Goal: Task Accomplishment & Management: Manage account settings

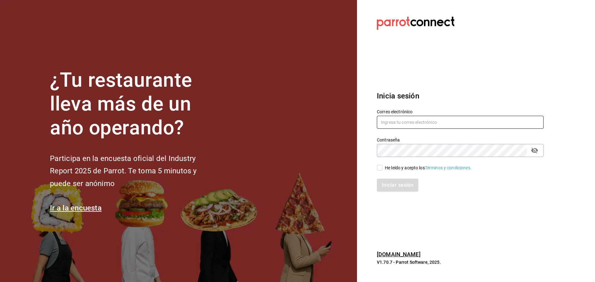
type input "brandon0095@gmail.com"
click at [381, 168] on input "He leído y acepto los Términos y condiciones." at bounding box center [380, 168] width 6 height 6
checkbox input "true"
click at [399, 186] on button "Iniciar sesión" at bounding box center [398, 185] width 42 height 13
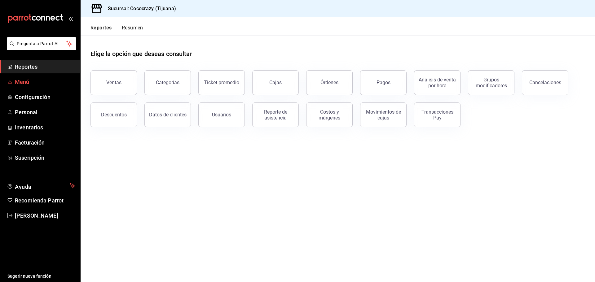
click at [26, 79] on span "Menú" at bounding box center [45, 82] width 60 height 8
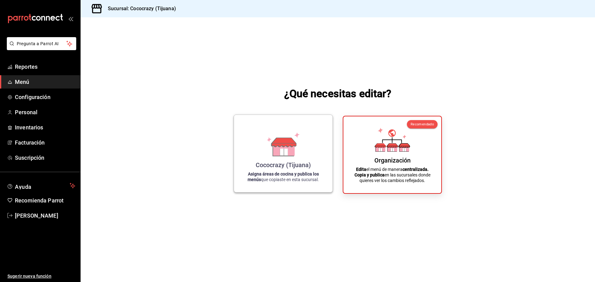
click at [258, 149] on div "Cococrazy (Tijuana) Asigna áreas de cocina y publica los menús que copiaste en …" at bounding box center [283, 154] width 84 height 68
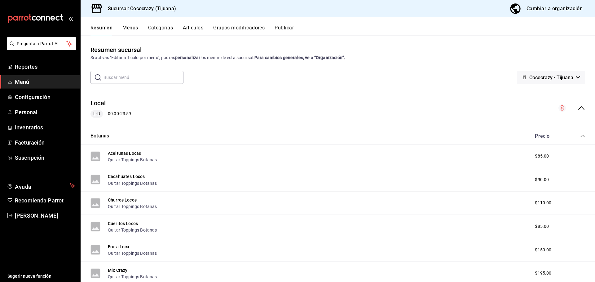
click at [123, 27] on button "Menús" at bounding box center [129, 30] width 15 height 11
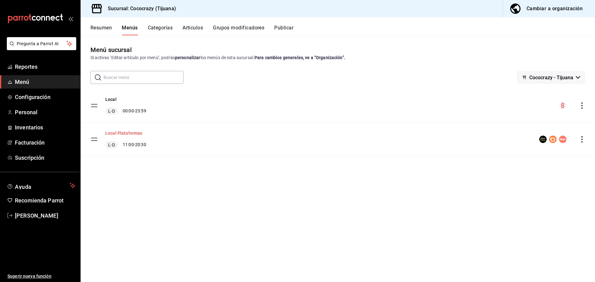
click at [129, 132] on button "Local Plataformas" at bounding box center [123, 133] width 37 height 6
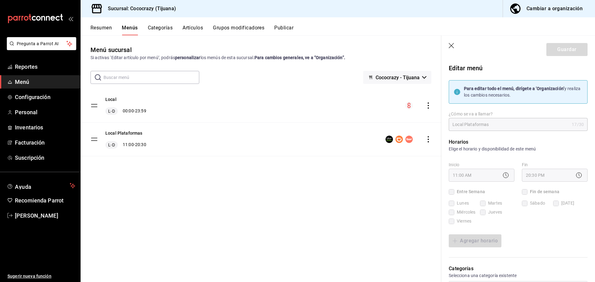
checkbox input "true"
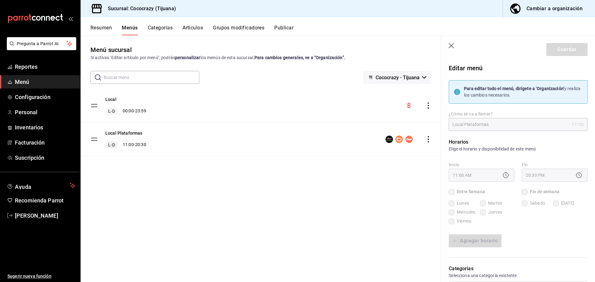
checkbox input "true"
click at [397, 139] on rect "menu-maker-table" at bounding box center [398, 139] width 7 height 7
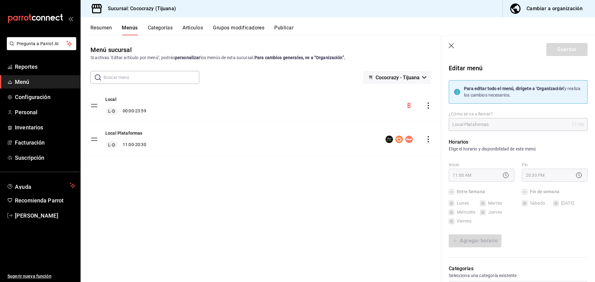
click at [429, 140] on icon "actions" at bounding box center [428, 139] width 6 height 6
click at [115, 99] on div at bounding box center [297, 141] width 595 height 282
click at [111, 99] on body "Pregunta a Parrot AI Reportes Menú Configuración Personal Inventarios Facturaci…" at bounding box center [297, 141] width 595 height 282
click at [110, 99] on button "Local" at bounding box center [110, 99] width 11 height 6
drag, startPoint x: 466, startPoint y: 89, endPoint x: 584, endPoint y: 89, distance: 117.1
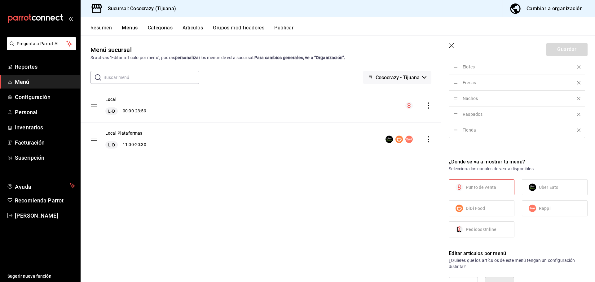
scroll to position [403, 0]
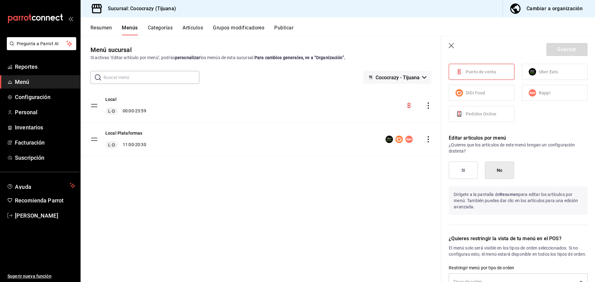
click at [35, 81] on span "Menú" at bounding box center [45, 82] width 60 height 8
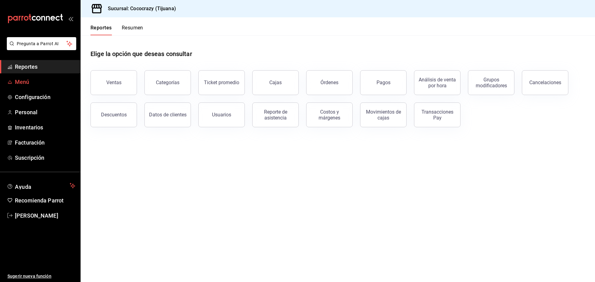
click at [20, 85] on span "Menú" at bounding box center [45, 82] width 60 height 8
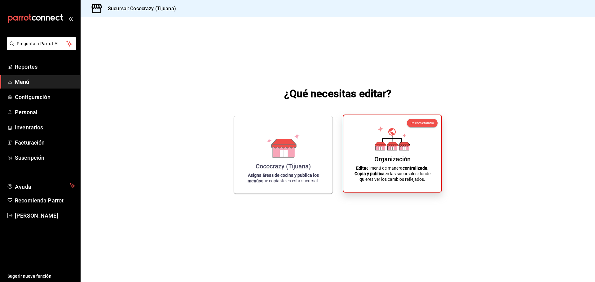
click at [382, 156] on div "Organización" at bounding box center [392, 158] width 36 height 7
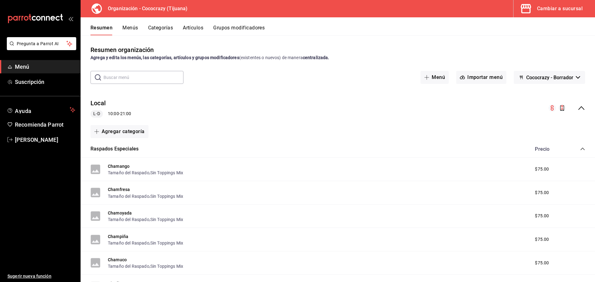
click at [577, 108] on icon "collapse-menu-row" at bounding box center [580, 107] width 7 height 7
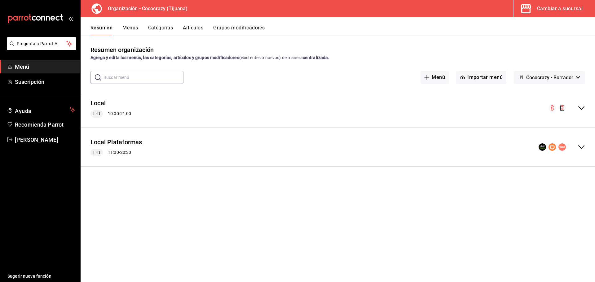
click at [554, 108] on circle "collapse-menu-row" at bounding box center [551, 107] width 7 height 7
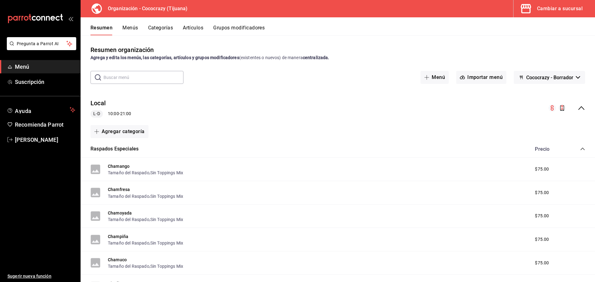
click at [134, 28] on button "Menús" at bounding box center [129, 30] width 15 height 11
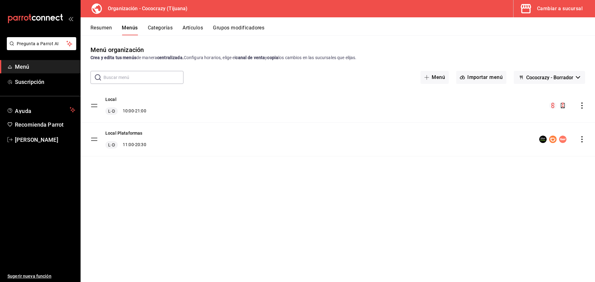
click at [582, 104] on icon "actions" at bounding box center [581, 106] width 1 height 6
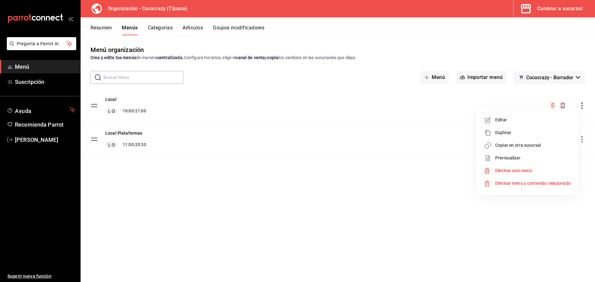
click at [512, 160] on span "Previsualizar" at bounding box center [533, 158] width 76 height 7
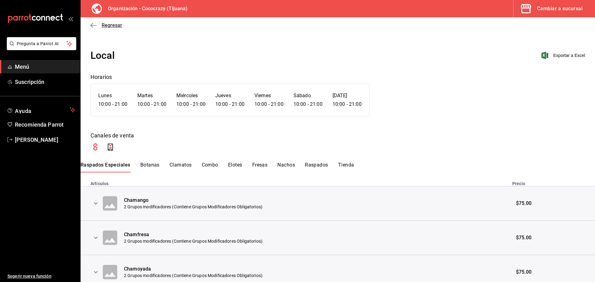
click at [92, 24] on icon "button" at bounding box center [93, 26] width 6 height 6
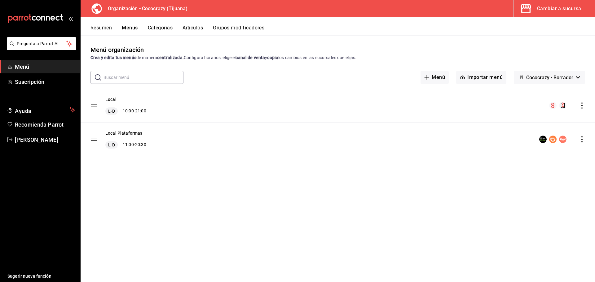
drag, startPoint x: 549, startPoint y: 7, endPoint x: 208, endPoint y: 92, distance: 351.4
click at [215, 92] on div "Organización - Cococrazy (Tijuana) Cambiar a sucursal Resumen Menús Categorías …" at bounding box center [338, 141] width 514 height 282
click at [162, 28] on button "Categorías" at bounding box center [160, 30] width 25 height 11
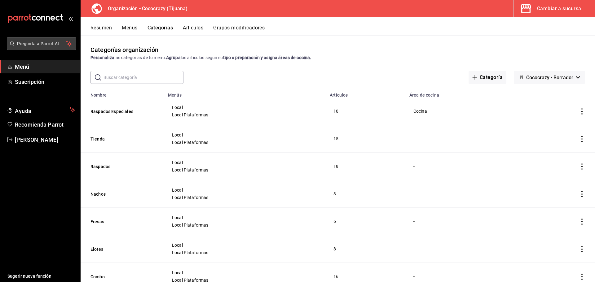
click at [43, 46] on span "Pregunta a Parrot AI" at bounding box center [41, 44] width 49 height 7
click at [44, 42] on span "Pregunta a Parrot AI" at bounding box center [41, 44] width 49 height 7
click at [185, 33] on button "Artículos" at bounding box center [193, 30] width 20 height 11
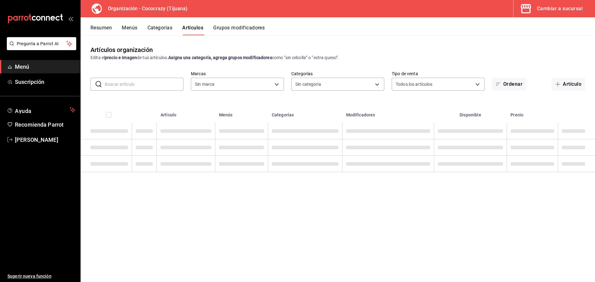
type input "792de1e6-c094-4828-a9be-74aa63e1e752"
type input "6f259f7d-44f4-48a2-b3d5-5f47c810421e,ef3c2502-5d7a-459d-8527-44b18c1382d6,faf9c…"
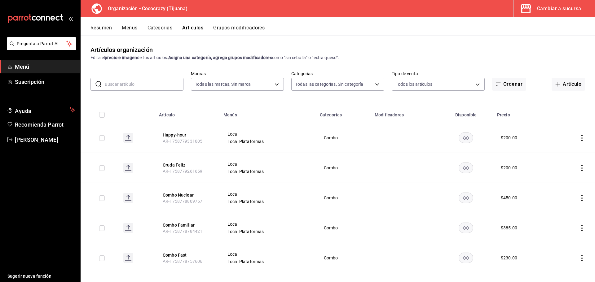
click at [104, 27] on button "Resumen" at bounding box center [100, 30] width 21 height 11
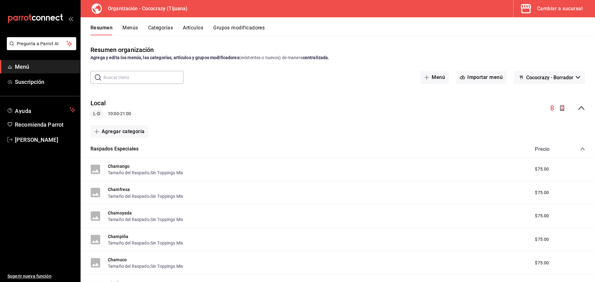
click at [567, 78] on span "Cococrazy - Borrador" at bounding box center [549, 78] width 47 height 6
click at [579, 108] on div at bounding box center [297, 141] width 595 height 282
click at [575, 107] on body "Pregunta a Parrot AI Menú Suscripción Ayuda Recomienda Parrot Brandon Guzman Su…" at bounding box center [297, 141] width 595 height 282
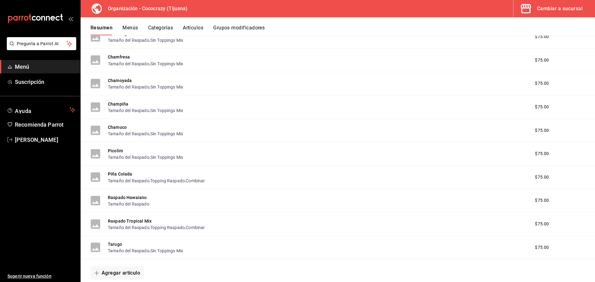
scroll to position [108, 0]
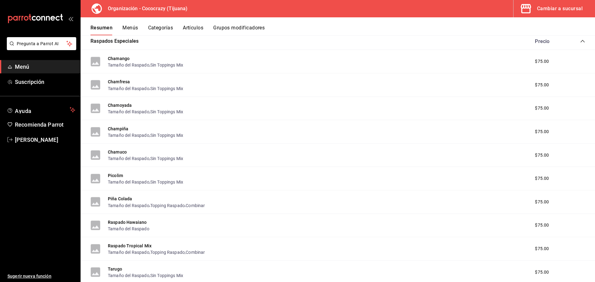
click at [222, 28] on button "Grupos modificadores" at bounding box center [238, 30] width 51 height 11
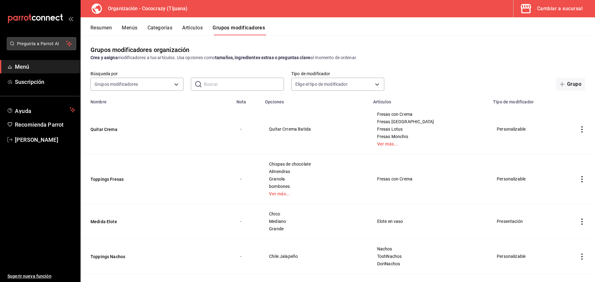
click at [40, 46] on span "Pregunta a Parrot AI" at bounding box center [41, 44] width 49 height 7
click at [32, 44] on span "Pregunta a Parrot AI" at bounding box center [41, 44] width 49 height 7
click at [29, 44] on span "Pregunta a Parrot AI" at bounding box center [41, 44] width 49 height 7
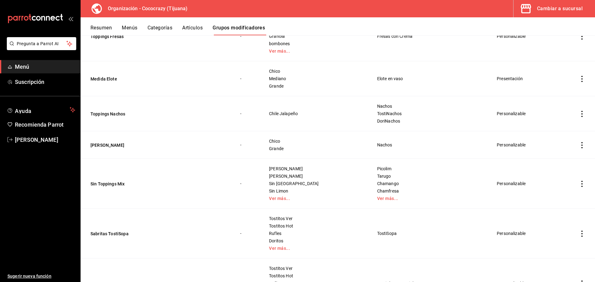
scroll to position [141, 0]
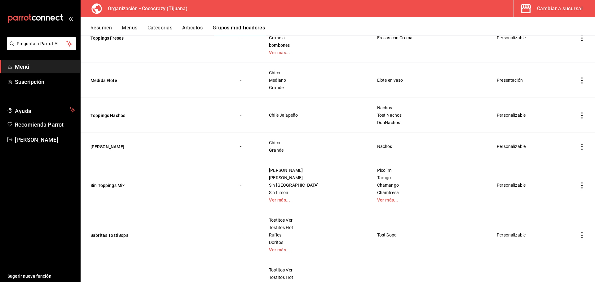
click at [164, 30] on button "Categorías" at bounding box center [159, 30] width 25 height 11
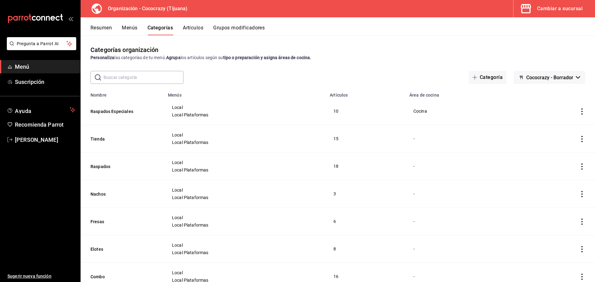
click at [555, 5] on div "Cambiar a sucursal" at bounding box center [560, 8] width 46 height 9
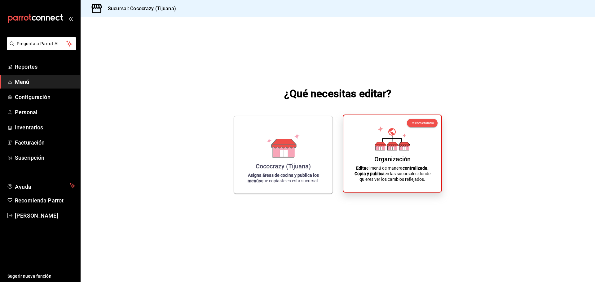
click at [390, 146] on icon at bounding box center [392, 144] width 11 height 4
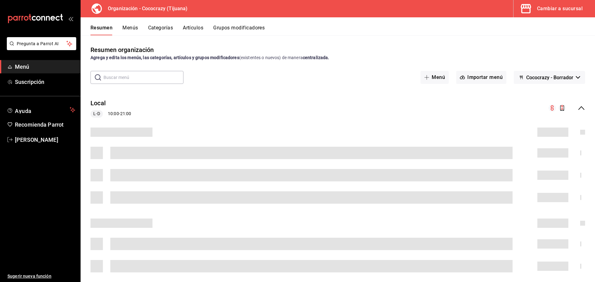
click at [132, 25] on button "Menús" at bounding box center [129, 30] width 15 height 11
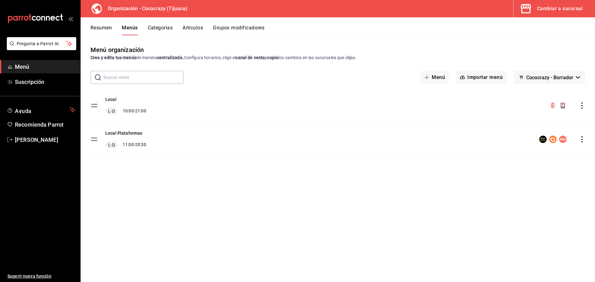
click at [581, 107] on icon "actions" at bounding box center [582, 106] width 6 height 6
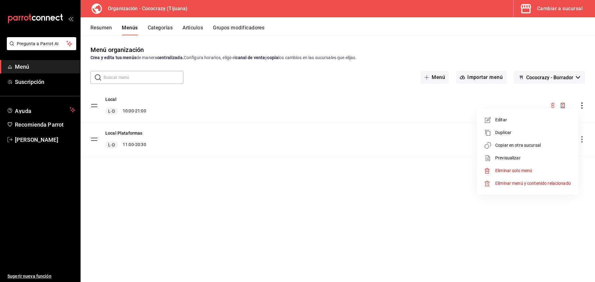
click at [518, 118] on span "Editar" at bounding box center [533, 120] width 76 height 7
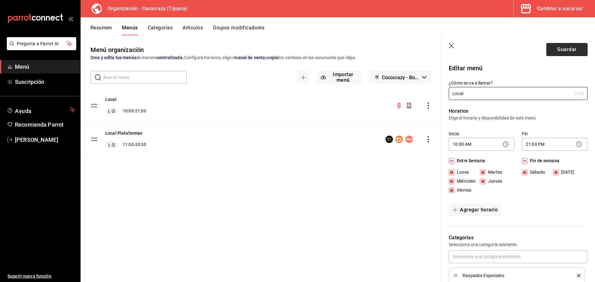
click at [556, 47] on button "Guardar" at bounding box center [566, 49] width 41 height 13
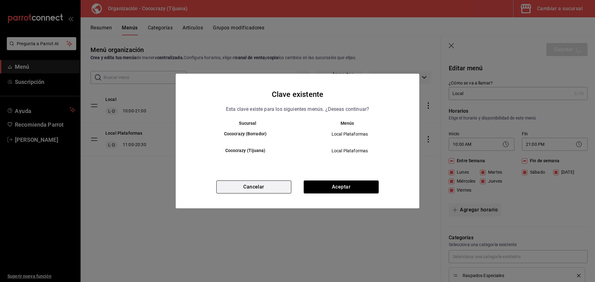
click at [264, 189] on button "Cancelar" at bounding box center [253, 187] width 75 height 13
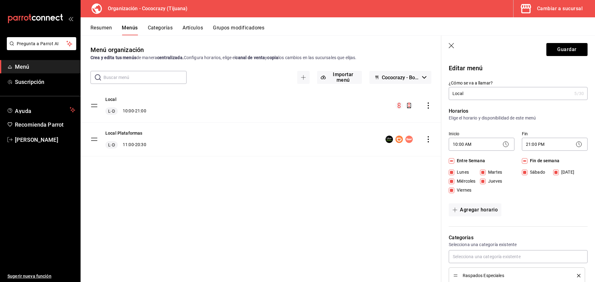
click at [98, 20] on div "Resumen Menús Categorías Artículos Grupos modificadores" at bounding box center [338, 26] width 514 height 18
click at [105, 33] on button "Resumen" at bounding box center [100, 30] width 21 height 11
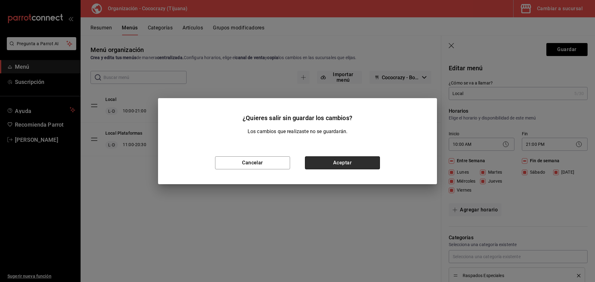
click at [330, 165] on button "Aceptar" at bounding box center [342, 162] width 75 height 13
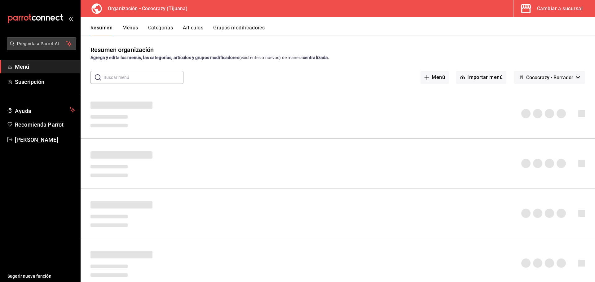
click at [36, 43] on span "Pregunta a Parrot AI" at bounding box center [41, 44] width 49 height 7
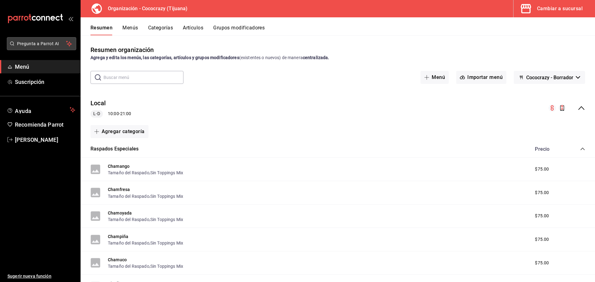
click at [34, 43] on span "Pregunta a Parrot AI" at bounding box center [41, 44] width 49 height 7
click at [128, 32] on button "Menús" at bounding box center [129, 30] width 15 height 11
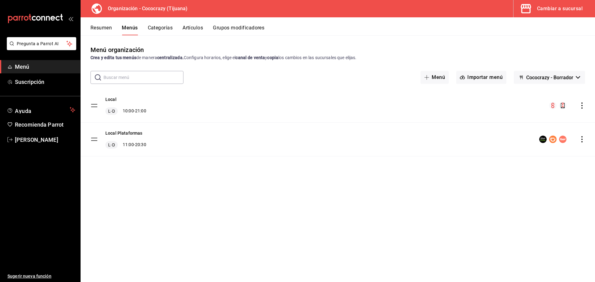
click at [583, 106] on icon "actions" at bounding box center [582, 106] width 6 height 6
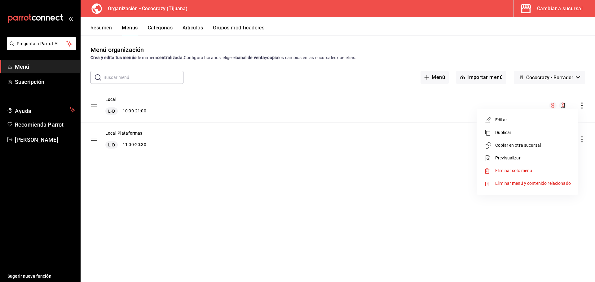
click at [542, 79] on div at bounding box center [297, 141] width 595 height 282
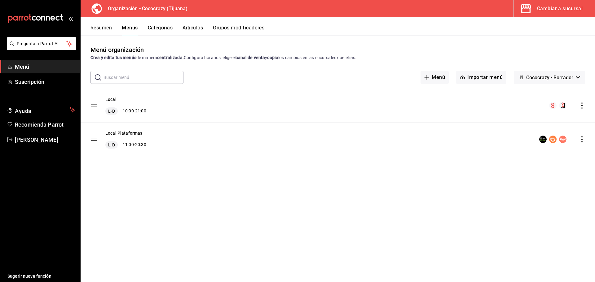
click at [545, 76] on body "Pregunta a Parrot AI Menú Suscripción Ayuda Recomienda Parrot Brandon Guzman Su…" at bounding box center [297, 141] width 595 height 282
click at [552, 75] on span "Cococrazy - Borrador" at bounding box center [549, 78] width 47 height 6
click at [550, 95] on li "Cococrazy - Borrador" at bounding box center [549, 93] width 56 height 15
click at [475, 76] on button "Importar menú" at bounding box center [481, 77] width 50 height 13
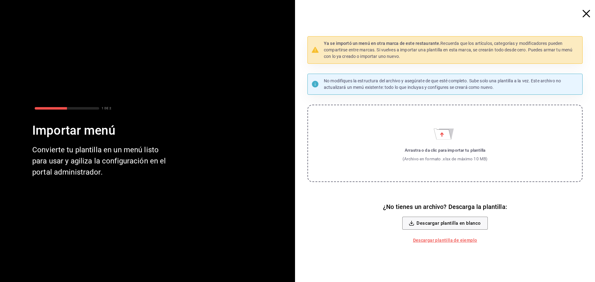
click at [582, 15] on div "Ya se importó un menú en otra marca de este restaurante. Recuerda que los artíc…" at bounding box center [447, 141] width 295 height 282
click at [588, 15] on icon "button" at bounding box center [585, 13] width 7 height 7
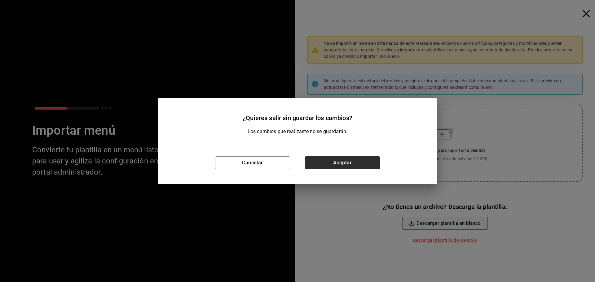
drag, startPoint x: 324, startPoint y: 153, endPoint x: 327, endPoint y: 161, distance: 9.0
click at [325, 154] on div "Cancelar Aceptar" at bounding box center [297, 163] width 279 height 43
click at [327, 162] on button "Aceptar" at bounding box center [342, 162] width 75 height 13
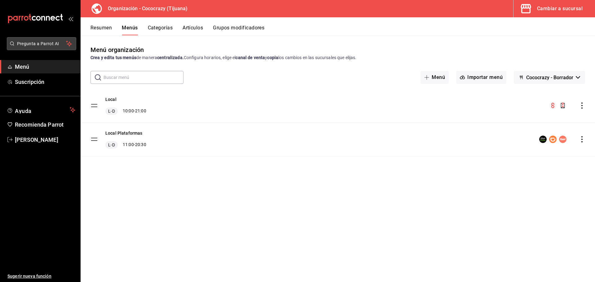
click at [36, 48] on button "Pregunta a Parrot AI" at bounding box center [41, 43] width 69 height 13
click at [68, 44] on icon "mailbox folders" at bounding box center [69, 43] width 6 height 7
click at [68, 45] on icon "mailbox folders" at bounding box center [69, 43] width 6 height 7
click at [47, 47] on button "Pregunta a Parrot AI" at bounding box center [41, 43] width 69 height 13
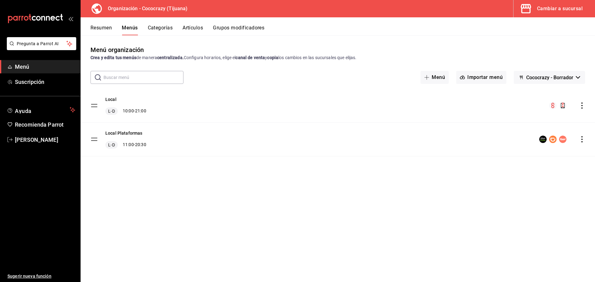
click at [237, 26] on button "Grupos modificadores" at bounding box center [238, 30] width 51 height 11
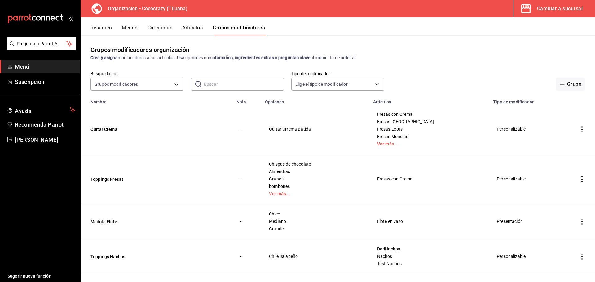
click at [181, 15] on div "Organización - Cococrazy (Tijuana)" at bounding box center [137, 8] width 104 height 17
click at [130, 30] on button "Menús" at bounding box center [129, 30] width 15 height 11
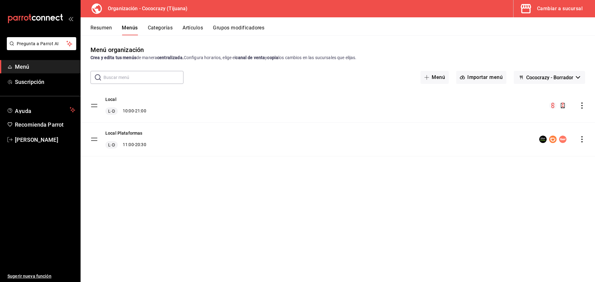
click at [584, 104] on icon "actions" at bounding box center [582, 106] width 6 height 6
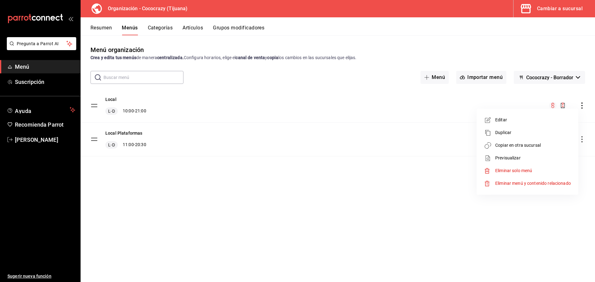
click at [525, 116] on li "Editar" at bounding box center [527, 120] width 97 height 13
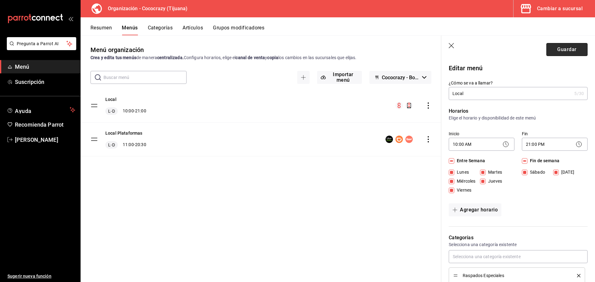
click at [564, 50] on button "Guardar" at bounding box center [566, 49] width 41 height 13
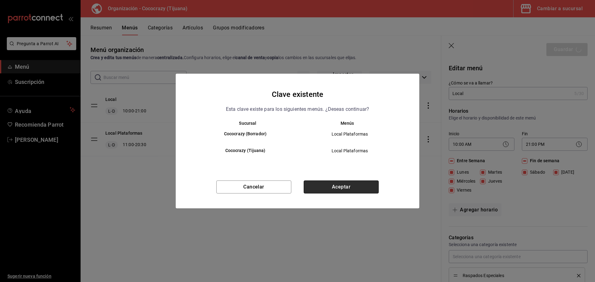
click at [362, 190] on button "Aceptar" at bounding box center [341, 187] width 75 height 13
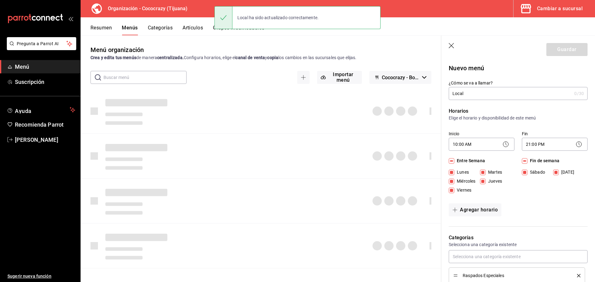
checkbox input "false"
type input "1758908629205"
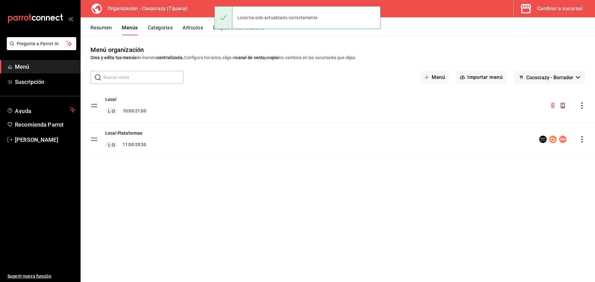
click at [288, 16] on div "Local ha sido actualizado correctamente." at bounding box center [277, 18] width 91 height 14
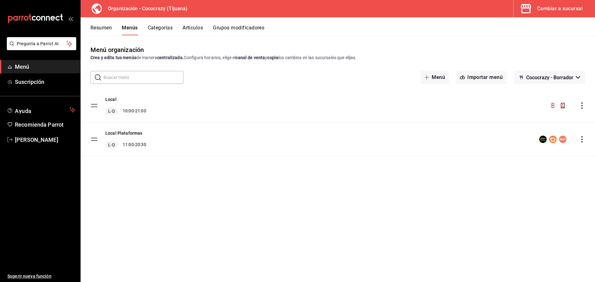
click at [575, 76] on button "Cococrazy - Borrador" at bounding box center [549, 77] width 71 height 13
click at [576, 76] on div at bounding box center [297, 141] width 595 height 282
click at [560, 107] on icon "menu-maker-table" at bounding box center [562, 105] width 7 height 7
click at [579, 106] on icon "actions" at bounding box center [582, 106] width 6 height 6
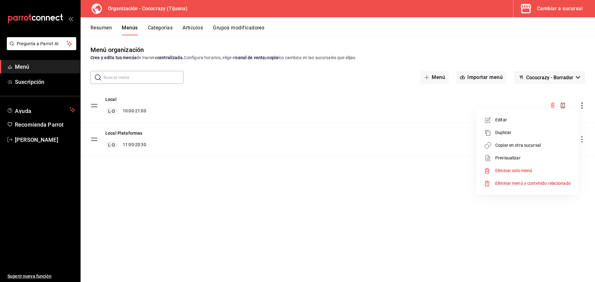
drag, startPoint x: 147, startPoint y: 108, endPoint x: 115, endPoint y: 109, distance: 31.9
click at [147, 108] on div at bounding box center [297, 141] width 595 height 282
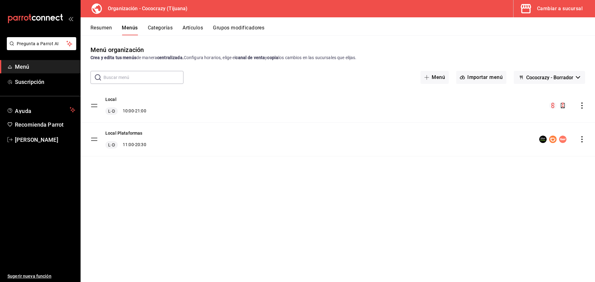
click at [92, 103] on body "Pregunta a Parrot AI Menú Suscripción Ayuda Recomienda Parrot Brandon Guzman Su…" at bounding box center [297, 141] width 595 height 282
click at [94, 103] on tbody "Local L-D 10:00 - 21:00 Local Plataformas L-D 11:00 - 20:30" at bounding box center [338, 123] width 514 height 68
click at [94, 104] on tbody "Local L-D 10:00 - 21:00 Local Plataformas L-D 11:00 - 20:30" at bounding box center [338, 123] width 514 height 68
drag, startPoint x: 94, startPoint y: 104, endPoint x: 93, endPoint y: 159, distance: 54.5
drag, startPoint x: 93, startPoint y: 143, endPoint x: 99, endPoint y: 116, distance: 27.6
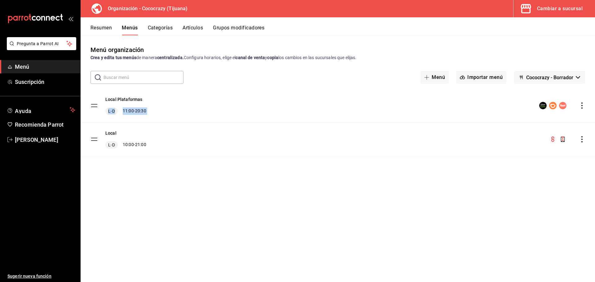
click at [99, 116] on tbody "Local Plataformas L-D 11:00 - 20:30 Local L-D 10:00 - 21:00" at bounding box center [338, 123] width 514 height 68
click at [421, 131] on div "Local L-D 10:00 - 21:00" at bounding box center [338, 139] width 514 height 33
click at [234, 27] on button "Grupos modificadores" at bounding box center [238, 30] width 51 height 11
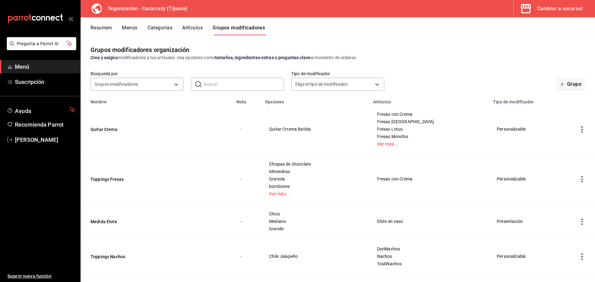
click at [192, 31] on button "Artículos" at bounding box center [192, 30] width 20 height 11
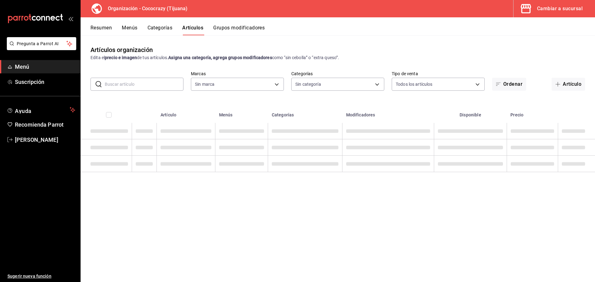
type input "792de1e6-c094-4828-a9be-74aa63e1e752"
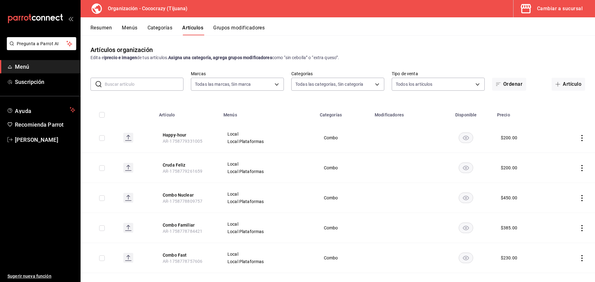
type input "6f259f7d-44f4-48a2-b3d5-5f47c810421e,ef3c2502-5d7a-459d-8527-44b18c1382d6,faf9c…"
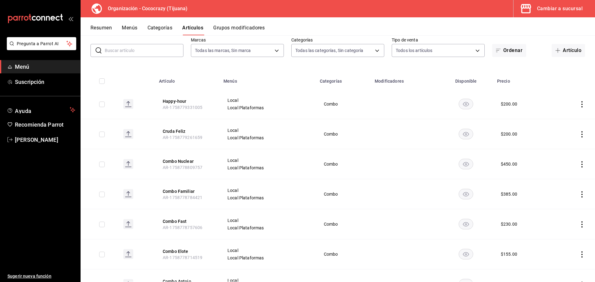
scroll to position [31, 0]
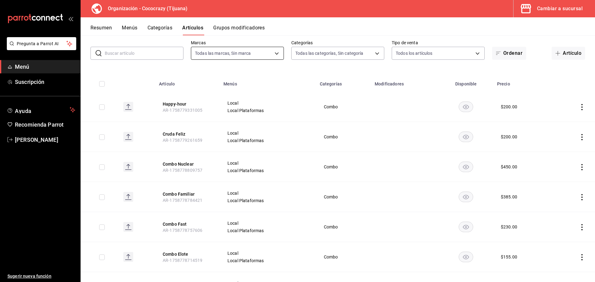
click at [277, 50] on body "Pregunta a Parrot AI Menú Suscripción Ayuda Recomienda Parrot Brandon Guzman Su…" at bounding box center [297, 141] width 595 height 282
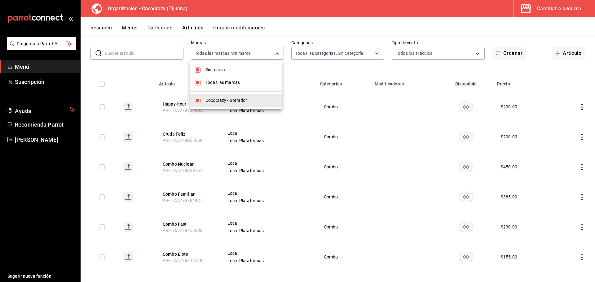
click at [354, 57] on div at bounding box center [297, 141] width 595 height 282
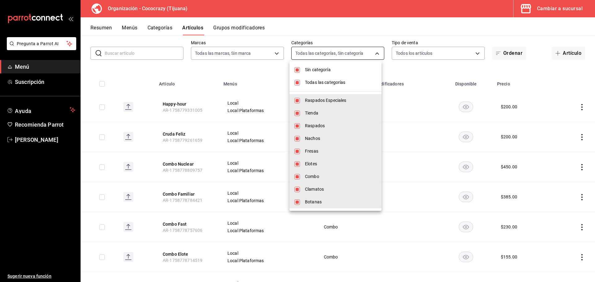
click at [369, 50] on body "Pregunta a Parrot AI Menú Suscripción Ayuda Recomienda Parrot Brandon Guzman Su…" at bounding box center [297, 141] width 595 height 282
click at [458, 50] on div at bounding box center [297, 141] width 595 height 282
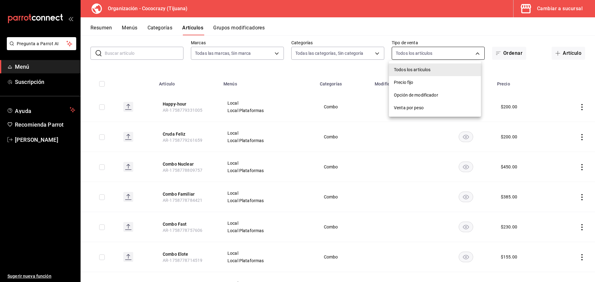
click at [474, 52] on body "Pregunta a Parrot AI Menú Suscripción Ayuda Recomienda Parrot Brandon Guzman Su…" at bounding box center [297, 141] width 595 height 282
click at [438, 25] on div at bounding box center [297, 141] width 595 height 282
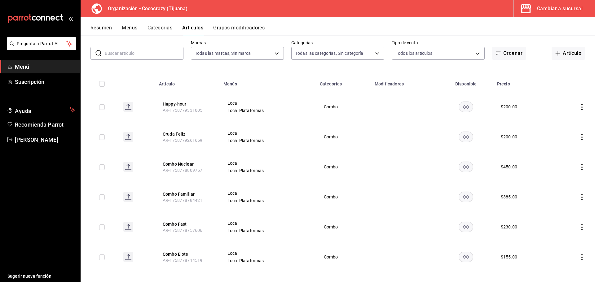
click at [160, 29] on button "Categorías" at bounding box center [159, 30] width 25 height 11
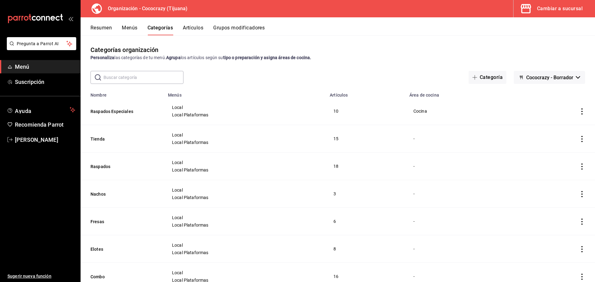
click at [137, 29] on button "Menús" at bounding box center [129, 30] width 15 height 11
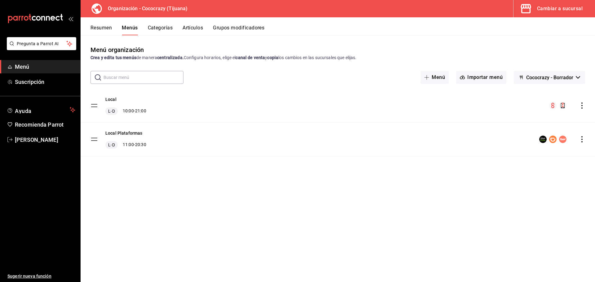
click at [582, 142] on icon "actions" at bounding box center [582, 139] width 6 height 6
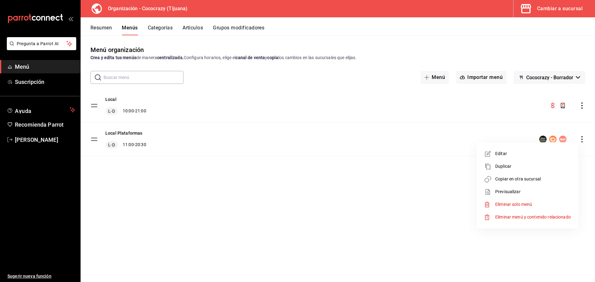
click at [99, 142] on div at bounding box center [297, 141] width 595 height 282
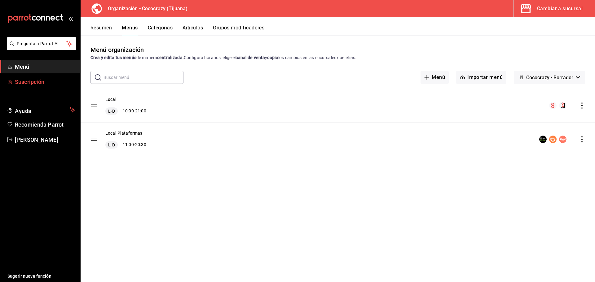
click at [46, 87] on link "Suscripción" at bounding box center [40, 81] width 80 height 13
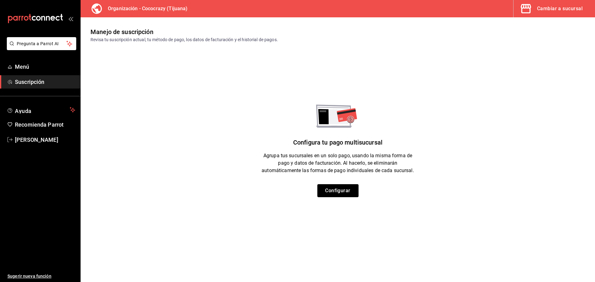
click at [44, 75] on ul "Menú Suscripción" at bounding box center [40, 74] width 80 height 28
click at [40, 68] on span "Menú" at bounding box center [45, 67] width 60 height 8
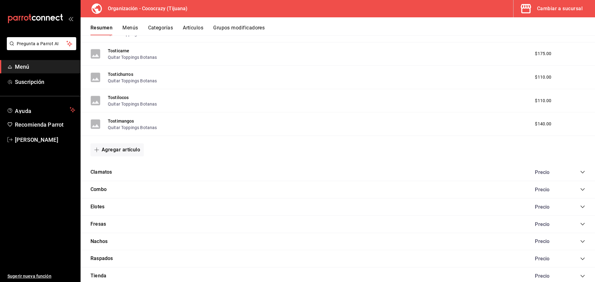
scroll to position [665, 0]
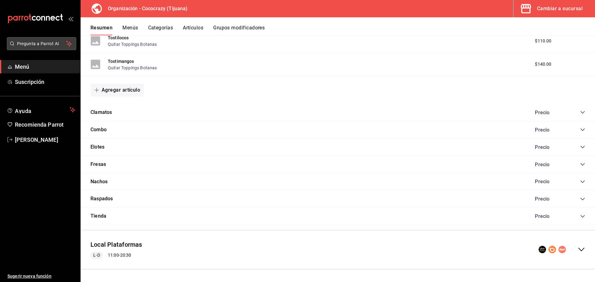
click at [56, 45] on span "Pregunta a Parrot AI" at bounding box center [41, 44] width 49 height 7
click at [239, 30] on button "Grupos modificadores" at bounding box center [238, 30] width 51 height 11
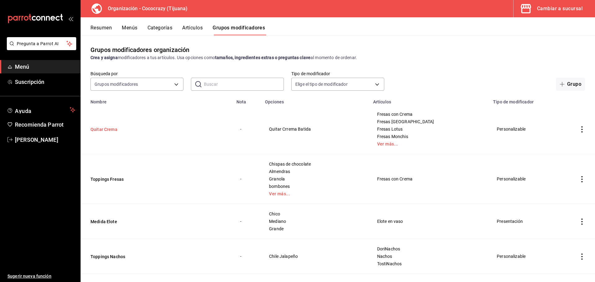
click at [104, 130] on button "Quitar Crema" at bounding box center [127, 129] width 74 height 6
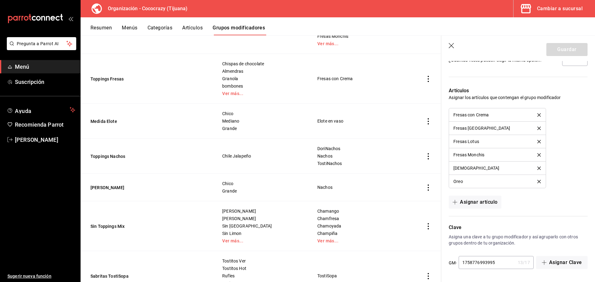
scroll to position [248, 0]
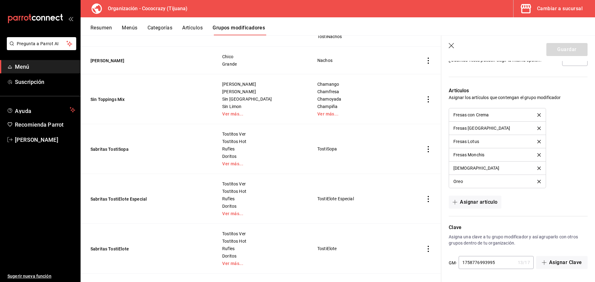
click at [388, 229] on td "TostiElote" at bounding box center [362, 249] width 106 height 50
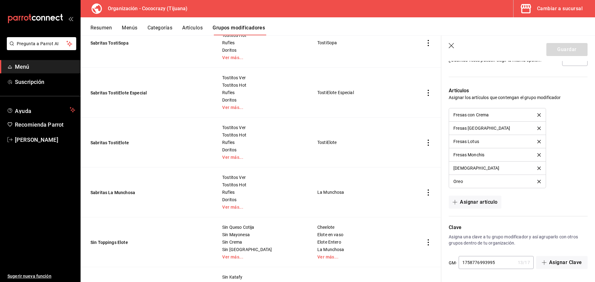
scroll to position [527, 0]
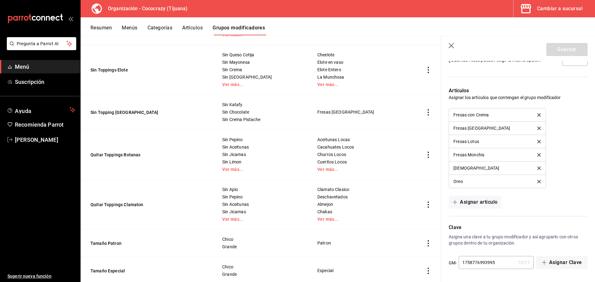
click at [455, 50] on header "Guardar" at bounding box center [518, 48] width 154 height 25
click at [452, 47] on icon "button" at bounding box center [452, 46] width 6 height 6
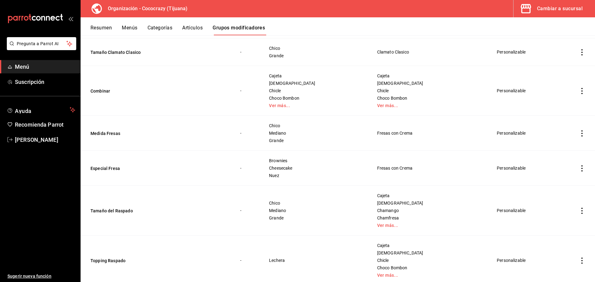
scroll to position [854, 0]
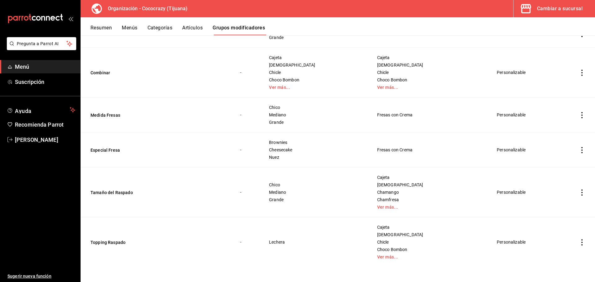
click at [579, 241] on icon "actions" at bounding box center [582, 242] width 6 height 6
click at [558, 239] on span "Editar" at bounding box center [558, 240] width 16 height 7
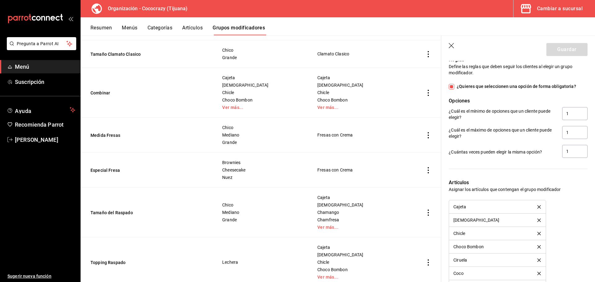
scroll to position [244, 0]
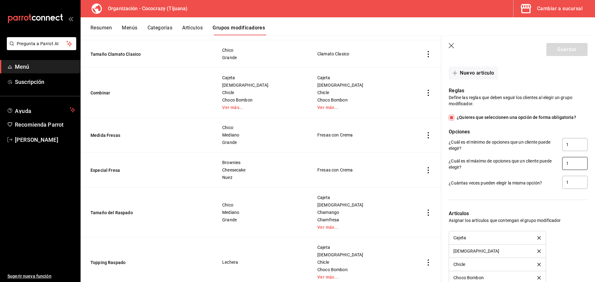
drag, startPoint x: 570, startPoint y: 163, endPoint x: 543, endPoint y: 164, distance: 26.3
click at [543, 164] on div "¿Cuál es el máximo de opciones que un cliente puede elegir? 1" at bounding box center [518, 164] width 139 height 14
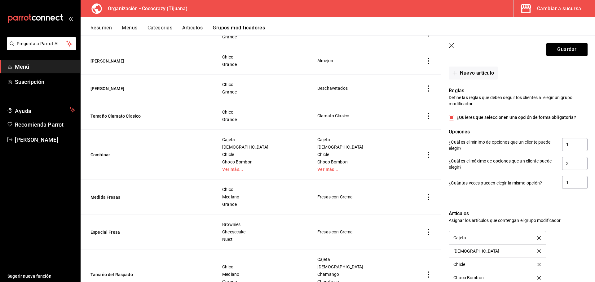
scroll to position [874, 0]
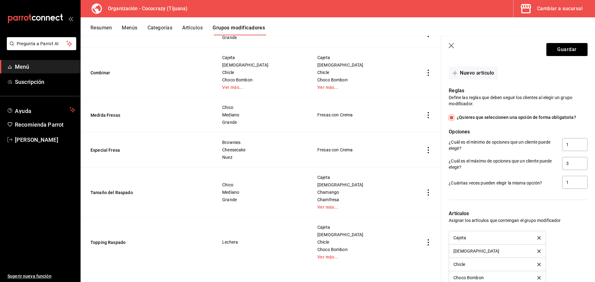
click at [111, 237] on td "Topping Raspado" at bounding box center [148, 242] width 134 height 50
click at [112, 241] on button "Topping Raspado" at bounding box center [127, 242] width 74 height 6
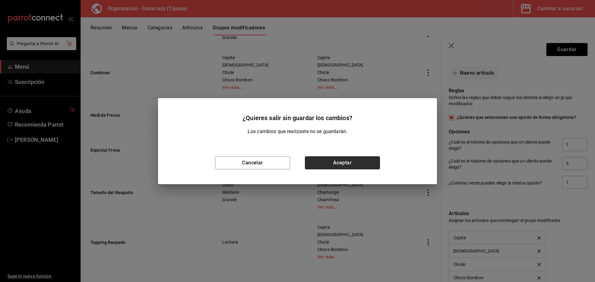
click at [353, 159] on button "Aceptar" at bounding box center [342, 162] width 75 height 13
type input "1"
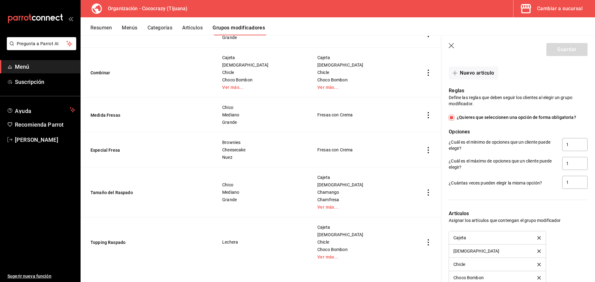
click at [453, 117] on input "¿Quieres que seleccionen una opción de forma obligatoria?" at bounding box center [452, 118] width 6 height 6
checkbox input "false"
type input "0"
click at [562, 44] on button "Guardar" at bounding box center [566, 49] width 41 height 13
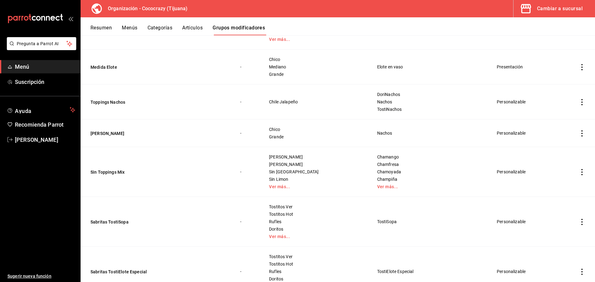
scroll to position [155, 0]
click at [177, 27] on div "Resumen Menús Categorías Artículos Grupos modificadores" at bounding box center [342, 30] width 504 height 11
click at [190, 26] on button "Artículos" at bounding box center [192, 30] width 20 height 11
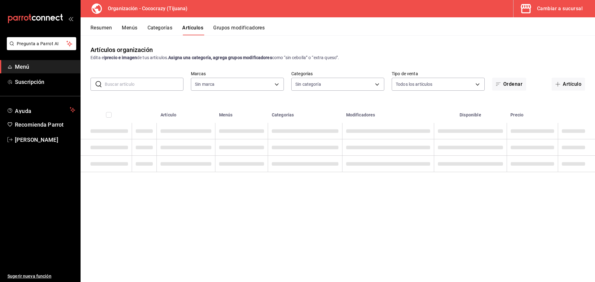
type input "792de1e6-c094-4828-a9be-74aa63e1e752"
type input "6f259f7d-44f4-48a2-b3d5-5f47c810421e,ef3c2502-5d7a-459d-8527-44b18c1382d6,faf9c…"
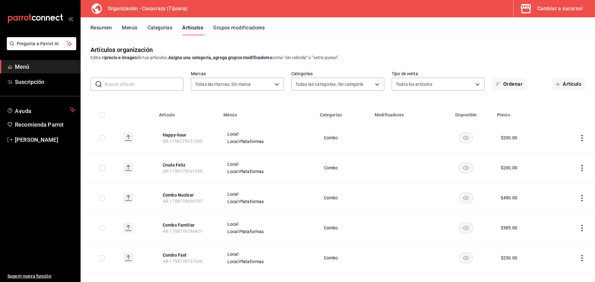
click at [172, 29] on button "Categorías" at bounding box center [159, 30] width 25 height 11
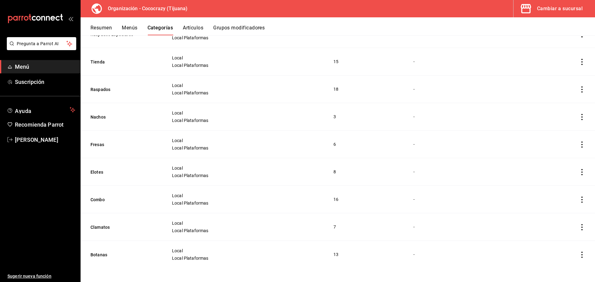
scroll to position [79, 0]
click at [48, 110] on span "Ayuda" at bounding box center [41, 109] width 52 height 7
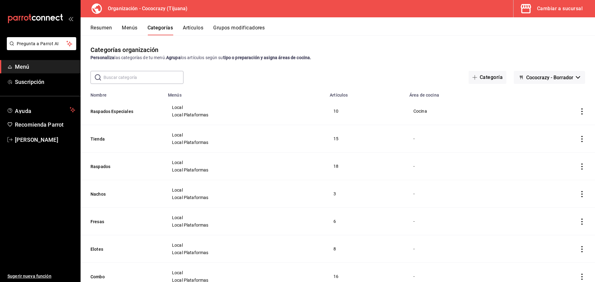
click at [551, 78] on span "Cococrazy - Borrador" at bounding box center [549, 78] width 47 height 6
click at [434, 113] on div at bounding box center [297, 141] width 595 height 282
click at [579, 113] on icon "actions" at bounding box center [582, 111] width 6 height 6
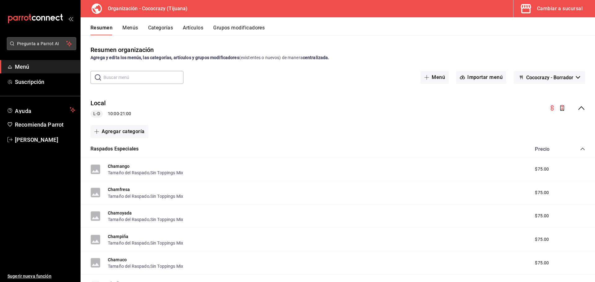
click at [42, 41] on span "Pregunta a Parrot AI" at bounding box center [41, 44] width 49 height 7
click at [193, 28] on button "Artículos" at bounding box center [193, 30] width 20 height 11
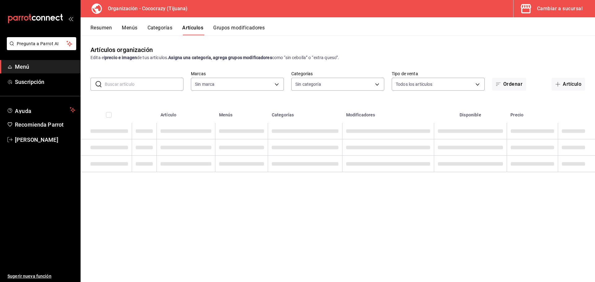
type input "792de1e6-c094-4828-a9be-74aa63e1e752"
type input "6f259f7d-44f4-48a2-b3d5-5f47c810421e,ef3c2502-5d7a-459d-8527-44b18c1382d6,faf9c…"
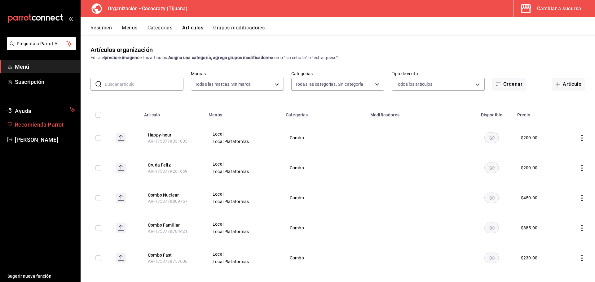
click at [52, 125] on span "Recomienda Parrot" at bounding box center [45, 124] width 60 height 8
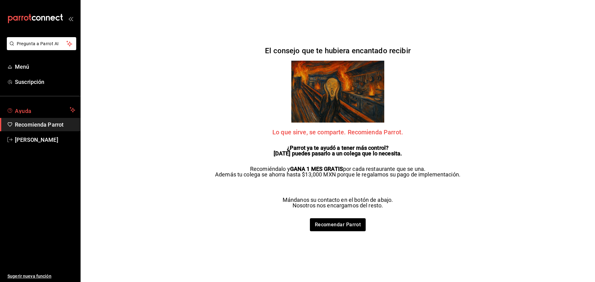
click at [40, 116] on button "Ayuda" at bounding box center [40, 110] width 80 height 12
click at [29, 85] on span "Suscripción" at bounding box center [45, 82] width 60 height 8
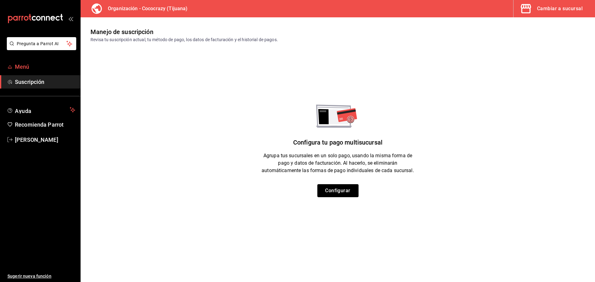
click at [26, 66] on span "Menú" at bounding box center [45, 67] width 60 height 8
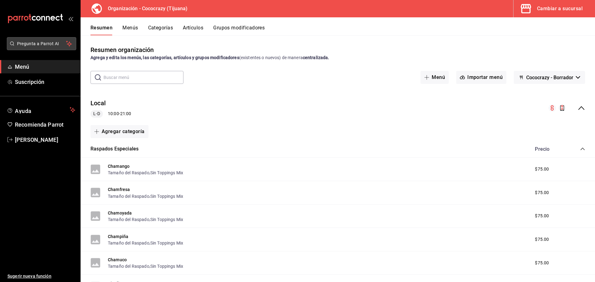
click at [33, 49] on button "Pregunta a Parrot AI" at bounding box center [41, 43] width 69 height 13
click at [44, 44] on span "Pregunta a Parrot AI" at bounding box center [41, 44] width 49 height 7
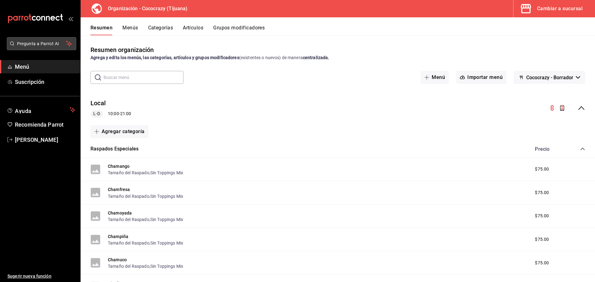
click at [44, 44] on span "Pregunta a Parrot AI" at bounding box center [41, 44] width 49 height 7
click at [51, 42] on span "Pregunta a Parrot AI" at bounding box center [41, 44] width 49 height 7
click at [69, 47] on icon "mailbox folders" at bounding box center [69, 43] width 6 height 7
click at [67, 45] on icon "mailbox folders" at bounding box center [69, 43] width 6 height 7
click at [67, 44] on icon "mailbox folders" at bounding box center [69, 44] width 4 height 4
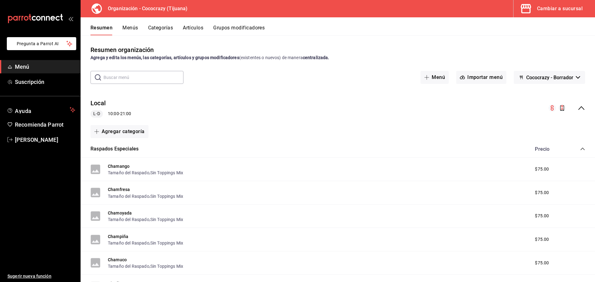
drag, startPoint x: 68, startPoint y: 43, endPoint x: 102, endPoint y: 36, distance: 35.1
click at [68, 43] on icon "mailbox folders" at bounding box center [69, 43] width 6 height 7
click at [142, 37] on div "Resumen organización Agrega y edita los menús, las categorías, artículos y grup…" at bounding box center [338, 158] width 514 height 247
click at [128, 28] on button "Menús" at bounding box center [129, 30] width 15 height 11
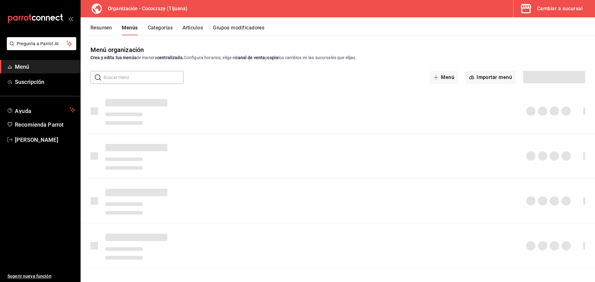
click at [234, 26] on button "Grupos modificadores" at bounding box center [238, 30] width 51 height 11
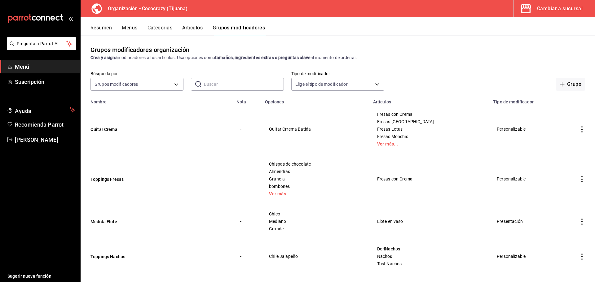
drag, startPoint x: 554, startPoint y: 13, endPoint x: 77, endPoint y: 41, distance: 477.2
click at [237, 68] on div "Organización - Cococrazy (Tijuana) Cambiar a sucursal Resumen Menús Categorías …" at bounding box center [338, 141] width 514 height 282
click at [134, 22] on div "Resumen Menús Categorías Artículos Grupos modificadores" at bounding box center [338, 26] width 514 height 18
click at [128, 30] on button "Menús" at bounding box center [129, 30] width 15 height 11
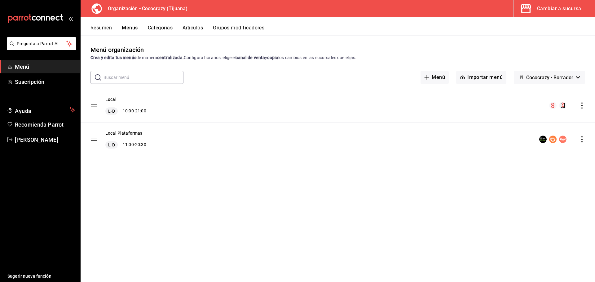
click at [102, 29] on button "Resumen" at bounding box center [100, 30] width 21 height 11
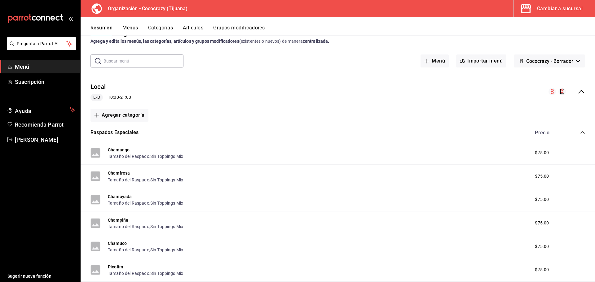
scroll to position [31, 0]
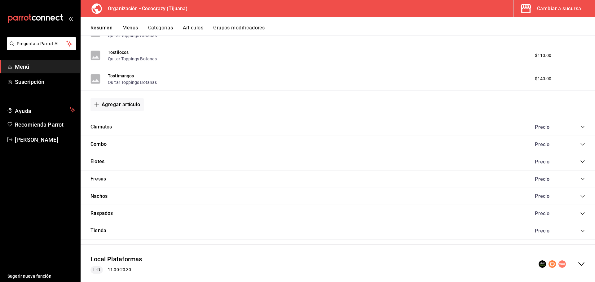
scroll to position [665, 0]
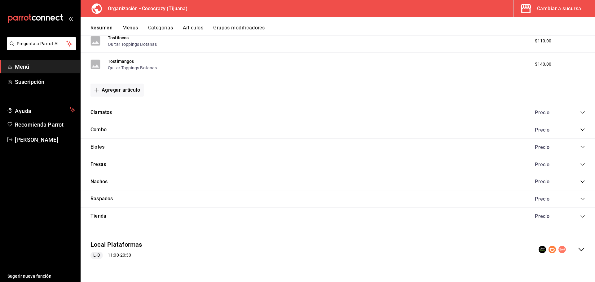
click at [580, 163] on icon "collapse-category-row" at bounding box center [582, 164] width 5 height 5
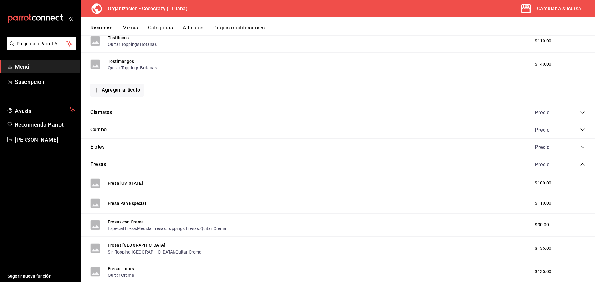
click at [580, 163] on icon "collapse-category-row" at bounding box center [582, 164] width 5 height 5
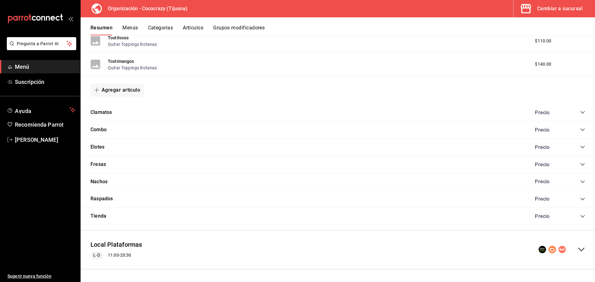
click at [580, 163] on icon "collapse-category-row" at bounding box center [582, 164] width 5 height 5
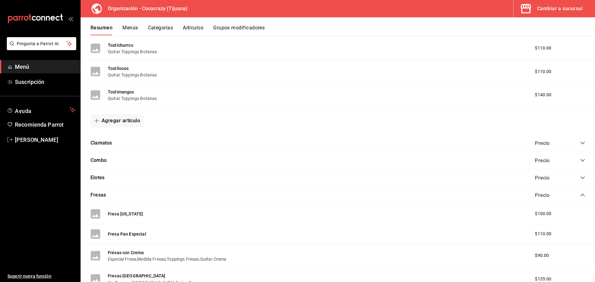
scroll to position [634, 0]
click at [547, 8] on div "Cambiar a sucursal" at bounding box center [560, 8] width 46 height 9
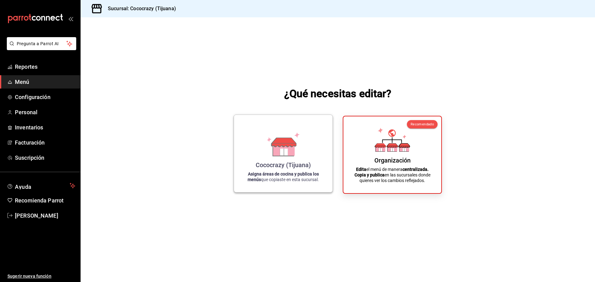
click at [297, 140] on icon at bounding box center [282, 144] width 35 height 24
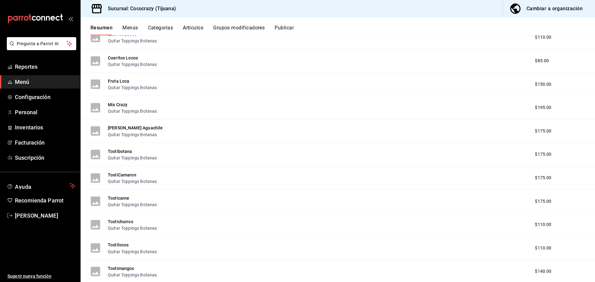
scroll to position [105, 0]
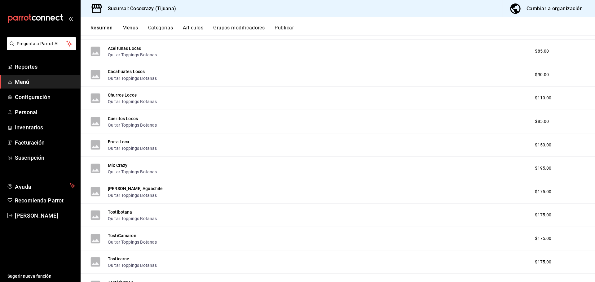
click at [290, 28] on button "Publicar" at bounding box center [283, 30] width 19 height 11
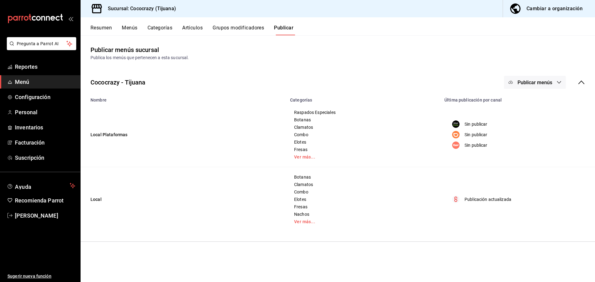
click at [559, 81] on icon "button" at bounding box center [558, 82] width 5 height 5
click at [538, 156] on span "Punto de venta" at bounding box center [544, 154] width 30 height 7
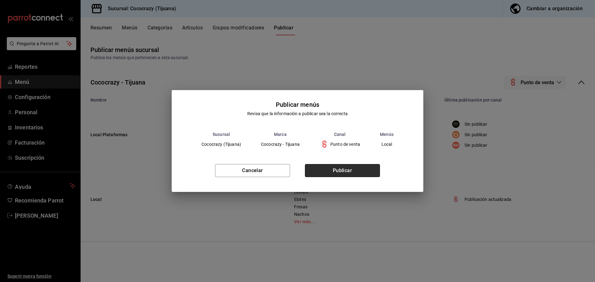
click at [334, 172] on button "Publicar" at bounding box center [342, 170] width 75 height 13
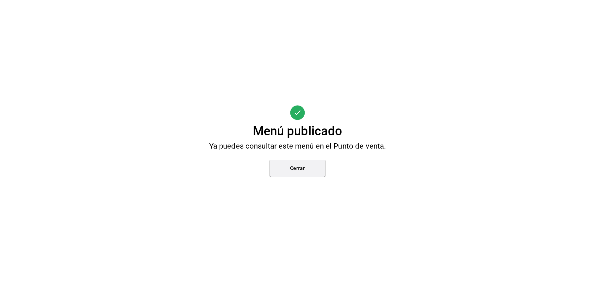
click at [309, 172] on button "Cerrar" at bounding box center [297, 168] width 56 height 17
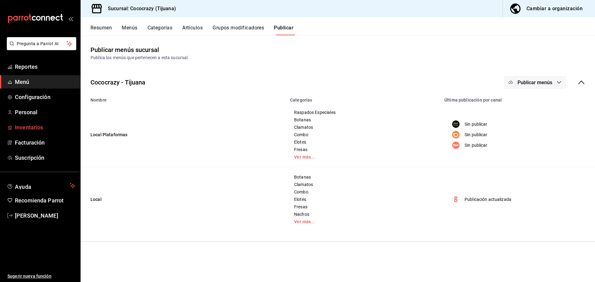
click at [35, 128] on span "Inventarios" at bounding box center [45, 127] width 60 height 8
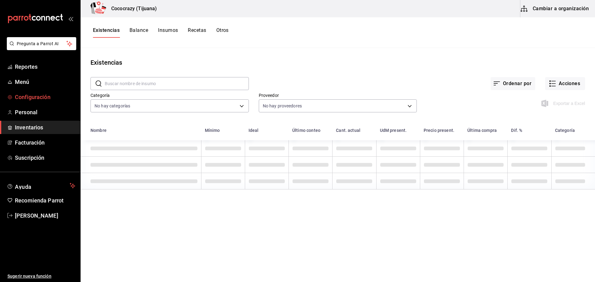
click at [42, 94] on span "Configuración" at bounding box center [45, 97] width 60 height 8
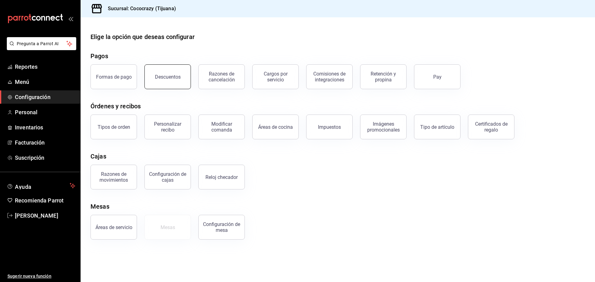
click at [176, 85] on button "Descuentos" at bounding box center [167, 76] width 46 height 25
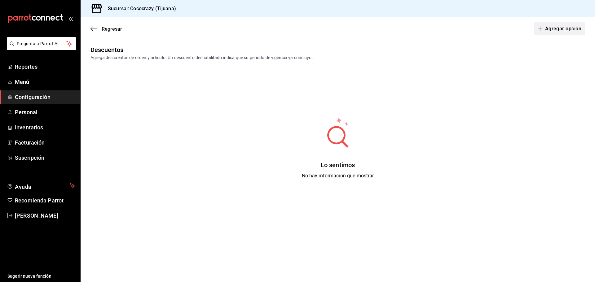
click at [562, 34] on button "Agregar opción" at bounding box center [559, 28] width 51 height 13
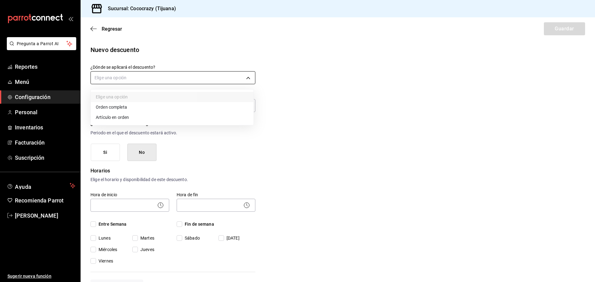
click at [132, 76] on body "Pregunta a Parrot AI Reportes Menú Configuración Personal Inventarios Facturaci…" at bounding box center [297, 141] width 595 height 282
click at [119, 111] on li "Orden completa" at bounding box center [172, 107] width 163 height 10
type input "ORDER"
drag, startPoint x: 94, startPoint y: 125, endPoint x: 152, endPoint y: 126, distance: 57.6
click at [152, 126] on h6 "¿Este descuento tiene vigencia?" at bounding box center [172, 123] width 165 height 9
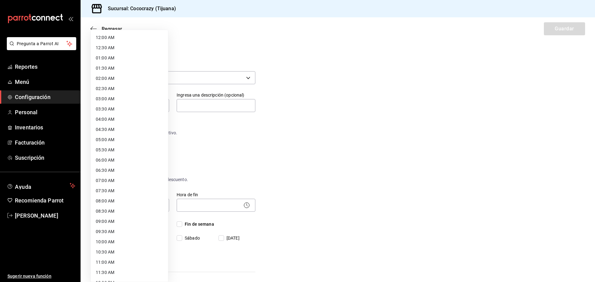
click at [132, 212] on body "Pregunta a Parrot AI Reportes Menú Configuración Personal Inventarios Facturaci…" at bounding box center [297, 141] width 595 height 282
click at [297, 150] on div at bounding box center [297, 141] width 595 height 282
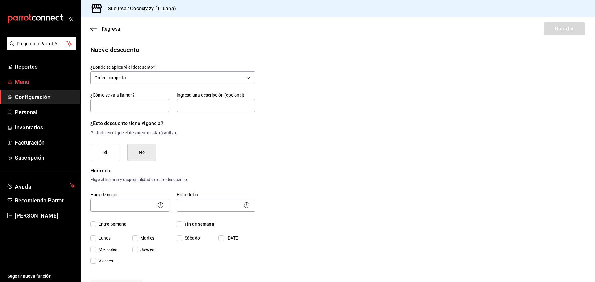
click at [33, 81] on span "Menú" at bounding box center [45, 82] width 60 height 8
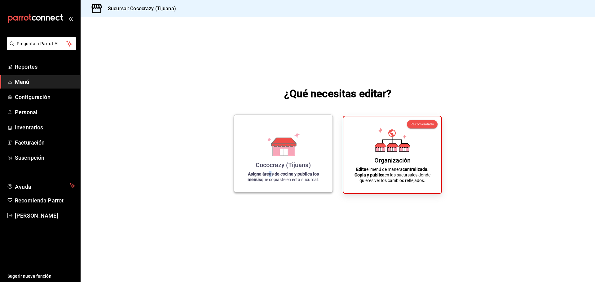
click at [268, 172] on strong "Asigna áreas de cocina y publica los menús" at bounding box center [282, 177] width 71 height 11
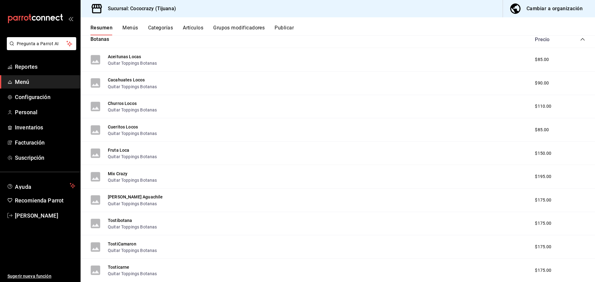
scroll to position [31, 0]
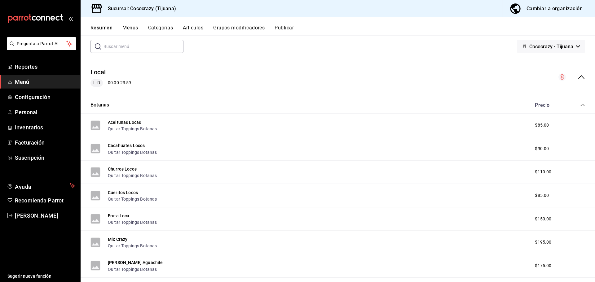
click at [301, 29] on div "Resumen Menús Categorías Artículos Grupos modificadores Publicar" at bounding box center [342, 30] width 504 height 11
click at [281, 27] on button "Publicar" at bounding box center [283, 30] width 19 height 11
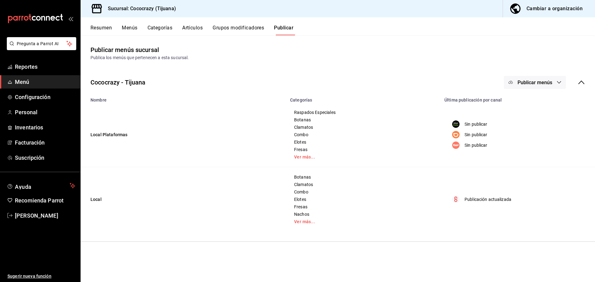
click at [494, 199] on p "Publicación actualizada" at bounding box center [487, 199] width 47 height 7
click at [578, 85] on icon at bounding box center [580, 82] width 7 height 7
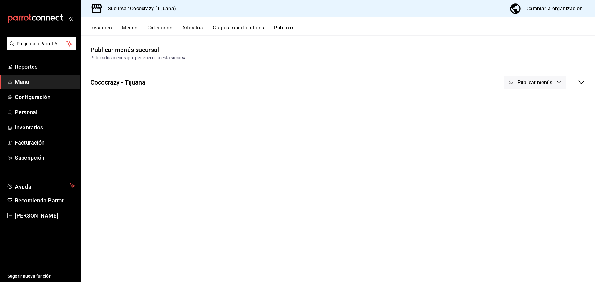
click at [578, 84] on icon at bounding box center [580, 82] width 7 height 7
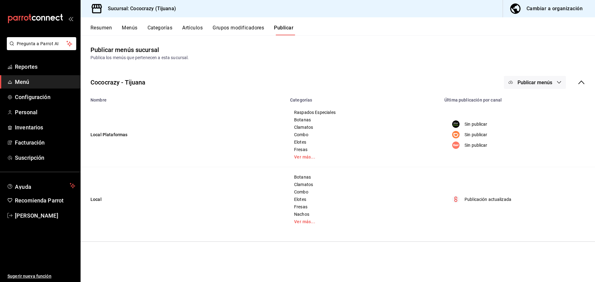
drag, startPoint x: 93, startPoint y: 200, endPoint x: 120, endPoint y: 173, distance: 38.6
click at [93, 200] on td "Local" at bounding box center [184, 199] width 206 height 65
click at [558, 87] on button "Publicar menús" at bounding box center [535, 82] width 62 height 13
click at [549, 156] on span "Punto de venta" at bounding box center [544, 154] width 30 height 7
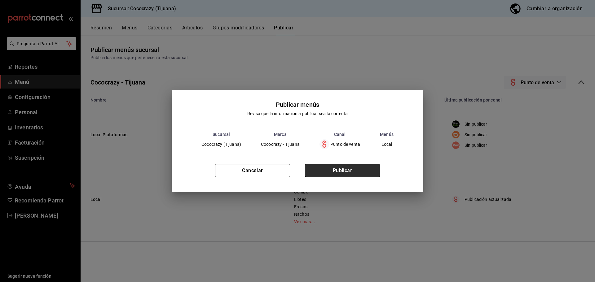
click at [344, 169] on button "Publicar" at bounding box center [342, 170] width 75 height 13
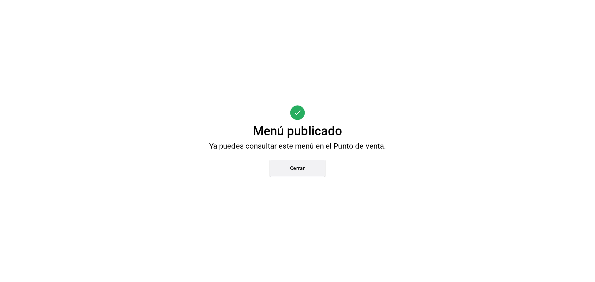
click at [299, 170] on button "Cerrar" at bounding box center [297, 168] width 56 height 17
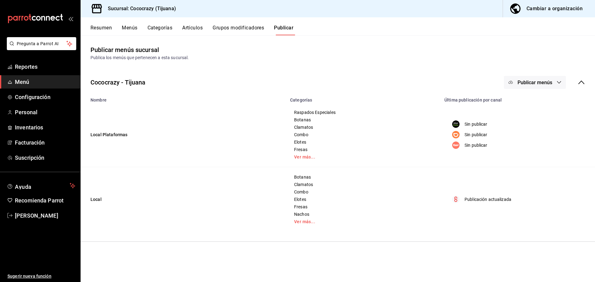
click at [260, 24] on div "Resumen Menús Categorías Artículos Grupos modificadores Publicar" at bounding box center [338, 26] width 514 height 18
click at [260, 28] on button "Grupos modificadores" at bounding box center [237, 30] width 51 height 11
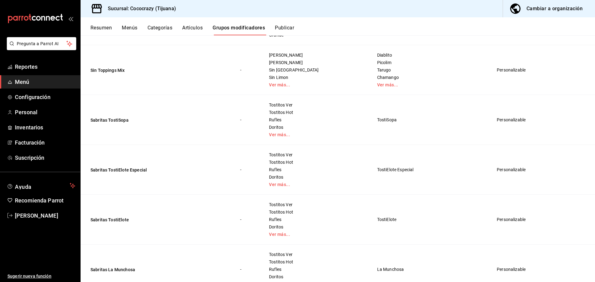
scroll to position [1208, 0]
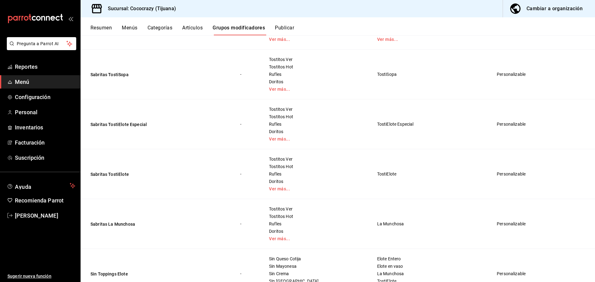
click at [549, 121] on td "Personalizable" at bounding box center [529, 124] width 80 height 50
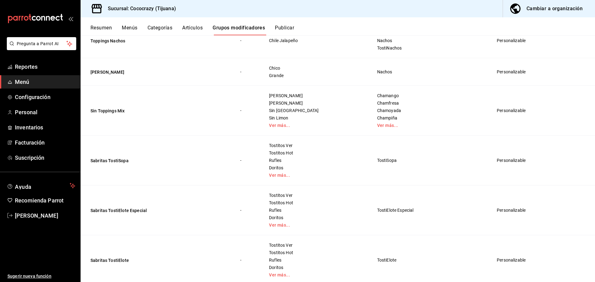
scroll to position [87, 0]
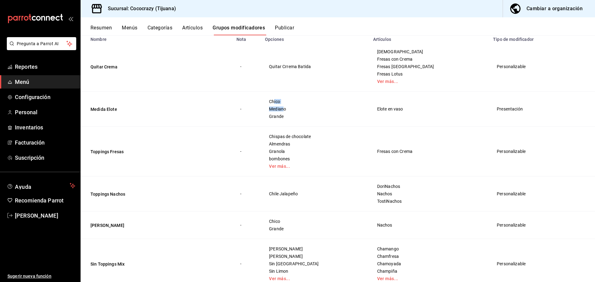
drag, startPoint x: 290, startPoint y: 105, endPoint x: 300, endPoint y: 112, distance: 13.1
click at [300, 112] on div "Chico Mediano Grande" at bounding box center [315, 109] width 93 height 20
click at [329, 119] on span "Grande" at bounding box center [315, 116] width 93 height 4
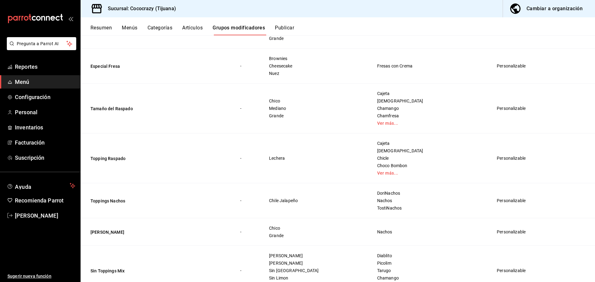
click at [117, 158] on button "Topping Raspado" at bounding box center [127, 158] width 74 height 6
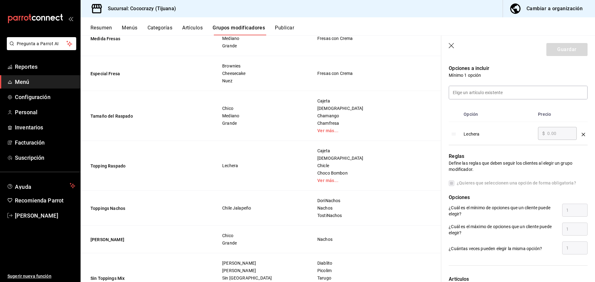
scroll to position [186, 0]
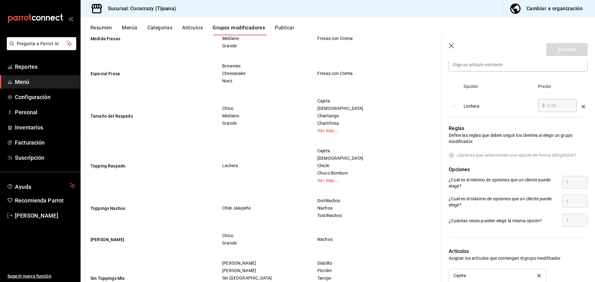
click at [452, 155] on label "¿Quieres que seleccionen una opción de forma obligatoria?" at bounding box center [512, 155] width 127 height 7
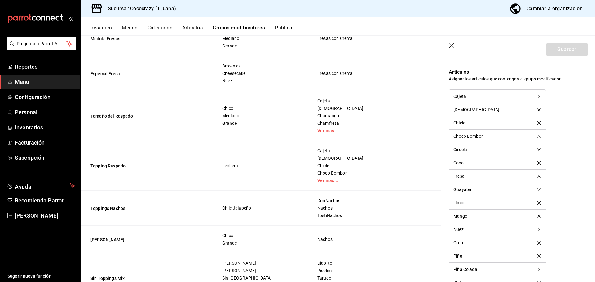
scroll to position [520, 0]
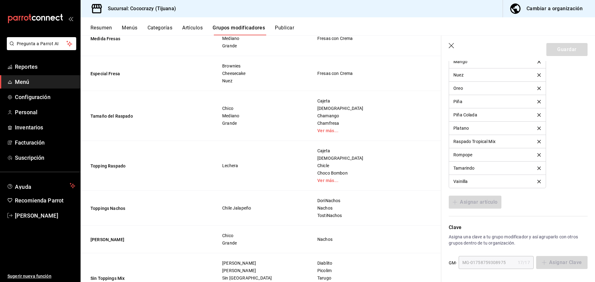
click at [551, 256] on div "GM- MG-01758759308975 17 / 17 ​ Asignar Clave" at bounding box center [518, 263] width 139 height 14
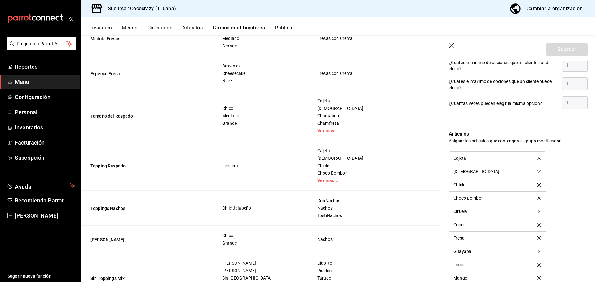
click at [286, 26] on button "Publicar" at bounding box center [284, 30] width 19 height 11
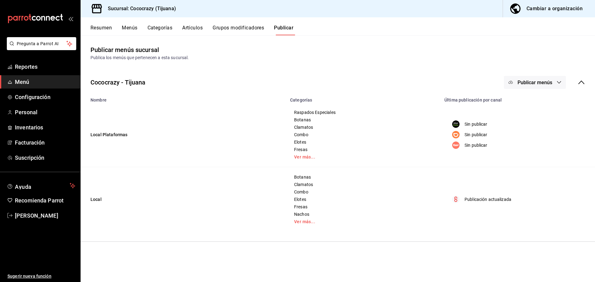
click at [92, 199] on td "Local" at bounding box center [184, 199] width 206 height 65
drag, startPoint x: 308, startPoint y: 196, endPoint x: 433, endPoint y: 161, distance: 129.2
click at [335, 188] on div "Botanas Clamatos Combo Elotes Fresas Nachos Ver más..." at bounding box center [363, 200] width 139 height 50
click at [564, 85] on button "Publicar menús" at bounding box center [535, 82] width 62 height 13
click at [549, 158] on span "Punto de venta" at bounding box center [544, 154] width 30 height 7
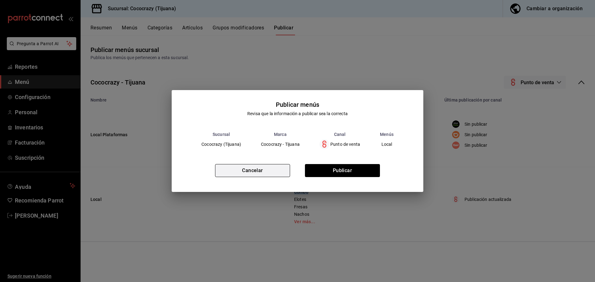
click at [265, 170] on button "Cancelar" at bounding box center [252, 170] width 75 height 13
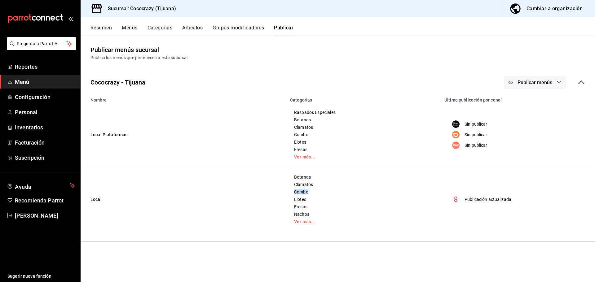
click at [129, 25] on button "Menús" at bounding box center [129, 30] width 15 height 11
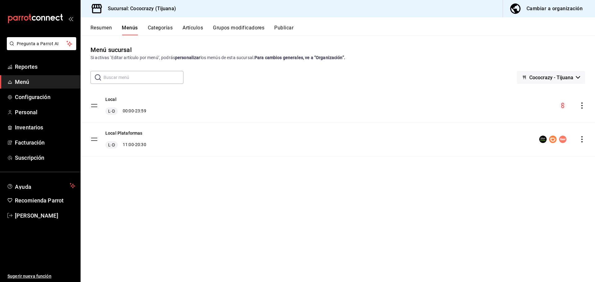
click at [582, 107] on icon "actions" at bounding box center [582, 106] width 6 height 6
click at [502, 115] on li "Previsualizar" at bounding box center [527, 120] width 97 height 13
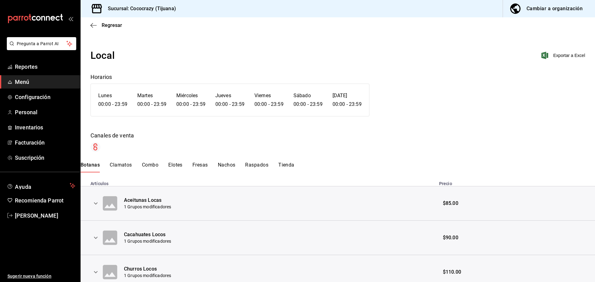
drag, startPoint x: 121, startPoint y: 166, endPoint x: 139, endPoint y: 166, distance: 18.3
click at [125, 166] on button "Clamatos" at bounding box center [121, 167] width 22 height 11
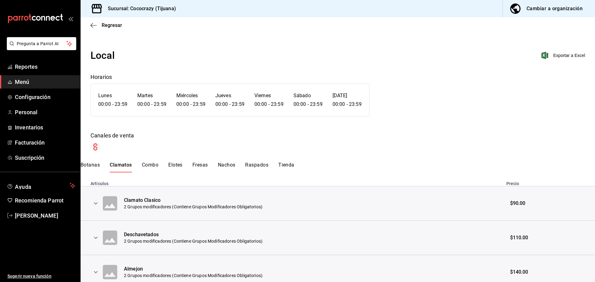
click at [177, 164] on button "Elotes" at bounding box center [175, 167] width 14 height 11
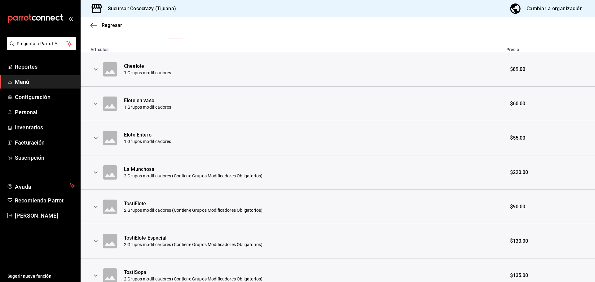
scroll to position [186, 0]
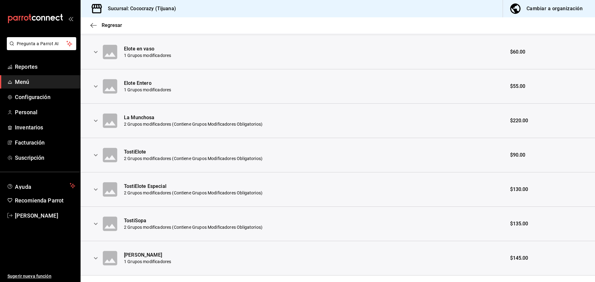
click at [140, 83] on div "Elote Entero" at bounding box center [147, 83] width 47 height 7
drag, startPoint x: 94, startPoint y: 86, endPoint x: 95, endPoint y: 80, distance: 5.9
click at [95, 85] on icon "expand row" at bounding box center [95, 86] width 7 height 7
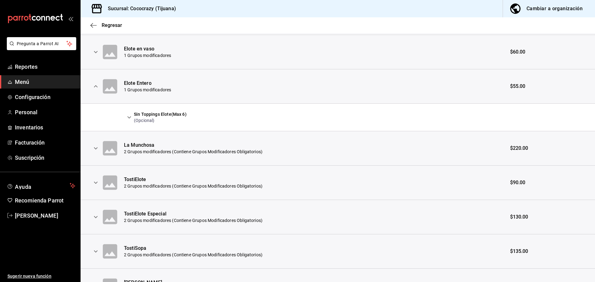
click at [95, 54] on icon "expand row" at bounding box center [95, 51] width 7 height 7
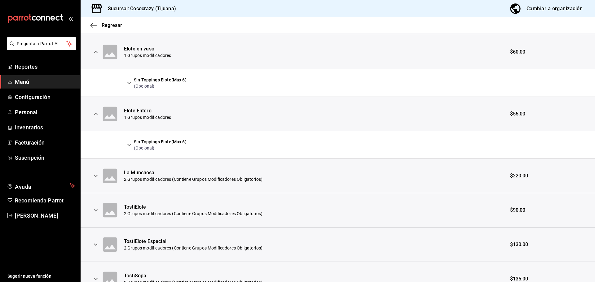
drag, startPoint x: 153, startPoint y: 68, endPoint x: 154, endPoint y: 76, distance: 7.8
click at [154, 71] on tbody "Cheelote 1 Grupos modificadores $89.00 Elote en vaso 1 Grupos modificadores $60…" at bounding box center [338, 166] width 514 height 330
click at [146, 81] on div "Sin Toppings Elote (Max 6)" at bounding box center [160, 80] width 53 height 6
click at [141, 83] on div "Sin Toppings Elote (Max 6) (Opcional)" at bounding box center [160, 83] width 53 height 12
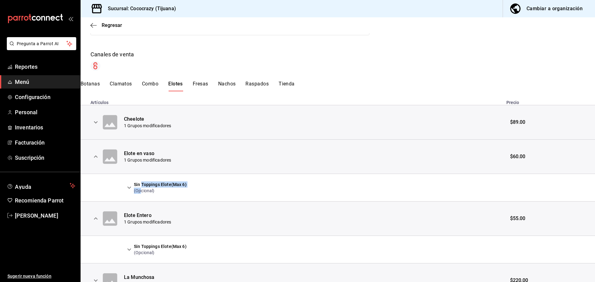
scroll to position [0, 0]
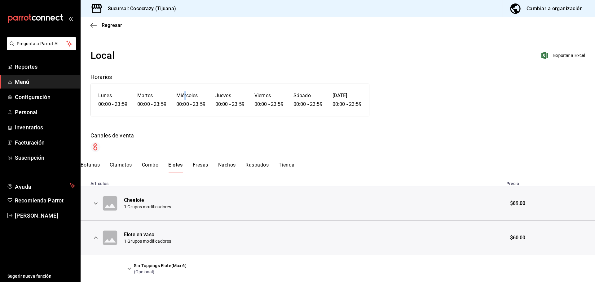
drag, startPoint x: 186, startPoint y: 87, endPoint x: 169, endPoint y: 82, distance: 17.7
click at [181, 86] on div "[DATE] 00:00 - 23:59 [DATE] 00:00 - 23:59 [DATE] 00:00 - 23:59 [DATE] 00:00 - 2…" at bounding box center [229, 100] width 279 height 33
click at [103, 27] on span "Regresar" at bounding box center [112, 25] width 20 height 6
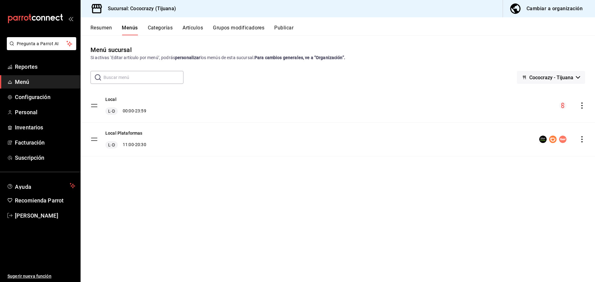
click at [104, 29] on button "Resumen" at bounding box center [100, 30] width 21 height 11
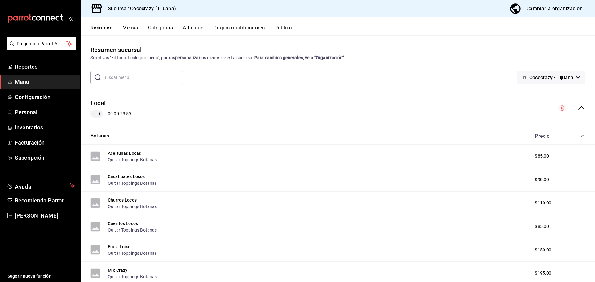
click at [282, 29] on button "Publicar" at bounding box center [283, 30] width 19 height 11
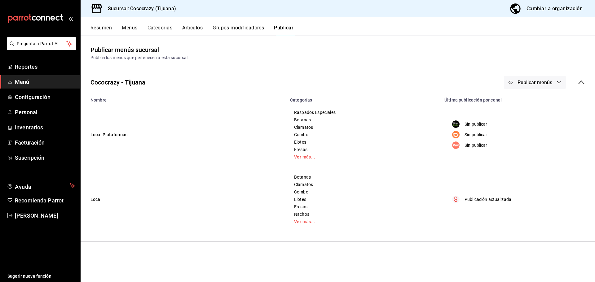
click at [239, 30] on button "Grupos modificadores" at bounding box center [237, 30] width 51 height 11
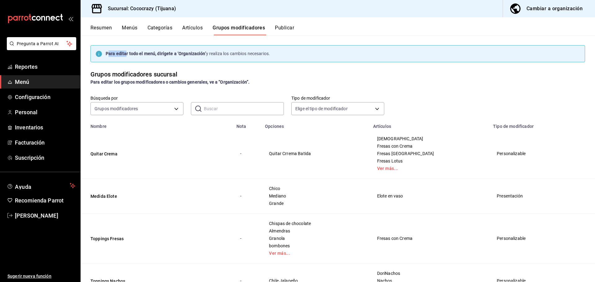
click at [125, 55] on strong "Para editar todo el menú, dirígete a ‘Organización’" at bounding box center [156, 53] width 100 height 5
drag, startPoint x: 109, startPoint y: 54, endPoint x: 140, endPoint y: 53, distance: 30.7
click at [110, 54] on strong "Para editar todo el menú, dirígete a ‘Organización’" at bounding box center [156, 53] width 100 height 5
drag, startPoint x: 134, startPoint y: 53, endPoint x: 265, endPoint y: 52, distance: 131.0
click at [262, 52] on div "Para editar todo el menú, dirígete a ‘Organización’ y realiza los cambios neces…" at bounding box center [188, 53] width 164 height 7
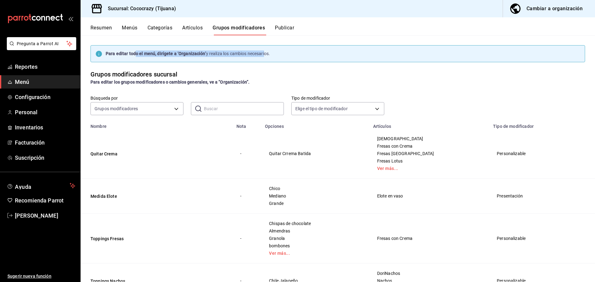
click at [544, 10] on div "Cambiar a organización" at bounding box center [554, 8] width 56 height 9
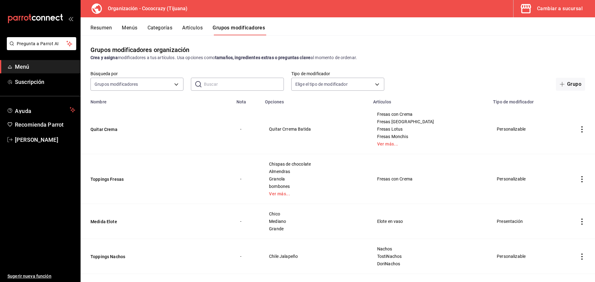
click at [315, 129] on span "Quitar Crrema Batida" at bounding box center [315, 129] width 93 height 4
click at [576, 133] on td "simple table" at bounding box center [582, 129] width 26 height 50
click at [581, 130] on icon "actions" at bounding box center [581, 129] width 1 height 6
click at [560, 144] on span "Editar" at bounding box center [558, 144] width 16 height 7
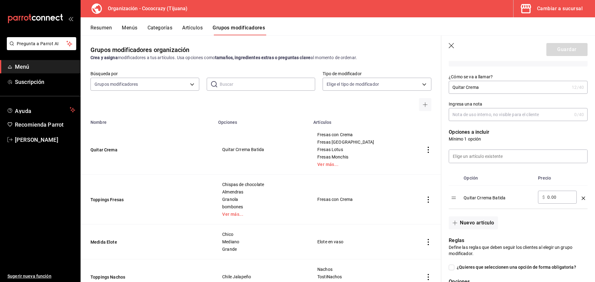
scroll to position [93, 0]
click at [483, 200] on div "Quitar Crrema Batida" at bounding box center [497, 197] width 69 height 10
click at [451, 49] on icon "button" at bounding box center [452, 46] width 6 height 6
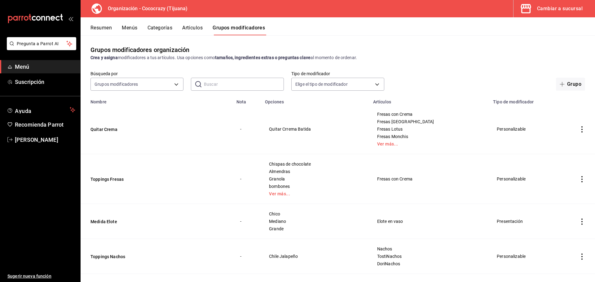
drag, startPoint x: 303, startPoint y: 128, endPoint x: 300, endPoint y: 127, distance: 3.3
click at [302, 128] on span "Quitar Crrema Batida" at bounding box center [315, 129] width 93 height 4
click at [198, 29] on button "Artículos" at bounding box center [192, 30] width 20 height 11
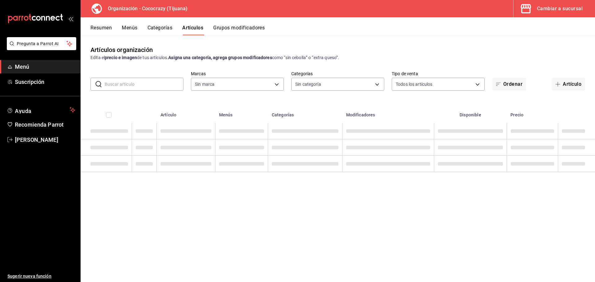
type input "792de1e6-c094-4828-a9be-74aa63e1e752"
type input "6f259f7d-44f4-48a2-b3d5-5f47c810421e,ef3c2502-5d7a-459d-8527-44b18c1382d6,faf9c…"
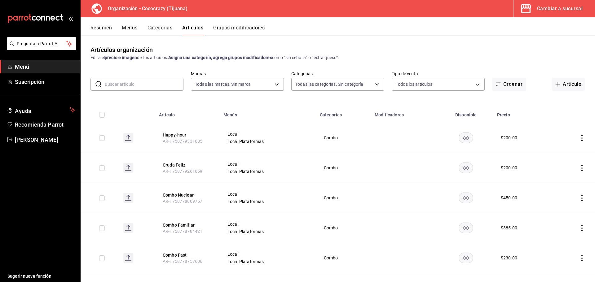
click at [158, 31] on button "Categorías" at bounding box center [159, 30] width 25 height 11
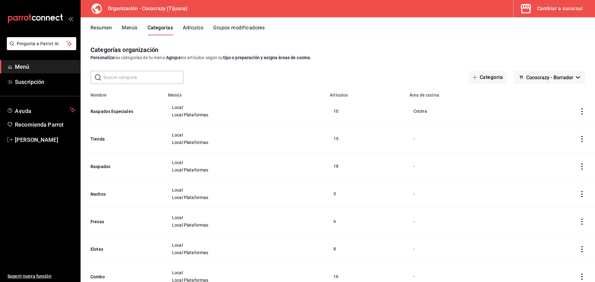
click at [128, 29] on button "Menús" at bounding box center [129, 30] width 15 height 11
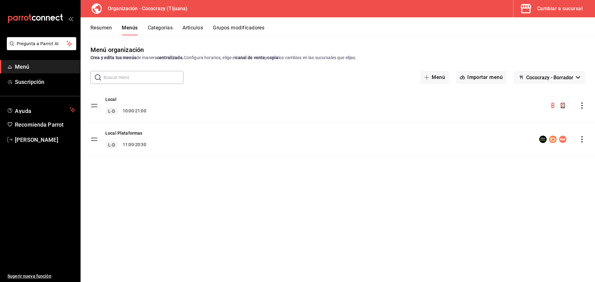
click at [582, 106] on icon "actions" at bounding box center [582, 106] width 6 height 6
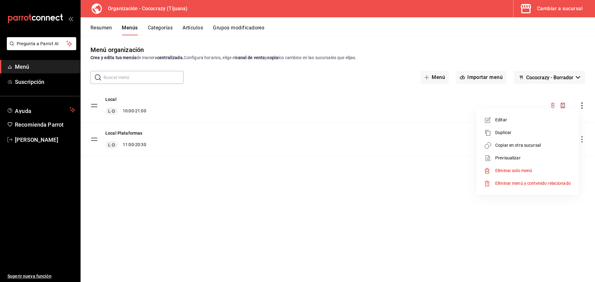
click at [543, 121] on span "Editar" at bounding box center [533, 120] width 76 height 7
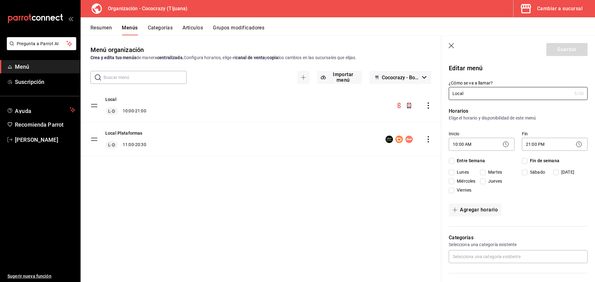
checkbox input "true"
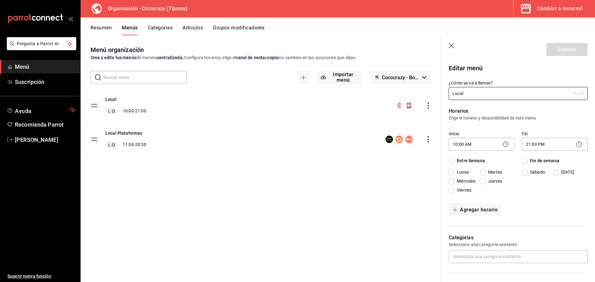
checkbox input "true"
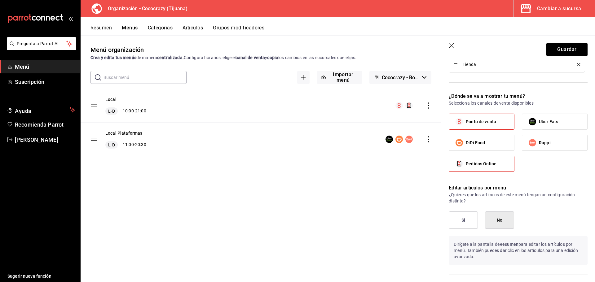
scroll to position [399, 0]
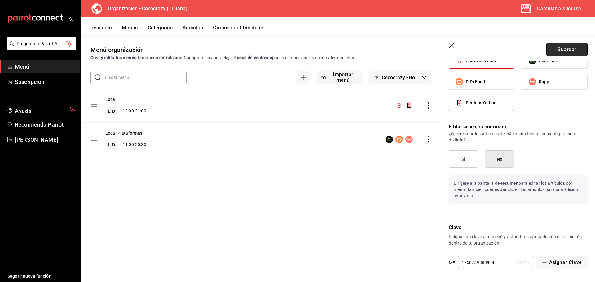
click at [552, 51] on button "Guardar" at bounding box center [566, 49] width 41 height 13
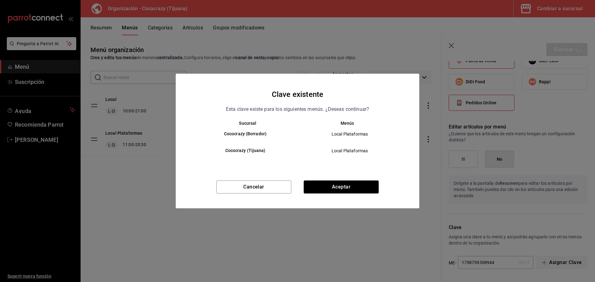
click at [335, 176] on div "Sucursal Menús Cococrazy (Borrador) Local Plataformas Cococrazy (Tijuana) Local…" at bounding box center [297, 148] width 243 height 55
click at [332, 180] on div "Clave existente Esta clave existe para los siguientes menús. ¿Deseas continuar?…" at bounding box center [297, 141] width 243 height 135
click at [327, 185] on button "Aceptar" at bounding box center [341, 187] width 75 height 13
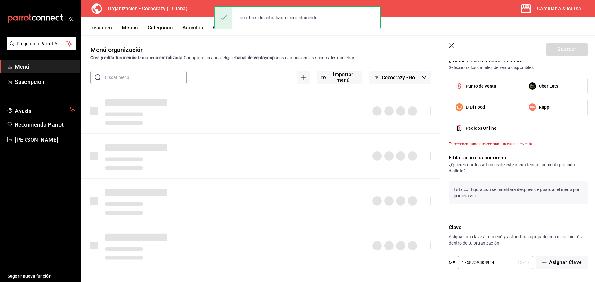
checkbox input "false"
type input "1758910665406"
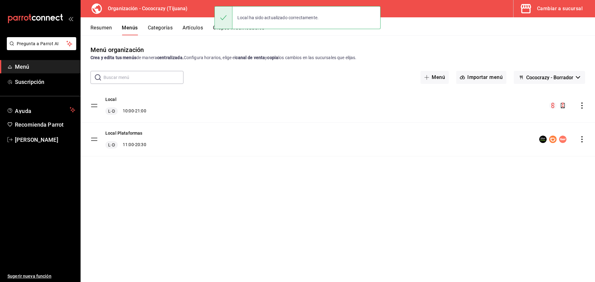
click at [555, 14] on button "Cambiar a sucursal" at bounding box center [551, 8] width 77 height 17
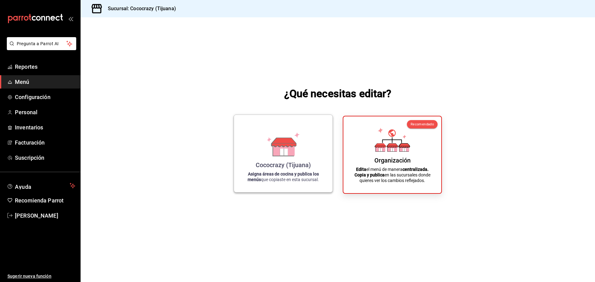
click at [309, 159] on div "Cococrazy (Tijuana) Asigna áreas de cocina y publica los menús que copiaste en …" at bounding box center [283, 154] width 84 height 68
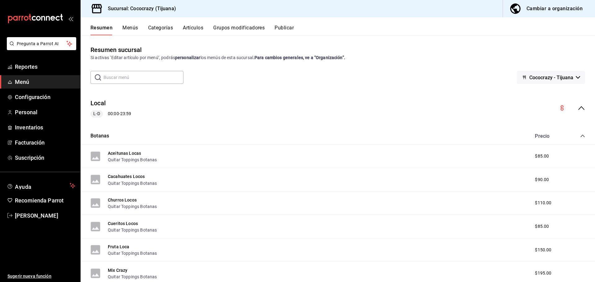
click at [139, 28] on div "Resumen Menús Categorías Artículos Grupos modificadores Publicar" at bounding box center [342, 30] width 504 height 11
click at [164, 28] on button "Categorías" at bounding box center [160, 30] width 25 height 11
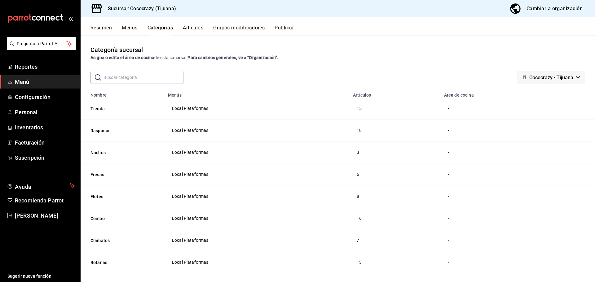
click at [188, 29] on button "Artículos" at bounding box center [193, 30] width 20 height 11
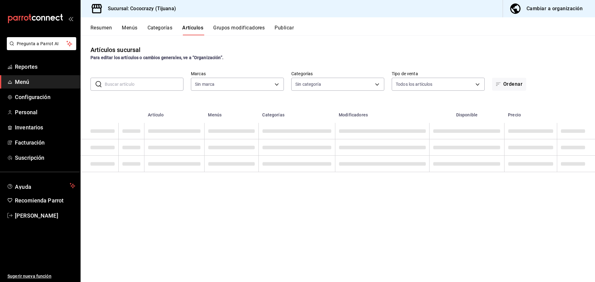
click at [246, 29] on button "Grupos modificadores" at bounding box center [238, 30] width 51 height 11
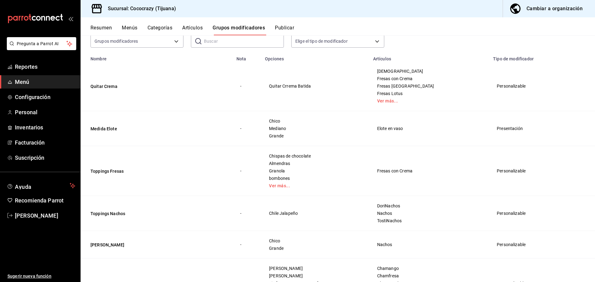
scroll to position [62, 0]
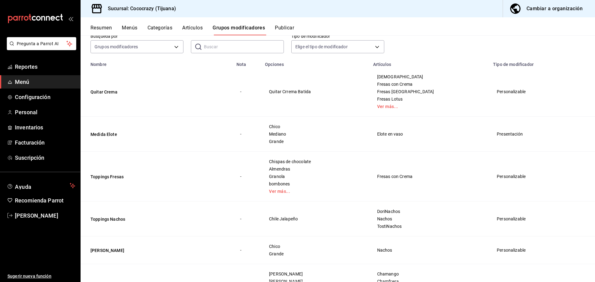
click at [287, 28] on button "Publicar" at bounding box center [284, 30] width 19 height 11
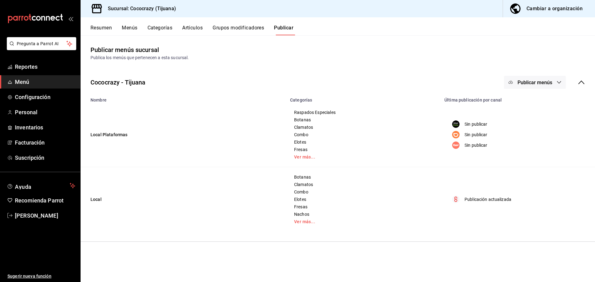
click at [553, 85] on button "Publicar menús" at bounding box center [535, 82] width 62 height 13
click at [527, 152] on div at bounding box center [519, 155] width 17 height 10
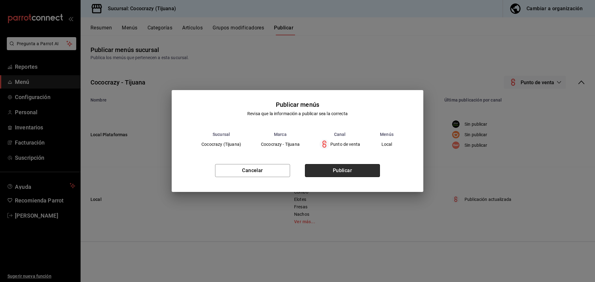
click at [355, 172] on button "Publicar" at bounding box center [342, 170] width 75 height 13
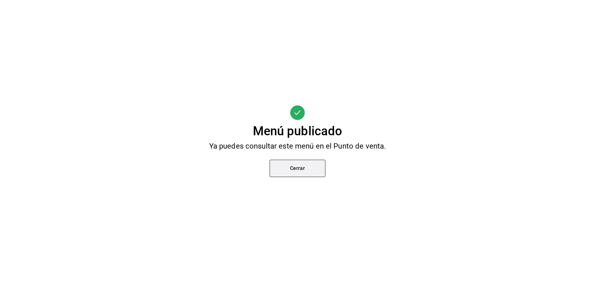
click at [298, 170] on button "Cerrar" at bounding box center [297, 168] width 56 height 17
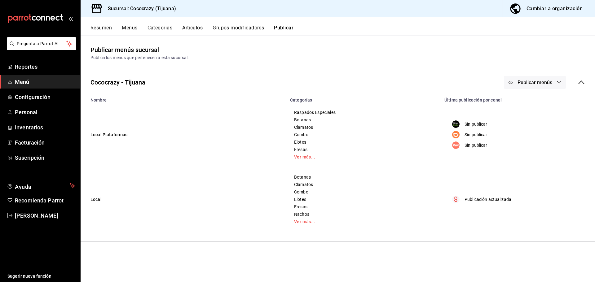
click at [244, 29] on button "Grupos modificadores" at bounding box center [237, 30] width 51 height 11
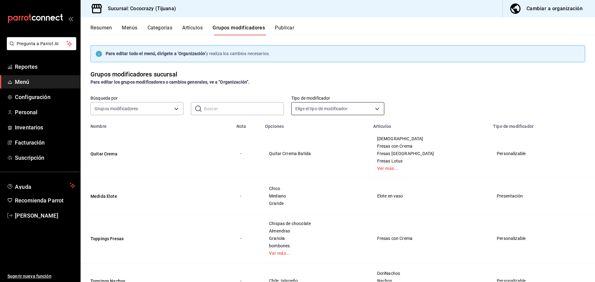
click at [343, 110] on body "Pregunta a Parrot AI Reportes Menú Configuración Personal Inventarios Facturaci…" at bounding box center [297, 141] width 595 height 282
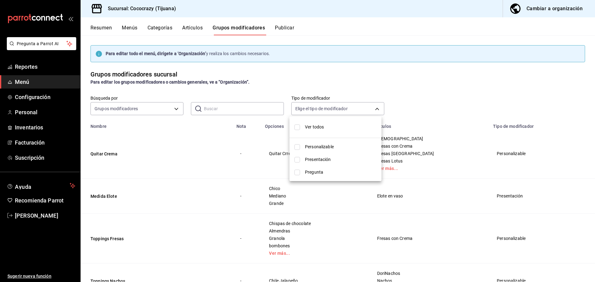
click at [266, 106] on div at bounding box center [297, 141] width 595 height 282
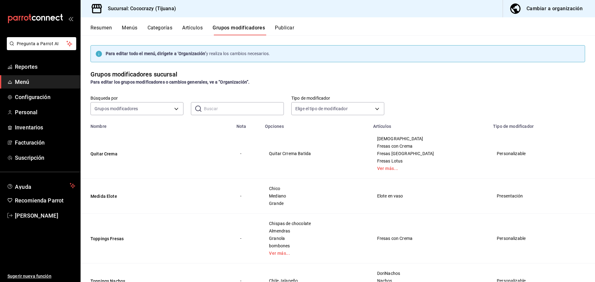
drag, startPoint x: 263, startPoint y: 112, endPoint x: 196, endPoint y: 112, distance: 66.9
click at [156, 110] on body "Pregunta a Parrot AI Reportes Menú Configuración Personal Inventarios Facturaci…" at bounding box center [297, 141] width 595 height 282
click at [216, 106] on div at bounding box center [297, 141] width 595 height 282
click at [220, 106] on input "text" at bounding box center [244, 109] width 80 height 12
type input "elote"
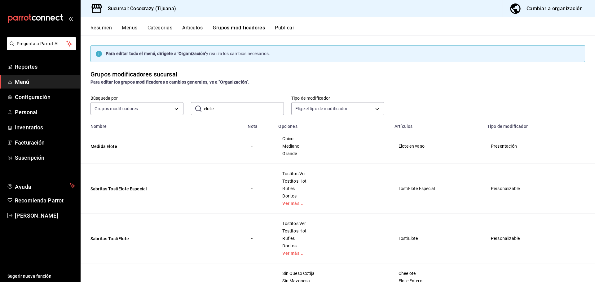
click at [288, 32] on button "Publicar" at bounding box center [284, 30] width 19 height 11
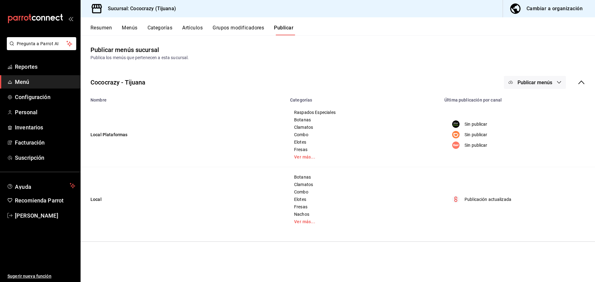
click at [232, 27] on button "Grupos modificadores" at bounding box center [237, 30] width 51 height 11
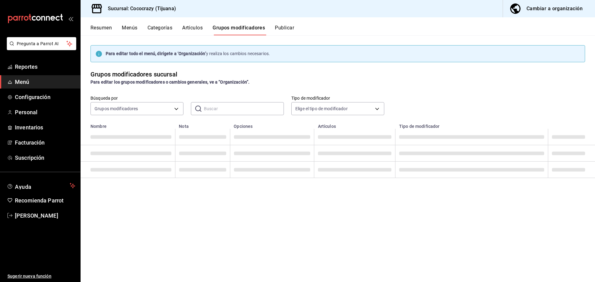
click at [195, 28] on button "Artículos" at bounding box center [192, 30] width 20 height 11
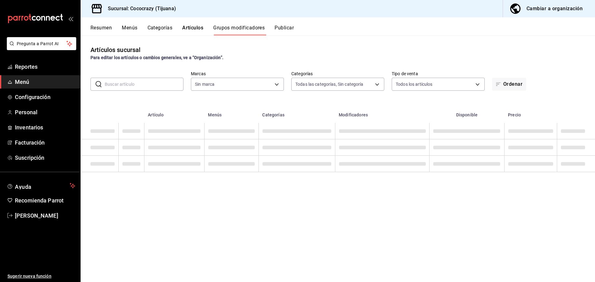
type input "1eeffca1-c548-4465-b2df-ffc4f9683621"
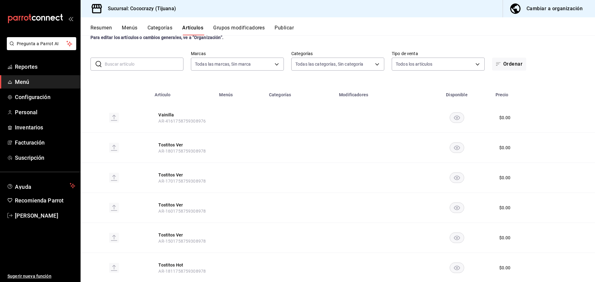
scroll to position [31, 0]
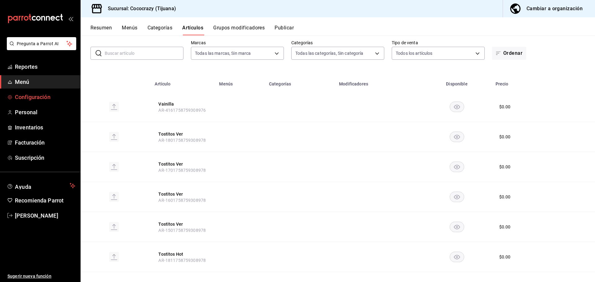
click at [43, 99] on span "Configuración" at bounding box center [45, 97] width 60 height 8
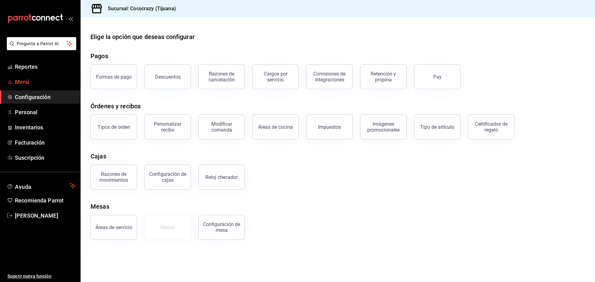
click at [41, 83] on span "Menú" at bounding box center [45, 82] width 60 height 8
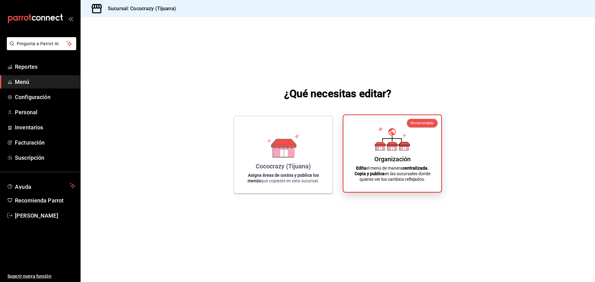
click at [409, 164] on div "Organización Edita el menú de manera centralizada. Copia y publica en las sucur…" at bounding box center [392, 153] width 83 height 67
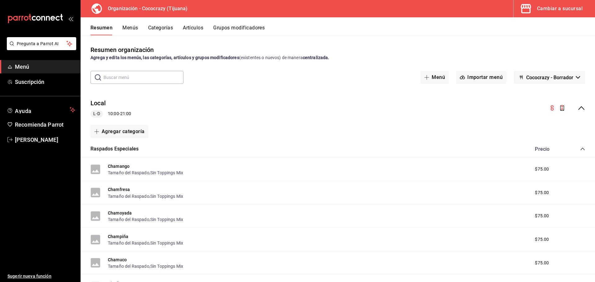
click at [216, 126] on div "Agregar categoría" at bounding box center [337, 131] width 494 height 13
click at [231, 28] on button "Grupos modificadores" at bounding box center [238, 30] width 51 height 11
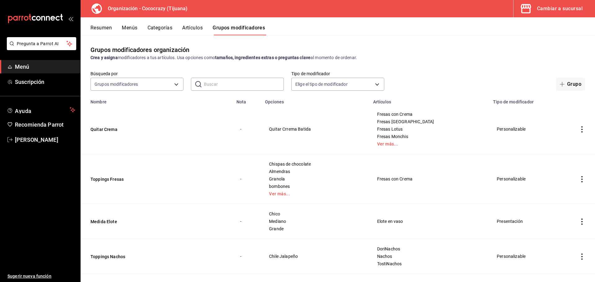
click at [560, 10] on div "Cambiar a sucursal" at bounding box center [560, 8] width 46 height 9
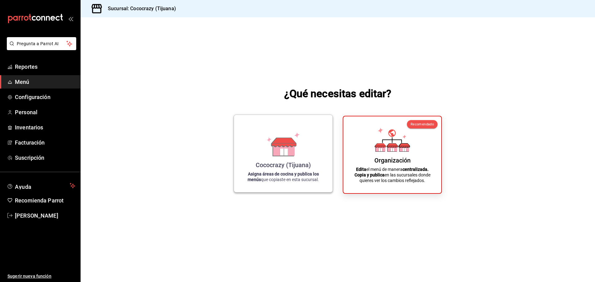
click at [306, 165] on div "Cococrazy (Tijuana)" at bounding box center [283, 164] width 55 height 7
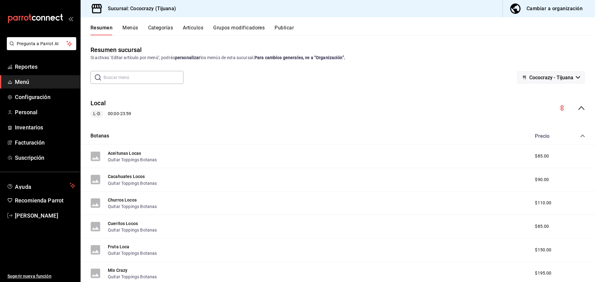
click at [292, 30] on button "Publicar" at bounding box center [283, 30] width 19 height 11
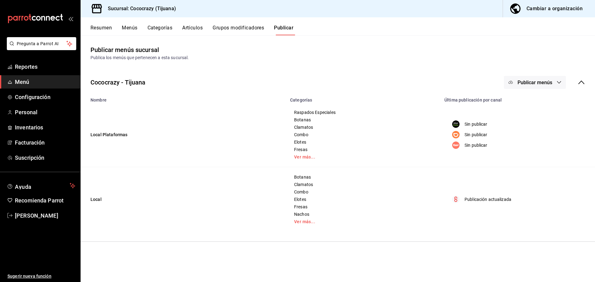
click at [554, 81] on button "Publicar menús" at bounding box center [535, 82] width 62 height 13
click at [531, 155] on span "Punto de venta" at bounding box center [544, 154] width 30 height 7
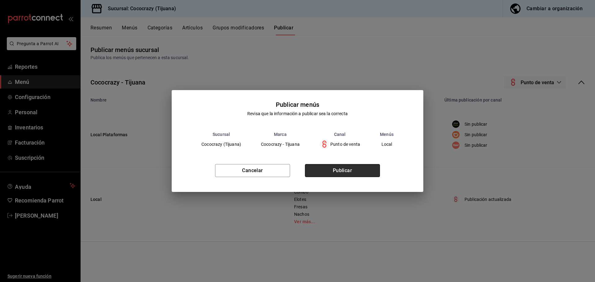
click at [352, 165] on button "Publicar" at bounding box center [342, 170] width 75 height 13
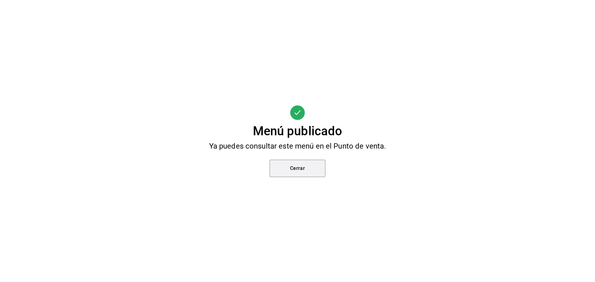
click at [289, 160] on button "Cerrar" at bounding box center [297, 168] width 56 height 17
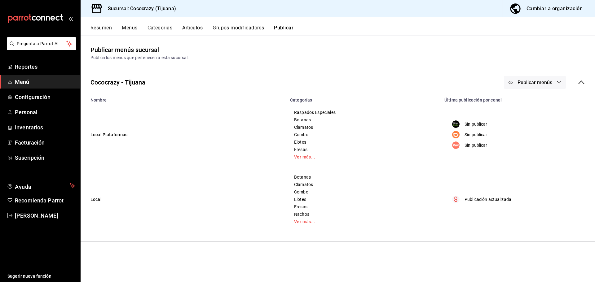
click at [37, 36] on div "mailbox folders" at bounding box center [40, 18] width 80 height 37
click at [42, 46] on span "Pregunta a Parrot AI" at bounding box center [41, 44] width 49 height 7
click at [44, 44] on span "Pregunta a Parrot AI" at bounding box center [41, 44] width 49 height 7
click at [36, 41] on span "Pregunta a Parrot AI" at bounding box center [41, 44] width 49 height 7
click at [72, 44] on icon "mailbox folders" at bounding box center [69, 43] width 6 height 7
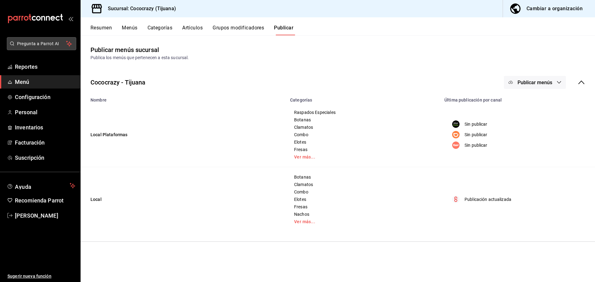
click at [72, 44] on icon "mailbox folders" at bounding box center [69, 43] width 6 height 7
click at [70, 44] on icon "mailbox folders" at bounding box center [69, 43] width 6 height 7
click at [69, 44] on icon "mailbox folders" at bounding box center [69, 43] width 6 height 7
click at [46, 59] on li "Pregunta a Parrot AI" at bounding box center [39, 48] width 75 height 23
click at [45, 58] on li "Pregunta a Parrot AI" at bounding box center [39, 48] width 75 height 23
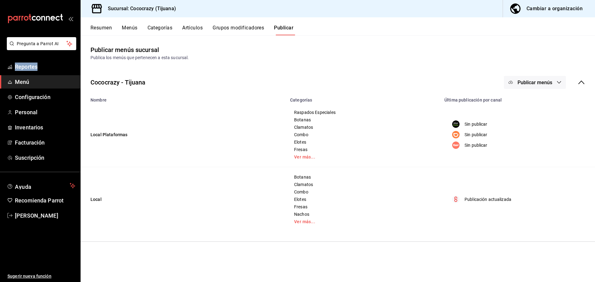
click at [41, 55] on div at bounding box center [41, 55] width 0 height 0
drag, startPoint x: 41, startPoint y: 46, endPoint x: 32, endPoint y: 42, distance: 9.2
click at [40, 46] on span "Pregunta a Parrot AI" at bounding box center [41, 44] width 49 height 7
click at [29, 42] on span "Pregunta a Parrot AI" at bounding box center [41, 44] width 49 height 7
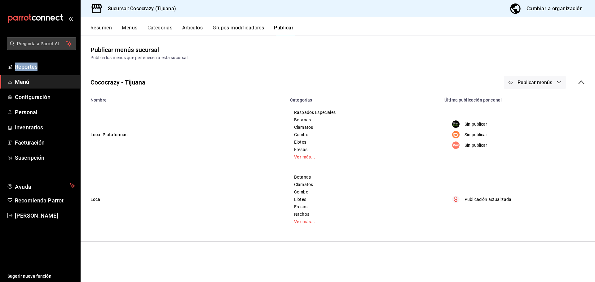
click at [29, 42] on span "Pregunta a Parrot AI" at bounding box center [41, 44] width 49 height 7
click at [30, 42] on span "Pregunta a Parrot AI" at bounding box center [41, 44] width 49 height 7
click at [32, 42] on span "Pregunta a Parrot AI" at bounding box center [41, 44] width 49 height 7
click at [34, 41] on span "Pregunta a Parrot AI" at bounding box center [41, 44] width 49 height 7
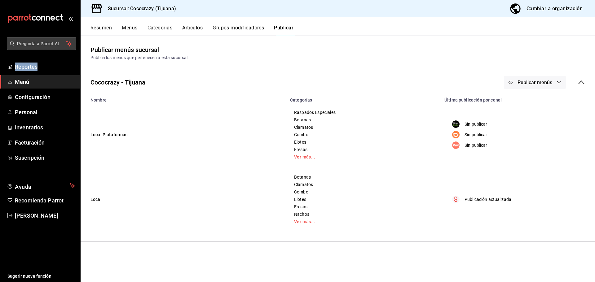
click at [36, 41] on span "Pregunta a Parrot AI" at bounding box center [41, 44] width 49 height 7
click at [37, 40] on button "Pregunta a Parrot AI" at bounding box center [41, 43] width 69 height 13
click at [66, 187] on span "Ayuda" at bounding box center [41, 185] width 52 height 7
click at [239, 28] on button "Grupos modificadores" at bounding box center [237, 30] width 51 height 11
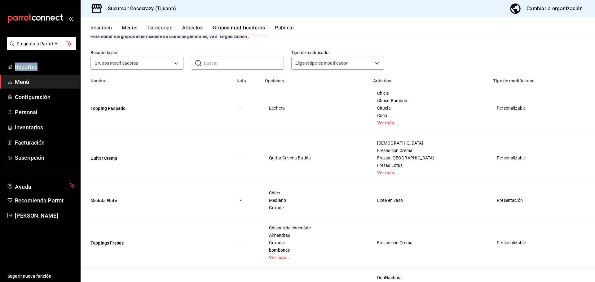
scroll to position [62, 0]
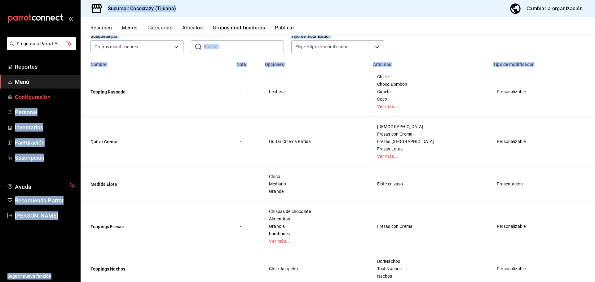
drag, startPoint x: 142, startPoint y: 96, endPoint x: 79, endPoint y: 92, distance: 63.3
click at [77, 93] on div "Pregunta a Parrot AI Reportes Menú Configuración Personal Inventarios Facturaci…" at bounding box center [297, 141] width 595 height 282
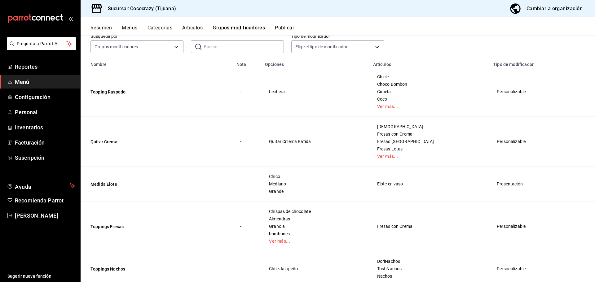
click at [261, 99] on td "-" at bounding box center [247, 92] width 28 height 50
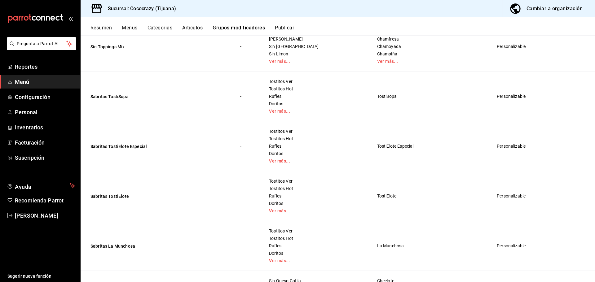
scroll to position [1394, 0]
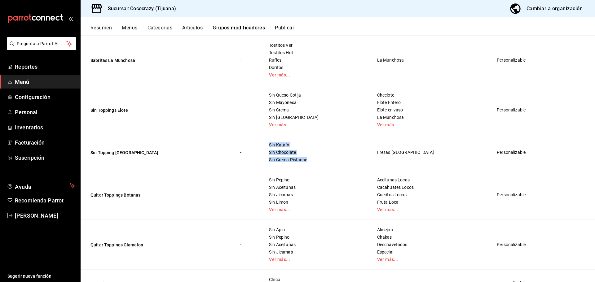
drag, startPoint x: 333, startPoint y: 157, endPoint x: 274, endPoint y: 144, distance: 60.1
click at [274, 144] on tr "Sin Topping Dubai - Sin Katafy Sin Chocolate Sin Crema Pistache Fresas Dubai Pe…" at bounding box center [338, 152] width 514 height 35
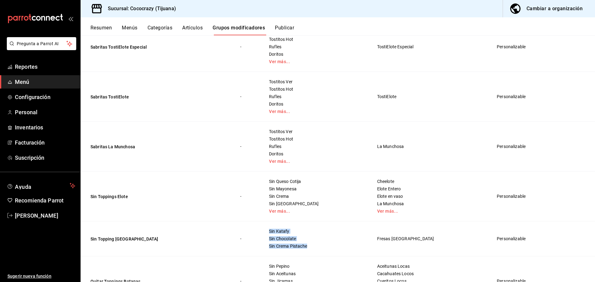
scroll to position [1301, 0]
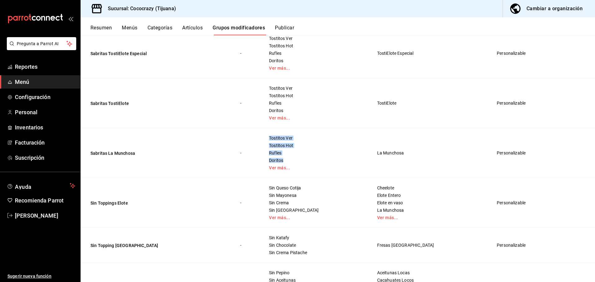
drag, startPoint x: 303, startPoint y: 158, endPoint x: 283, endPoint y: 140, distance: 26.9
click at [283, 140] on td "Tostitos Ver Tostitos Hot Rufles Doritos Ver más..." at bounding box center [315, 153] width 108 height 50
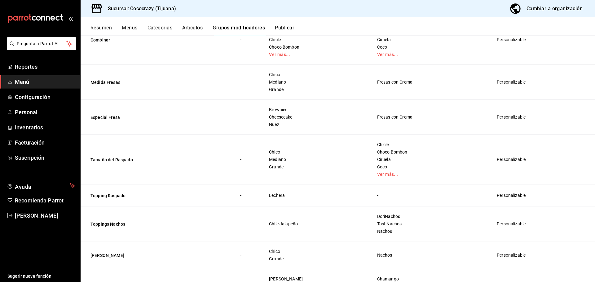
scroll to position [929, 0]
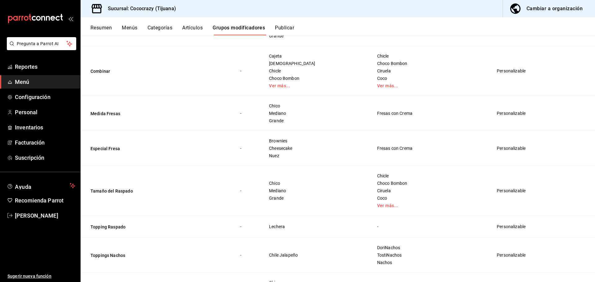
click at [558, 8] on div "Cambiar a organización" at bounding box center [554, 8] width 56 height 9
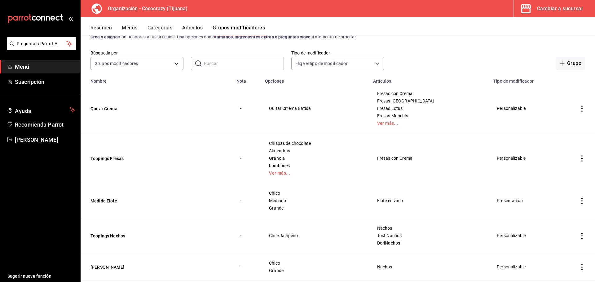
scroll to position [31, 0]
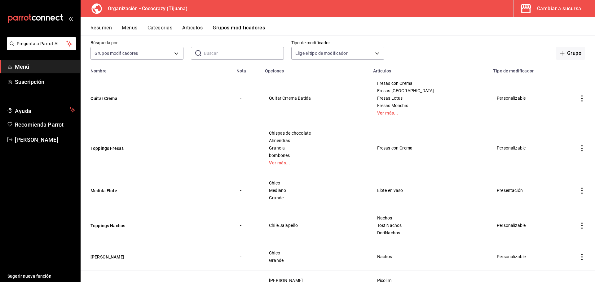
click at [395, 113] on link "Ver más..." at bounding box center [429, 113] width 104 height 4
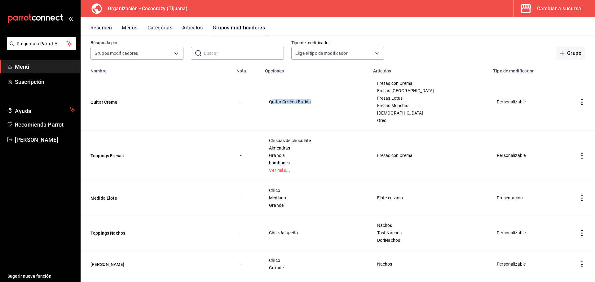
drag, startPoint x: 326, startPoint y: 101, endPoint x: 288, endPoint y: 102, distance: 38.1
click at [288, 102] on span "Quitar Crrema Batida" at bounding box center [315, 102] width 93 height 4
click at [316, 102] on span "Quitar Crrema Batida" at bounding box center [315, 102] width 93 height 4
click at [128, 28] on button "Menús" at bounding box center [129, 30] width 15 height 11
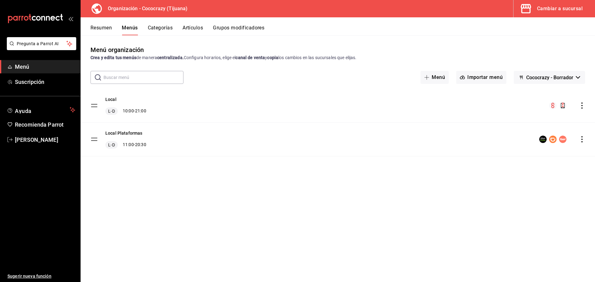
click at [510, 49] on div "Menú organización Crea y edita tus menús de manera centralizada. Configura hora…" at bounding box center [338, 53] width 514 height 16
click at [555, 12] on div "Cambiar a sucursal" at bounding box center [560, 8] width 46 height 9
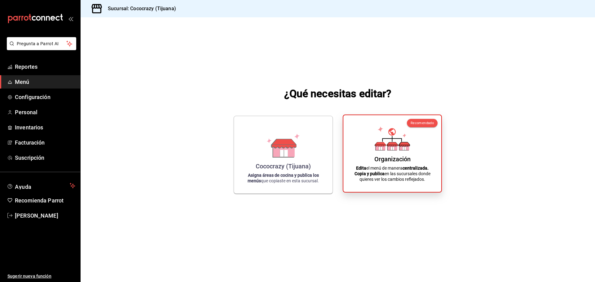
click at [410, 173] on p "Edita el menú de manera centralizada. Copia y publica en las sucursales donde q…" at bounding box center [392, 173] width 83 height 17
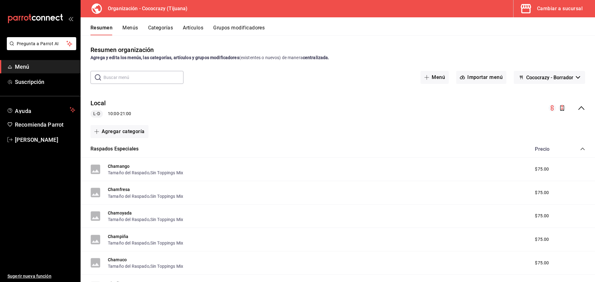
click at [131, 29] on button "Menús" at bounding box center [129, 30] width 15 height 11
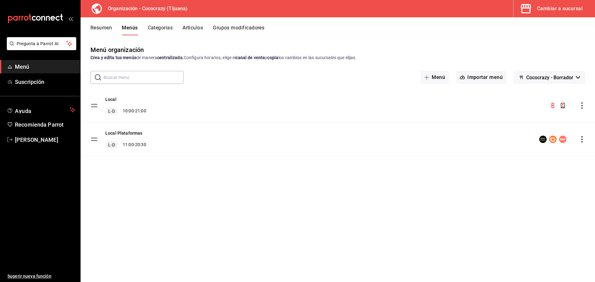
click at [570, 106] on div "menu-maker-table" at bounding box center [567, 105] width 36 height 7
click at [581, 107] on icon "actions" at bounding box center [582, 106] width 6 height 6
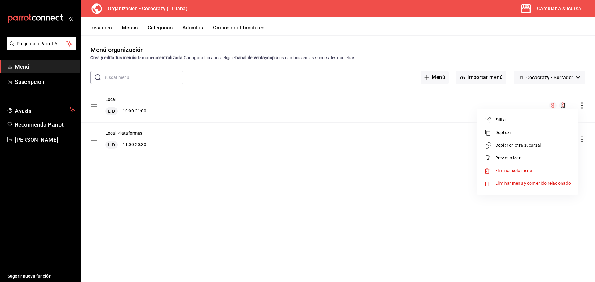
click at [203, 223] on div at bounding box center [297, 141] width 595 height 282
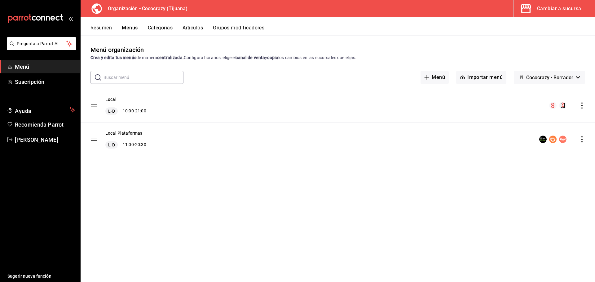
click at [570, 5] on div "Cambiar a sucursal" at bounding box center [560, 8] width 46 height 9
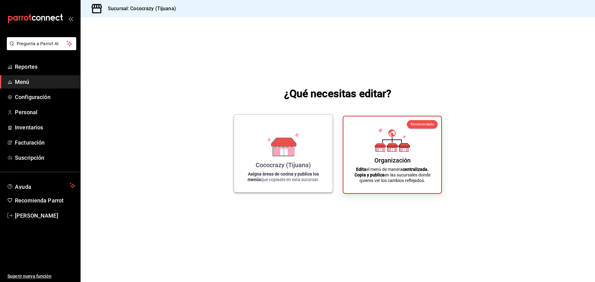
click at [301, 162] on div "Cococrazy (Tijuana)" at bounding box center [283, 164] width 55 height 7
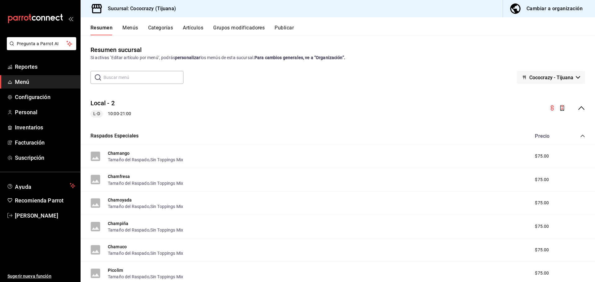
click at [129, 30] on button "Menús" at bounding box center [129, 30] width 15 height 11
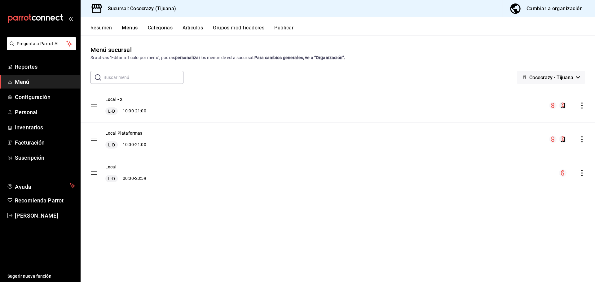
click at [581, 139] on icon "actions" at bounding box center [582, 139] width 6 height 6
click at [121, 133] on div at bounding box center [297, 141] width 595 height 282
drag, startPoint x: 96, startPoint y: 138, endPoint x: 144, endPoint y: 160, distance: 52.3
click at [146, 160] on div "Local L-D 00:00 - 23:59" at bounding box center [338, 172] width 514 height 33
click at [101, 32] on button "Resumen" at bounding box center [100, 30] width 21 height 11
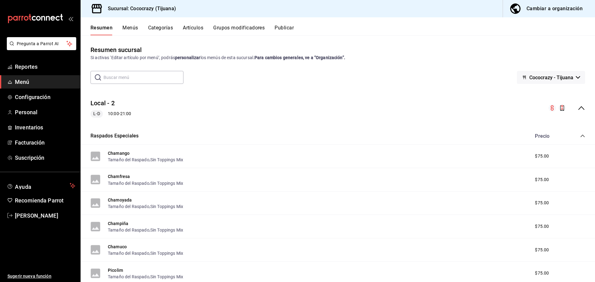
click at [580, 134] on icon "collapse-category-row" at bounding box center [582, 136] width 5 height 5
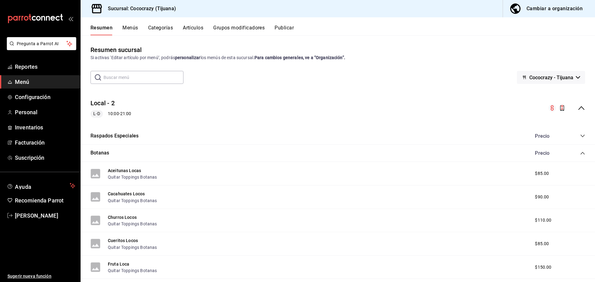
click at [577, 105] on icon "collapse-menu-row" at bounding box center [580, 107] width 7 height 7
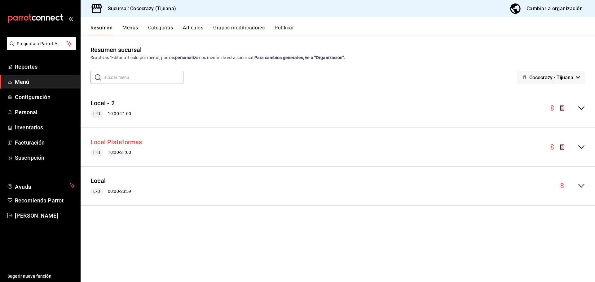
click at [109, 140] on button "Local Plataformas" at bounding box center [116, 142] width 52 height 9
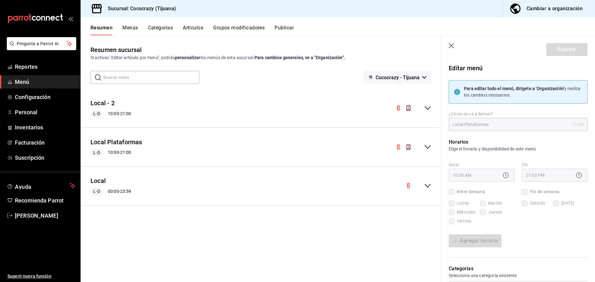
checkbox input "true"
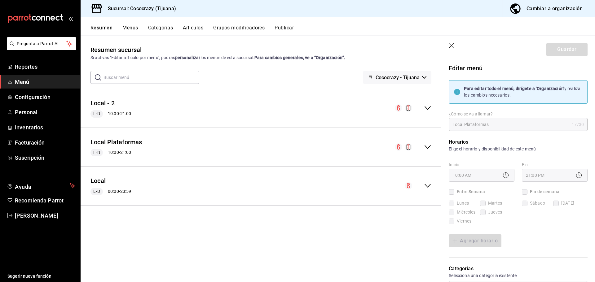
checkbox input "true"
drag, startPoint x: 409, startPoint y: 147, endPoint x: 113, endPoint y: 141, distance: 295.9
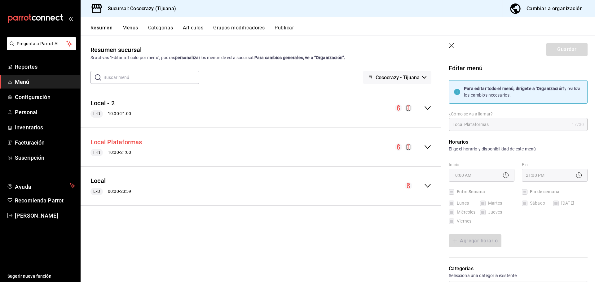
drag, startPoint x: 113, startPoint y: 141, endPoint x: 101, endPoint y: 143, distance: 12.9
click at [101, 143] on button "Local Plataformas" at bounding box center [116, 142] width 52 height 9
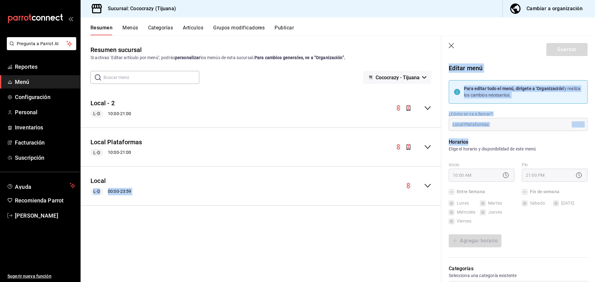
drag, startPoint x: 428, startPoint y: 148, endPoint x: 548, endPoint y: 123, distance: 122.2
click at [529, 139] on main "Resumen sucursal Si activas ‘Editar artículo por menú’, podrás personalizar los…" at bounding box center [338, 158] width 514 height 247
click at [562, 79] on div "Para editar todo el menú, dirígete a ‘Organización’ y realiza los cambios neces…" at bounding box center [514, 88] width 146 height 31
click at [450, 49] on icon "button" at bounding box center [452, 46] width 6 height 6
checkbox input "false"
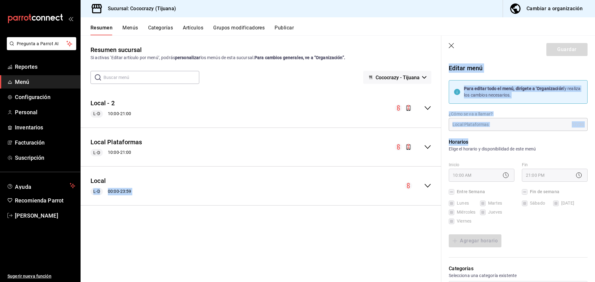
checkbox input "false"
type input "1758913207603"
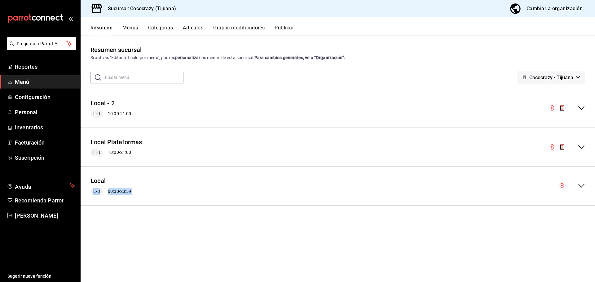
checkbox input "false"
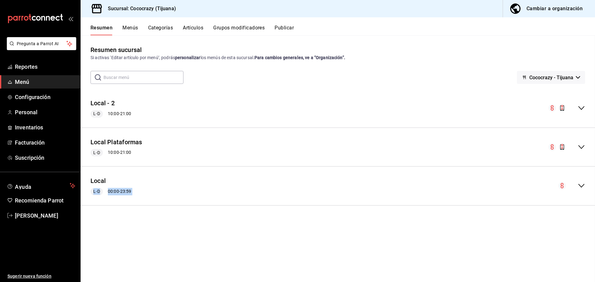
checkbox input "false"
click at [126, 28] on button "Menús" at bounding box center [129, 30] width 15 height 11
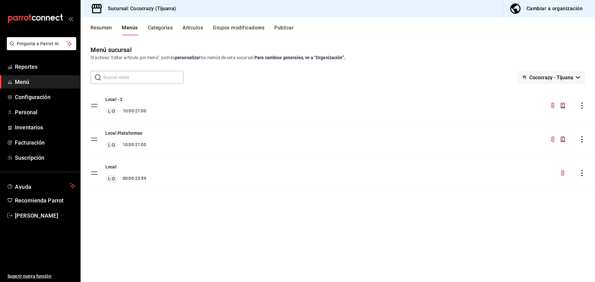
click at [584, 140] on icon "actions" at bounding box center [582, 139] width 6 height 6
click at [489, 168] on icon at bounding box center [487, 167] width 6 height 6
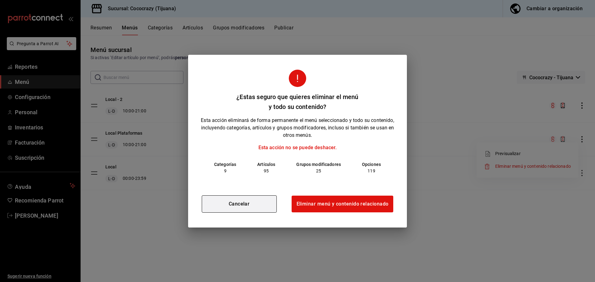
click at [242, 206] on button "Cancelar" at bounding box center [239, 203] width 75 height 17
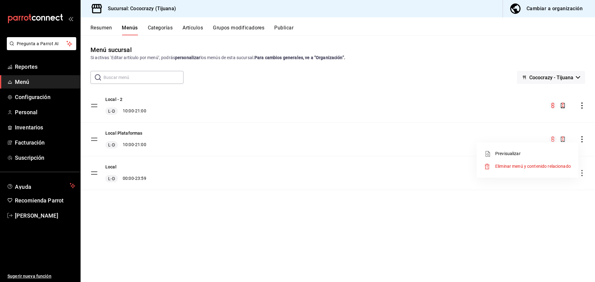
drag, startPoint x: 527, startPoint y: 194, endPoint x: 560, endPoint y: 178, distance: 36.7
click at [527, 193] on div at bounding box center [297, 141] width 595 height 282
click at [583, 173] on icon "actions" at bounding box center [582, 173] width 6 height 6
drag, startPoint x: 339, startPoint y: 271, endPoint x: 340, endPoint y: 226, distance: 45.0
click at [339, 253] on div at bounding box center [297, 141] width 595 height 282
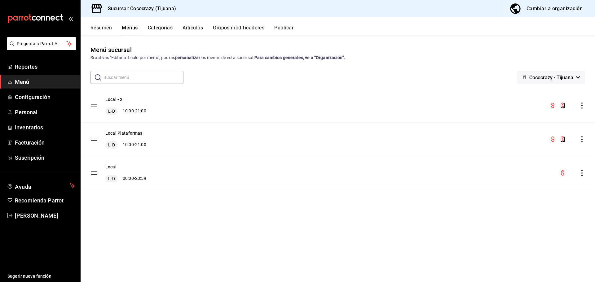
click at [162, 31] on button "Categorías" at bounding box center [160, 30] width 25 height 11
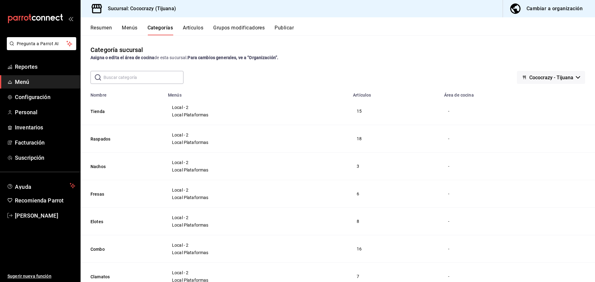
click at [243, 29] on button "Grupos modificadores" at bounding box center [238, 30] width 51 height 11
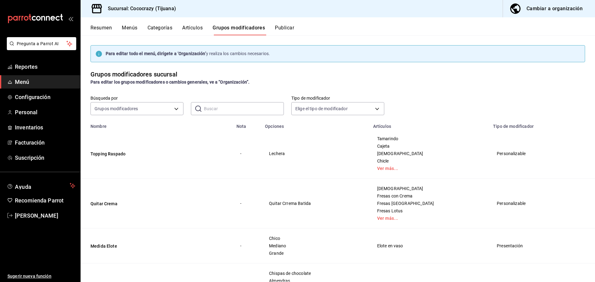
click at [300, 24] on div "Resumen Menús Categorías Artículos Grupos modificadores Publicar" at bounding box center [338, 26] width 514 height 18
click at [285, 28] on button "Publicar" at bounding box center [284, 30] width 19 height 11
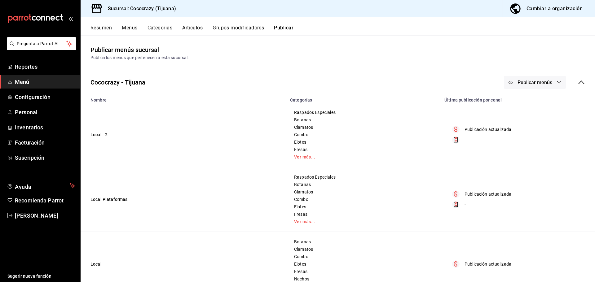
click at [565, 4] on div "Cambiar a organización" at bounding box center [554, 8] width 56 height 9
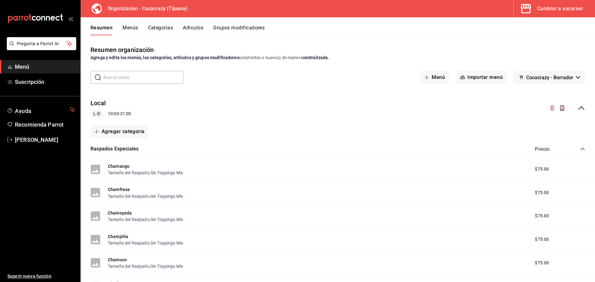
click at [580, 148] on icon "collapse-category-row" at bounding box center [582, 149] width 5 height 5
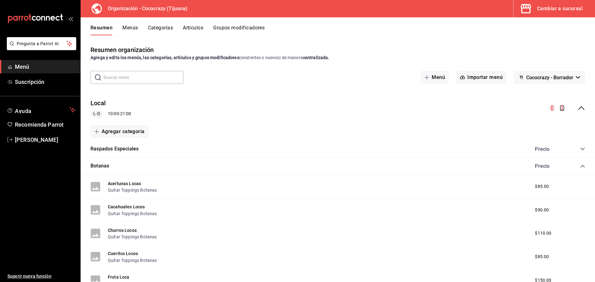
click at [131, 30] on button "Menús" at bounding box center [129, 30] width 15 height 11
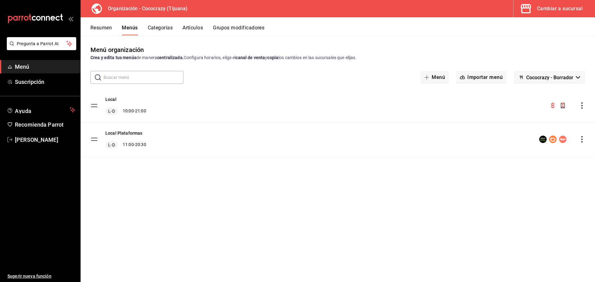
click at [96, 28] on button "Resumen" at bounding box center [100, 30] width 21 height 11
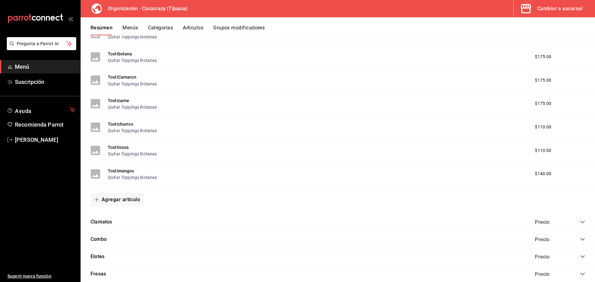
scroll to position [449, 0]
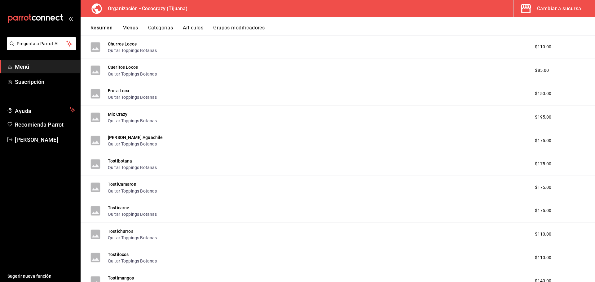
click at [40, 63] on span "Menú" at bounding box center [45, 67] width 60 height 8
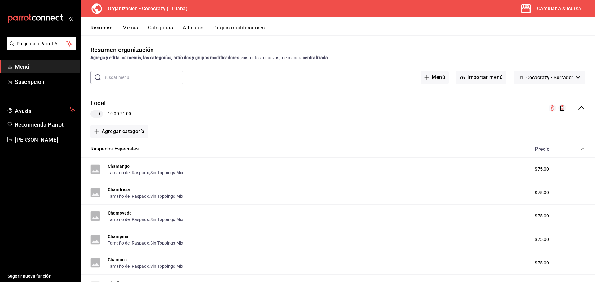
click at [578, 108] on icon "collapse-menu-row" at bounding box center [580, 107] width 7 height 7
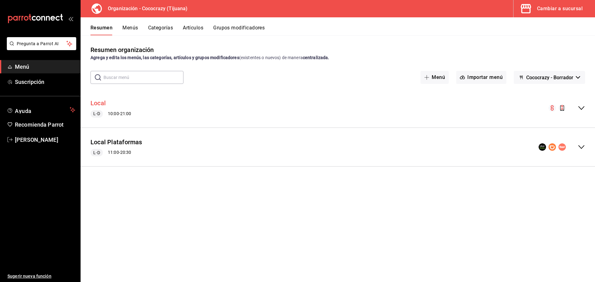
click at [105, 104] on button "Local" at bounding box center [97, 103] width 15 height 9
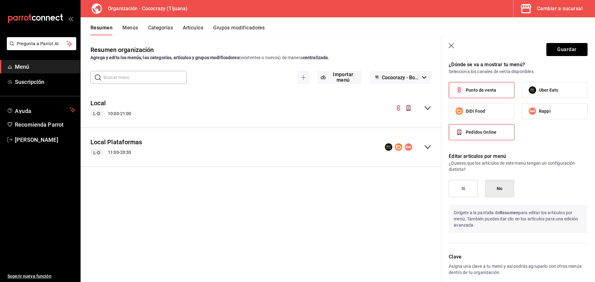
scroll to position [399, 0]
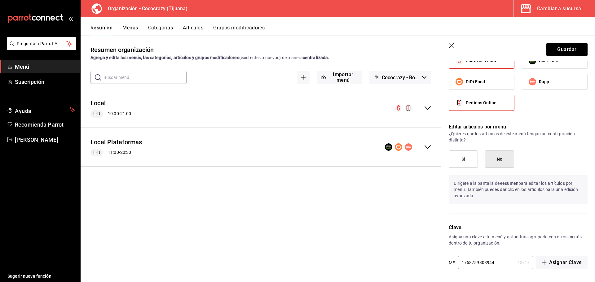
click at [425, 76] on icon "button" at bounding box center [424, 77] width 4 height 2
click at [419, 94] on li "Cococrazy - Borrador" at bounding box center [400, 93] width 56 height 15
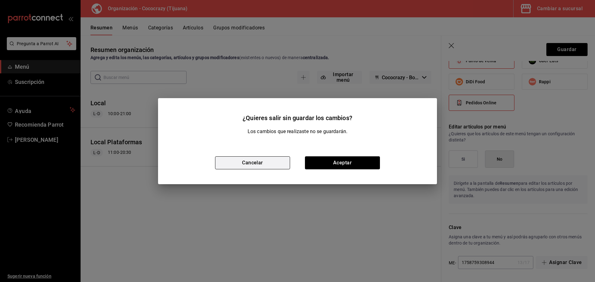
click at [255, 165] on button "Cancelar" at bounding box center [252, 162] width 75 height 13
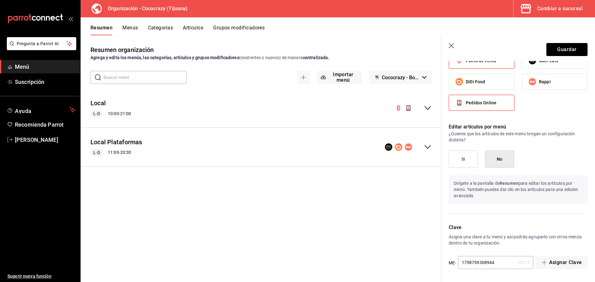
click at [571, 9] on div "Cambiar a sucursal" at bounding box center [560, 8] width 46 height 9
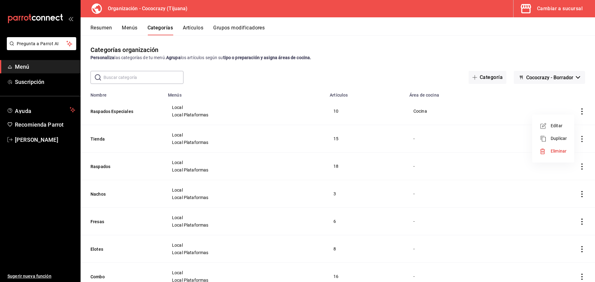
click at [334, 77] on div at bounding box center [297, 141] width 595 height 282
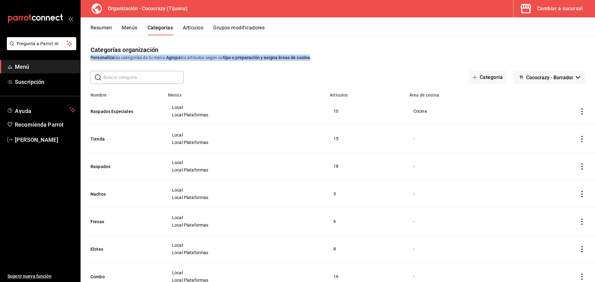
drag, startPoint x: 313, startPoint y: 55, endPoint x: 257, endPoint y: 54, distance: 55.8
click at [257, 54] on div "Categorías organización Personaliza las categorías de tu menú. Agrupa los artíc…" at bounding box center [338, 53] width 514 height 16
click at [245, 60] on strong "tipo o preparación y asigna áreas de cocina." at bounding box center [267, 57] width 88 height 5
drag, startPoint x: 227, startPoint y: 59, endPoint x: 318, endPoint y: 56, distance: 90.8
click at [318, 56] on div "Personaliza las categorías de tu menú. Agrupa los artículos según su tipo o pre…" at bounding box center [337, 58] width 494 height 7
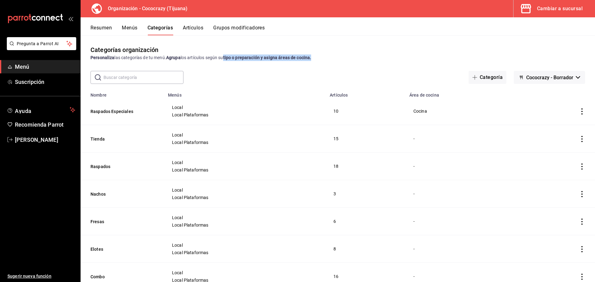
click at [254, 29] on button "Grupos modificadores" at bounding box center [238, 30] width 51 height 11
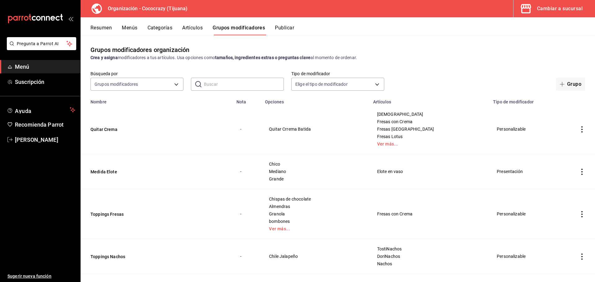
click at [558, 10] on div "Cambiar a sucursal" at bounding box center [560, 8] width 46 height 9
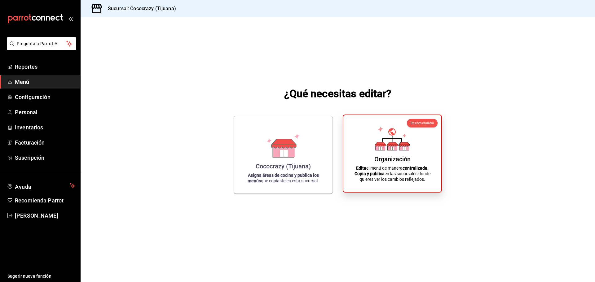
click at [403, 148] on icon at bounding box center [391, 138] width 35 height 24
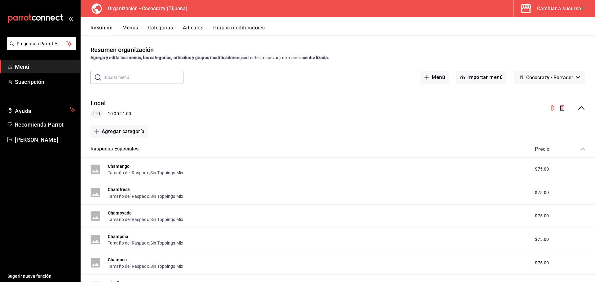
click at [141, 32] on div "Resumen Menús Categorías Artículos Grupos modificadores" at bounding box center [342, 30] width 504 height 11
click at [577, 110] on icon "collapse-menu-row" at bounding box center [580, 107] width 7 height 7
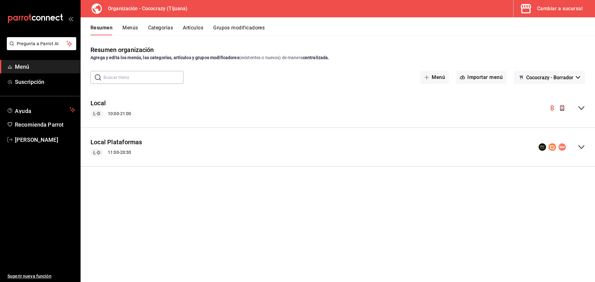
click at [562, 107] on icon "collapse-menu-row" at bounding box center [562, 108] width 3 height 4
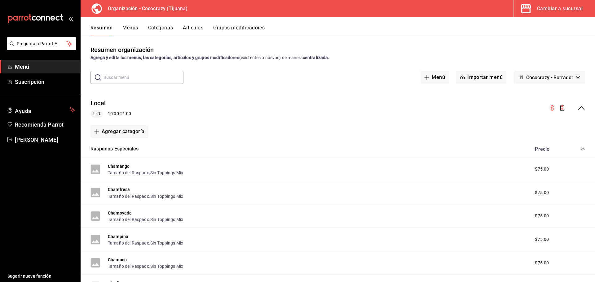
click at [562, 5] on div "Cambiar a sucursal" at bounding box center [560, 8] width 46 height 9
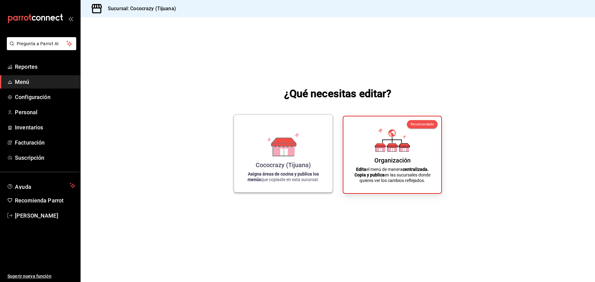
click at [281, 153] on icon at bounding box center [284, 152] width 8 height 7
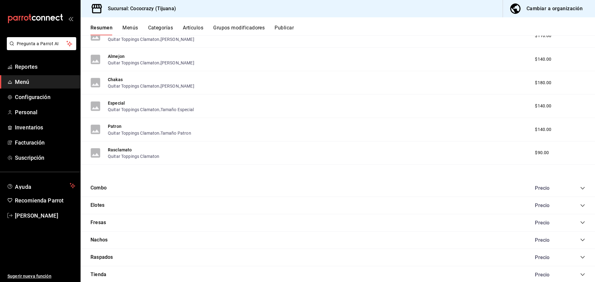
scroll to position [322, 0]
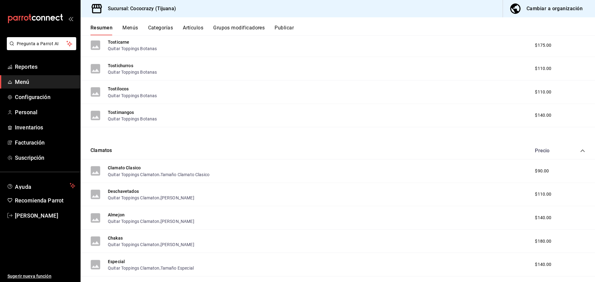
click at [554, 11] on div "Cambiar a organización" at bounding box center [554, 8] width 56 height 9
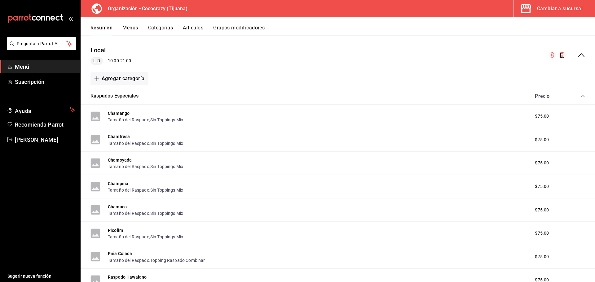
scroll to position [0, 0]
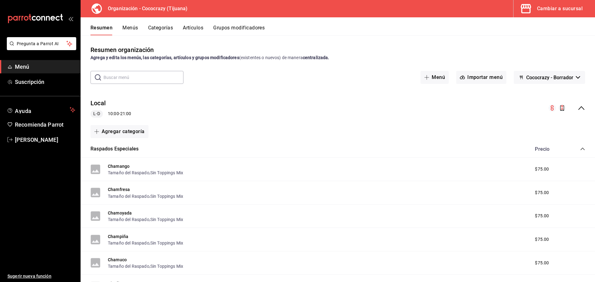
click at [134, 26] on button "Menús" at bounding box center [129, 30] width 15 height 11
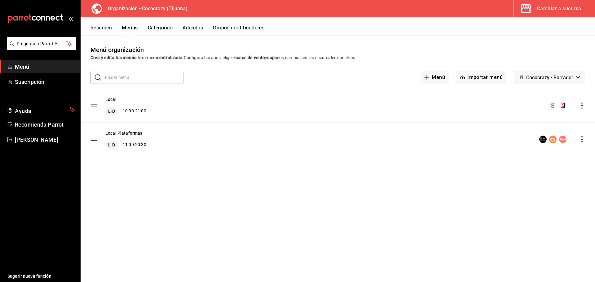
click at [581, 106] on icon "actions" at bounding box center [581, 106] width 1 height 6
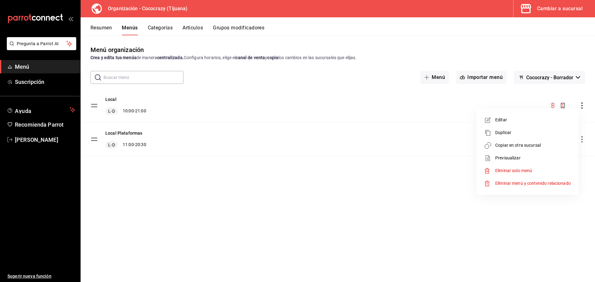
click at [537, 148] on span "Copiar en otra sucursal" at bounding box center [533, 145] width 76 height 7
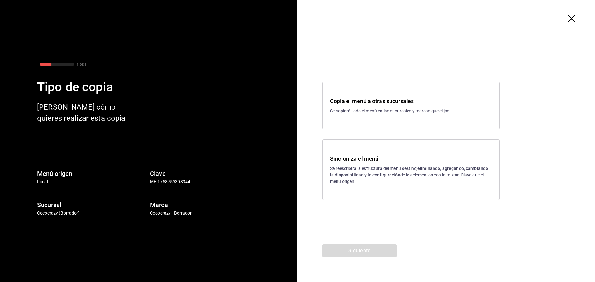
click at [364, 160] on h3 "Sincroniza el menú" at bounding box center [411, 159] width 162 height 8
click at [380, 252] on button "Siguiente" at bounding box center [359, 250] width 74 height 13
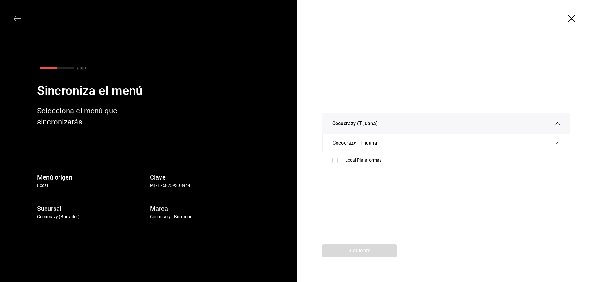
click at [352, 145] on span "Cococrazy - Tijuana" at bounding box center [354, 142] width 45 height 7
click at [491, 148] on div "Cococrazy - Tijuana" at bounding box center [445, 151] width 227 height 17
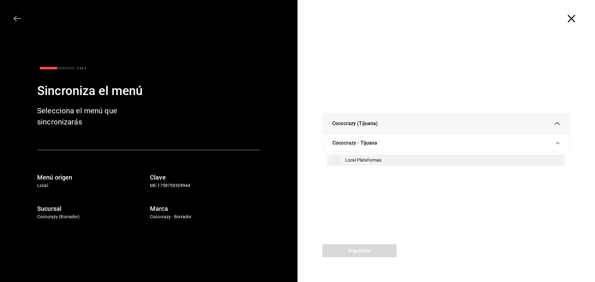
click at [336, 159] on input "checkbox" at bounding box center [335, 161] width 6 height 6
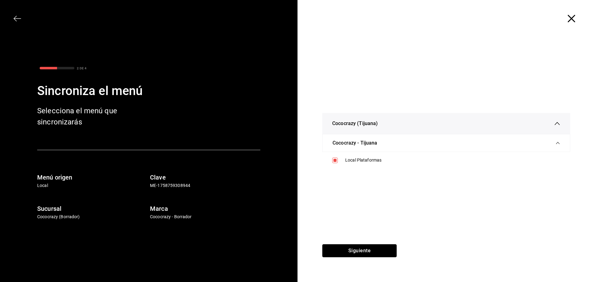
drag, startPoint x: 356, startPoint y: 250, endPoint x: 434, endPoint y: 166, distance: 114.4
click at [434, 166] on div "Cococrazy (Tijuana) Cococrazy - Tijuana Local Plataformas Siguiente" at bounding box center [445, 141] width 297 height 282
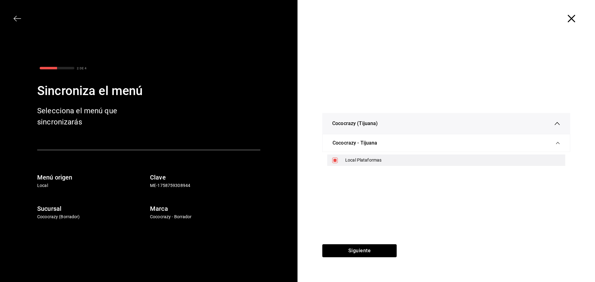
click at [356, 159] on div "Local Plataformas" at bounding box center [452, 160] width 215 height 7
click at [349, 161] on div "Local Plataformas" at bounding box center [452, 160] width 215 height 7
checkbox input "true"
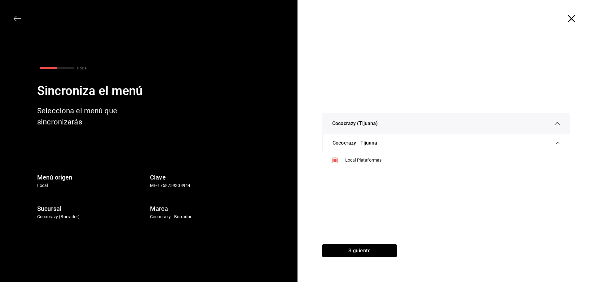
click at [563, 122] on div "Cococrazy (Tijuana)" at bounding box center [446, 123] width 248 height 21
drag, startPoint x: 385, startPoint y: 128, endPoint x: 384, endPoint y: 135, distance: 6.6
click at [385, 129] on div "Cococrazy (Tijuana)" at bounding box center [446, 123] width 228 height 21
click at [396, 142] on div "Cococrazy (Tijuana)" at bounding box center [446, 140] width 228 height 21
drag, startPoint x: 375, startPoint y: 250, endPoint x: 370, endPoint y: 137, distance: 113.1
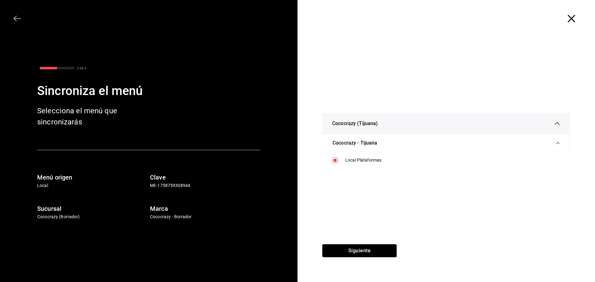
click at [370, 137] on div "Cococrazy (Tijuana) Cococrazy - Tijuana Local Plataformas Siguiente" at bounding box center [445, 141] width 297 height 282
click at [363, 251] on button "Siguiente" at bounding box center [359, 250] width 74 height 13
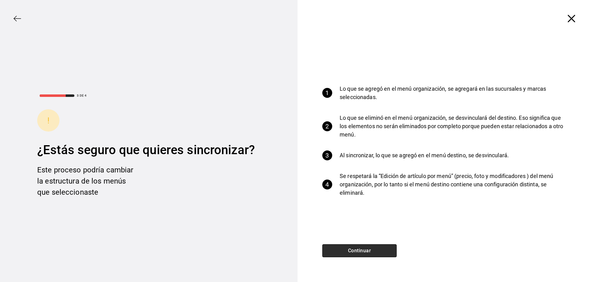
click at [363, 250] on button "Continuar" at bounding box center [359, 250] width 74 height 13
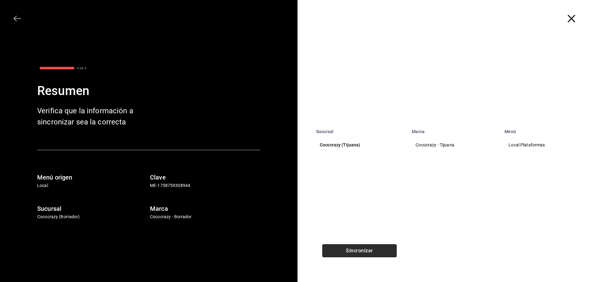
click at [366, 250] on button "Sincronizar" at bounding box center [359, 250] width 74 height 13
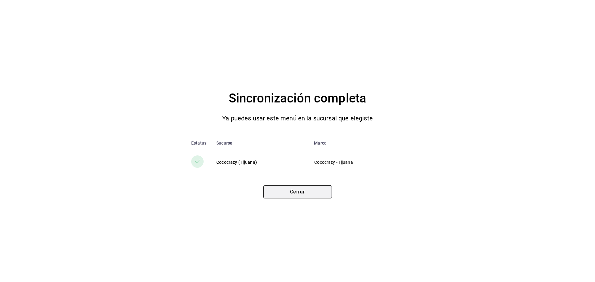
click at [305, 195] on button "Cerrar" at bounding box center [297, 192] width 68 height 13
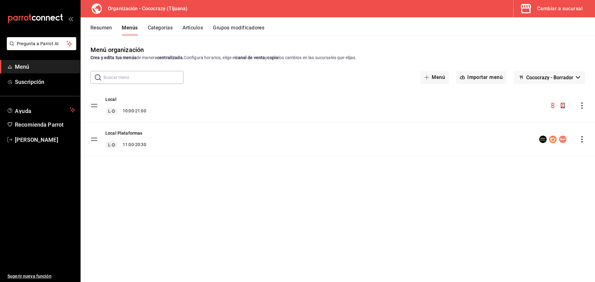
click at [103, 29] on button "Resumen" at bounding box center [100, 30] width 21 height 11
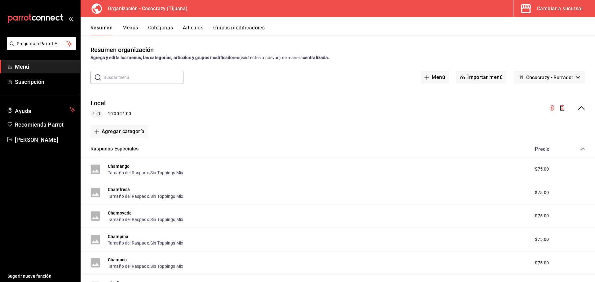
click at [555, 4] on button "Cambiar a sucursal" at bounding box center [551, 8] width 77 height 17
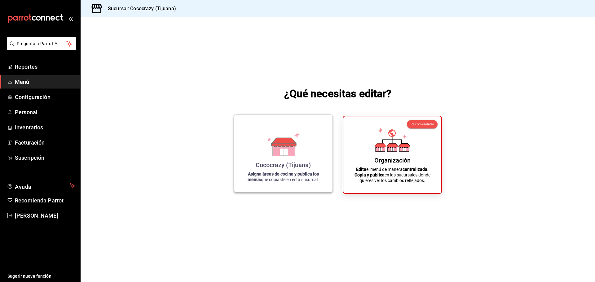
click at [298, 156] on div "Cococrazy (Tijuana) Asigna áreas de cocina y publica los menús que copiaste en …" at bounding box center [283, 154] width 84 height 68
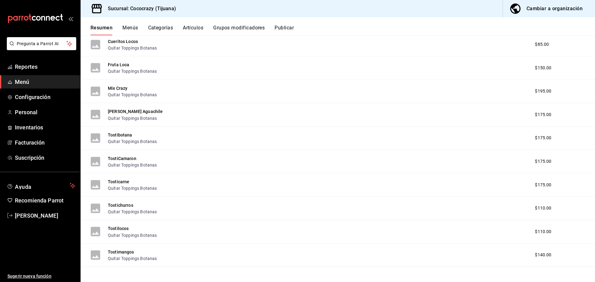
scroll to position [31, 0]
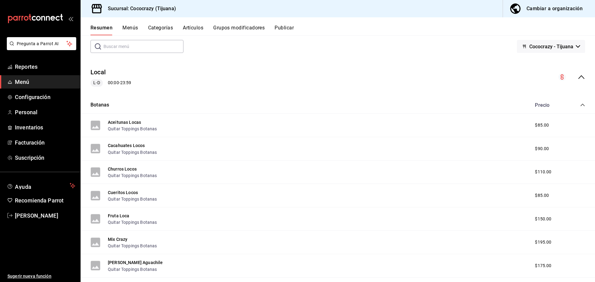
click at [290, 27] on button "Publicar" at bounding box center [283, 30] width 19 height 11
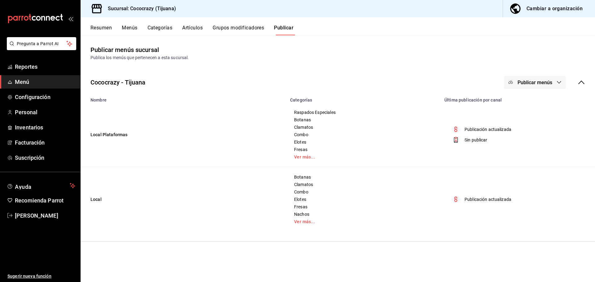
click at [559, 84] on icon "button" at bounding box center [558, 82] width 5 height 5
click at [552, 105] on span "Punto de venta" at bounding box center [544, 102] width 30 height 7
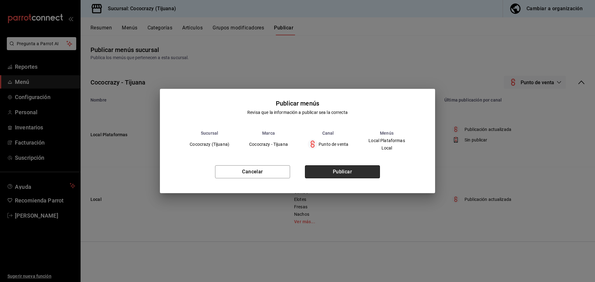
click at [363, 168] on button "Publicar" at bounding box center [342, 171] width 75 height 13
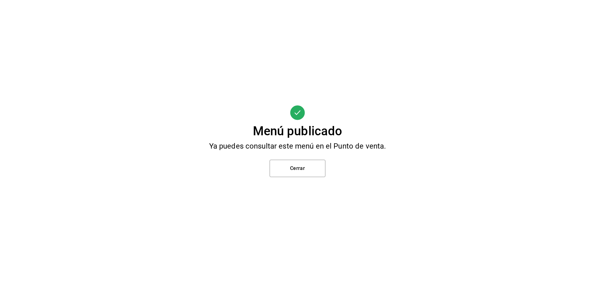
click at [273, 154] on div "Menú publicado Ya puedes consultar este menú en el Punto de venta. Cerrar" at bounding box center [297, 141] width 595 height 282
click at [287, 165] on button "Cerrar" at bounding box center [297, 168] width 56 height 17
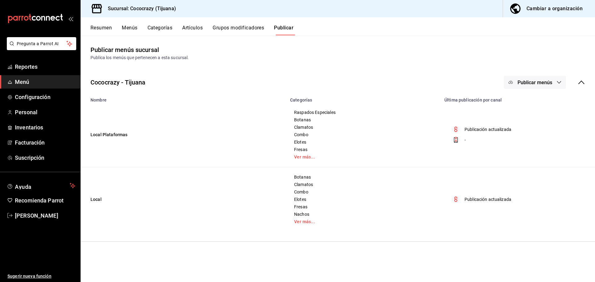
click at [96, 132] on td "Local Plataformas" at bounding box center [184, 135] width 206 height 65
click at [305, 156] on link "Ver más..." at bounding box center [363, 157] width 139 height 4
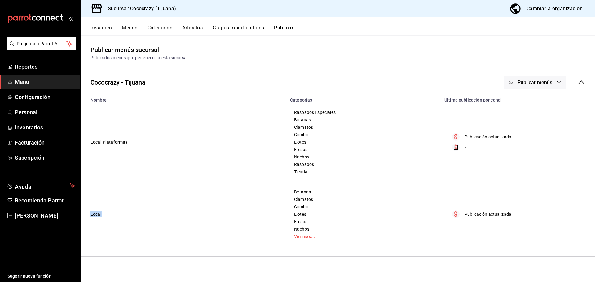
drag, startPoint x: 101, startPoint y: 211, endPoint x: 98, endPoint y: 200, distance: 11.5
click at [88, 210] on td "Local" at bounding box center [184, 214] width 206 height 65
click at [100, 164] on td "Local Plataformas" at bounding box center [184, 143] width 206 height 80
click at [543, 10] on div "Cambiar a organización" at bounding box center [554, 8] width 56 height 9
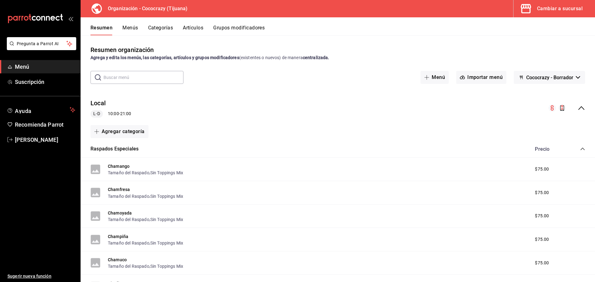
click at [127, 28] on button "Menús" at bounding box center [129, 30] width 15 height 11
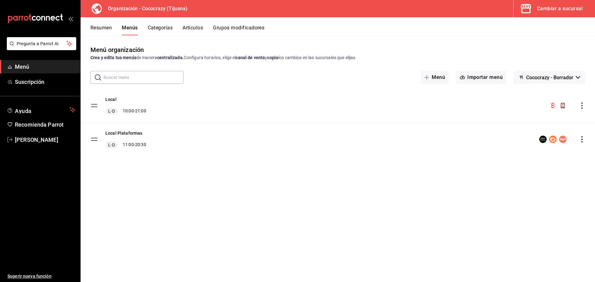
click at [582, 107] on icon "actions" at bounding box center [582, 106] width 6 height 6
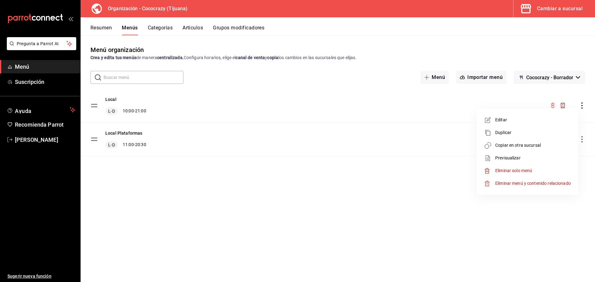
click at [357, 187] on div at bounding box center [297, 141] width 595 height 282
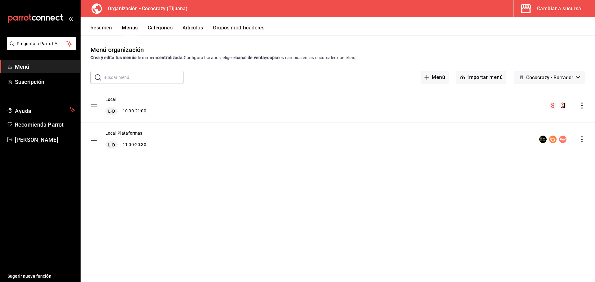
click at [583, 106] on icon "actions" at bounding box center [582, 106] width 6 height 6
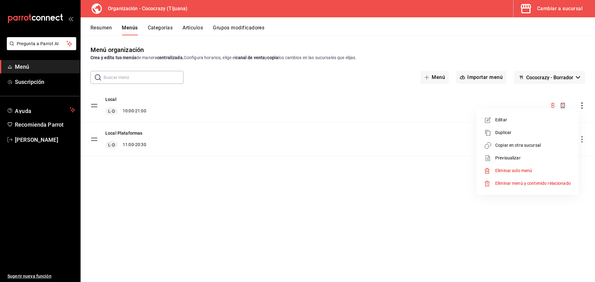
click at [532, 146] on span "Copiar en otra sucursal" at bounding box center [533, 145] width 76 height 7
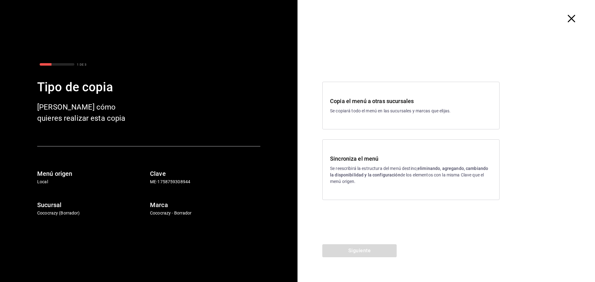
click at [401, 175] on p "Se reescribirá la estructura del menú destino; eliminando, agregando, cambiando…" at bounding box center [411, 175] width 162 height 20
click at [369, 250] on button "Siguiente" at bounding box center [359, 250] width 74 height 13
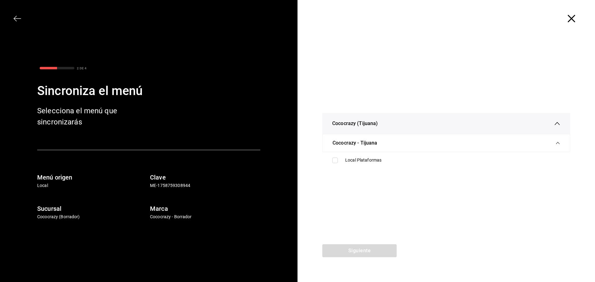
click at [393, 148] on div "Cococrazy - Tijuana" at bounding box center [445, 142] width 227 height 17
click at [394, 148] on div "Cococrazy - Tijuana" at bounding box center [445, 151] width 227 height 17
click at [416, 117] on div "Cococrazy (Tijuana)" at bounding box center [446, 123] width 228 height 21
click at [418, 129] on div "Cococrazy (Tijuana) Cococrazy - Tijuana Local Plataformas" at bounding box center [445, 140] width 297 height 207
click at [422, 139] on div "Cococrazy (Tijuana)" at bounding box center [446, 140] width 228 height 21
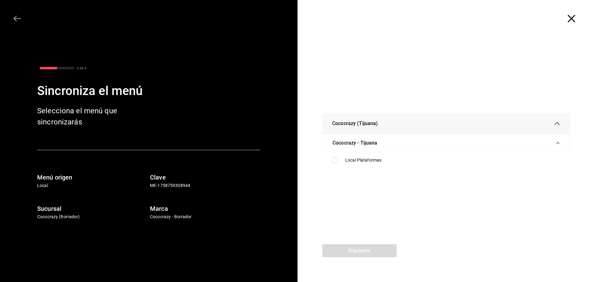
click at [574, 24] on div at bounding box center [445, 18] width 297 height 37
click at [574, 20] on icon "button" at bounding box center [570, 18] width 7 height 7
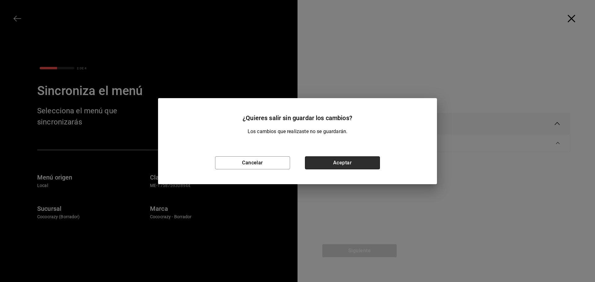
click at [373, 166] on button "Aceptar" at bounding box center [342, 162] width 75 height 13
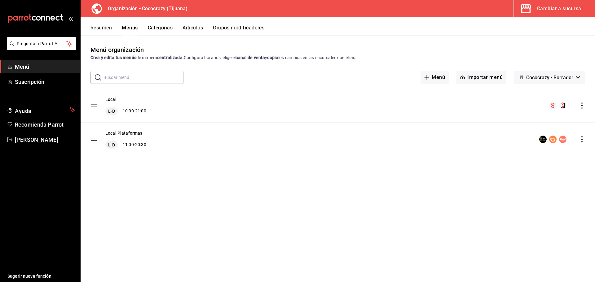
click at [553, 7] on div "Cambiar a sucursal" at bounding box center [560, 8] width 46 height 9
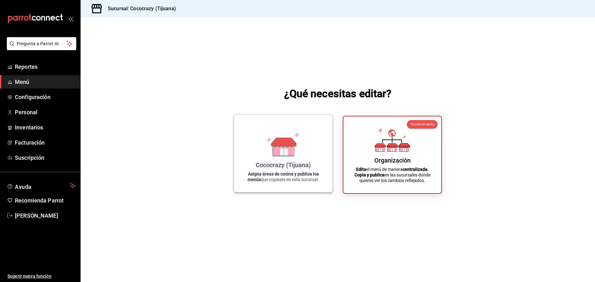
click at [296, 153] on icon at bounding box center [282, 144] width 35 height 24
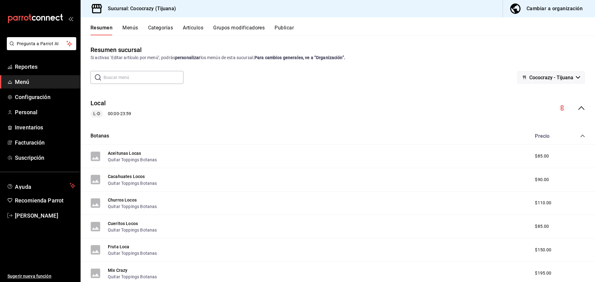
click at [134, 28] on button "Menús" at bounding box center [129, 30] width 15 height 11
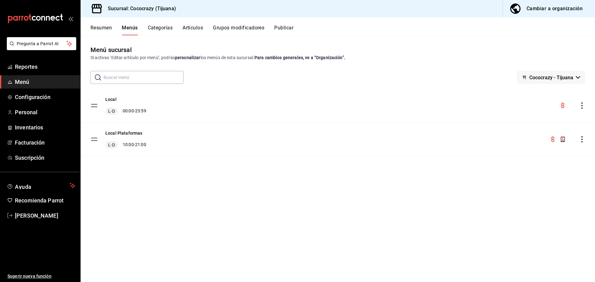
click at [576, 137] on div "menu-maker-table" at bounding box center [567, 139] width 36 height 7
click at [579, 138] on div "menu-maker-table" at bounding box center [567, 139] width 36 height 7
click at [581, 140] on icon "actions" at bounding box center [582, 139] width 6 height 6
click at [197, 210] on div at bounding box center [297, 141] width 595 height 282
click at [580, 137] on icon "actions" at bounding box center [582, 139] width 6 height 6
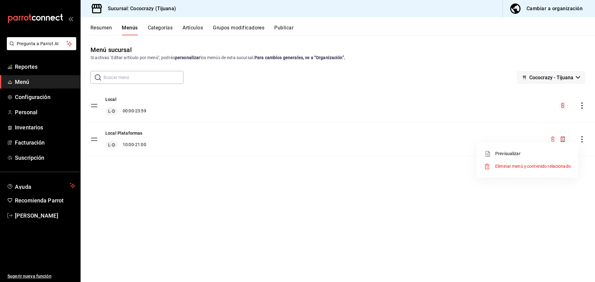
drag, startPoint x: 180, startPoint y: 189, endPoint x: 119, endPoint y: 123, distance: 89.2
click at [179, 186] on div at bounding box center [297, 141] width 595 height 282
click at [580, 106] on icon "actions" at bounding box center [582, 106] width 6 height 6
click at [445, 256] on div at bounding box center [297, 141] width 595 height 282
click at [582, 107] on icon "actions" at bounding box center [582, 106] width 6 height 6
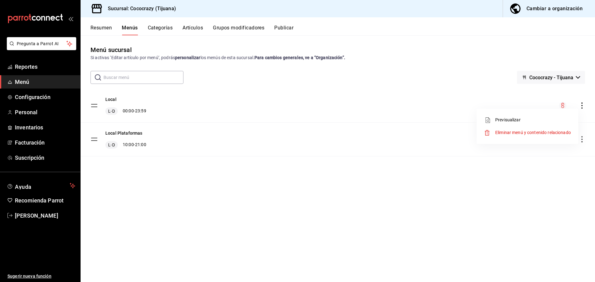
drag, startPoint x: 573, startPoint y: 160, endPoint x: 563, endPoint y: 160, distance: 9.6
click at [572, 160] on div at bounding box center [297, 141] width 595 height 282
click at [165, 33] on button "Categorías" at bounding box center [160, 30] width 25 height 11
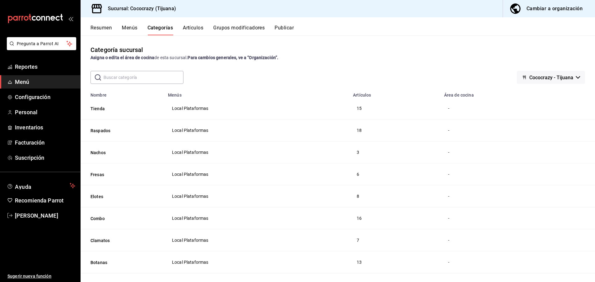
click at [135, 28] on button "Menús" at bounding box center [129, 30] width 15 height 11
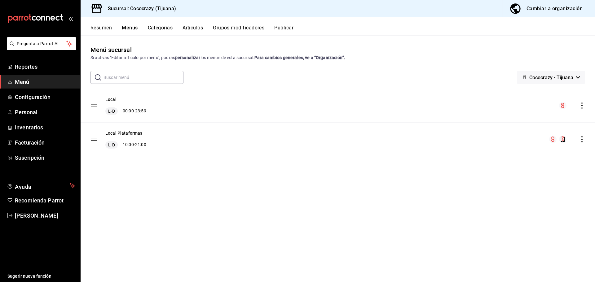
click at [541, 9] on div "Cambiar a organización" at bounding box center [554, 8] width 56 height 9
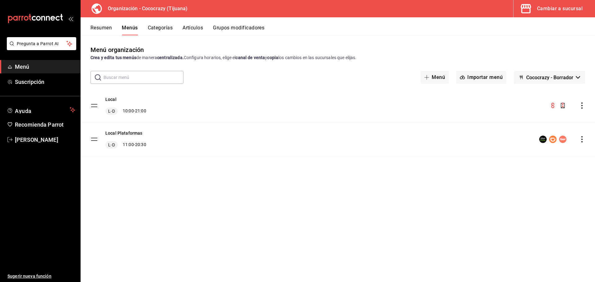
click at [553, 9] on div "Cambiar a sucursal" at bounding box center [560, 8] width 46 height 9
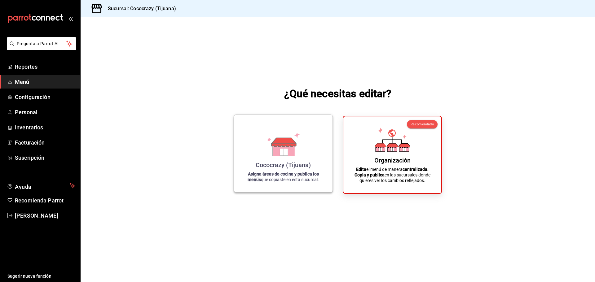
click at [287, 159] on div "Cococrazy (Tijuana) Asigna áreas de cocina y publica los menús que copiaste en …" at bounding box center [283, 154] width 84 height 68
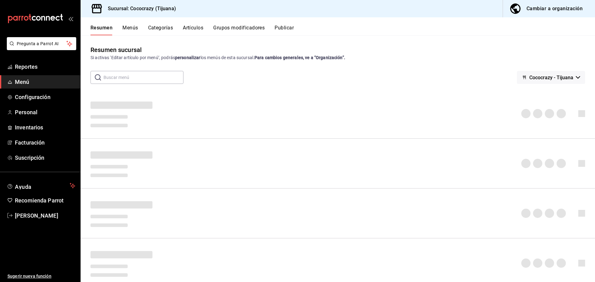
click at [133, 29] on button "Menús" at bounding box center [129, 30] width 15 height 11
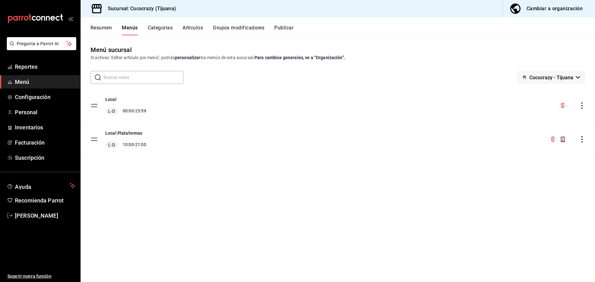
click at [581, 140] on icon "actions" at bounding box center [582, 139] width 6 height 6
click at [125, 131] on div at bounding box center [297, 141] width 595 height 282
click at [129, 132] on body "Pregunta a Parrot AI Reportes Menú Configuración Personal Inventarios Facturaci…" at bounding box center [297, 141] width 595 height 282
click at [128, 133] on button "Local Plataformas" at bounding box center [123, 133] width 37 height 6
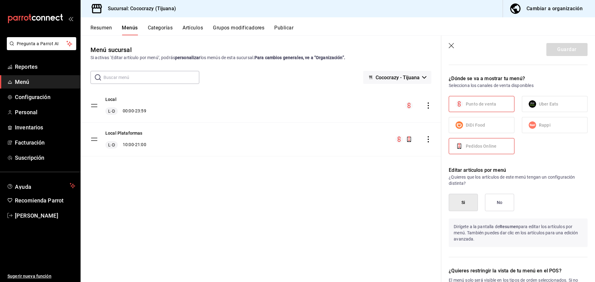
scroll to position [372, 0]
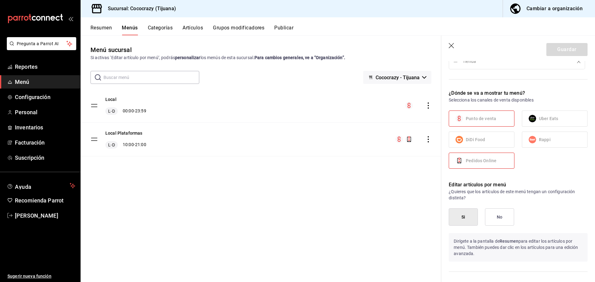
click at [452, 46] on icon "button" at bounding box center [452, 46] width 6 height 6
checkbox input "false"
type input "1758912604733"
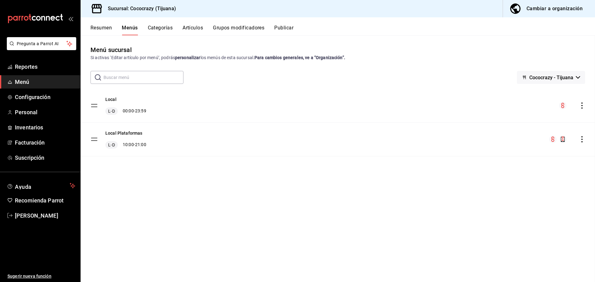
checkbox input "false"
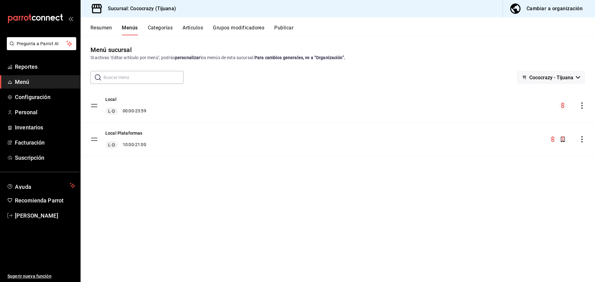
checkbox input "false"
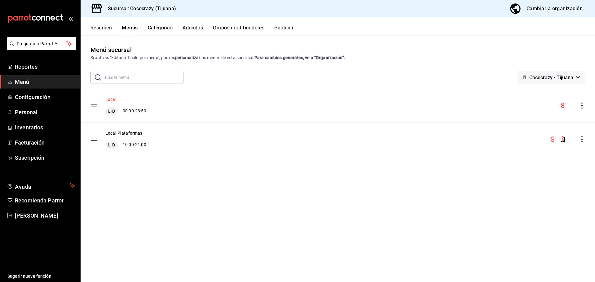
click at [111, 98] on button "Local" at bounding box center [110, 99] width 11 height 6
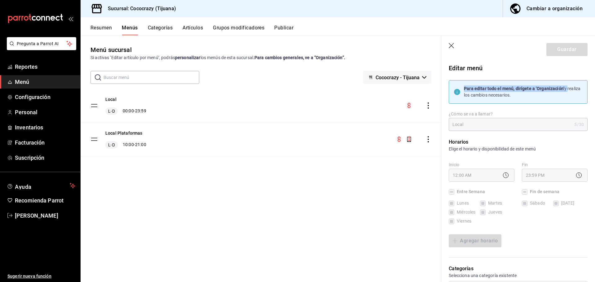
drag, startPoint x: 465, startPoint y: 89, endPoint x: 567, endPoint y: 89, distance: 101.9
click at [567, 89] on div "Para editar todo el menú, dirígete a ‘Organización’ y realiza los cambios neces…" at bounding box center [523, 91] width 118 height 13
click at [129, 135] on button "Local Plataformas" at bounding box center [123, 133] width 37 height 6
click at [113, 102] on button "Local" at bounding box center [110, 99] width 11 height 6
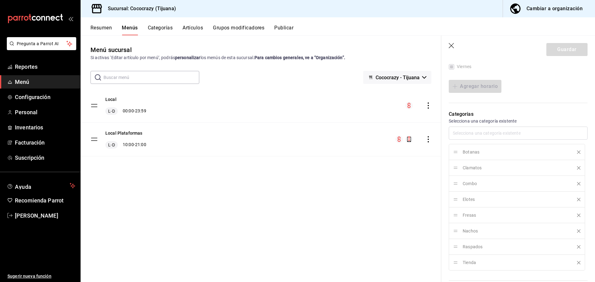
scroll to position [155, 0]
click at [137, 135] on button "Local Plataformas" at bounding box center [123, 133] width 37 height 6
click at [115, 98] on button "Local" at bounding box center [110, 99] width 11 height 6
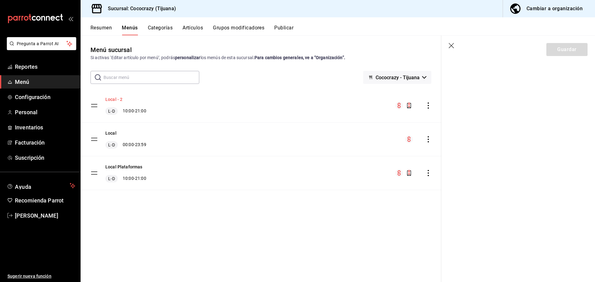
click at [120, 99] on button "Local - 2" at bounding box center [113, 99] width 17 height 6
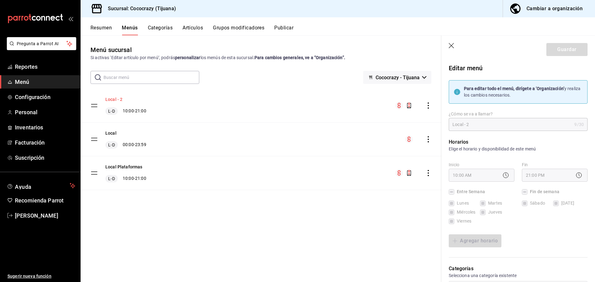
click at [110, 99] on button "Local - 2" at bounding box center [113, 99] width 17 height 6
click at [111, 98] on button "Local - 2" at bounding box center [113, 99] width 17 height 6
click at [426, 138] on icon "actions" at bounding box center [428, 139] width 6 height 6
click at [225, 129] on div at bounding box center [297, 141] width 595 height 282
click at [428, 105] on icon "actions" at bounding box center [428, 106] width 6 height 6
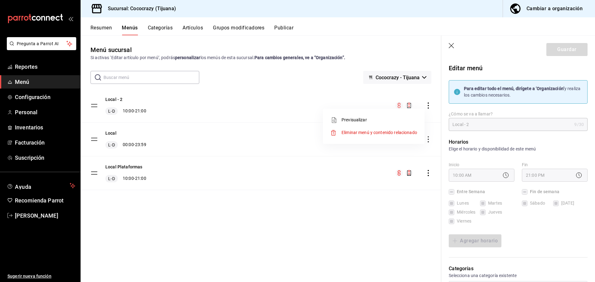
click at [412, 132] on span "Eliminar menú y contenido relacionado" at bounding box center [379, 132] width 76 height 5
checkbox input "false"
type input "1758912715307"
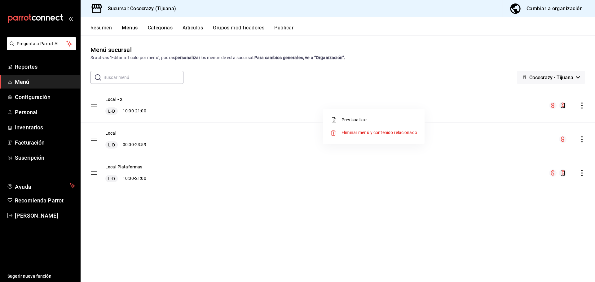
checkbox input "false"
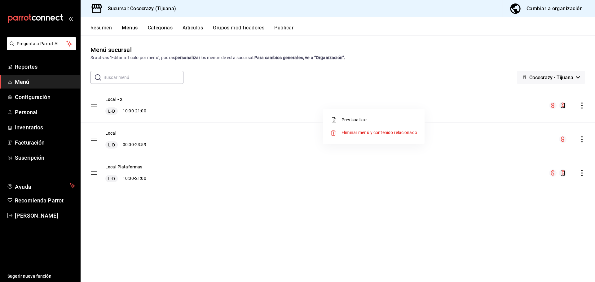
checkbox input "false"
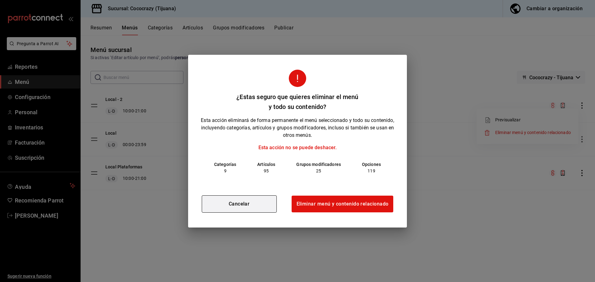
click at [238, 207] on button "Cancelar" at bounding box center [239, 203] width 75 height 17
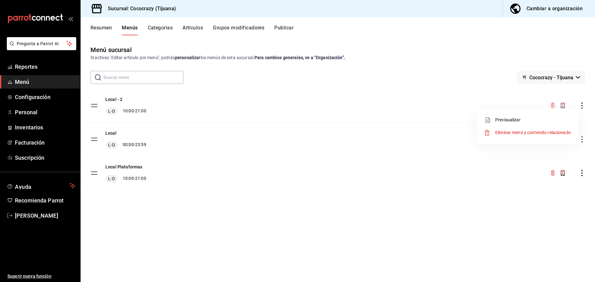
click at [488, 106] on div at bounding box center [297, 141] width 595 height 282
click at [92, 141] on tbody "Local - 2 L-D 10:00 - 21:00 Local L-D 00:00 - 23:59 Local Plataformas L-D 10:00…" at bounding box center [338, 139] width 514 height 101
click at [92, 142] on tbody "Local - 2 L-D 10:00 - 21:00 Local L-D 00:00 - 23:59 Local Plataformas L-D 10:00…" at bounding box center [338, 139] width 514 height 101
click at [113, 135] on button "Local" at bounding box center [110, 133] width 11 height 6
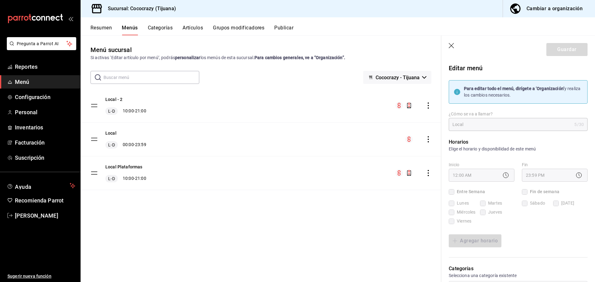
checkbox input "true"
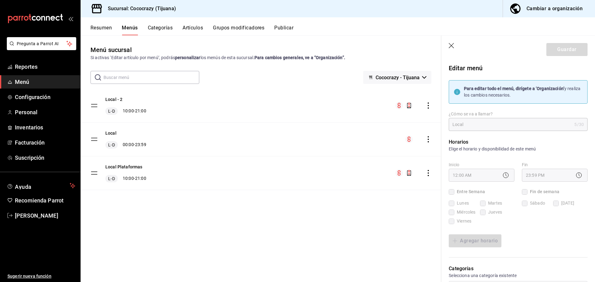
checkbox input "true"
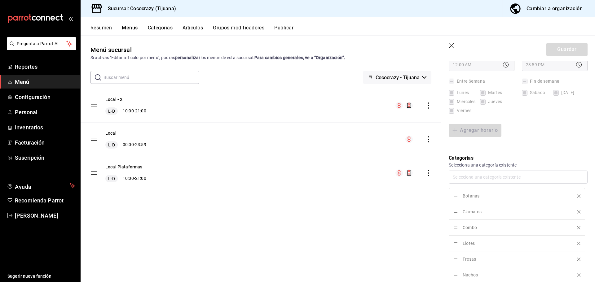
scroll to position [62, 0]
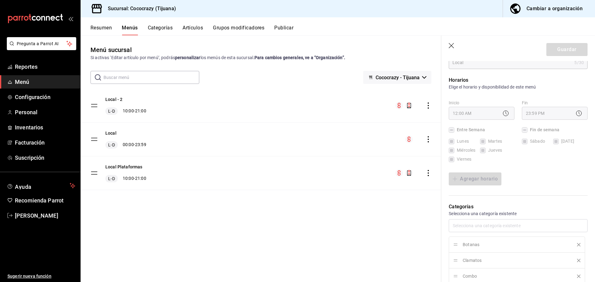
click at [389, 259] on div "Menú sucursal Si activas ‘Editar artículo por menú’, podrás personalizar los me…" at bounding box center [261, 163] width 361 height 237
click at [449, 47] on icon "button" at bounding box center [452, 46] width 6 height 6
checkbox input "false"
type input "1758912738848"
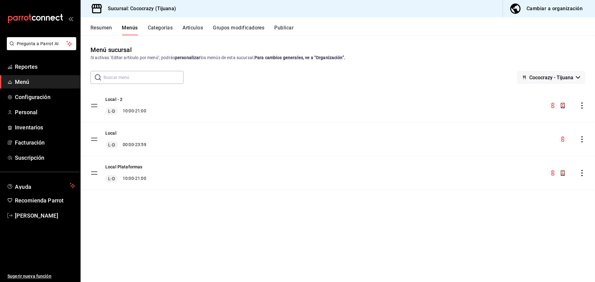
checkbox input "false"
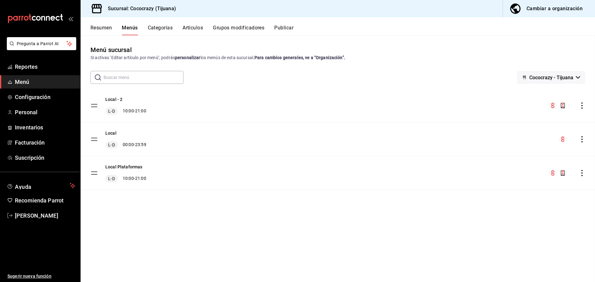
checkbox input "false"
click at [582, 137] on icon "actions" at bounding box center [581, 139] width 1 height 6
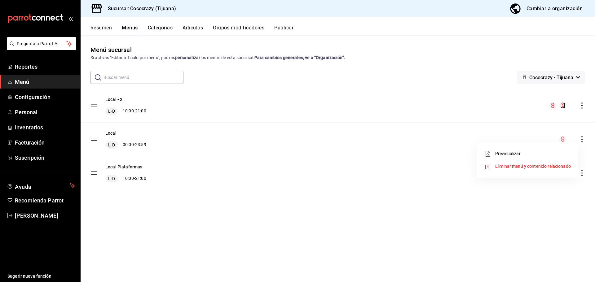
drag, startPoint x: 540, startPoint y: 233, endPoint x: 548, endPoint y: 221, distance: 14.2
click at [540, 233] on div at bounding box center [297, 141] width 595 height 282
click at [584, 136] on div "menu-maker-table" at bounding box center [572, 139] width 26 height 7
click at [582, 138] on icon "actions" at bounding box center [582, 139] width 6 height 6
click at [480, 225] on div at bounding box center [297, 141] width 595 height 282
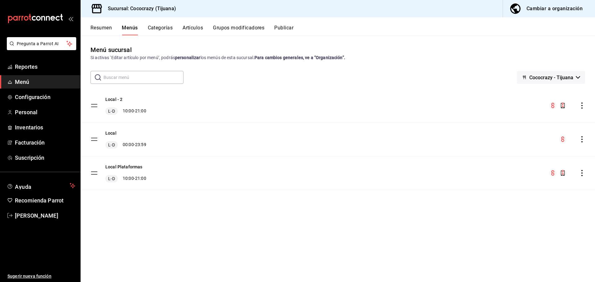
click at [584, 103] on icon "actions" at bounding box center [582, 106] width 6 height 6
click at [117, 99] on div at bounding box center [297, 141] width 595 height 282
click at [166, 30] on button "Categorías" at bounding box center [160, 30] width 25 height 11
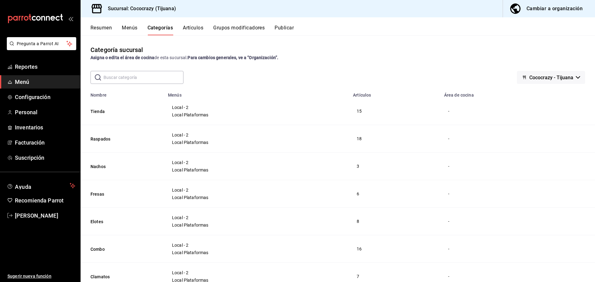
click at [284, 30] on button "Publicar" at bounding box center [283, 30] width 19 height 11
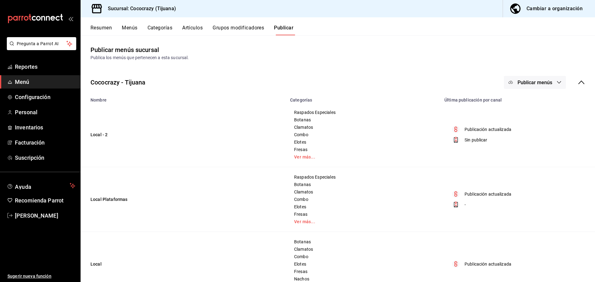
click at [556, 81] on icon "button" at bounding box center [558, 82] width 5 height 5
click at [540, 105] on span "Punto de venta" at bounding box center [539, 102] width 30 height 7
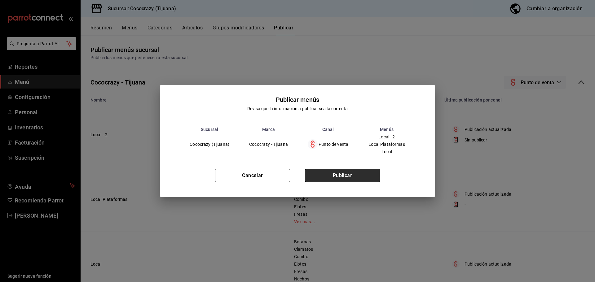
click at [326, 172] on button "Publicar" at bounding box center [342, 175] width 75 height 13
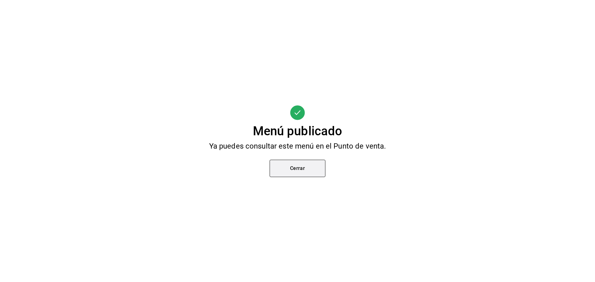
click at [308, 171] on button "Cerrar" at bounding box center [297, 168] width 56 height 17
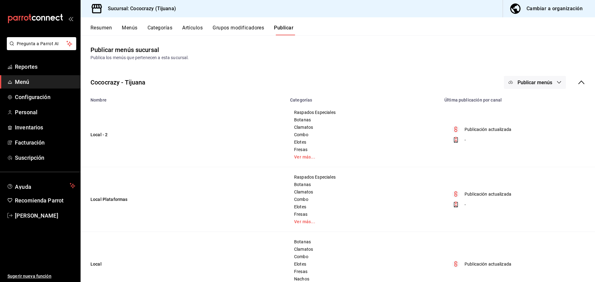
click at [542, 8] on div "Cambiar a organización" at bounding box center [554, 8] width 56 height 9
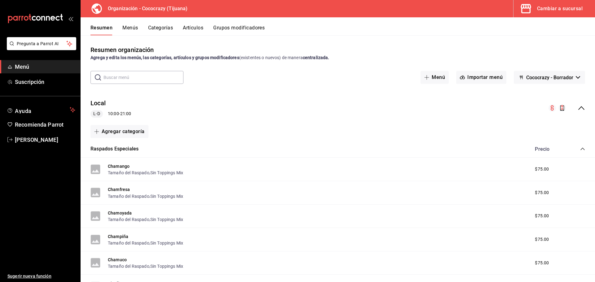
click at [131, 30] on button "Menús" at bounding box center [129, 30] width 15 height 11
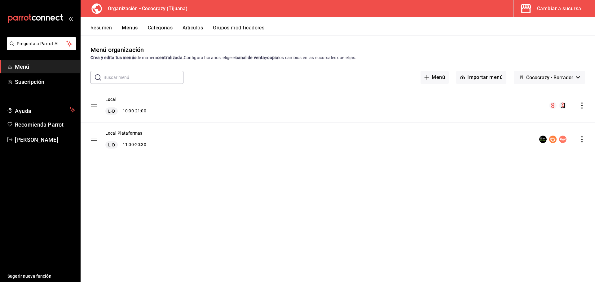
click at [104, 32] on button "Resumen" at bounding box center [100, 30] width 21 height 11
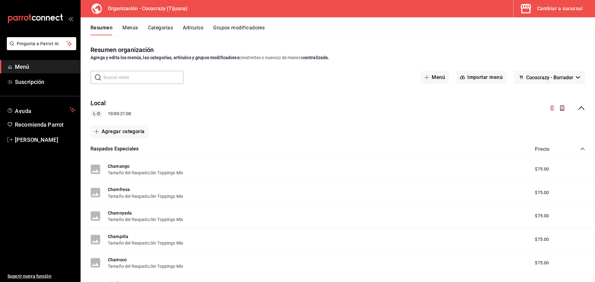
click at [565, 10] on div "Cambiar a sucursal" at bounding box center [560, 8] width 46 height 9
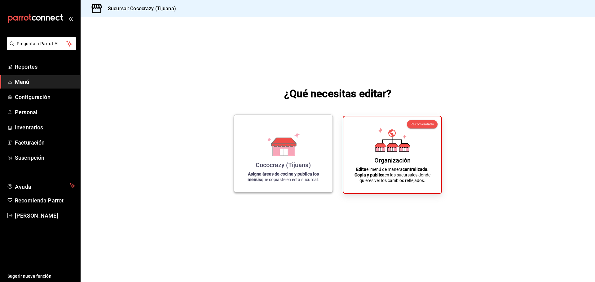
click at [287, 158] on div "Cococrazy (Tijuana) Asigna áreas de cocina y publica los menús que copiaste en …" at bounding box center [283, 154] width 84 height 68
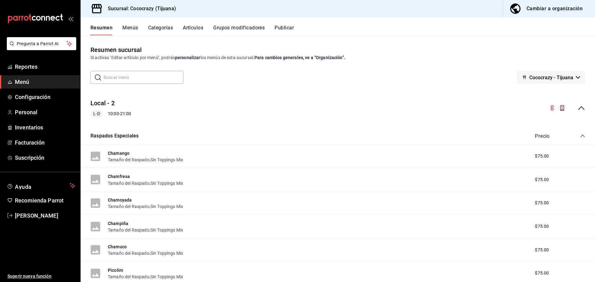
click at [577, 105] on icon "collapse-menu-row" at bounding box center [580, 107] width 7 height 7
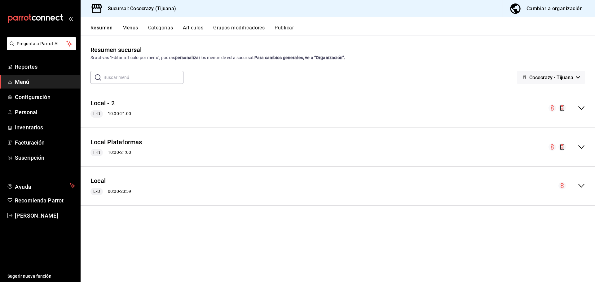
click at [581, 185] on icon "collapse-menu-row" at bounding box center [580, 185] width 7 height 7
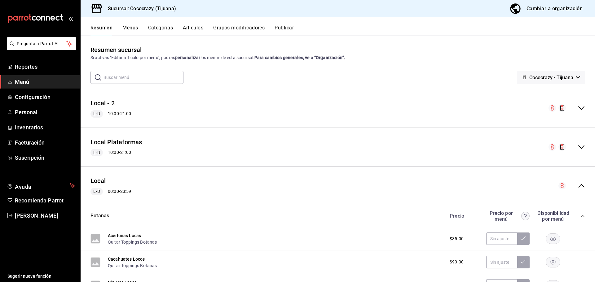
click at [577, 186] on icon "collapse-menu-row" at bounding box center [580, 185] width 7 height 7
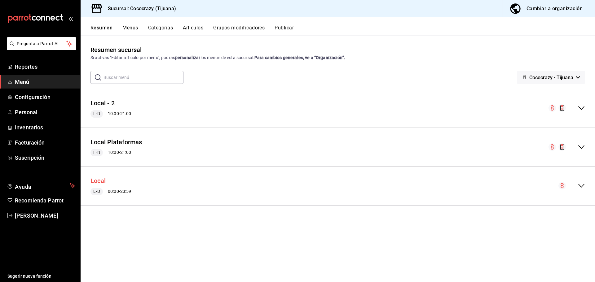
click at [98, 181] on button "Local" at bounding box center [97, 181] width 15 height 9
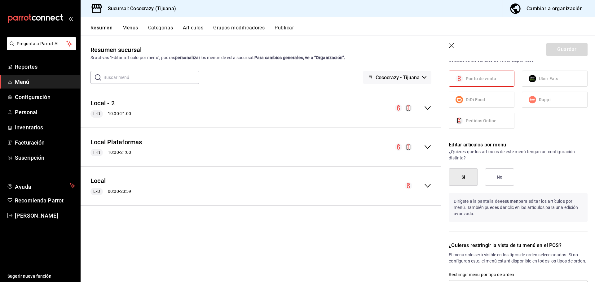
scroll to position [278, 0]
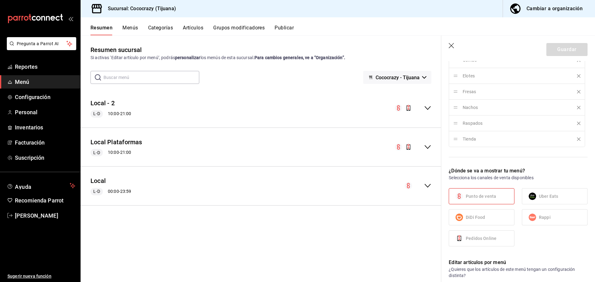
click at [485, 195] on span "Punto de venta" at bounding box center [481, 196] width 30 height 7
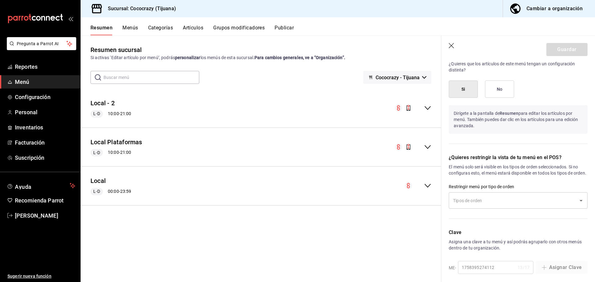
scroll to position [495, 0]
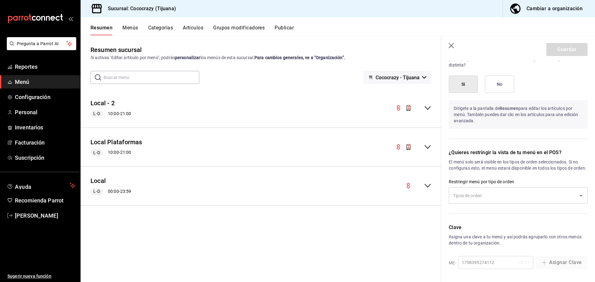
click at [577, 198] on icon "Open" at bounding box center [580, 195] width 7 height 7
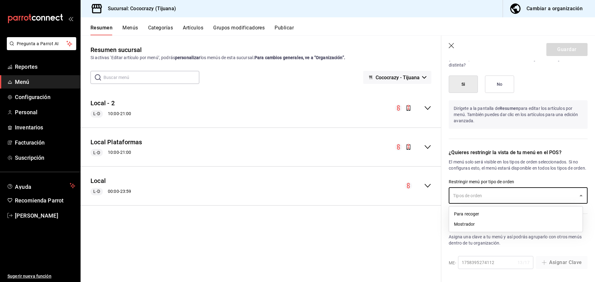
click at [570, 169] on p "El menú solo será visible en los tipos de orden seleccionados. Si no configuras…" at bounding box center [518, 165] width 139 height 12
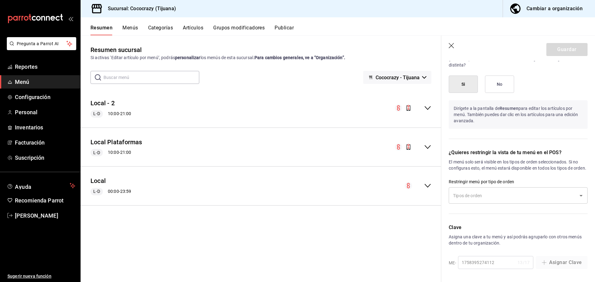
click at [539, 186] on div "¿Quieres restringir la vista de tu menú en el POS? El menú solo será visible en…" at bounding box center [514, 179] width 146 height 75
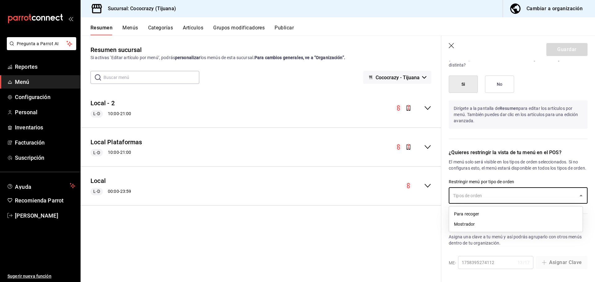
click at [544, 192] on input "text" at bounding box center [513, 195] width 124 height 11
click at [564, 149] on p "¿Quieres restringir la vista de tu menú en el POS?" at bounding box center [518, 152] width 139 height 7
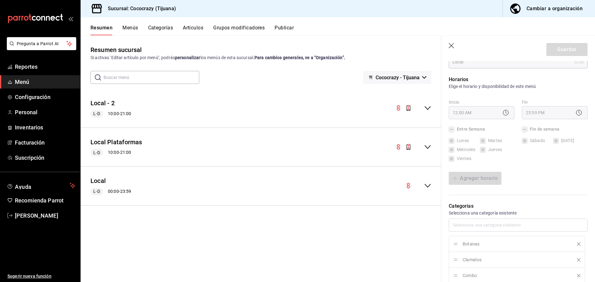
scroll to position [0, 0]
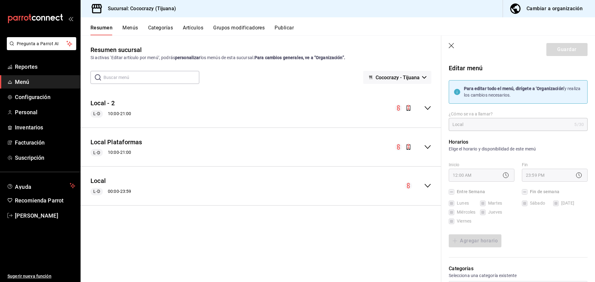
click at [452, 45] on icon "button" at bounding box center [452, 46] width 6 height 6
checkbox input "false"
type input "1758913314824"
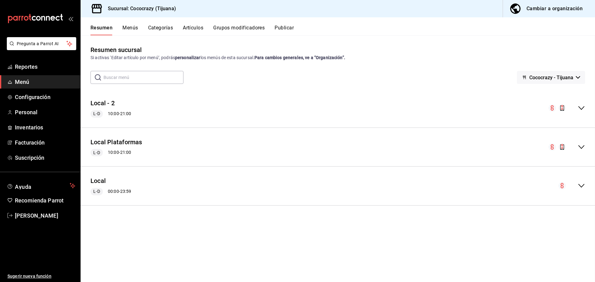
checkbox input "false"
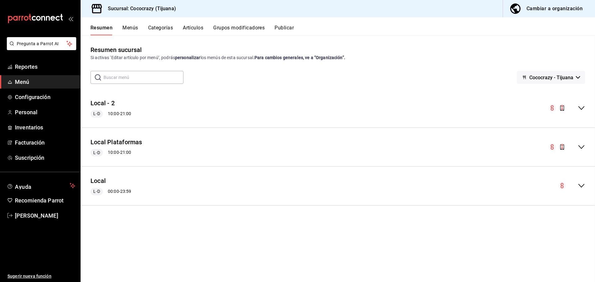
checkbox input "false"
click at [584, 189] on icon "collapse-menu-row" at bounding box center [580, 185] width 7 height 7
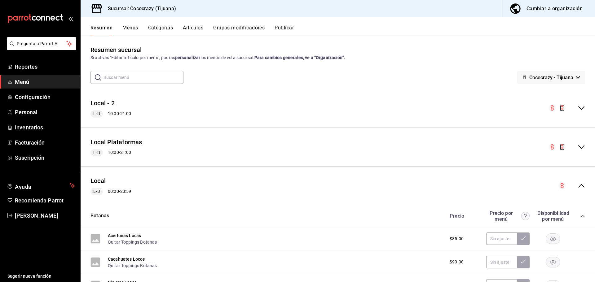
click at [577, 146] on icon "collapse-menu-row" at bounding box center [580, 146] width 7 height 7
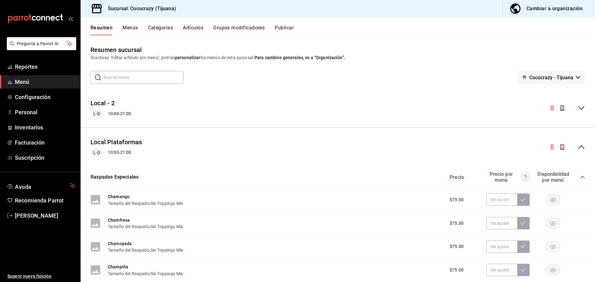
click at [574, 103] on div "Local - 2 L-D 10:00 - 21:00" at bounding box center [338, 108] width 514 height 29
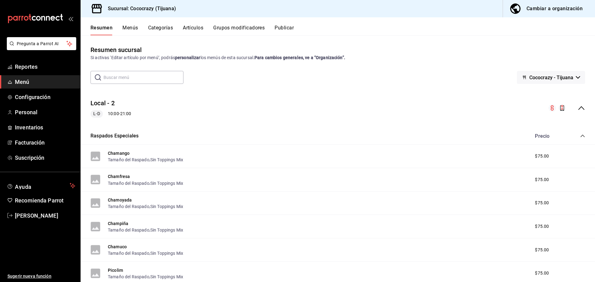
click at [577, 109] on icon "collapse-menu-row" at bounding box center [580, 107] width 7 height 7
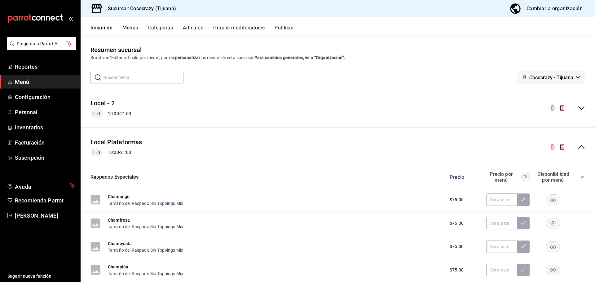
click at [571, 149] on div "collapse-menu-row" at bounding box center [566, 146] width 37 height 7
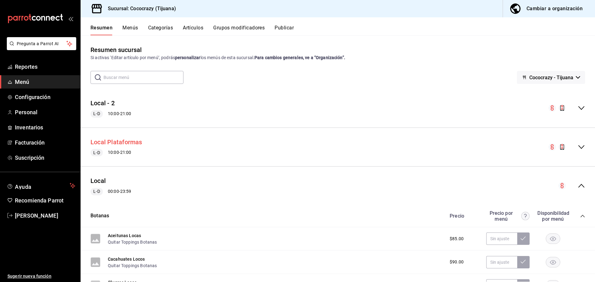
click at [129, 143] on button "Local Plataformas" at bounding box center [116, 142] width 52 height 9
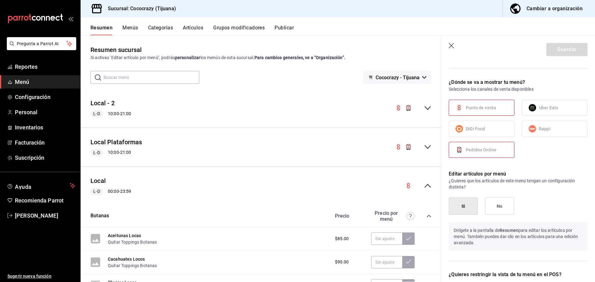
scroll to position [341, 0]
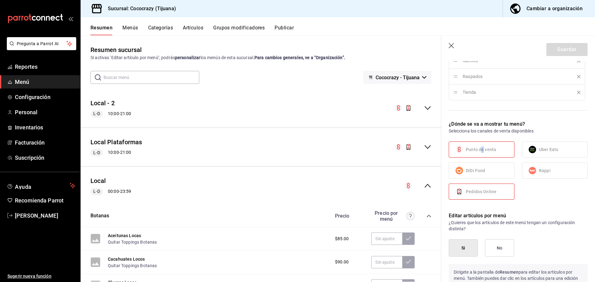
click at [483, 145] on label "Punto de venta" at bounding box center [481, 149] width 65 height 15
click at [469, 154] on label "Punto de venta" at bounding box center [481, 149] width 65 height 15
click at [479, 193] on span "Pedidos Online" at bounding box center [481, 192] width 31 height 7
drag, startPoint x: 467, startPoint y: 149, endPoint x: 483, endPoint y: 154, distance: 16.3
click at [467, 149] on span "Punto de venta" at bounding box center [481, 150] width 30 height 7
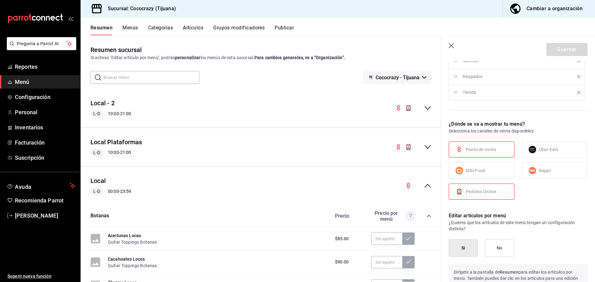
drag, startPoint x: 545, startPoint y: 175, endPoint x: 529, endPoint y: 174, distance: 15.8
click at [544, 175] on label "Rappi" at bounding box center [554, 170] width 65 height 15
drag, startPoint x: 478, startPoint y: 153, endPoint x: 485, endPoint y: 174, distance: 23.0
click at [478, 153] on span "Punto de venta" at bounding box center [481, 150] width 30 height 7
click at [486, 175] on label "DiDi Food" at bounding box center [481, 170] width 65 height 15
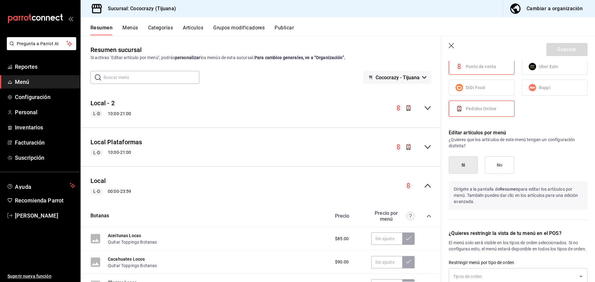
scroll to position [511, 0]
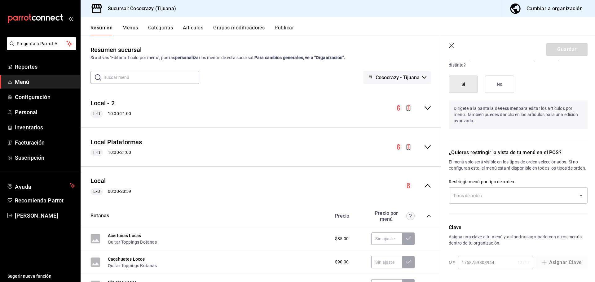
click at [539, 198] on input "text" at bounding box center [513, 195] width 124 height 11
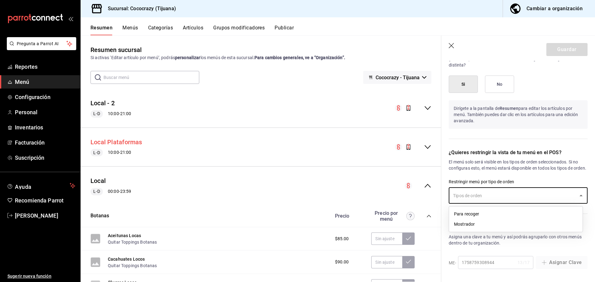
click at [107, 144] on button "Local Plataformas" at bounding box center [116, 142] width 52 height 9
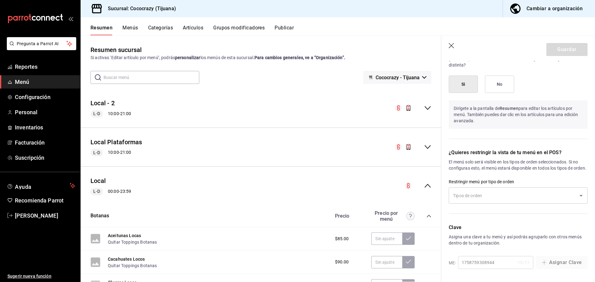
drag, startPoint x: 105, startPoint y: 144, endPoint x: 332, endPoint y: 169, distance: 228.4
click at [328, 173] on div "Local L-D 00:00 - 23:59" at bounding box center [261, 186] width 361 height 29
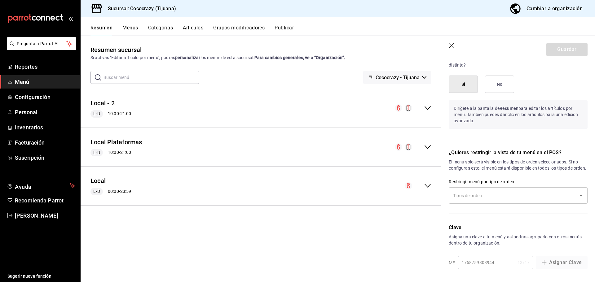
drag, startPoint x: 124, startPoint y: 153, endPoint x: 125, endPoint y: 147, distance: 6.0
click at [124, 151] on div "L-D 10:00 - 21:00" at bounding box center [116, 152] width 52 height 7
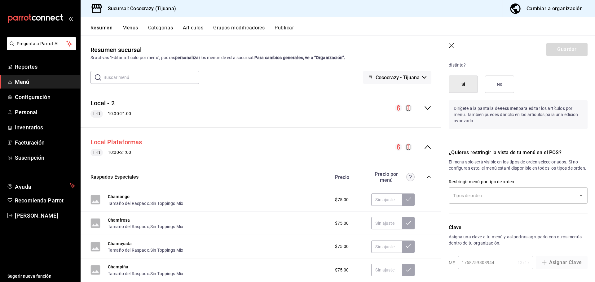
drag, startPoint x: 128, startPoint y: 141, endPoint x: 115, endPoint y: 139, distance: 12.8
click at [115, 139] on button "Local Plataformas" at bounding box center [116, 142] width 52 height 9
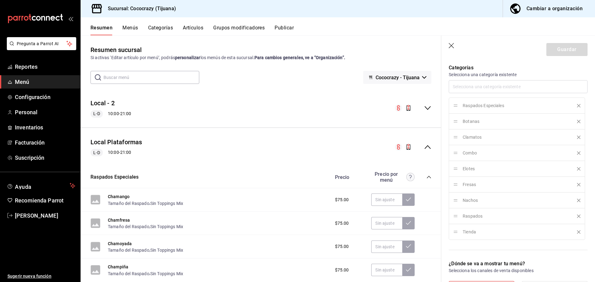
scroll to position [0, 0]
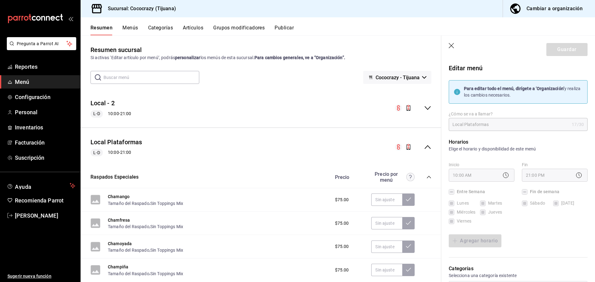
click at [103, 30] on button "Resumen" at bounding box center [101, 30] width 22 height 11
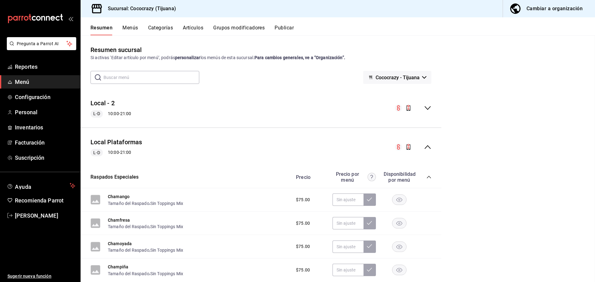
checkbox input "false"
type input "1758913400518"
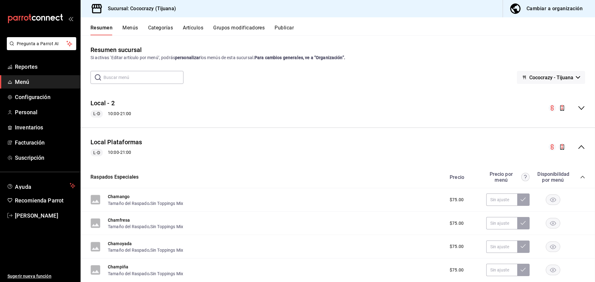
checkbox input "false"
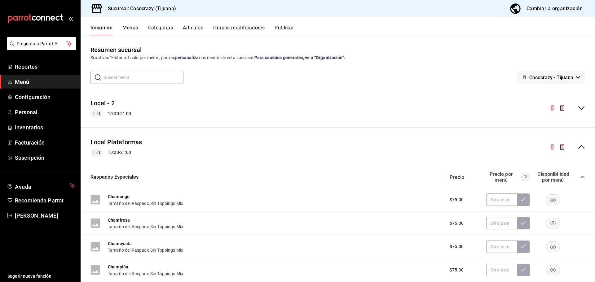
checkbox input "false"
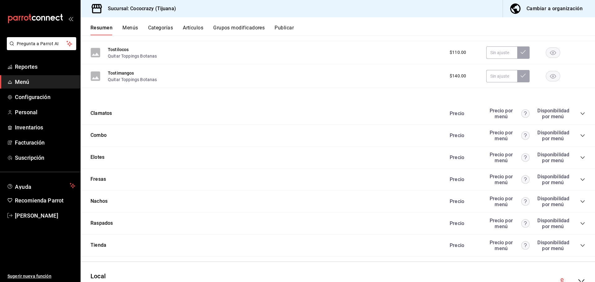
scroll to position [707, 0]
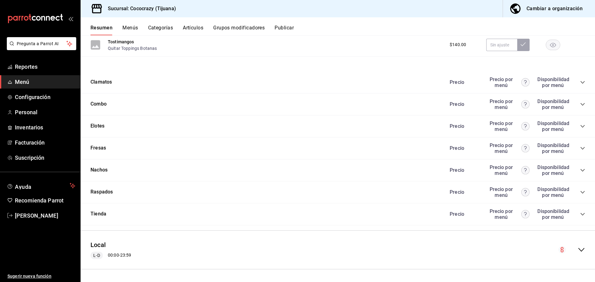
click at [541, 215] on div "Disponibilidad por menú" at bounding box center [552, 214] width 31 height 12
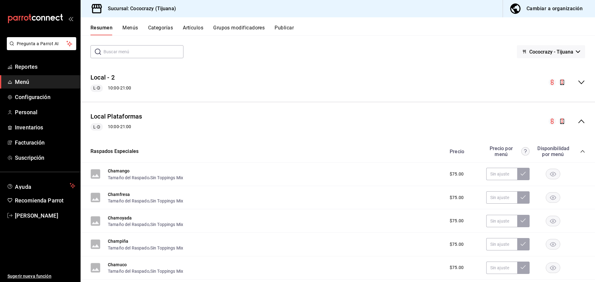
scroll to position [0, 0]
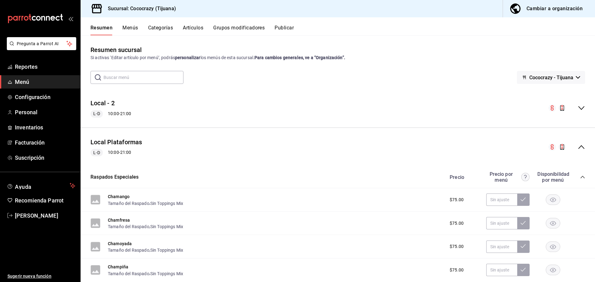
click at [558, 147] on icon "collapse-menu-row" at bounding box center [561, 146] width 7 height 7
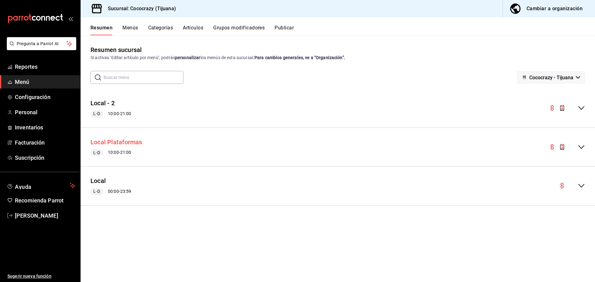
click at [138, 142] on button "Local Plataformas" at bounding box center [116, 142] width 52 height 9
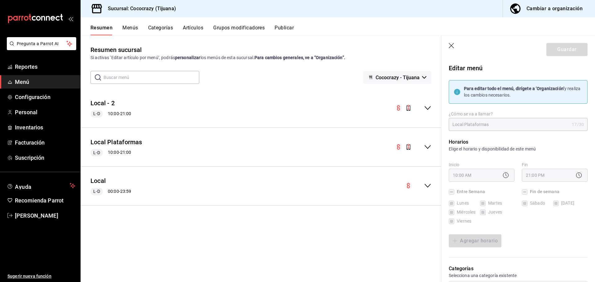
click at [191, 23] on div "Resumen Menús Categorías Artículos Grupos modificadores Publicar" at bounding box center [338, 26] width 514 height 18
click at [126, 28] on button "Menús" at bounding box center [129, 30] width 15 height 11
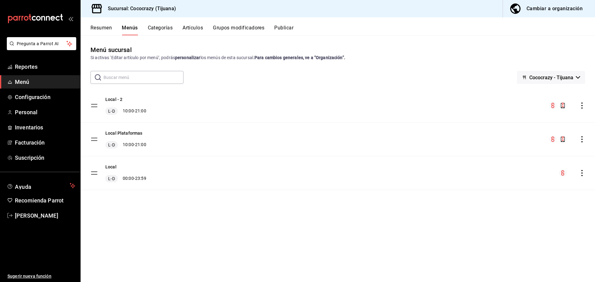
click at [585, 141] on div "Local Plataformas L-D 10:00 - 21:00" at bounding box center [338, 139] width 514 height 33
click at [582, 140] on icon "actions" at bounding box center [582, 139] width 6 height 6
click at [511, 151] on span "Previsualizar" at bounding box center [533, 154] width 76 height 7
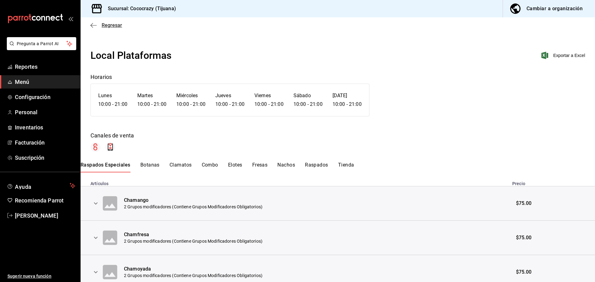
click at [100, 26] on span "Regresar" at bounding box center [106, 25] width 32 height 6
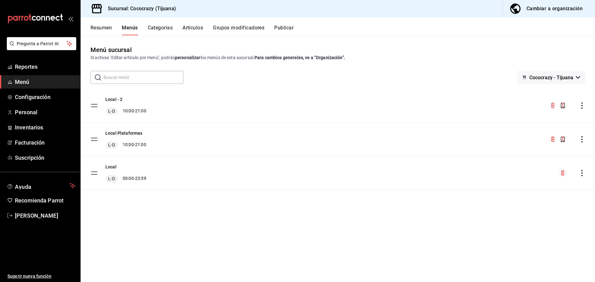
click at [584, 139] on icon "actions" at bounding box center [582, 139] width 6 height 6
click at [507, 171] on li "Eliminar menú y contenido relacionado" at bounding box center [527, 166] width 97 height 13
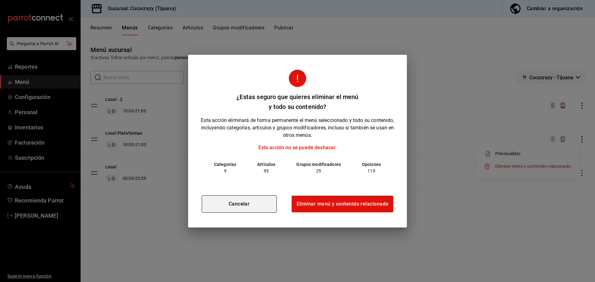
click at [264, 208] on button "Cancelar" at bounding box center [239, 203] width 75 height 17
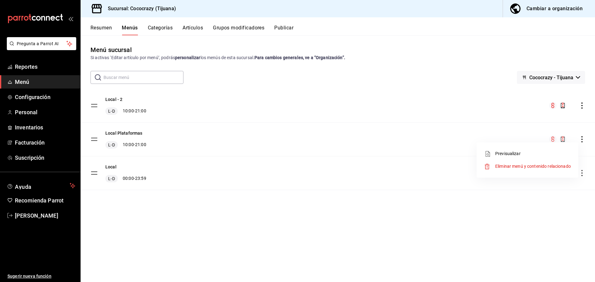
click at [486, 220] on div at bounding box center [297, 141] width 595 height 282
click at [582, 142] on icon "actions" at bounding box center [581, 139] width 1 height 6
click at [499, 166] on span "Eliminar menú y contenido relacionado" at bounding box center [533, 166] width 76 height 5
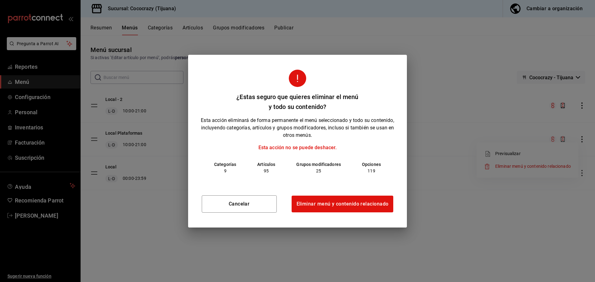
drag, startPoint x: 266, startPoint y: 162, endPoint x: 282, endPoint y: 155, distance: 17.2
click at [267, 162] on p "Artículos" at bounding box center [266, 164] width 18 height 7
click at [290, 150] on p "Esta acción no se puede deshacer." at bounding box center [297, 147] width 204 height 7
click at [294, 149] on p "Esta acción no se puede deshacer." at bounding box center [297, 147] width 204 height 7
click at [335, 147] on p "Esta acción no se puede deshacer." at bounding box center [297, 147] width 204 height 7
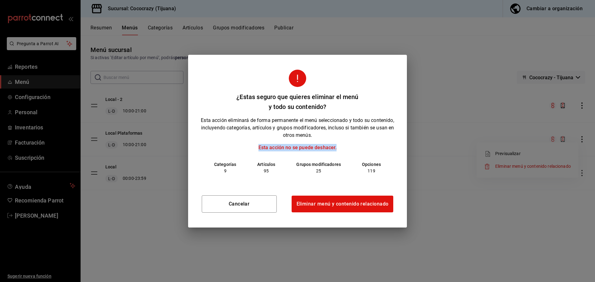
drag, startPoint x: 254, startPoint y: 149, endPoint x: 370, endPoint y: 141, distance: 116.4
click at [351, 147] on p "Esta acción no se puede deshacer." at bounding box center [297, 147] width 204 height 7
click at [448, 85] on div "¿Estas seguro que quieres eliminar el menú y todo su contenido? Esta acción eli…" at bounding box center [297, 141] width 595 height 282
click at [240, 206] on button "Cancelar" at bounding box center [239, 203] width 75 height 17
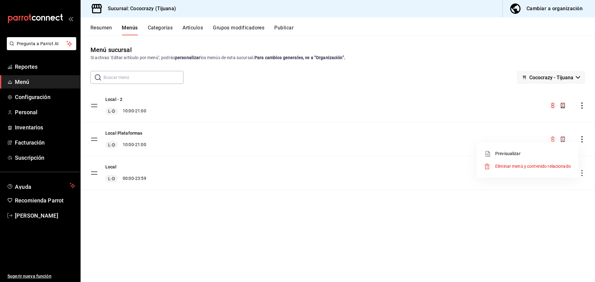
click at [269, 141] on div at bounding box center [297, 141] width 595 height 282
click at [102, 28] on button "Resumen" at bounding box center [100, 30] width 21 height 11
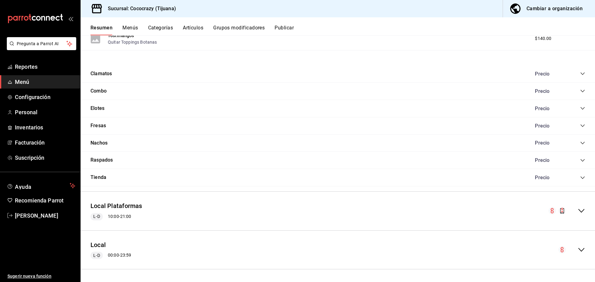
scroll to position [417, 0]
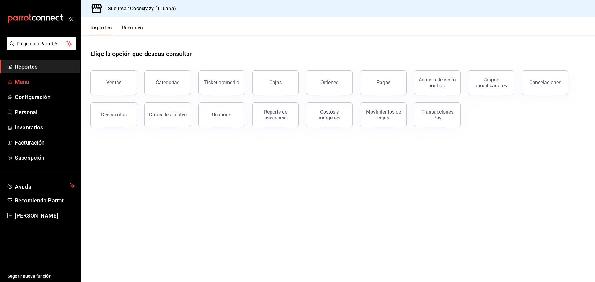
click at [32, 81] on span "Menú" at bounding box center [45, 82] width 60 height 8
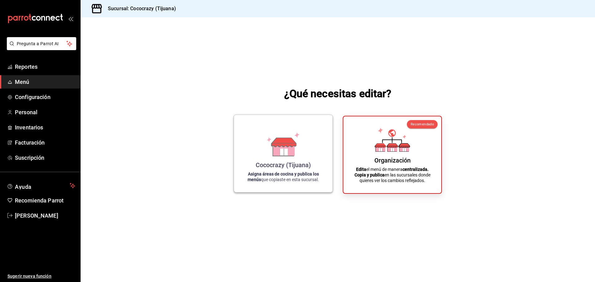
click at [274, 160] on div "Cococrazy (Tijuana) Asigna áreas de cocina y publica los menús que copiaste en …" at bounding box center [283, 154] width 84 height 68
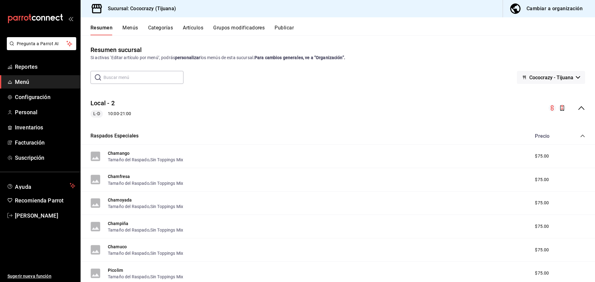
click at [134, 28] on button "Menús" at bounding box center [129, 30] width 15 height 11
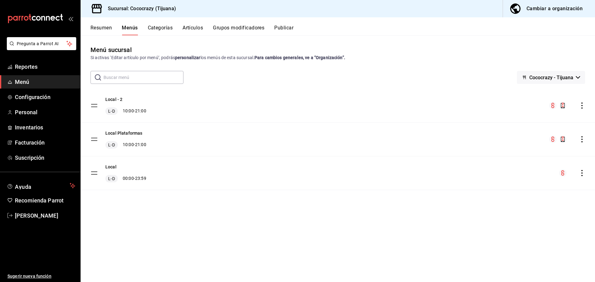
click at [167, 27] on button "Categorías" at bounding box center [160, 30] width 25 height 11
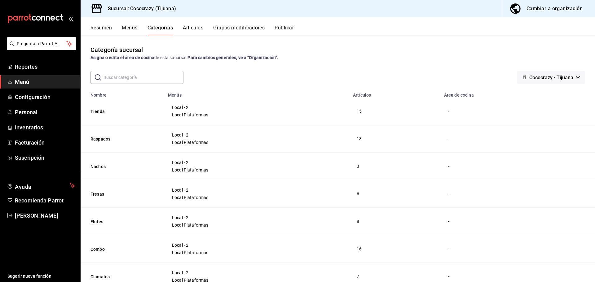
click at [287, 28] on button "Publicar" at bounding box center [283, 30] width 19 height 11
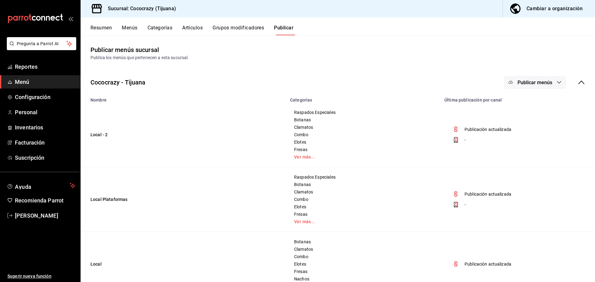
click at [255, 28] on button "Grupos modificadores" at bounding box center [237, 30] width 51 height 11
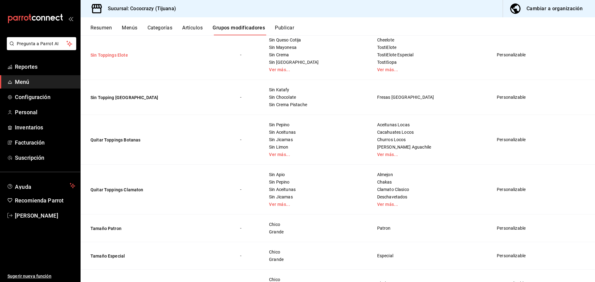
scroll to position [558, 0]
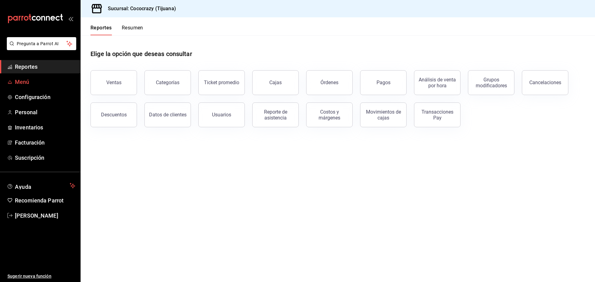
click at [23, 84] on span "Menú" at bounding box center [45, 82] width 60 height 8
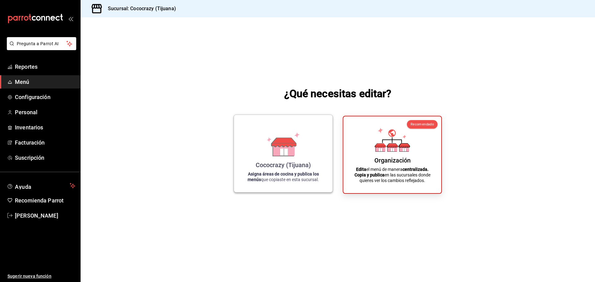
click at [284, 169] on div "Cococrazy (Tijuana) Asigna áreas de cocina y publica los menús que copiaste en …" at bounding box center [283, 154] width 84 height 68
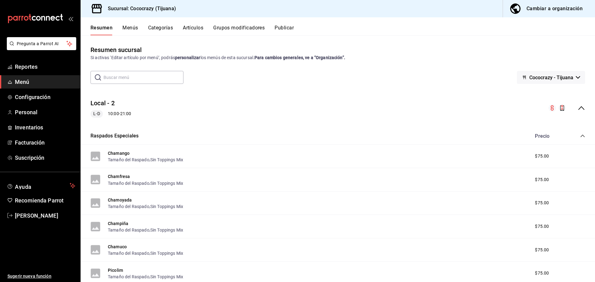
click at [576, 112] on div "Local - 2 L-D 10:00 - 21:00" at bounding box center [338, 108] width 514 height 29
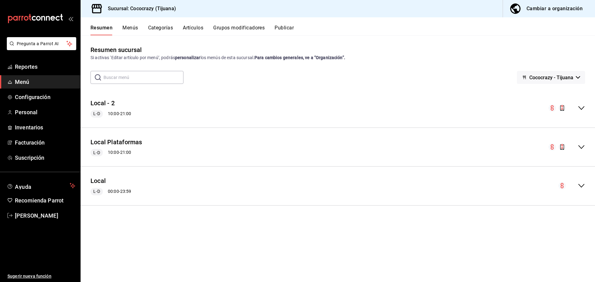
click at [125, 27] on button "Menús" at bounding box center [129, 30] width 15 height 11
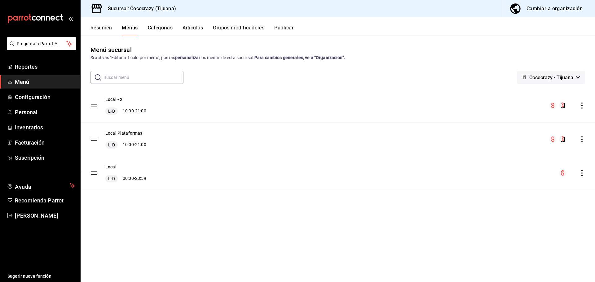
click at [583, 176] on icon "actions" at bounding box center [582, 173] width 6 height 6
click at [554, 201] on span "Eliminar menú y contenido relacionado" at bounding box center [533, 200] width 76 height 5
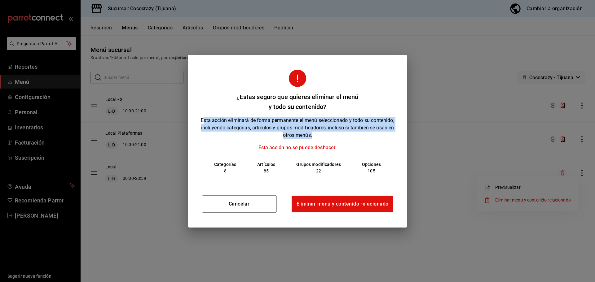
drag, startPoint x: 217, startPoint y: 121, endPoint x: 392, endPoint y: 132, distance: 175.6
click at [392, 132] on p "Esta acción eliminará de forma permanente el menú seleccionado y todo su conten…" at bounding box center [297, 128] width 204 height 22
click at [356, 205] on button "Eliminar menú y contenido relacionado" at bounding box center [342, 203] width 103 height 17
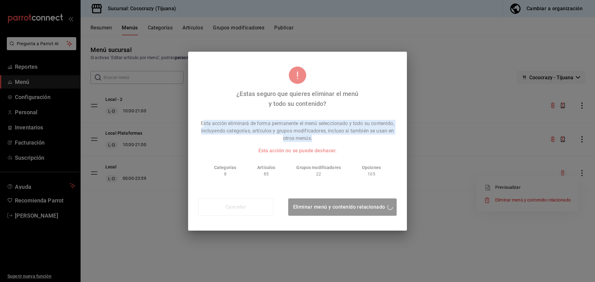
click at [356, 205] on div at bounding box center [297, 144] width 219 height 174
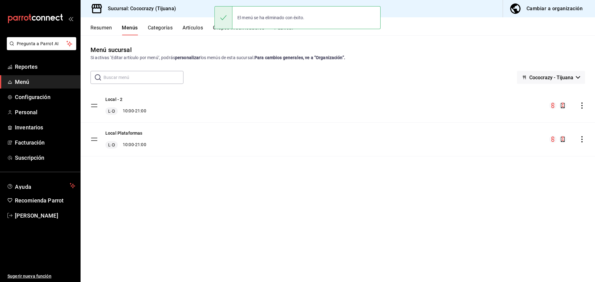
drag, startPoint x: 578, startPoint y: 142, endPoint x: 585, endPoint y: 142, distance: 6.8
click at [582, 142] on div "menu-maker-table" at bounding box center [567, 139] width 36 height 7
click at [580, 140] on icon "actions" at bounding box center [582, 139] width 6 height 6
click at [524, 171] on li "Eliminar menú y contenido relacionado" at bounding box center [527, 166] width 97 height 13
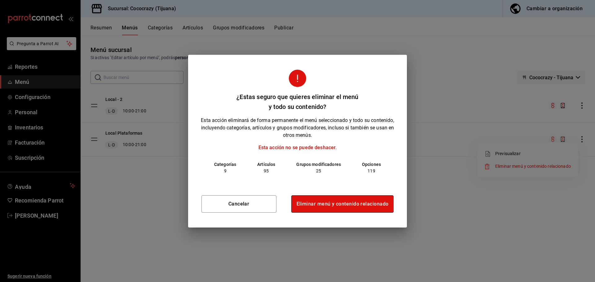
click at [364, 205] on button "Eliminar menú y contenido relacionado" at bounding box center [342, 203] width 103 height 17
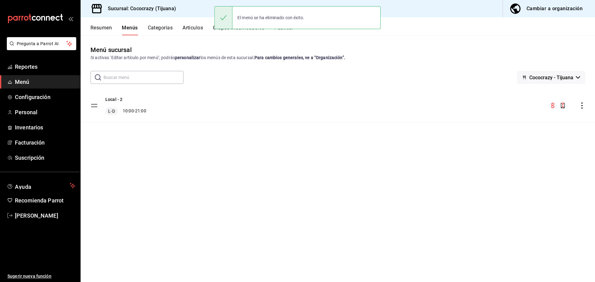
click at [165, 30] on button "Categorías" at bounding box center [160, 30] width 25 height 11
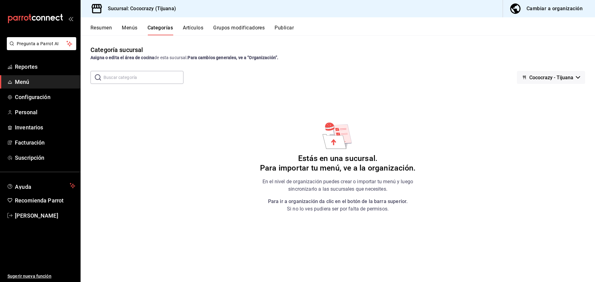
click at [196, 28] on button "Artículos" at bounding box center [193, 30] width 20 height 11
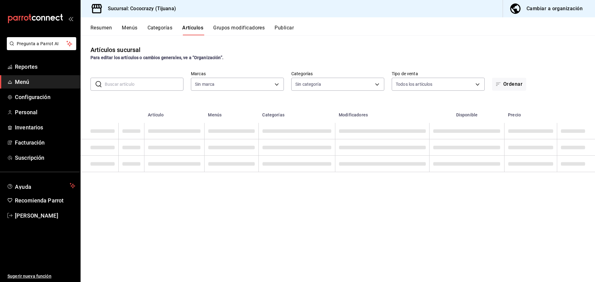
type input "1eeffca1-c548-4465-b2df-ffc4f9683621"
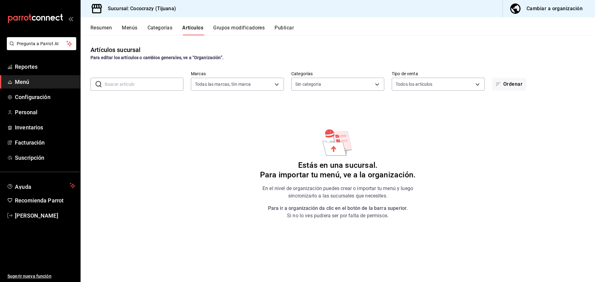
click at [141, 28] on div "Resumen Menús Categorías Artículos Grupos modificadores Publicar" at bounding box center [342, 30] width 504 height 11
click at [133, 28] on button "Menús" at bounding box center [129, 30] width 15 height 11
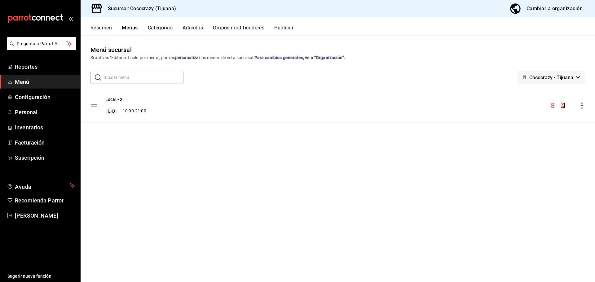
click at [582, 107] on icon "actions" at bounding box center [582, 106] width 6 height 6
click at [554, 135] on span "Eliminar menú y contenido relacionado" at bounding box center [533, 132] width 76 height 5
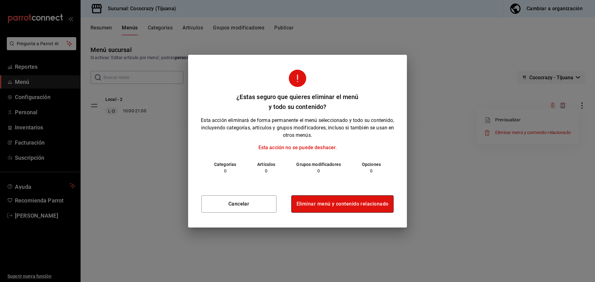
click at [358, 202] on button "Eliminar menú y contenido relacionado" at bounding box center [342, 203] width 103 height 17
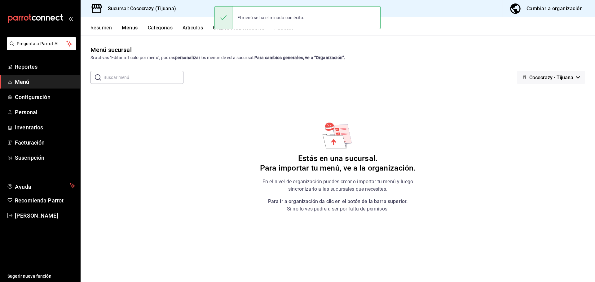
click at [551, 12] on div "Cambiar a organización" at bounding box center [554, 8] width 56 height 9
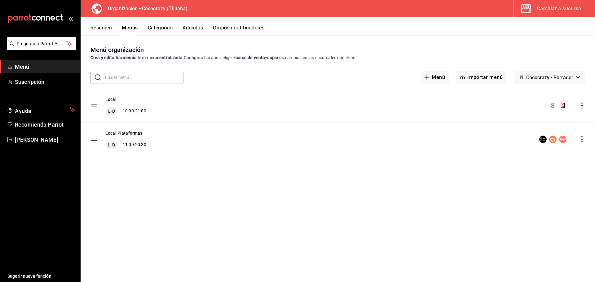
click at [581, 107] on icon "actions" at bounding box center [582, 106] width 6 height 6
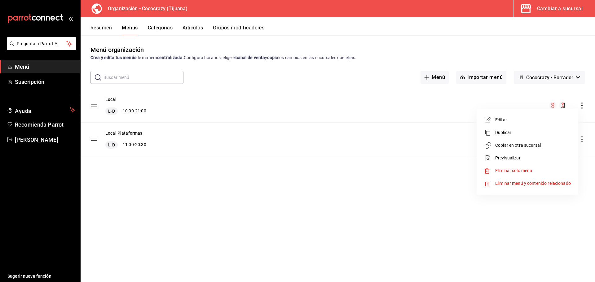
click at [199, 28] on div at bounding box center [297, 141] width 595 height 282
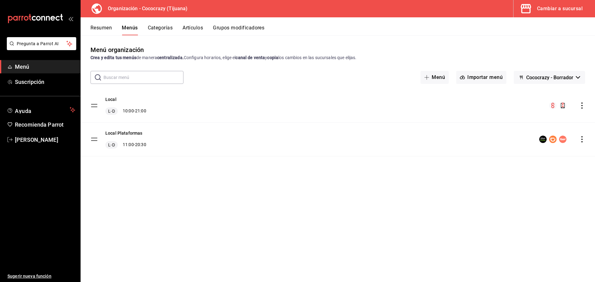
click at [160, 28] on button "Categorías" at bounding box center [160, 30] width 25 height 11
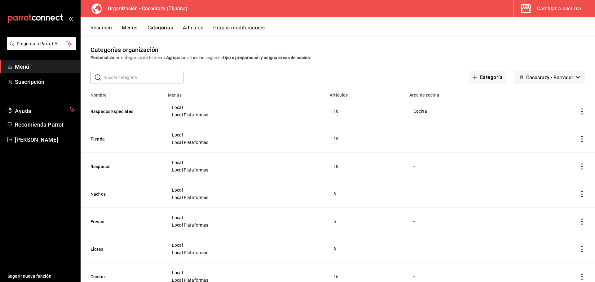
click at [241, 29] on button "Grupos modificadores" at bounding box center [238, 30] width 51 height 11
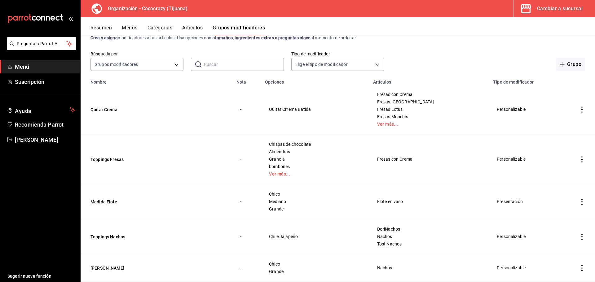
scroll to position [31, 0]
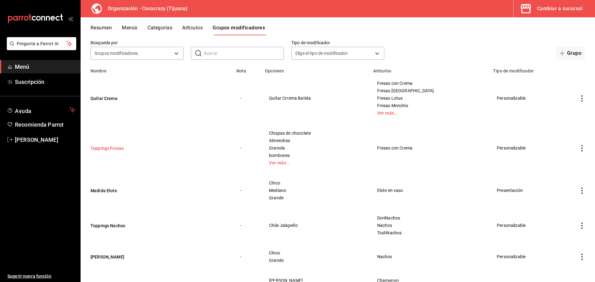
click at [110, 148] on button "Toppings Fresas" at bounding box center [127, 148] width 74 height 6
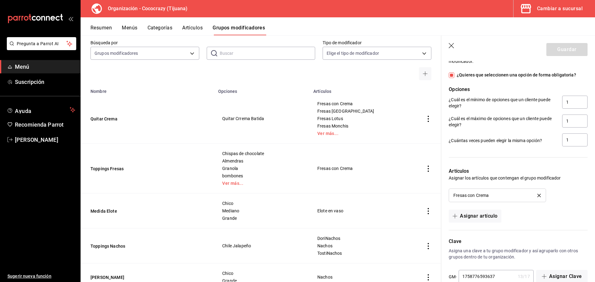
scroll to position [403, 0]
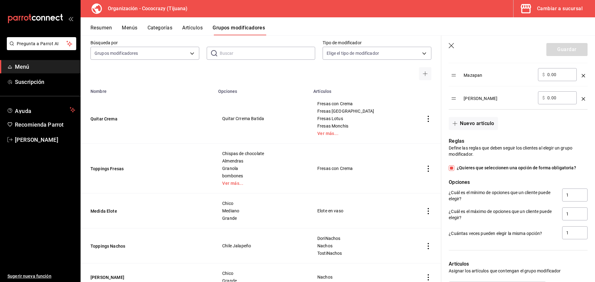
click at [452, 168] on input "¿Quieres que seleccionen una opción de forma obligatoria?" at bounding box center [452, 168] width 6 height 6
checkbox input "false"
type input "0"
click at [562, 47] on button "Guardar" at bounding box center [566, 49] width 41 height 13
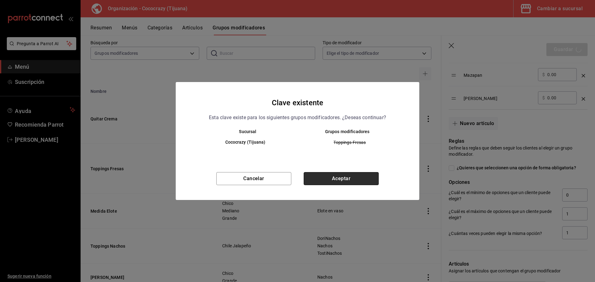
click at [345, 175] on button "Aceptar" at bounding box center [341, 178] width 75 height 13
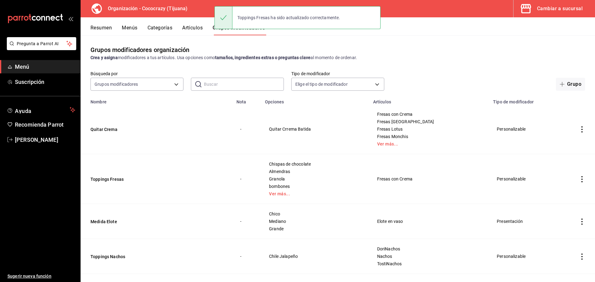
click at [127, 28] on button "Menús" at bounding box center [129, 30] width 15 height 11
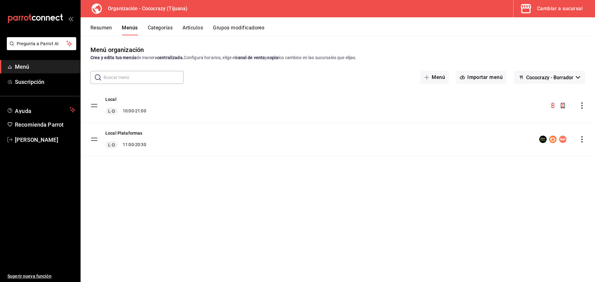
click at [581, 107] on icon "actions" at bounding box center [582, 106] width 6 height 6
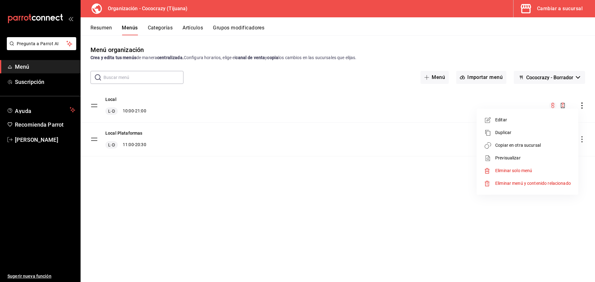
click at [549, 145] on span "Copiar en otra sucursal" at bounding box center [533, 145] width 76 height 7
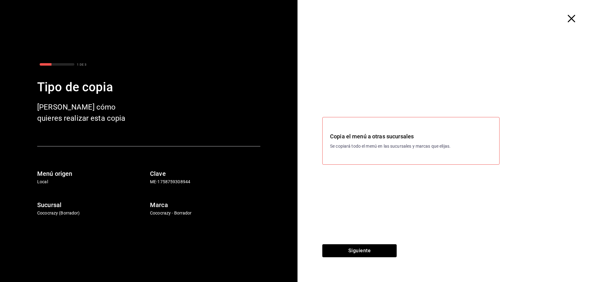
click at [389, 139] on h3 "Copia el menú a otras sucursales" at bounding box center [411, 136] width 162 height 8
click at [419, 128] on div "Copia el menú a otras sucursales Se copiará todo el menú en las sucursales y ma…" at bounding box center [410, 141] width 177 height 48
click at [365, 253] on button "Siguiente" at bounding box center [359, 250] width 74 height 13
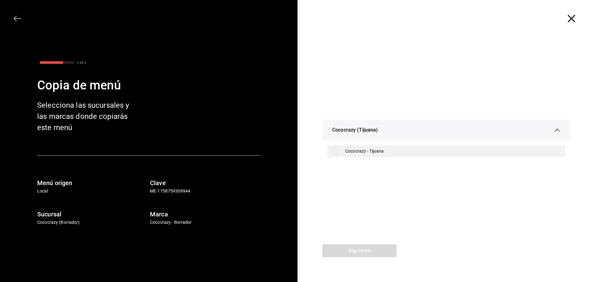
click at [363, 151] on div "Cococrazy - Tijuana" at bounding box center [452, 151] width 215 height 7
checkbox input "true"
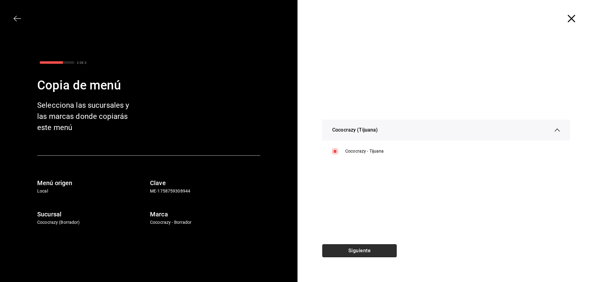
click at [362, 250] on button "Siguiente" at bounding box center [359, 250] width 74 height 13
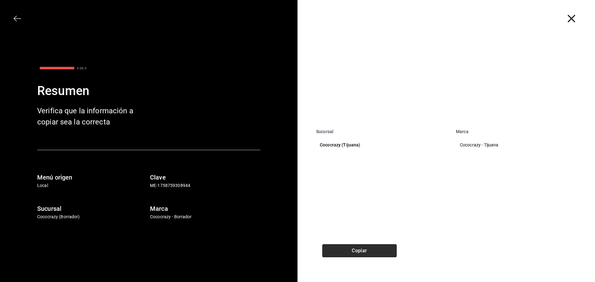
click at [377, 251] on button "Copiar" at bounding box center [359, 250] width 74 height 13
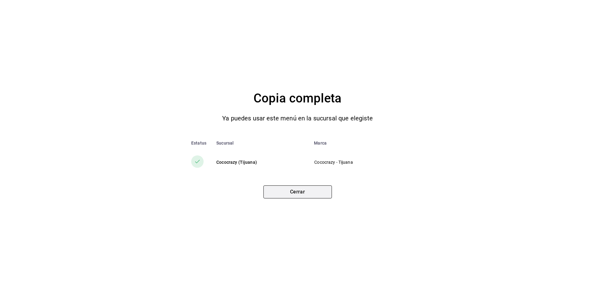
click at [308, 195] on button "Cerrar" at bounding box center [297, 192] width 68 height 13
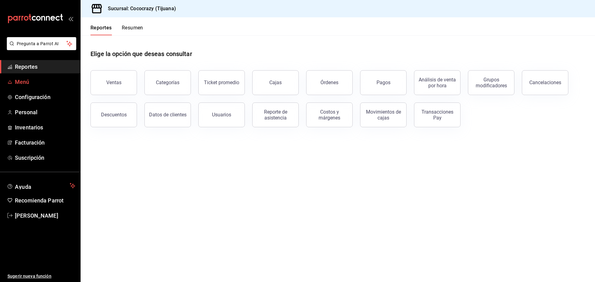
click at [42, 81] on span "Menú" at bounding box center [45, 82] width 60 height 8
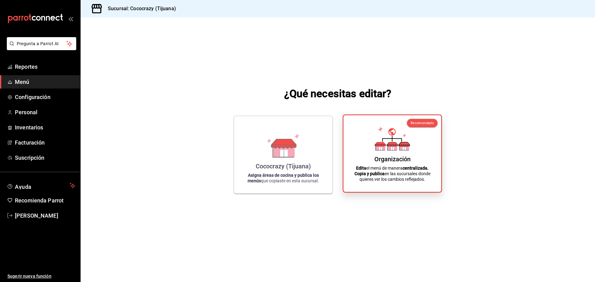
click at [392, 163] on div "Organización Edita el menú de manera centralizada. Copia y publica en las sucur…" at bounding box center [392, 153] width 83 height 67
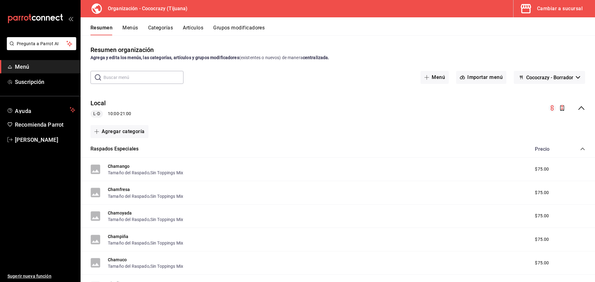
click at [164, 27] on button "Categorías" at bounding box center [160, 30] width 25 height 11
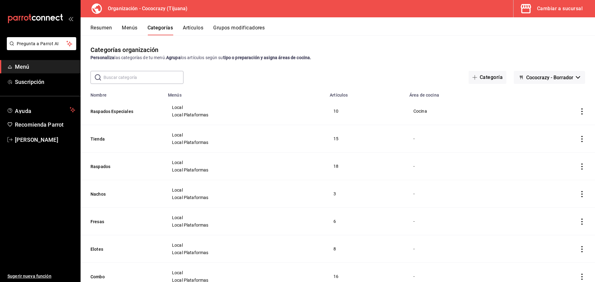
drag, startPoint x: 129, startPoint y: 37, endPoint x: 133, endPoint y: 35, distance: 5.0
click at [130, 37] on div "Categorías organización Personaliza las categorías de tu menú. Agrupa los artíc…" at bounding box center [338, 158] width 514 height 247
click at [135, 32] on button "Menús" at bounding box center [129, 30] width 15 height 11
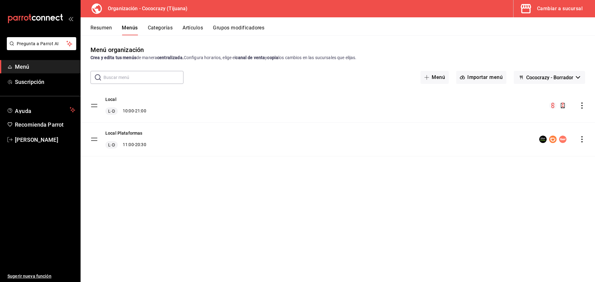
click at [93, 31] on button "Resumen" at bounding box center [100, 30] width 21 height 11
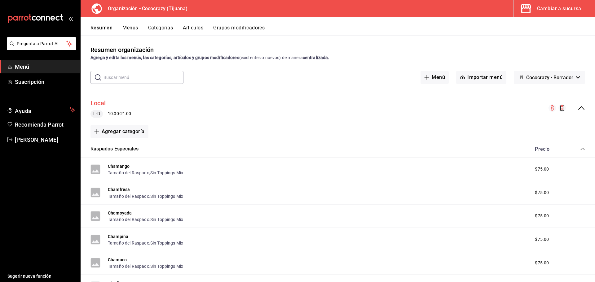
click at [99, 103] on button "Local" at bounding box center [97, 103] width 15 height 9
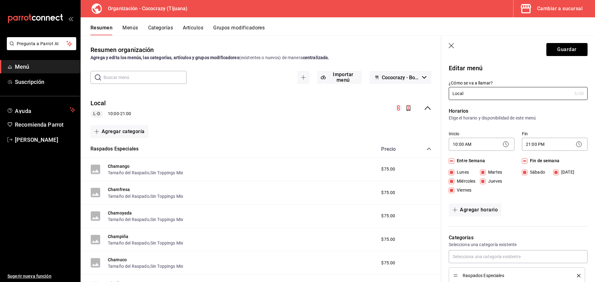
click at [450, 48] on icon "button" at bounding box center [452, 46] width 6 height 6
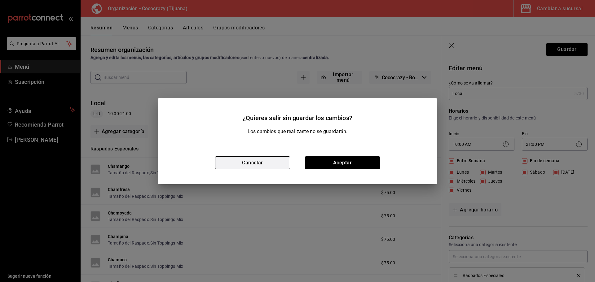
click at [263, 167] on button "Cancelar" at bounding box center [252, 162] width 75 height 13
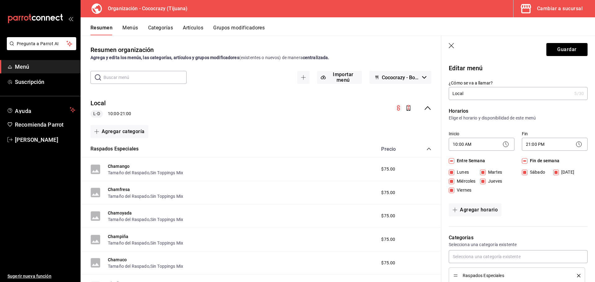
click at [135, 29] on button "Menús" at bounding box center [129, 30] width 15 height 11
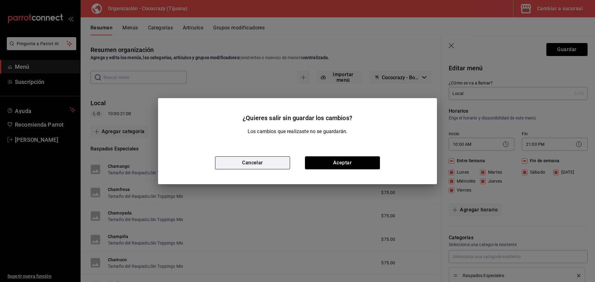
click at [264, 167] on button "Cancelar" at bounding box center [252, 162] width 75 height 13
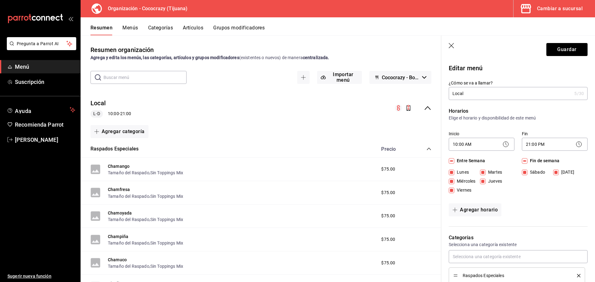
click at [454, 45] on header "Guardar" at bounding box center [518, 48] width 154 height 25
click at [453, 45] on icon "button" at bounding box center [452, 46] width 6 height 6
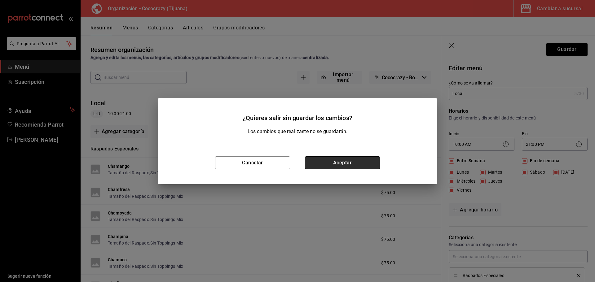
click at [339, 169] on button "Aceptar" at bounding box center [342, 162] width 75 height 13
checkbox input "false"
type input "1758915167641"
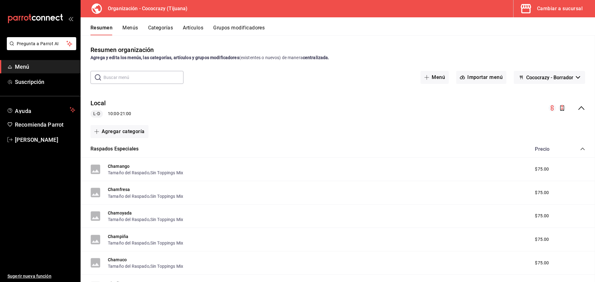
checkbox input "false"
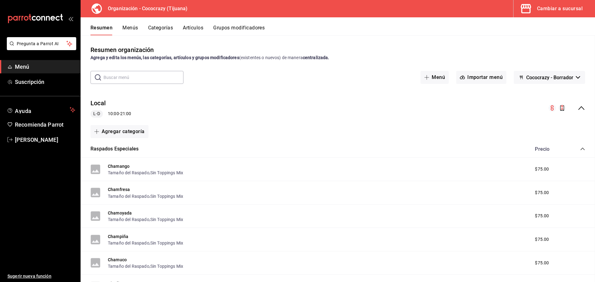
checkbox input "false"
click at [125, 25] on button "Menús" at bounding box center [129, 30] width 15 height 11
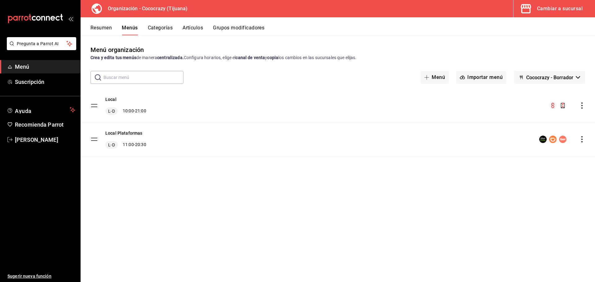
click at [156, 26] on button "Categorías" at bounding box center [160, 30] width 25 height 11
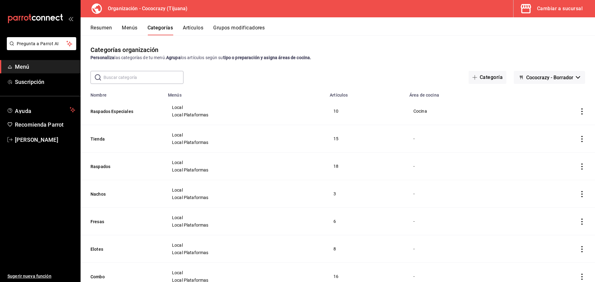
click at [202, 26] on button "Artículos" at bounding box center [193, 30] width 20 height 11
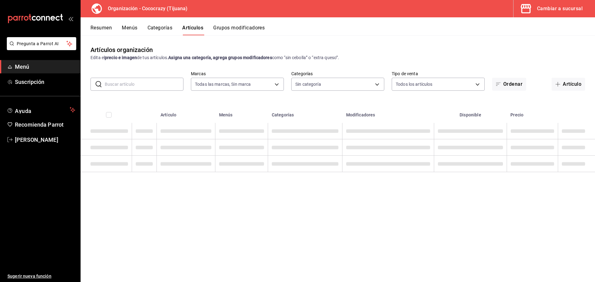
type input "792de1e6-c094-4828-a9be-74aa63e1e752"
type input "6f259f7d-44f4-48a2-b3d5-5f47c810421e,ef3c2502-5d7a-459d-8527-44b18c1382d6,faf9c…"
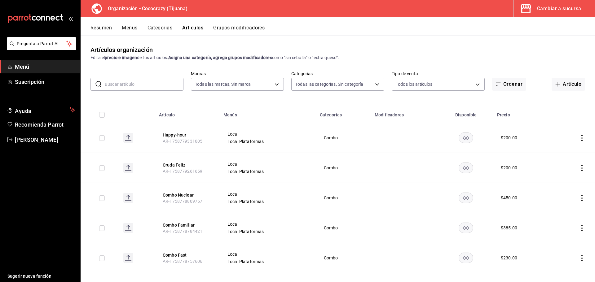
click at [228, 28] on button "Grupos modificadores" at bounding box center [238, 30] width 51 height 11
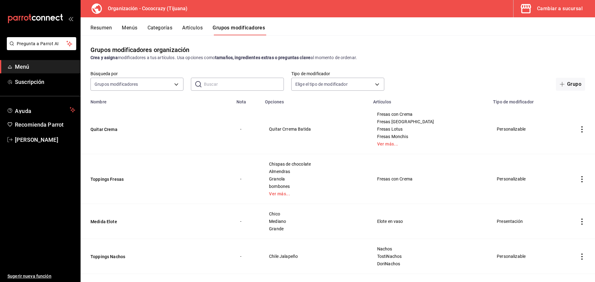
click at [557, 10] on div "Cambiar a sucursal" at bounding box center [560, 8] width 46 height 9
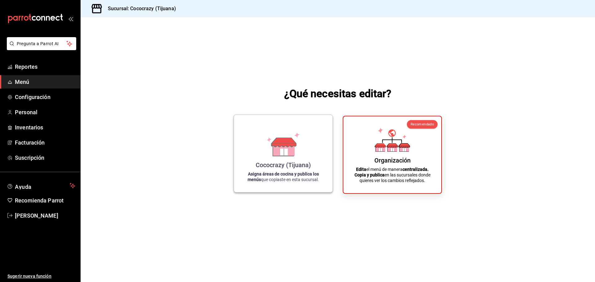
click at [266, 143] on icon at bounding box center [282, 144] width 35 height 24
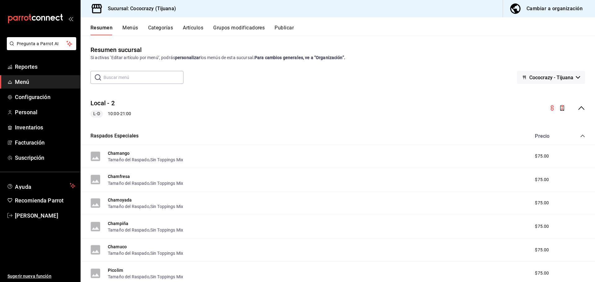
click at [577, 106] on icon "collapse-menu-row" at bounding box center [580, 107] width 7 height 7
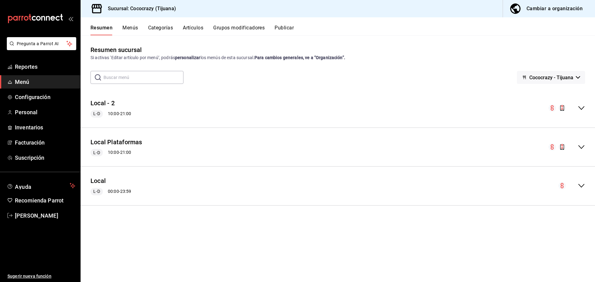
click at [580, 145] on icon "collapse-menu-row" at bounding box center [580, 146] width 7 height 7
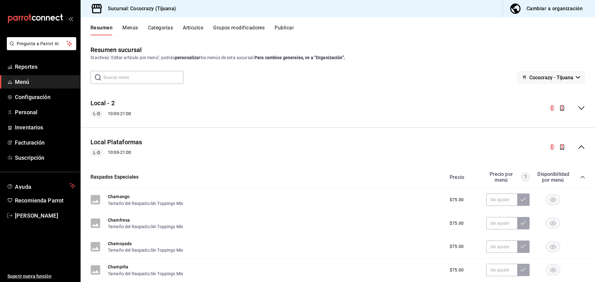
click at [578, 109] on icon "collapse-menu-row" at bounding box center [581, 108] width 6 height 4
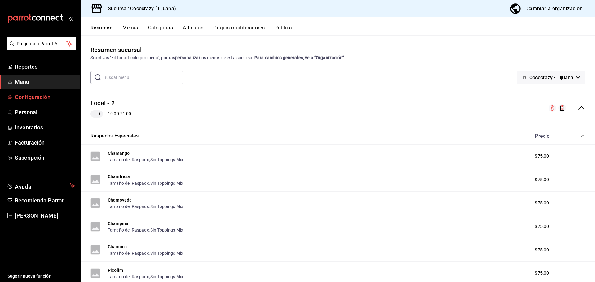
click at [40, 98] on span "Configuración" at bounding box center [45, 97] width 60 height 8
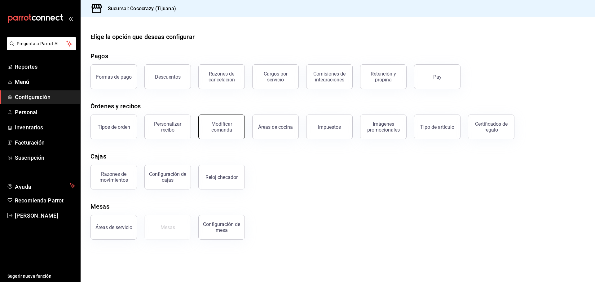
click at [225, 130] on div "Modificar comanda" at bounding box center [221, 127] width 38 height 12
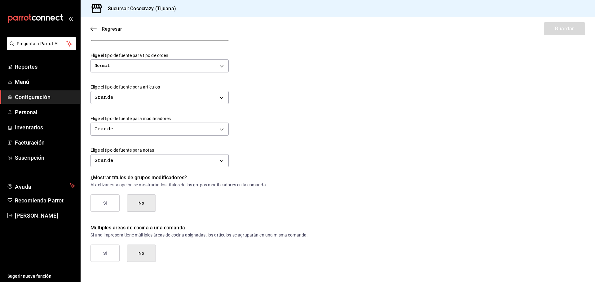
scroll to position [213, 0]
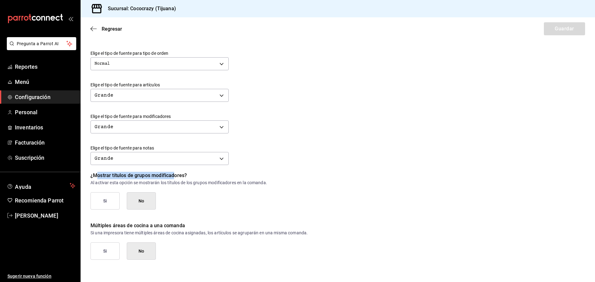
drag, startPoint x: 98, startPoint y: 175, endPoint x: 174, endPoint y: 174, distance: 76.2
click at [174, 174] on p "¿Mostrar títulos de grupos modificadores?" at bounding box center [337, 175] width 494 height 7
drag, startPoint x: 103, startPoint y: 204, endPoint x: 219, endPoint y: 202, distance: 116.2
click at [219, 202] on div "Si No" at bounding box center [337, 200] width 494 height 17
click at [220, 202] on div "Si No" at bounding box center [337, 200] width 494 height 17
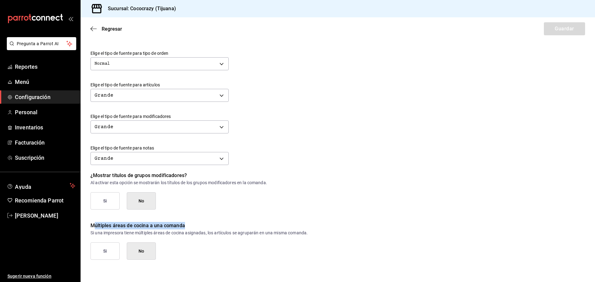
drag, startPoint x: 94, startPoint y: 225, endPoint x: 203, endPoint y: 223, distance: 108.8
click at [193, 224] on p "Múltiples áreas de cocina a una comanda" at bounding box center [337, 225] width 494 height 7
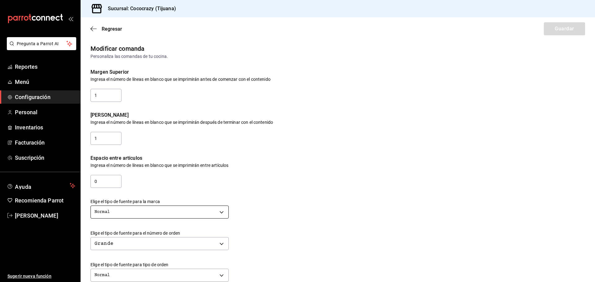
scroll to position [0, 0]
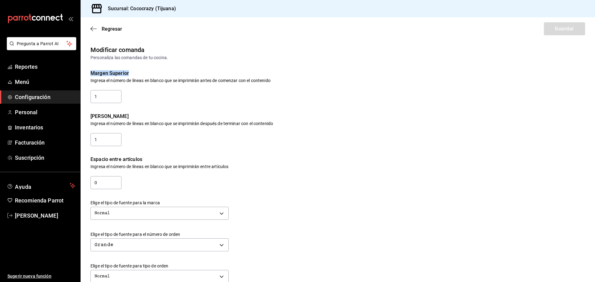
drag, startPoint x: 91, startPoint y: 73, endPoint x: 134, endPoint y: 72, distance: 43.1
click at [134, 72] on div "Margen Superior" at bounding box center [337, 73] width 494 height 5
click at [94, 29] on icon "button" at bounding box center [93, 28] width 6 height 0
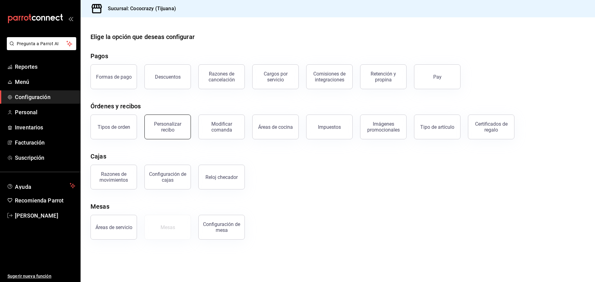
click at [162, 130] on div "Personalizar recibo" at bounding box center [167, 127] width 38 height 12
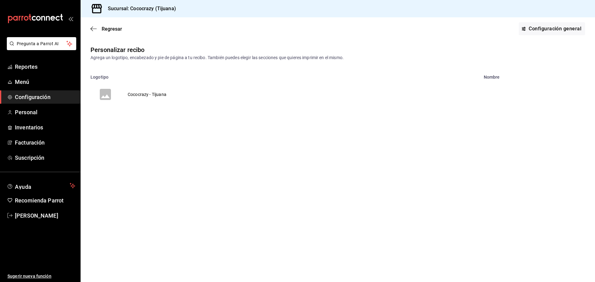
click at [134, 94] on td "Cococrazy - Tijuana" at bounding box center [147, 95] width 54 height 30
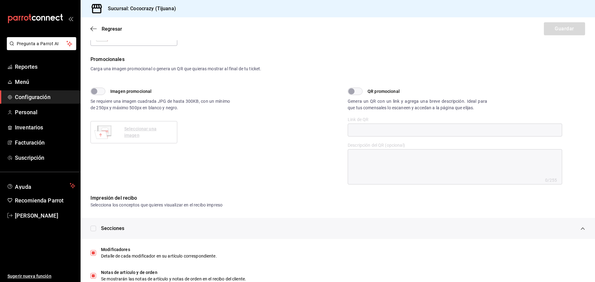
scroll to position [155, 0]
drag, startPoint x: 348, startPoint y: 102, endPoint x: 492, endPoint y: 116, distance: 143.7
click at [501, 113] on div "QR promocional Genera un QR con un link y agrega una breve descripción. Ideal p…" at bounding box center [455, 135] width 214 height 97
click at [278, 174] on div "Imagen promocional Se requiere una imagen cuadrada JPG de hasta 300KB, con un m…" at bounding box center [213, 135] width 247 height 97
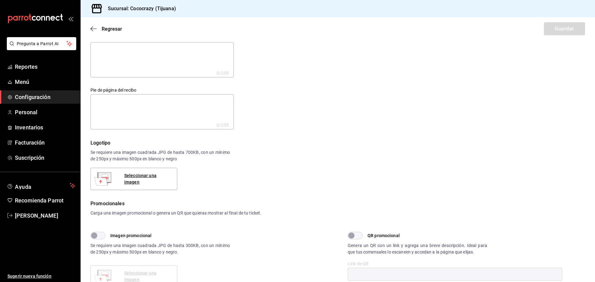
scroll to position [0, 0]
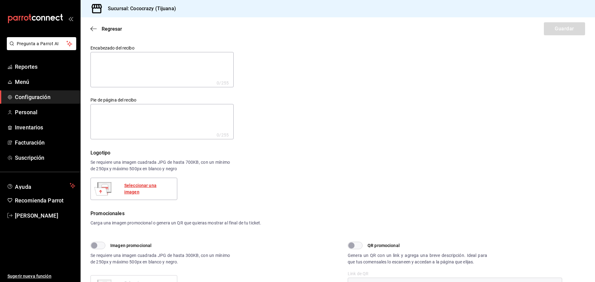
click at [160, 190] on div "Seleccionar una imagen" at bounding box center [148, 188] width 48 height 13
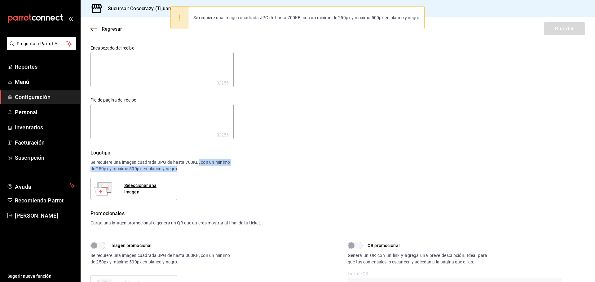
drag, startPoint x: 198, startPoint y: 162, endPoint x: 243, endPoint y: 169, distance: 46.3
click at [244, 169] on div "Logotipo Se requiere una imagen cuadrada JPG de hasta 700KB, con un mínimo de 2…" at bounding box center [337, 174] width 494 height 51
click at [211, 177] on div "Logotipo Se requiere una imagen cuadrada JPG de hasta 700KB, con un mínimo de 2…" at bounding box center [337, 174] width 494 height 51
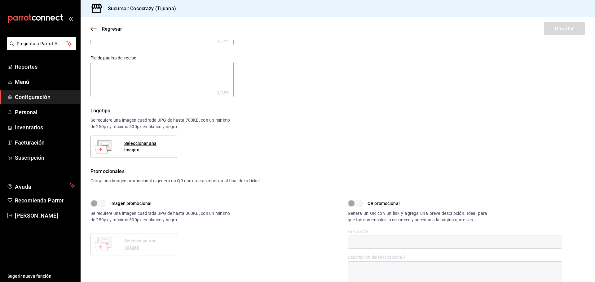
scroll to position [31, 0]
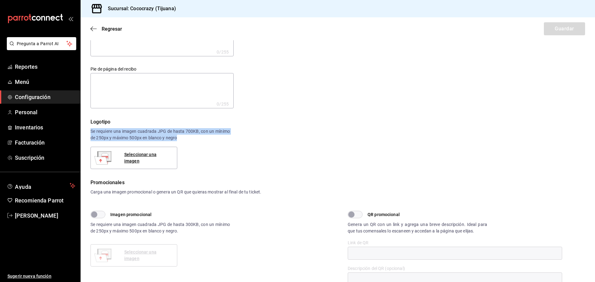
drag, startPoint x: 144, startPoint y: 130, endPoint x: 288, endPoint y: 136, distance: 143.5
click at [288, 136] on div "Logotipo Se requiere una imagen cuadrada JPG de hasta 700KB, con un mínimo de 2…" at bounding box center [337, 143] width 494 height 51
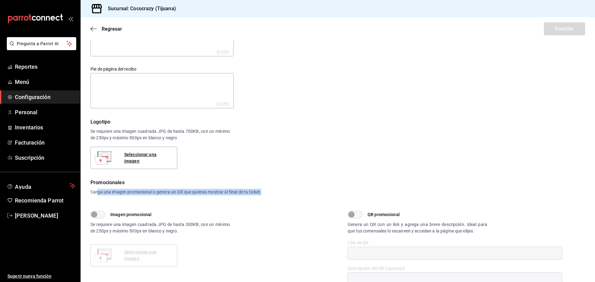
drag, startPoint x: 98, startPoint y: 192, endPoint x: 301, endPoint y: 193, distance: 203.5
click at [300, 190] on div "Carga una imagen promocional o genera un QR que quieras mostrar al final de tu …" at bounding box center [337, 192] width 494 height 7
click at [296, 216] on div "Imagen promocional Se requiere una imagen cuadrada JPG de hasta 300KB, con un m…" at bounding box center [213, 259] width 247 height 97
click at [115, 127] on div "Logotipo Se requiere una imagen cuadrada JPG de hasta 700KB, con un mínimo de 2…" at bounding box center [337, 143] width 494 height 51
drag, startPoint x: 109, startPoint y: 228, endPoint x: 143, endPoint y: 230, distance: 34.1
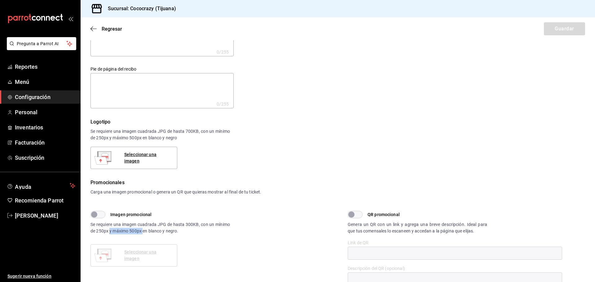
click at [143, 230] on div "Se requiere una imagen cuadrada JPG de hasta 300KB, con un mínimo de 250px y má…" at bounding box center [159, 227] width 139 height 13
click at [156, 158] on div "Seleccionar una imagen" at bounding box center [148, 157] width 48 height 13
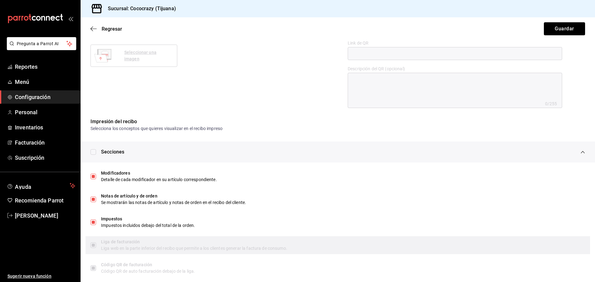
scroll to position [241, 0]
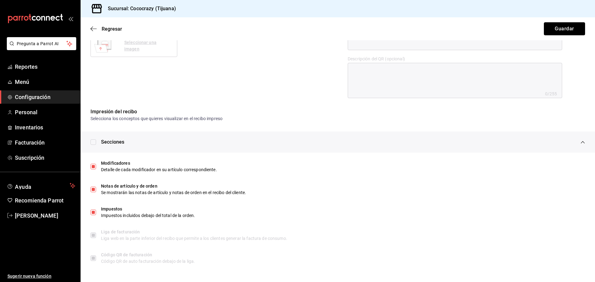
drag, startPoint x: 560, startPoint y: 33, endPoint x: 361, endPoint y: 147, distance: 229.9
click at [338, 153] on main "Regresar Guardar Encabezado del recibo x 0 /255 Encabezado del recibo Pie de pá…" at bounding box center [338, 30] width 514 height 506
click at [555, 32] on button "Guardar" at bounding box center [564, 28] width 41 height 13
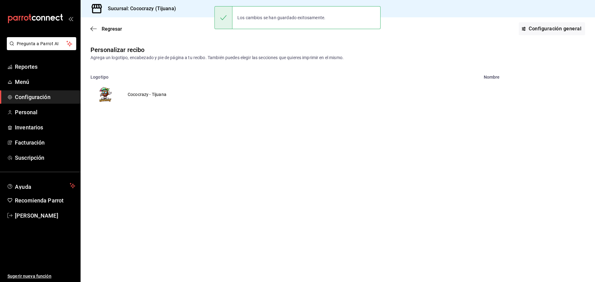
click at [87, 28] on div "Regresar Configuración general" at bounding box center [338, 28] width 514 height 23
click at [93, 28] on icon "button" at bounding box center [93, 29] width 6 height 6
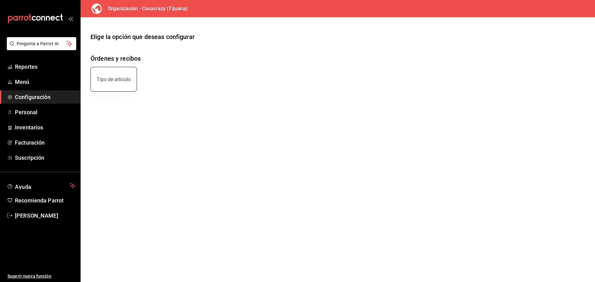
click at [122, 85] on button "Tipo de artículo" at bounding box center [113, 79] width 46 height 25
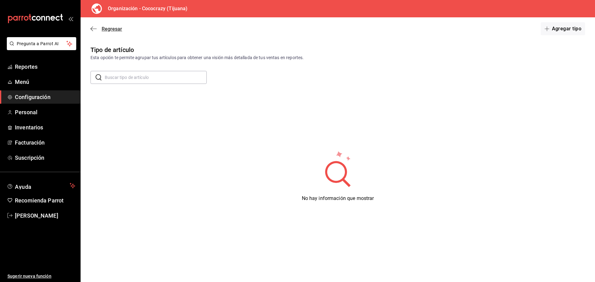
click at [97, 27] on span "Regresar" at bounding box center [106, 29] width 32 height 6
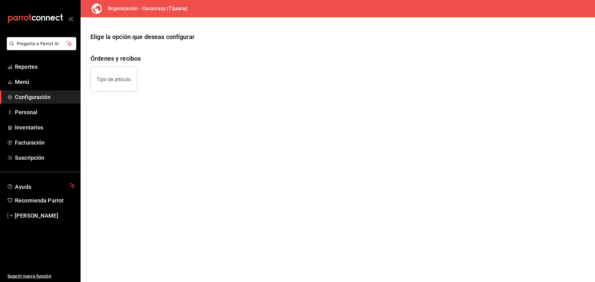
click at [37, 96] on span "Configuración" at bounding box center [45, 97] width 60 height 8
drag, startPoint x: 279, startPoint y: 98, endPoint x: 295, endPoint y: 99, distance: 16.1
click at [280, 98] on main "Elige la opción que deseas configurar Órdenes y recibos Tipo de artículo" at bounding box center [338, 149] width 514 height 265
click at [52, 99] on span "Configuración" at bounding box center [45, 97] width 60 height 8
click at [34, 81] on span "Menú" at bounding box center [45, 82] width 60 height 8
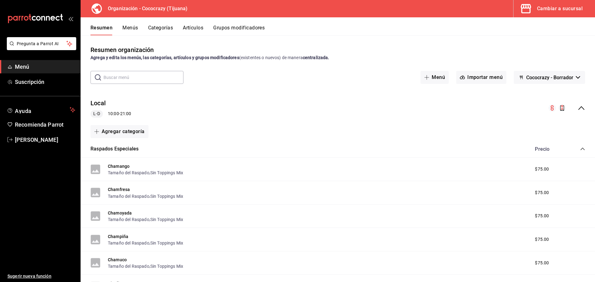
click at [559, 14] on button "Cambiar a sucursal" at bounding box center [551, 8] width 77 height 17
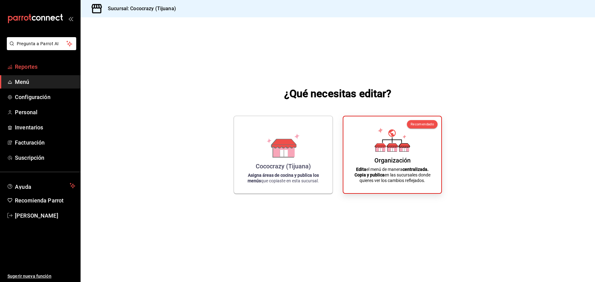
click at [30, 70] on span "Reportes" at bounding box center [45, 67] width 60 height 8
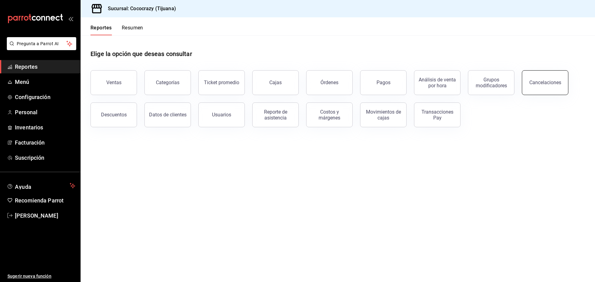
click at [552, 86] on button "Cancelaciones" at bounding box center [545, 82] width 46 height 25
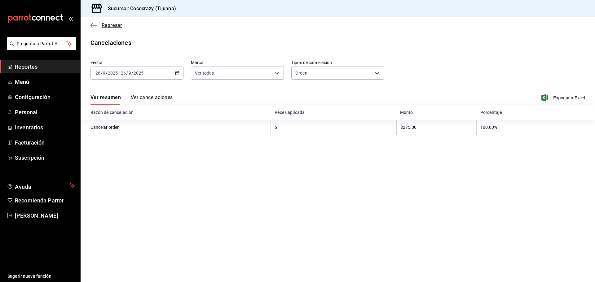
click at [96, 23] on icon "button" at bounding box center [93, 26] width 6 height 6
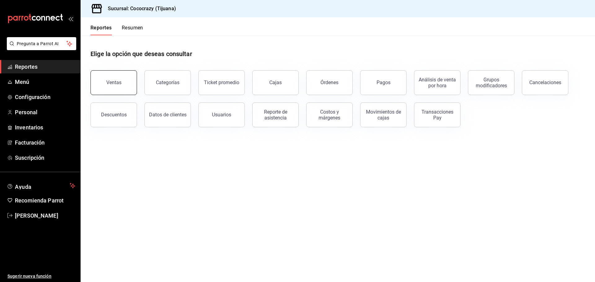
click at [112, 84] on div "Ventas" at bounding box center [113, 83] width 15 height 6
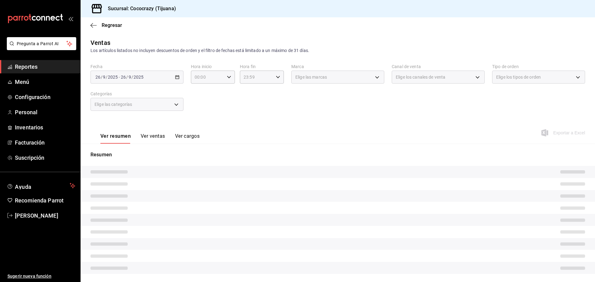
click at [160, 80] on div "2025-09-26 26 / 9 / 2025 - 2025-09-26 26 / 9 / 2025" at bounding box center [136, 77] width 93 height 13
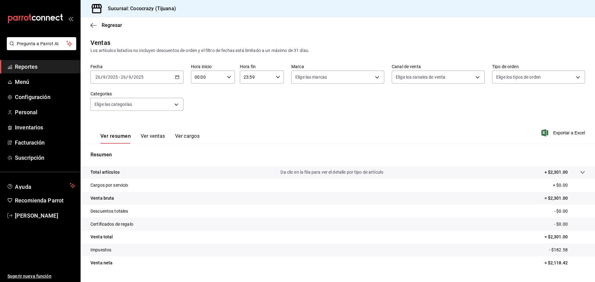
click at [176, 77] on icon "button" at bounding box center [177, 77] width 4 height 4
click at [108, 109] on span "Ayer" at bounding box center [120, 110] width 48 height 7
click at [171, 107] on body "Pregunta a Parrot AI Reportes Menú Configuración Personal Inventarios Facturaci…" at bounding box center [297, 141] width 595 height 282
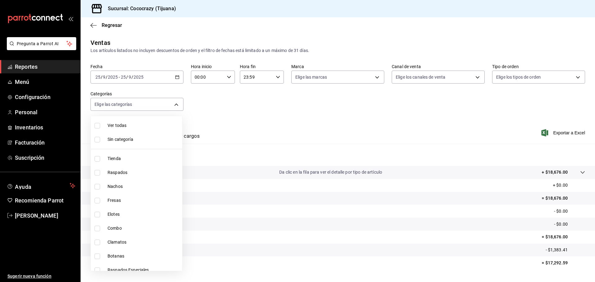
click at [101, 215] on label at bounding box center [98, 215] width 8 height 6
click at [100, 215] on input "checkbox" at bounding box center [97, 215] width 6 height 6
checkbox input "false"
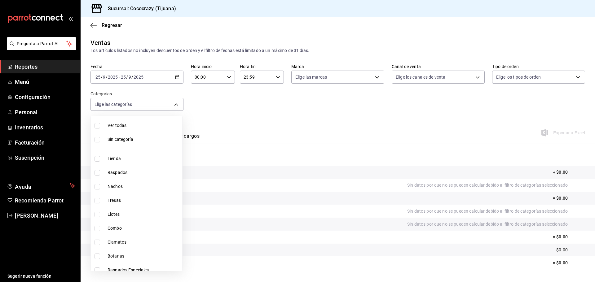
click at [294, 122] on div at bounding box center [297, 141] width 595 height 282
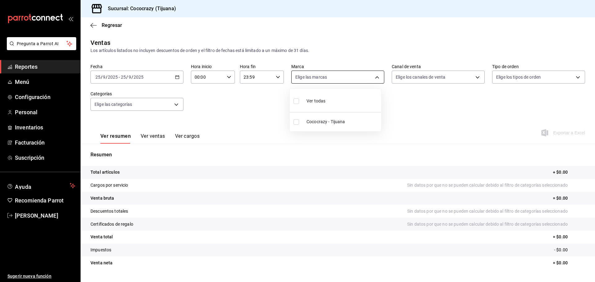
click at [356, 78] on body "Pregunta a Parrot AI Reportes Menú Configuración Personal Inventarios Facturaci…" at bounding box center [297, 141] width 595 height 282
click at [310, 125] on span "Cococrazy - Tijuana" at bounding box center [342, 122] width 72 height 7
type input "1eeffca1-c548-4465-b2df-ffc4f9683621"
checkbox input "true"
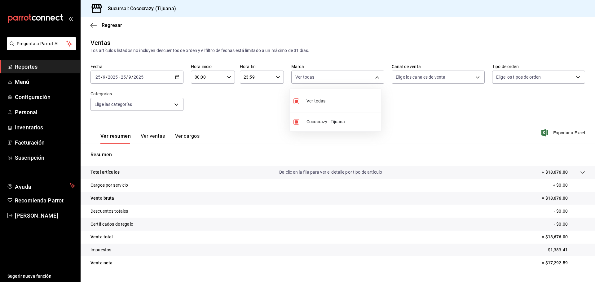
click at [458, 111] on div at bounding box center [297, 141] width 595 height 282
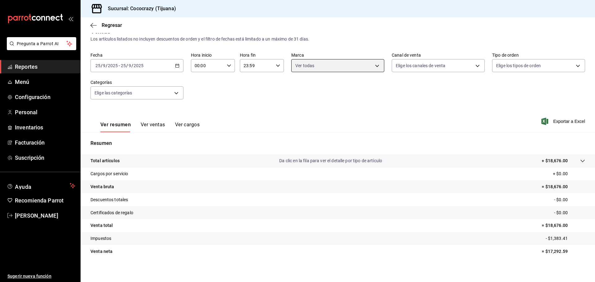
scroll to position [15, 0]
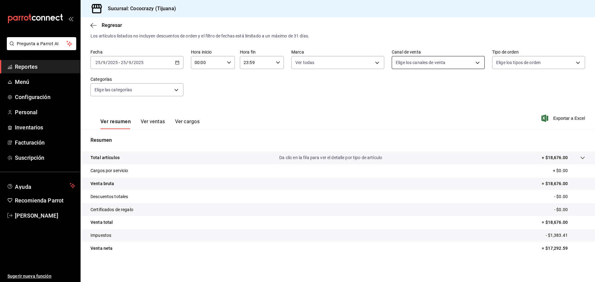
click at [466, 60] on body "Pregunta a Parrot AI Reportes Menú Configuración Personal Inventarios Facturaci…" at bounding box center [297, 141] width 595 height 282
click at [462, 106] on span "Punto de venta" at bounding box center [442, 107] width 72 height 7
type input "PARROT"
checkbox input "true"
click at [549, 64] on div at bounding box center [297, 141] width 595 height 282
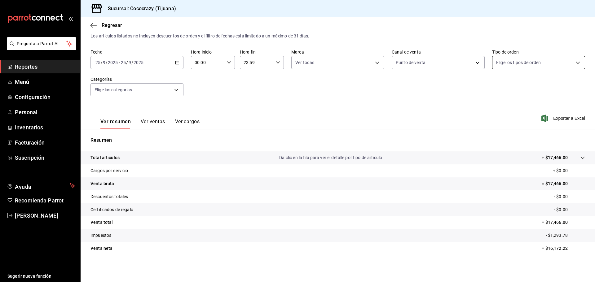
click at [568, 63] on body "Pregunta a Parrot AI Reportes Menú Configuración Personal Inventarios Facturaci…" at bounding box center [297, 141] width 595 height 282
drag, startPoint x: 165, startPoint y: 94, endPoint x: 171, endPoint y: 92, distance: 6.4
click at [167, 94] on div at bounding box center [297, 141] width 595 height 282
click at [171, 89] on body "Pregunta a Parrot AI Reportes Menú Configuración Personal Inventarios Facturaci…" at bounding box center [297, 141] width 595 height 282
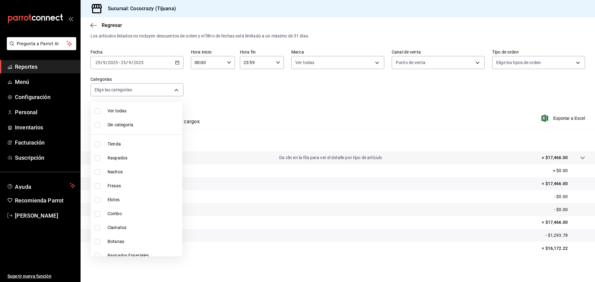
click at [124, 199] on span "Elotes" at bounding box center [143, 200] width 72 height 7
type input "466d8da9-645e-4143-a10a-f6d5a0d60f12"
checkbox input "true"
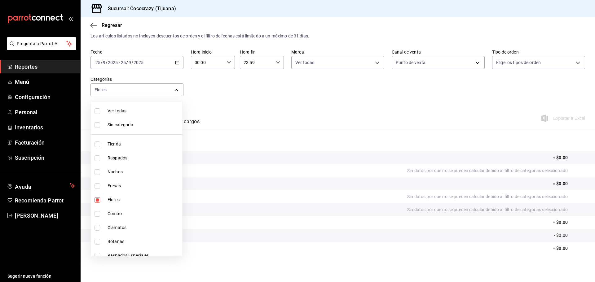
click at [330, 104] on div at bounding box center [297, 141] width 595 height 282
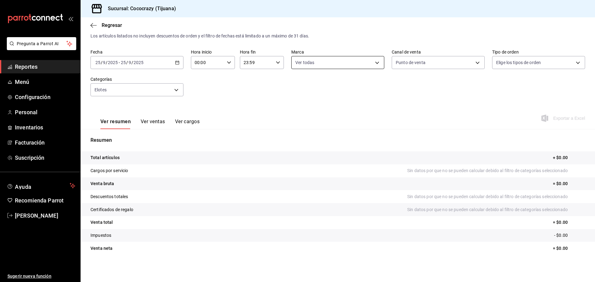
click at [359, 62] on body "Pregunta a Parrot AI Reportes Menú Configuración Personal Inventarios Facturaci…" at bounding box center [297, 141] width 595 height 282
drag, startPoint x: 434, startPoint y: 58, endPoint x: 434, endPoint y: 61, distance: 3.4
click at [434, 60] on div at bounding box center [297, 141] width 595 height 282
click at [433, 62] on body "Pregunta a Parrot AI Reportes Menú Configuración Personal Inventarios Facturaci…" at bounding box center [297, 141] width 595 height 282
drag, startPoint x: 531, startPoint y: 103, endPoint x: 535, endPoint y: 77, distance: 27.0
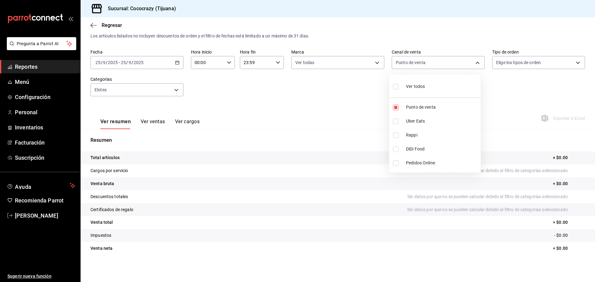
click at [531, 103] on div at bounding box center [297, 141] width 595 height 282
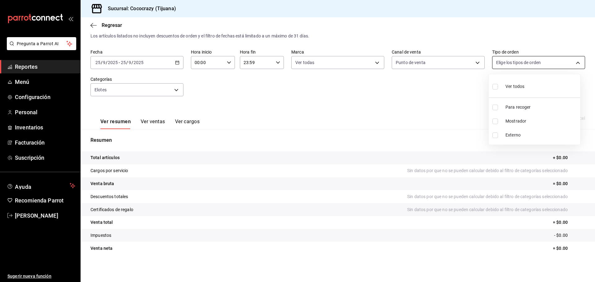
click at [545, 64] on body "Pregunta a Parrot AI Reportes Menú Configuración Personal Inventarios Facturaci…" at bounding box center [297, 141] width 595 height 282
click at [501, 86] on div "Ver todos" at bounding box center [508, 85] width 32 height 13
type input "f14b0c5f-38b6-4d8c-8dc2-f055dd8bd898,815e8f78-4bd6-4de5-bdf2-198210214874,EXTER…"
checkbox input "true"
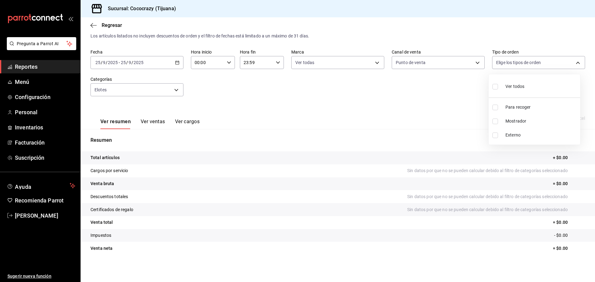
checkbox input "true"
drag, startPoint x: 293, startPoint y: 83, endPoint x: 179, endPoint y: 61, distance: 116.3
click at [288, 84] on div at bounding box center [297, 141] width 595 height 282
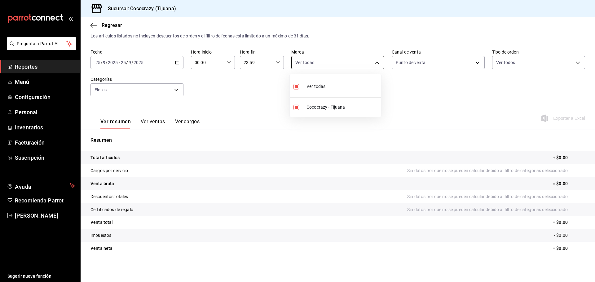
click at [341, 66] on body "Pregunta a Parrot AI Reportes Menú Configuración Personal Inventarios Facturaci…" at bounding box center [297, 141] width 595 height 282
click at [172, 62] on div at bounding box center [297, 141] width 595 height 282
click at [152, 60] on div "2025-09-25 25 / 9 / 2025 - 2025-09-25 25 / 9 / 2025" at bounding box center [136, 62] width 93 height 13
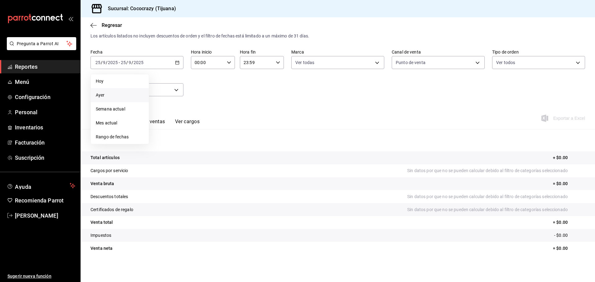
click at [113, 97] on span "Ayer" at bounding box center [120, 95] width 48 height 7
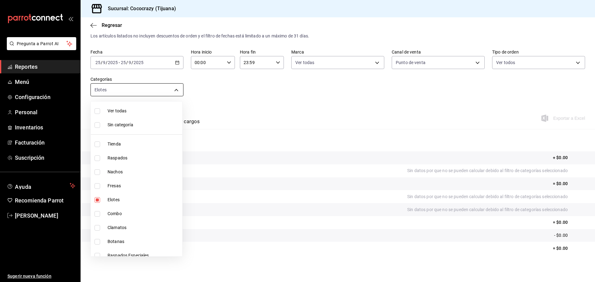
click at [173, 94] on body "Pregunta a Parrot AI Reportes Menú Configuración Personal Inventarios Facturaci…" at bounding box center [297, 141] width 595 height 282
click at [98, 112] on input "checkbox" at bounding box center [97, 111] width 6 height 6
checkbox input "true"
type input "392547a4-2660-4f54-8bc0-4446bc764f86,1fc9da53-b006-45c2-8af4-6cea9acb4dd6,9354e…"
checkbox input "true"
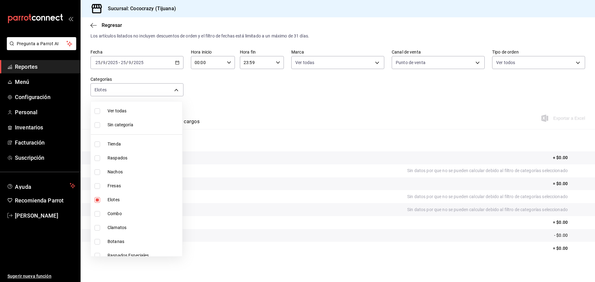
checkbox input "true"
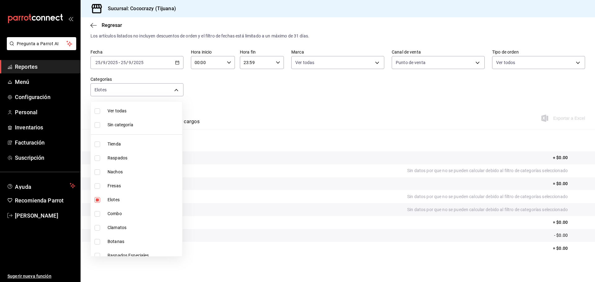
checkbox input "true"
drag, startPoint x: 326, startPoint y: 129, endPoint x: 335, endPoint y: 128, distance: 9.8
click at [326, 129] on div at bounding box center [297, 141] width 595 height 282
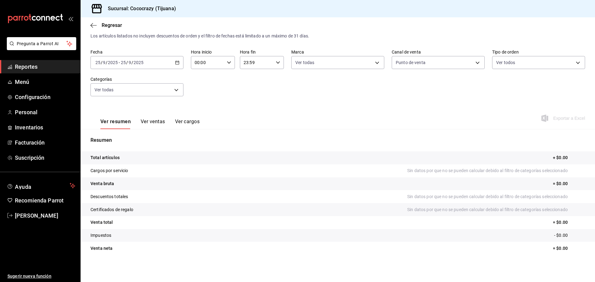
click at [151, 121] on button "Ver ventas" at bounding box center [153, 124] width 24 height 11
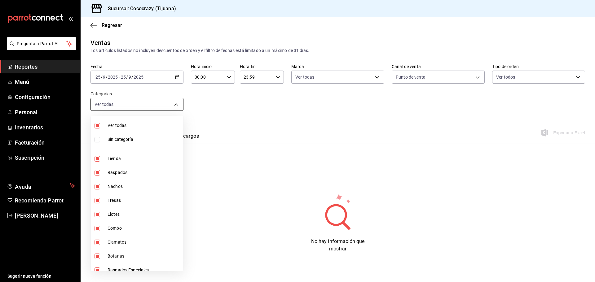
click at [169, 104] on body "Pregunta a Parrot AI Reportes Menú Configuración Personal Inventarios Facturaci…" at bounding box center [297, 141] width 595 height 282
click at [109, 142] on span "Sin categoría" at bounding box center [143, 139] width 73 height 7
checkbox input "true"
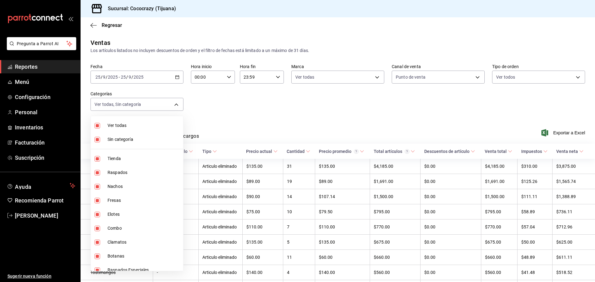
click at [262, 129] on div at bounding box center [297, 141] width 595 height 282
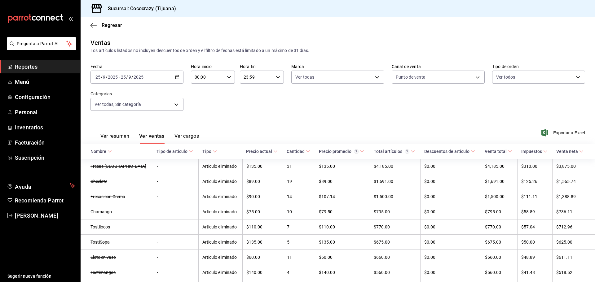
click at [501, 100] on div "Fecha 2025-09-25 25 / 9 / 2025 - 2025-09-25 25 / 9 / 2025 Hora inicio 00:00 Hor…" at bounding box center [337, 91] width 494 height 55
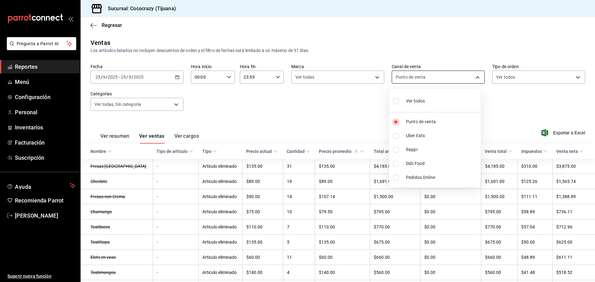
click at [457, 77] on body "Pregunta a Parrot AI Reportes Menú Configuración Personal Inventarios Facturaci…" at bounding box center [297, 141] width 595 height 282
click at [457, 77] on div at bounding box center [297, 141] width 595 height 282
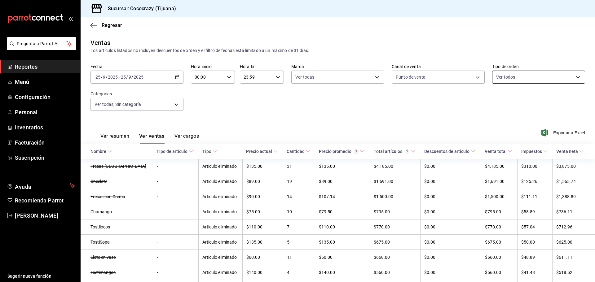
click at [562, 78] on body "Pregunta a Parrot AI Reportes Menú Configuración Personal Inventarios Facturaci…" at bounding box center [297, 141] width 595 height 282
click at [382, 109] on div at bounding box center [297, 141] width 595 height 282
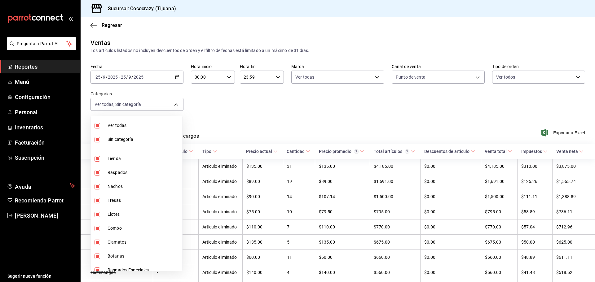
click at [182, 103] on body "Pregunta a Parrot AI Reportes Menú Configuración Personal Inventarios Facturaci…" at bounding box center [297, 141] width 595 height 282
click at [245, 101] on div at bounding box center [297, 141] width 595 height 282
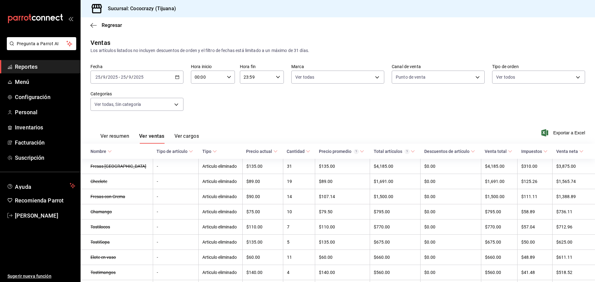
click at [187, 141] on button "Ver cargos" at bounding box center [186, 138] width 25 height 11
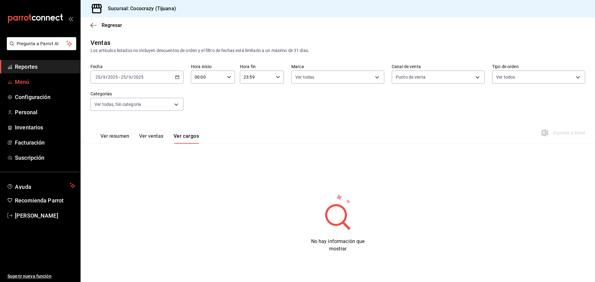
click at [39, 82] on span "Menú" at bounding box center [45, 82] width 60 height 8
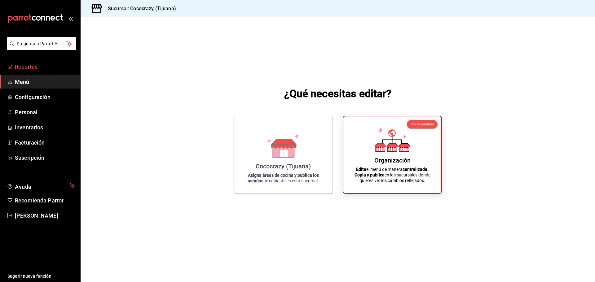
click at [58, 65] on span "Reportes" at bounding box center [45, 67] width 60 height 8
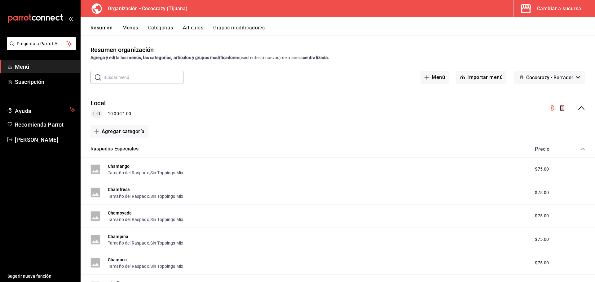
click at [545, 8] on div "Cambiar a sucursal" at bounding box center [560, 8] width 46 height 9
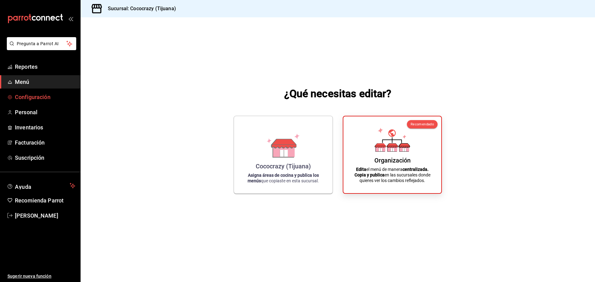
click at [38, 99] on span "Configuración" at bounding box center [45, 97] width 60 height 8
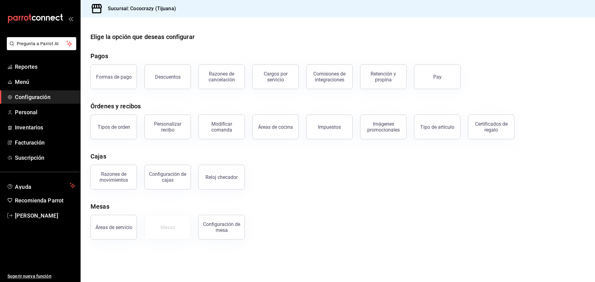
click at [171, 130] on div "Personalizar recibo" at bounding box center [167, 127] width 38 height 12
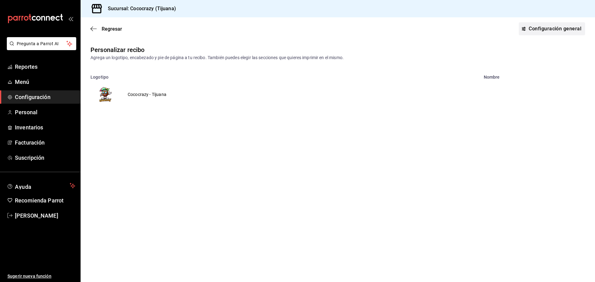
click at [545, 31] on link "Configuración general" at bounding box center [552, 28] width 66 height 13
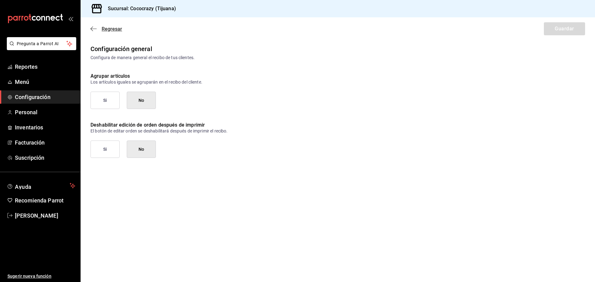
click at [92, 30] on icon "button" at bounding box center [91, 29] width 2 height 5
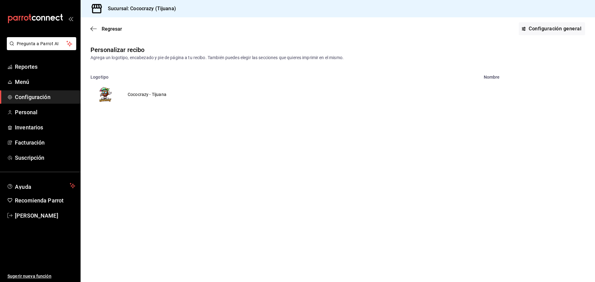
click at [144, 93] on td "Cococrazy - Tijuana" at bounding box center [147, 95] width 54 height 30
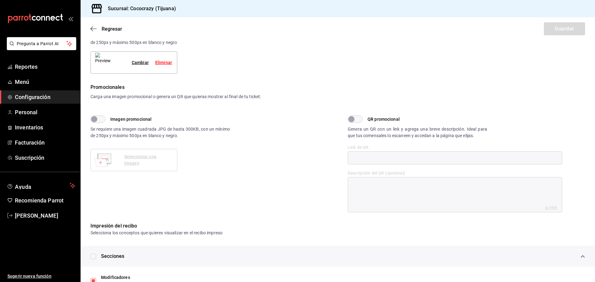
scroll to position [155, 0]
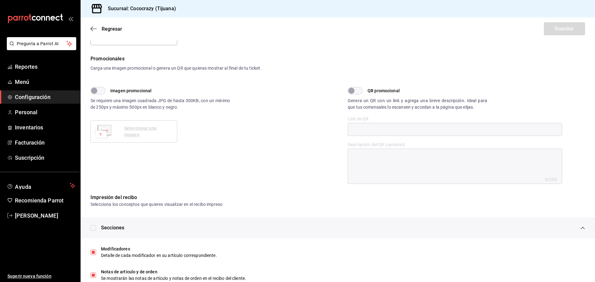
click at [96, 90] on input "Imagen promocional" at bounding box center [94, 90] width 22 height 7
click at [99, 92] on input "Imagen promocional" at bounding box center [101, 90] width 22 height 7
checkbox input "false"
click at [357, 92] on input "QR promocional" at bounding box center [351, 90] width 22 height 7
checkbox input "true"
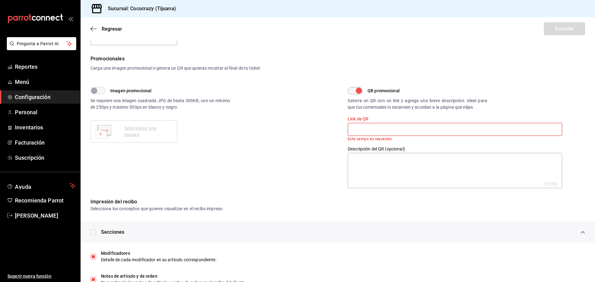
click at [369, 128] on input "text" at bounding box center [455, 129] width 214 height 13
paste input "[URL][DOMAIN_NAME]"
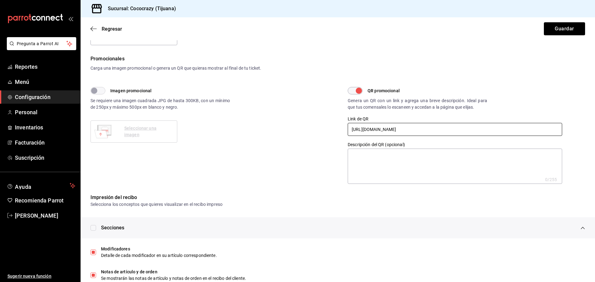
type input "[URL][DOMAIN_NAME]"
click at [407, 164] on textarea at bounding box center [455, 166] width 214 height 35
type textarea "n"
type textarea "x"
type textarea "nO"
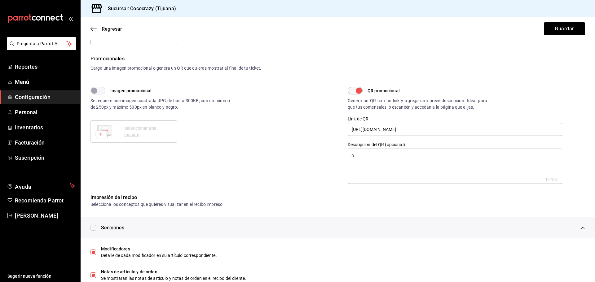
type textarea "x"
type textarea "nOS"
type textarea "x"
type textarea "nO"
type textarea "x"
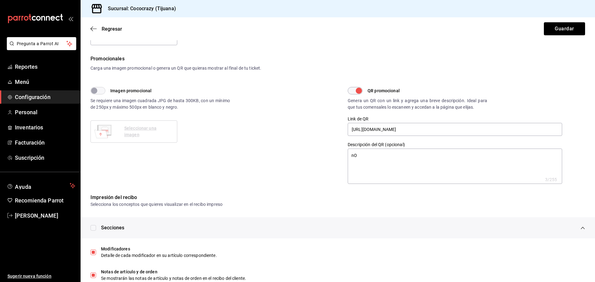
type textarea "n"
type textarea "x"
type textarea "N"
type textarea "x"
type textarea "No"
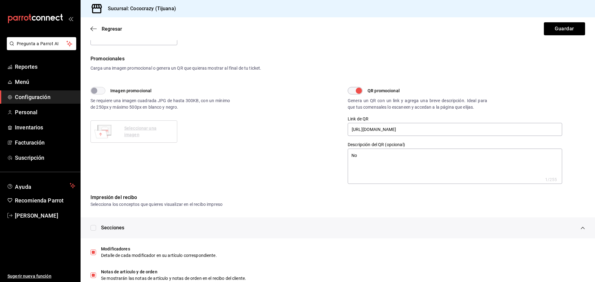
type textarea "x"
type textarea "Nos"
type textarea "x"
type textarea "Nos"
type textarea "x"
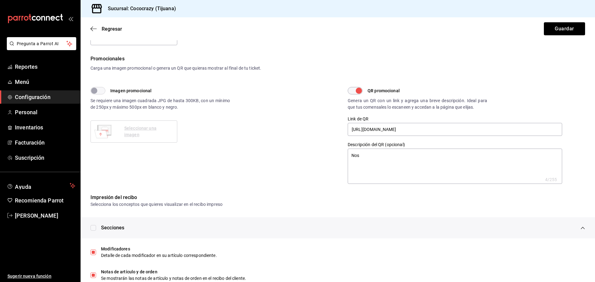
type textarea "Nos e"
type textarea "x"
type textarea "Nos en"
type textarea "x"
type textarea "Nos enc"
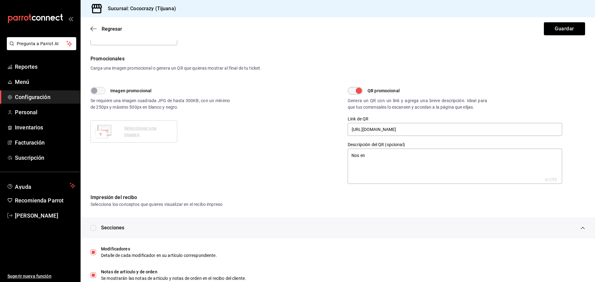
type textarea "x"
type textarea "Nos enca"
type textarea "x"
type textarea "Nos encan"
type textarea "x"
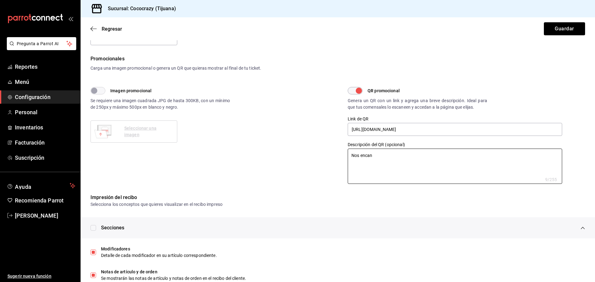
type textarea "Nos encan"
click at [391, 196] on div "Impresión del recibo" at bounding box center [337, 197] width 494 height 7
type textarea "x"
click at [403, 168] on textarea "Nos encan" at bounding box center [455, 166] width 214 height 35
paste textarea "Haznos el día: escanea y deja 5 estrellas. Tardas 10 s y nos ayudas a mejorar."
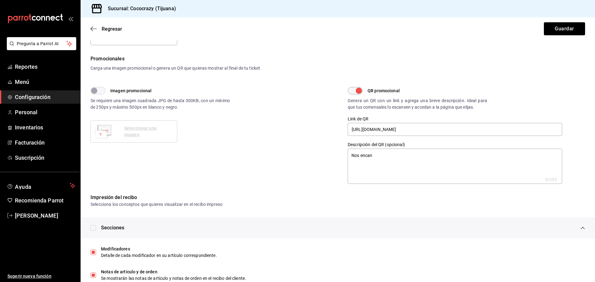
type textarea "Haznos el día: escanea y deja 5 estrellas. Tardas 10 s y nos ayudas a mejorar."
type textarea "x"
type textarea "Haznos el día: escanea y deja 5 estrellas. Tardas 10 s y nos ayudas a mejorar."
click at [472, 196] on div "Impresión del recibo" at bounding box center [337, 197] width 494 height 7
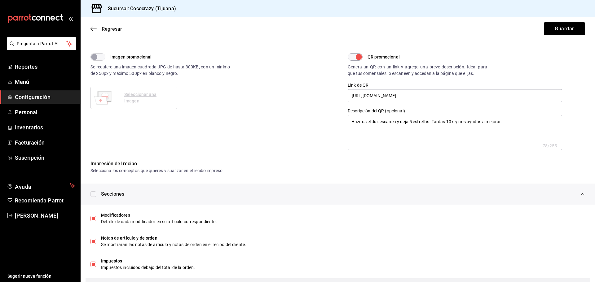
scroll to position [241, 0]
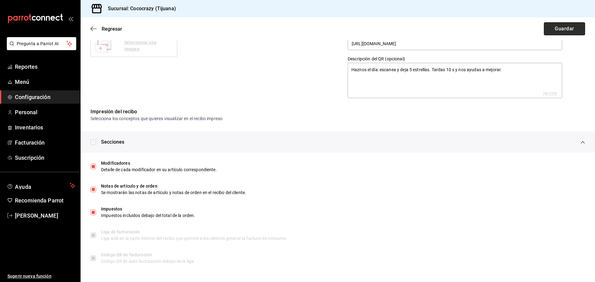
click at [551, 28] on button "Guardar" at bounding box center [564, 28] width 41 height 13
type textarea "x"
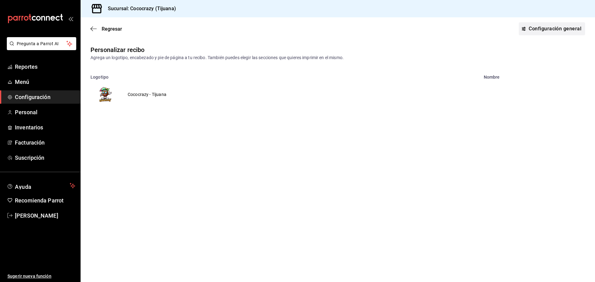
click at [537, 29] on link "Configuración general" at bounding box center [552, 28] width 66 height 13
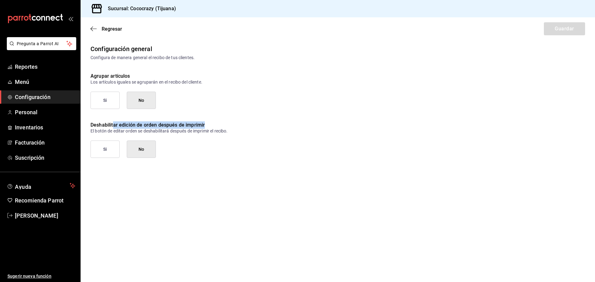
drag, startPoint x: 116, startPoint y: 124, endPoint x: 207, endPoint y: 123, distance: 91.7
click at [207, 123] on p "Deshabilitar edición de orden después de imprimir" at bounding box center [337, 124] width 494 height 7
drag, startPoint x: 93, startPoint y: 76, endPoint x: 142, endPoint y: 73, distance: 49.6
click at [142, 76] on p "Agrupar artículos" at bounding box center [337, 75] width 494 height 7
click at [27, 68] on span "Reportes" at bounding box center [45, 67] width 60 height 8
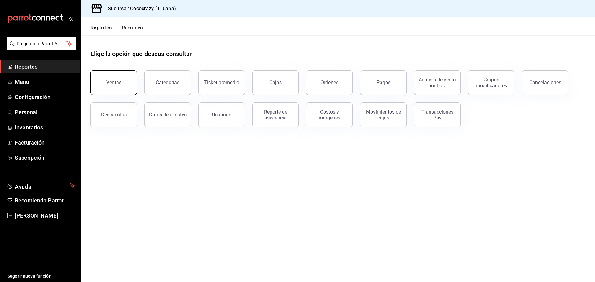
click at [126, 83] on button "Ventas" at bounding box center [113, 82] width 46 height 25
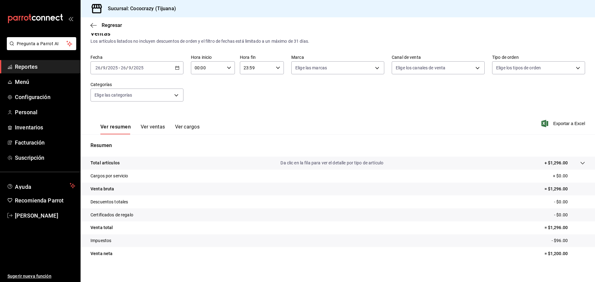
scroll to position [15, 0]
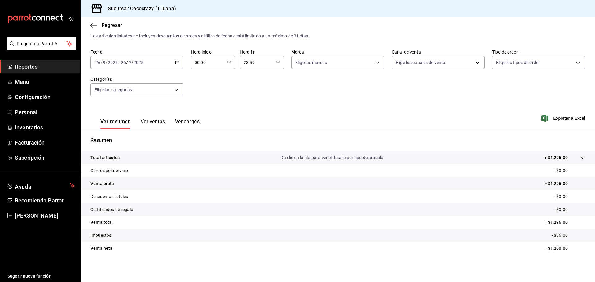
click at [150, 128] on button "Ver ventas" at bounding box center [153, 124] width 24 height 11
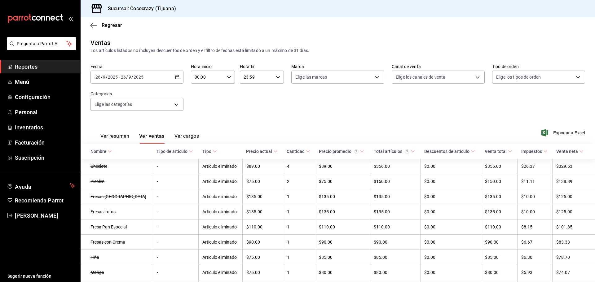
click at [195, 133] on div "Ver resumen Ver ventas Ver cargos" at bounding box center [144, 135] width 108 height 18
click at [195, 133] on button "Ver cargos" at bounding box center [186, 138] width 25 height 11
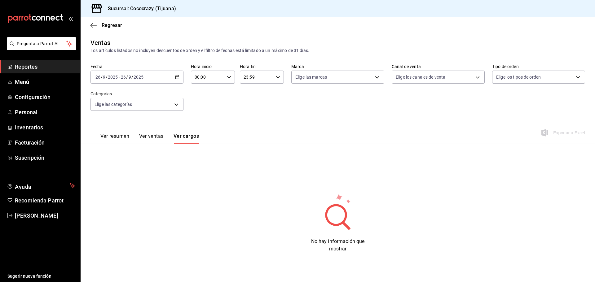
click at [161, 133] on button "Ver ventas" at bounding box center [151, 138] width 24 height 11
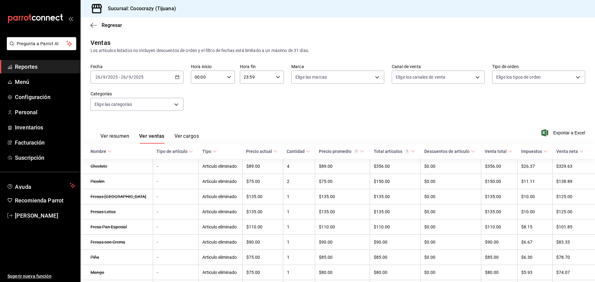
click at [125, 136] on button "Ver resumen" at bounding box center [114, 138] width 29 height 11
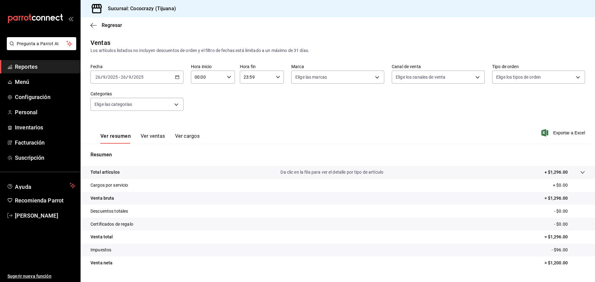
click at [35, 68] on span "Reportes" at bounding box center [45, 67] width 60 height 8
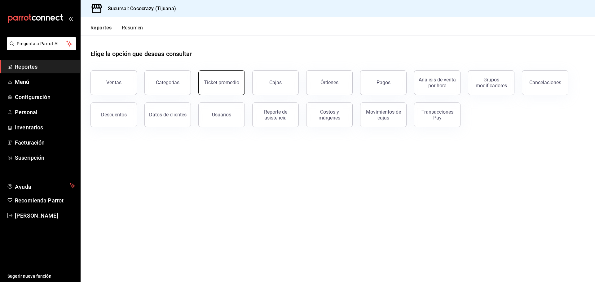
click at [221, 79] on button "Ticket promedio" at bounding box center [221, 82] width 46 height 25
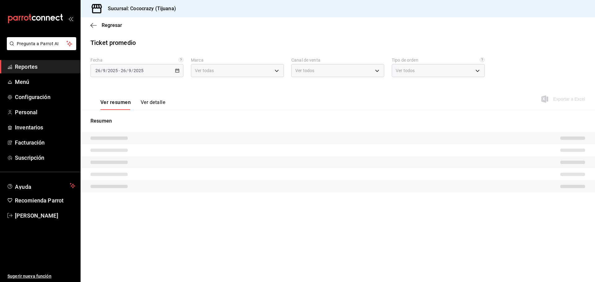
type input "1eeffca1-c548-4465-b2df-ffc4f9683621"
type input "PARROT,UBER_EATS,RAPPI,DIDI_FOOD,ONLINE"
type input "f14b0c5f-38b6-4d8c-8dc2-f055dd8bd898,815e8f78-4bd6-4de5-bdf2-198210214874,EXTER…"
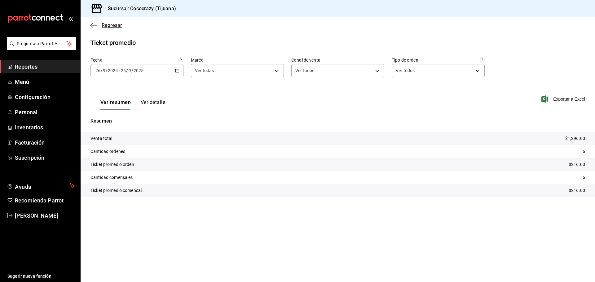
click at [94, 23] on icon "button" at bounding box center [93, 26] width 6 height 6
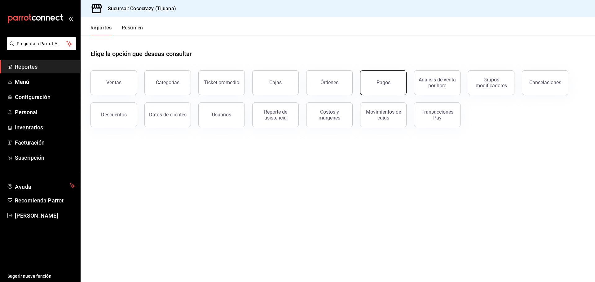
click at [392, 83] on button "Pagos" at bounding box center [383, 82] width 46 height 25
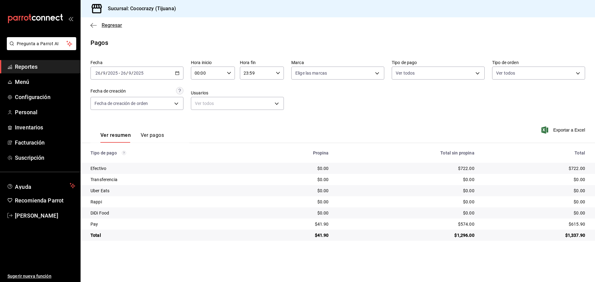
click at [97, 27] on div "Regresar" at bounding box center [338, 25] width 514 height 16
click at [95, 26] on icon "button" at bounding box center [93, 26] width 6 height 6
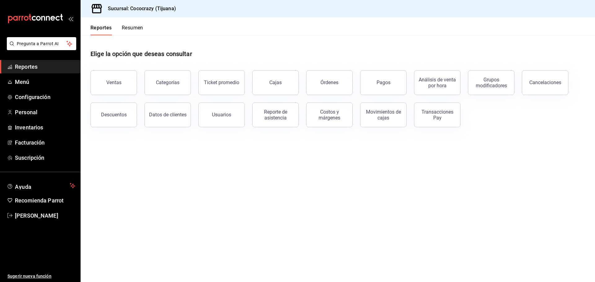
click at [133, 30] on button "Resumen" at bounding box center [132, 30] width 21 height 11
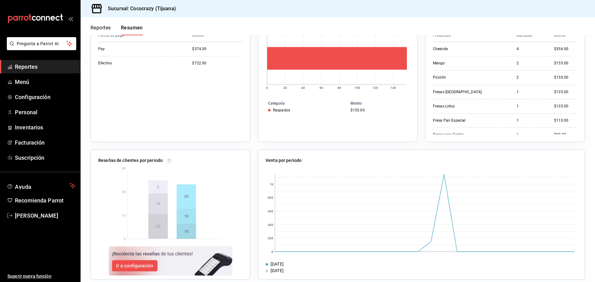
scroll to position [142, 0]
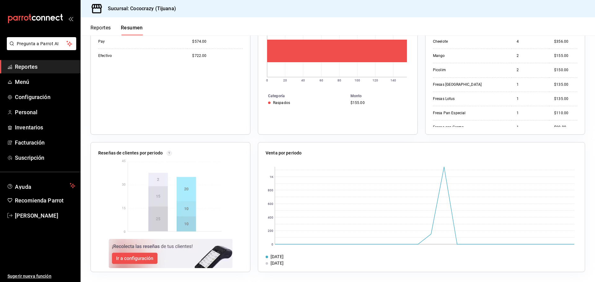
click at [139, 258] on img at bounding box center [170, 253] width 124 height 29
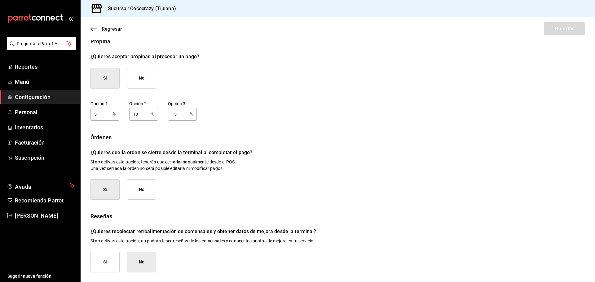
scroll to position [34, 0]
drag, startPoint x: 117, startPoint y: 232, endPoint x: 311, endPoint y: 226, distance: 194.0
click at [311, 226] on div "Reseñas ¿Quieres recolectar retroalimentación de comensales y obtener datos de …" at bounding box center [337, 242] width 494 height 60
drag, startPoint x: 120, startPoint y: 243, endPoint x: 218, endPoint y: 236, distance: 98.5
click at [218, 236] on div "Reseñas ¿Quieres recolectar retroalimentación de comensales y obtener datos de …" at bounding box center [337, 242] width 494 height 60
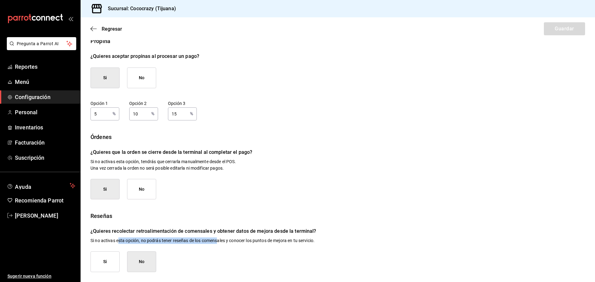
click at [101, 262] on button "Si" at bounding box center [104, 262] width 29 height 21
click at [143, 260] on button "No" at bounding box center [141, 262] width 29 height 21
click at [286, 154] on p "¿Quieres que la orden se cierre desde la terminal al completar el pago?" at bounding box center [337, 152] width 494 height 7
click at [98, 30] on span "Regresar" at bounding box center [106, 29] width 32 height 6
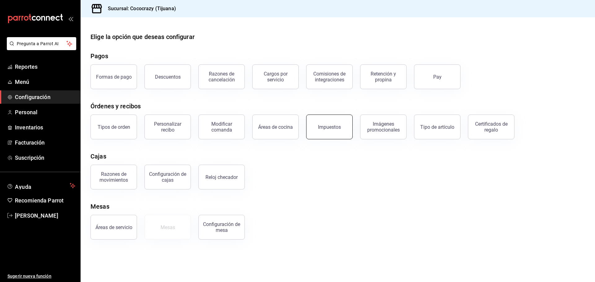
click at [325, 126] on div "Impuestos" at bounding box center [329, 127] width 23 height 6
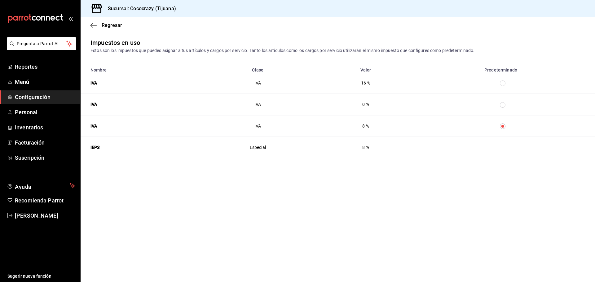
click at [505, 86] on input "taxesTable" at bounding box center [503, 84] width 6 height 6
radio input "false"
click at [97, 25] on span "Regresar" at bounding box center [106, 25] width 32 height 6
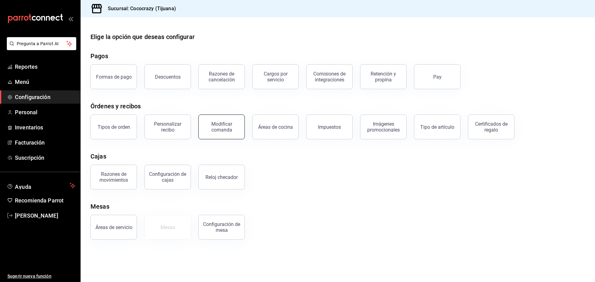
click at [230, 134] on button "Modificar comanda" at bounding box center [221, 127] width 46 height 25
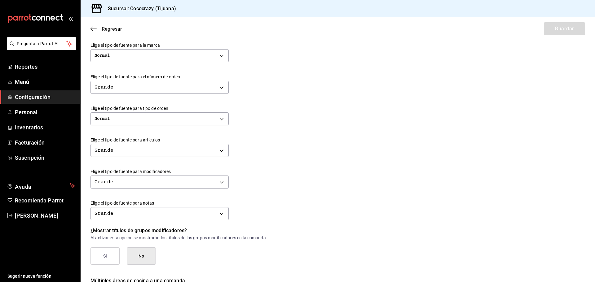
scroll to position [27, 0]
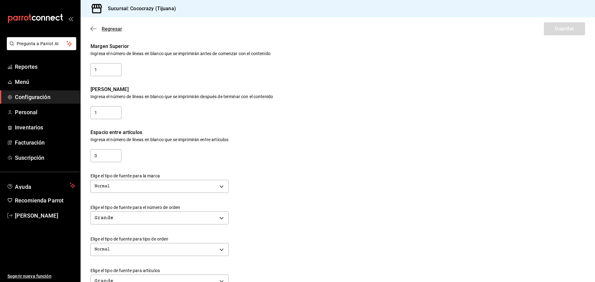
click at [94, 28] on icon "button" at bounding box center [93, 29] width 6 height 6
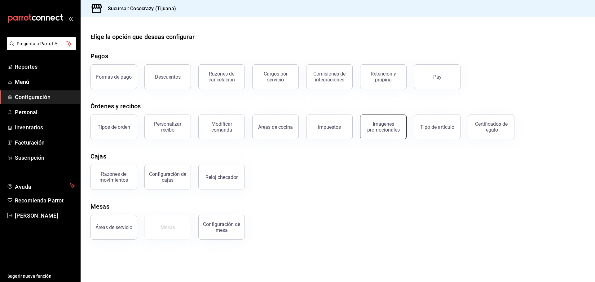
click at [388, 129] on div "Imágenes promocionales" at bounding box center [383, 127] width 38 height 12
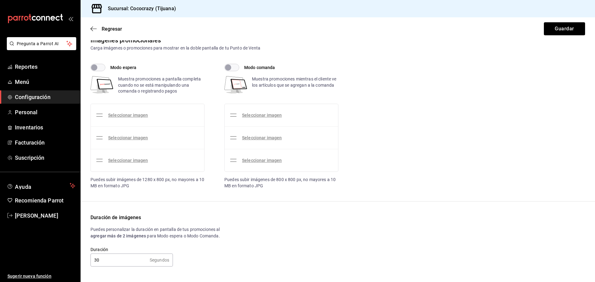
scroll to position [14, 0]
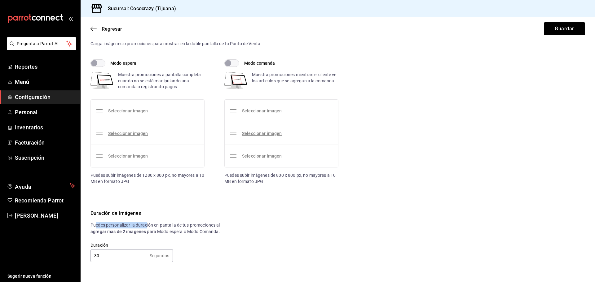
drag, startPoint x: 94, startPoint y: 226, endPoint x: 147, endPoint y: 223, distance: 52.1
click at [147, 223] on span "Puedes personalizar la duración en pantalla de tus promociones al" at bounding box center [154, 225] width 129 height 5
drag, startPoint x: 142, startPoint y: 175, endPoint x: 167, endPoint y: 171, distance: 24.8
click at [167, 171] on div "Modo espera Muestra promociones a pantalla completa cuando no se está manipulan…" at bounding box center [147, 121] width 114 height 125
click at [131, 111] on link "Seleccionar imagen" at bounding box center [128, 110] width 40 height 5
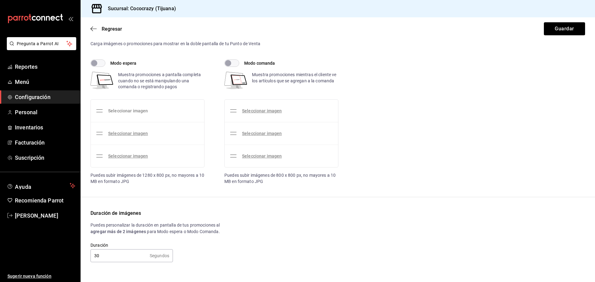
click at [0, 0] on input "Seleccionar imagen" at bounding box center [0, 0] width 0 height 0
click at [97, 64] on input "Modo espera" at bounding box center [94, 62] width 22 height 7
checkbox input "true"
click at [128, 112] on link "Seleccionar imagen" at bounding box center [128, 110] width 40 height 5
click at [0, 0] on input "Seleccionar imagen" at bounding box center [0, 0] width 0 height 0
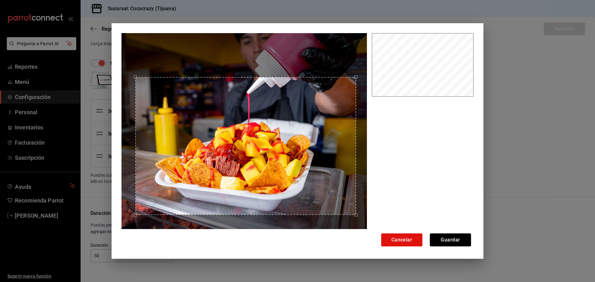
click at [274, 155] on div "Use the arrow keys to move the crop selection area" at bounding box center [245, 146] width 221 height 138
drag, startPoint x: 406, startPoint y: 241, endPoint x: 455, endPoint y: 241, distance: 49.3
click at [457, 236] on div "Cancelar Guardar" at bounding box center [422, 240] width 97 height 13
click at [455, 241] on button "Guardar" at bounding box center [450, 240] width 41 height 13
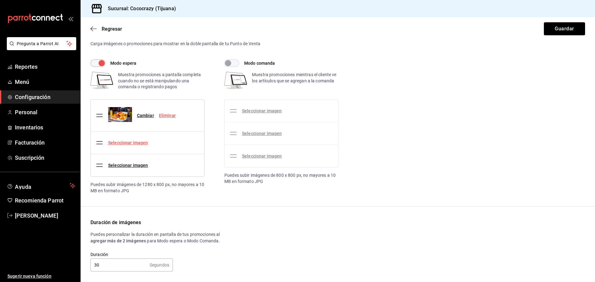
click at [134, 142] on link "Seleccionar imagen" at bounding box center [128, 142] width 40 height 5
click at [0, 0] on input "Seleccionar imagen" at bounding box center [0, 0] width 0 height 0
click at [243, 113] on link "Seleccionar imagen" at bounding box center [262, 110] width 40 height 5
click at [0, 0] on input "Seleccionar imagen" at bounding box center [0, 0] width 0 height 0
click at [233, 63] on input "Modo comanda" at bounding box center [228, 62] width 22 height 7
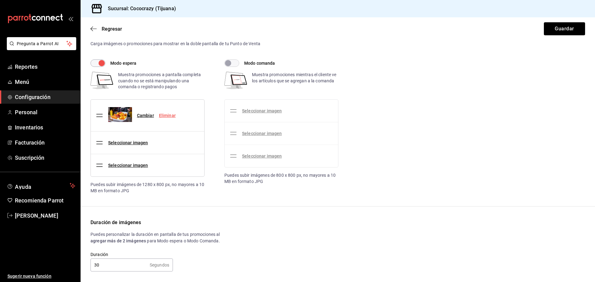
checkbox input "true"
click at [265, 112] on link "Seleccionar imagen" at bounding box center [262, 110] width 40 height 5
click at [0, 0] on input "Seleccionar imagen" at bounding box center [0, 0] width 0 height 0
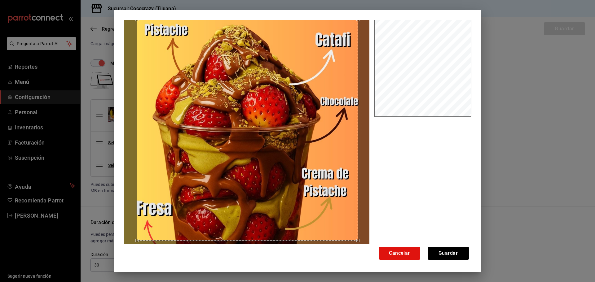
click at [278, 158] on div "Use the arrow keys to move the crop selection area" at bounding box center [247, 130] width 221 height 221
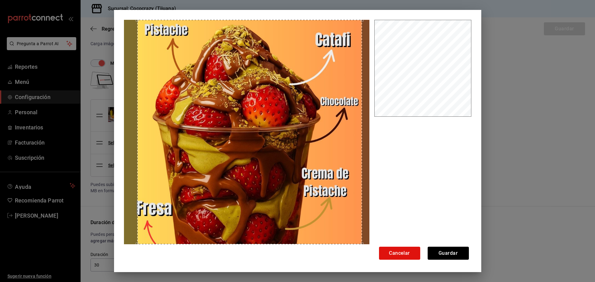
click at [359, 256] on div "Cancelar Guardar" at bounding box center [297, 141] width 367 height 262
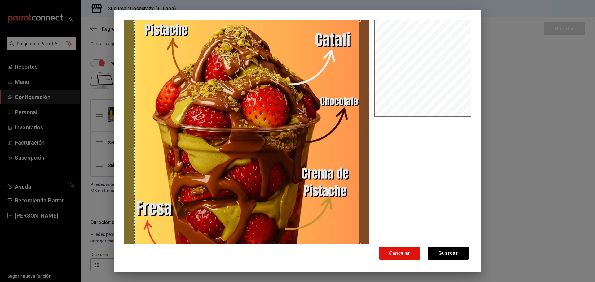
click at [281, 169] on div "Use the arrow keys to move the crop selection area" at bounding box center [246, 132] width 225 height 225
click at [451, 256] on button "Guardar" at bounding box center [447, 253] width 41 height 13
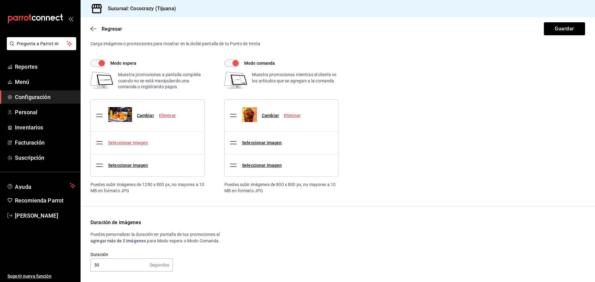
click at [137, 143] on link "Seleccionar imagen" at bounding box center [128, 142] width 40 height 5
click at [0, 0] on input "Seleccionar imagen" at bounding box center [0, 0] width 0 height 0
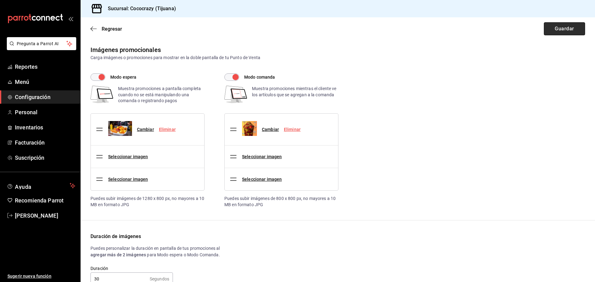
click at [562, 30] on button "Guardar" at bounding box center [564, 28] width 41 height 13
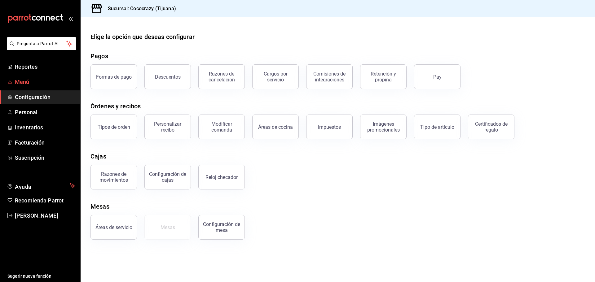
click at [33, 82] on span "Menú" at bounding box center [45, 82] width 60 height 8
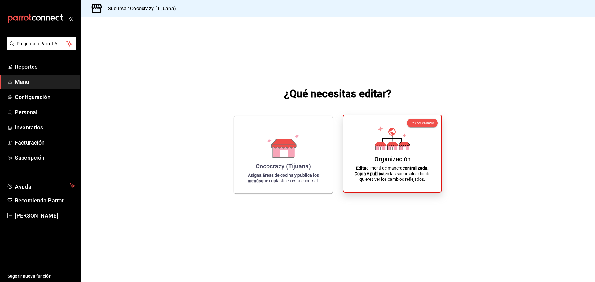
click at [379, 162] on div "Organización" at bounding box center [392, 158] width 36 height 7
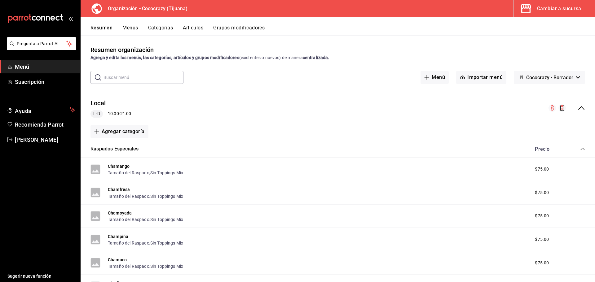
click at [132, 28] on button "Menús" at bounding box center [129, 30] width 15 height 11
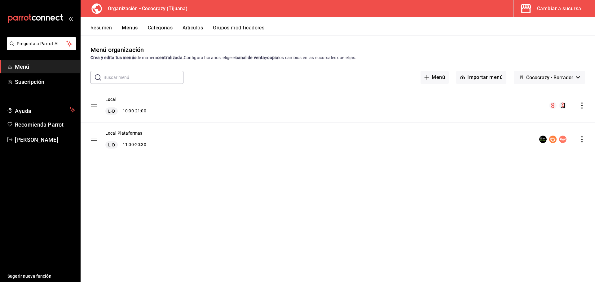
click at [581, 107] on icon "actions" at bounding box center [582, 106] width 6 height 6
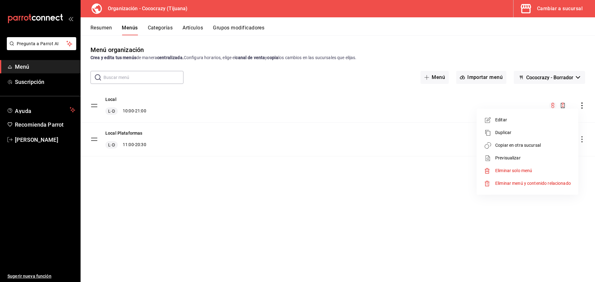
click at [506, 119] on span "Editar" at bounding box center [533, 120] width 76 height 7
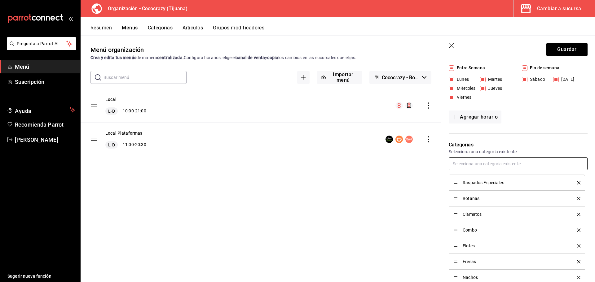
click at [547, 160] on input "text" at bounding box center [518, 163] width 139 height 13
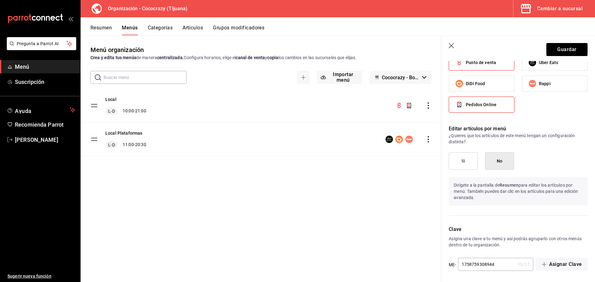
scroll to position [399, 0]
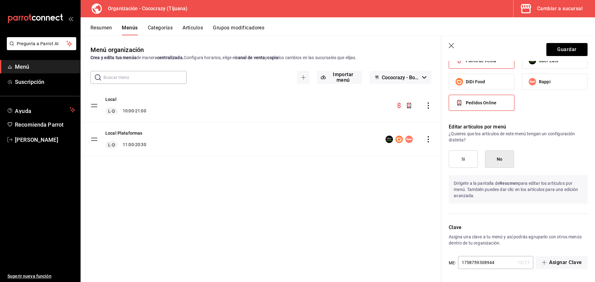
click at [484, 208] on div "Editar artículos por menú ¿Quieres que los artículos de este menú tengan un con…" at bounding box center [514, 166] width 146 height 101
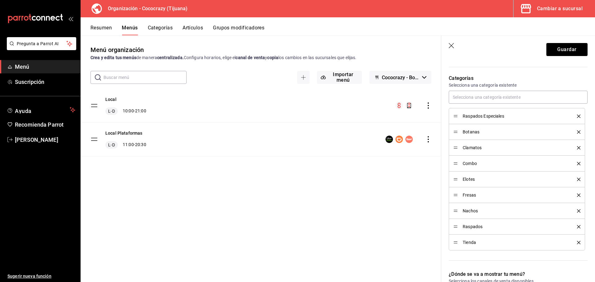
scroll to position [151, 0]
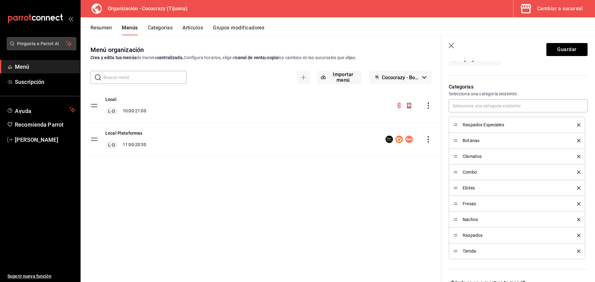
click at [52, 45] on span "Pregunta a Parrot AI" at bounding box center [41, 44] width 49 height 7
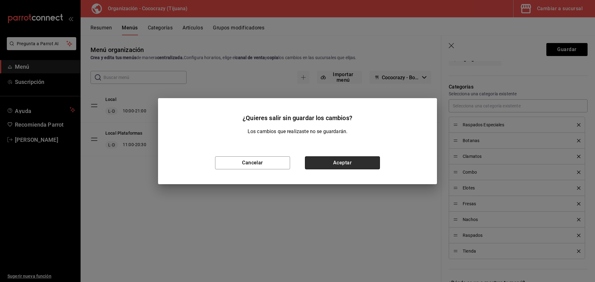
click at [336, 163] on button "Aceptar" at bounding box center [342, 162] width 75 height 13
checkbox input "false"
type input "1758916713074"
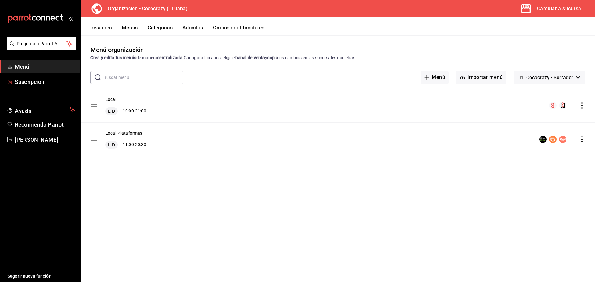
checkbox input "false"
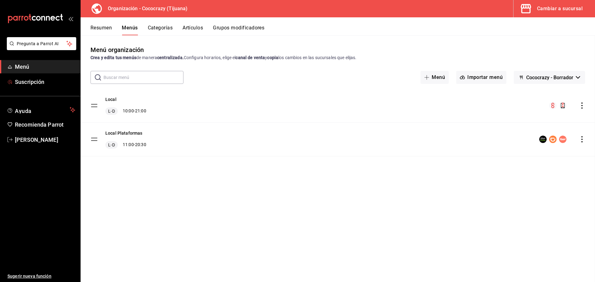
checkbox input "false"
click at [38, 47] on span "Pregunta a Parrot AI" at bounding box center [41, 44] width 49 height 7
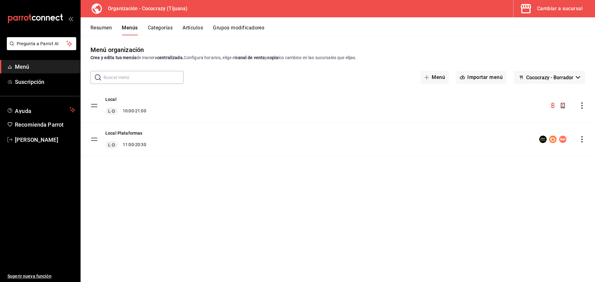
click at [581, 106] on icon "actions" at bounding box center [582, 106] width 6 height 6
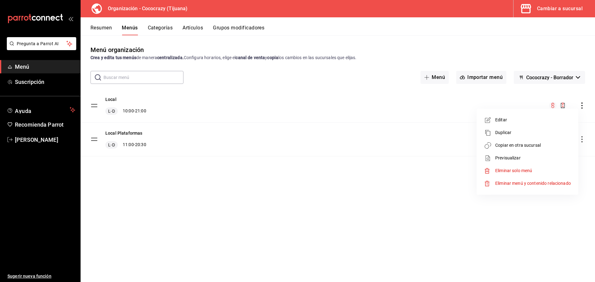
click at [165, 27] on div at bounding box center [297, 141] width 595 height 282
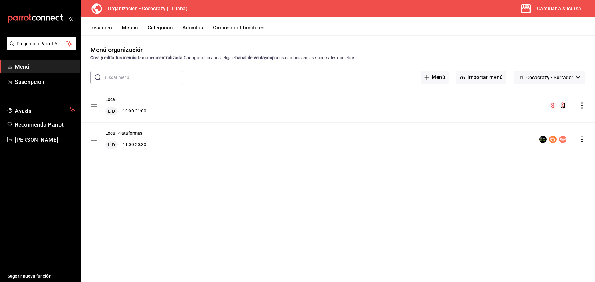
click at [235, 31] on button "Grupos modificadores" at bounding box center [238, 30] width 51 height 11
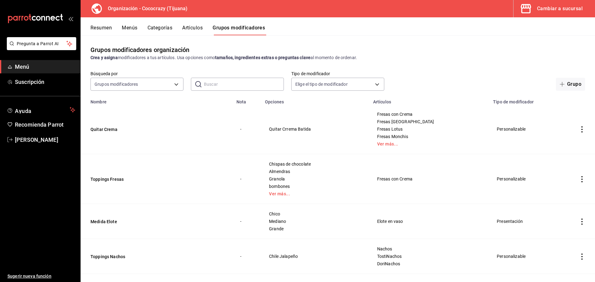
click at [195, 29] on button "Artículos" at bounding box center [192, 30] width 20 height 11
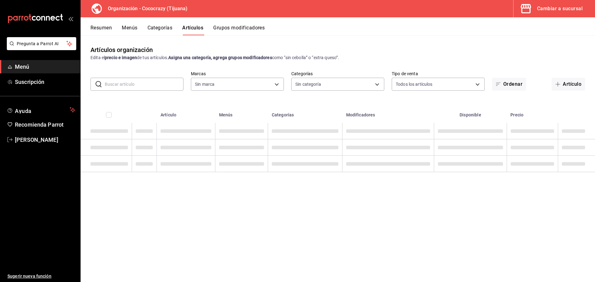
type input "792de1e6-c094-4828-a9be-74aa63e1e752"
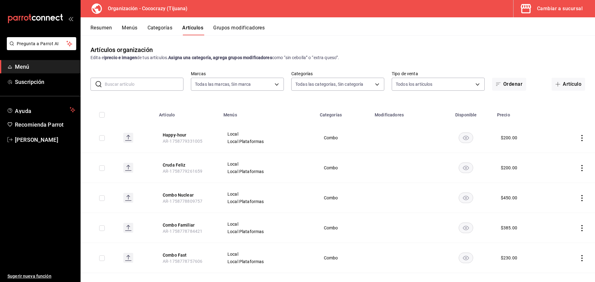
type input "6f259f7d-44f4-48a2-b3d5-5f47c810421e,ef3c2502-5d7a-459d-8527-44b18c1382d6,faf9c…"
click at [164, 30] on button "Categorías" at bounding box center [159, 30] width 25 height 11
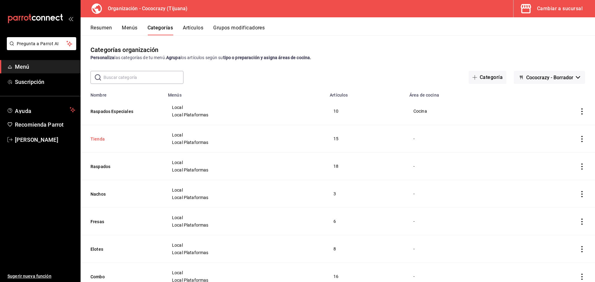
click at [101, 140] on button "Tienda" at bounding box center [121, 139] width 62 height 6
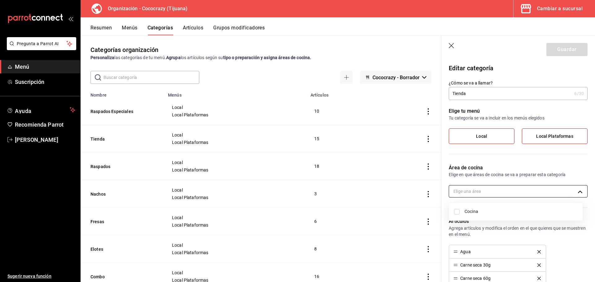
click at [532, 191] on body "Pregunta a Parrot AI Menú Suscripción Ayuda Recomienda Parrot Brandon Guzman Su…" at bounding box center [297, 141] width 595 height 282
click at [483, 214] on span "Cocina" at bounding box center [520, 211] width 113 height 7
type input "45416a10-0c6f-4fa6-9f8a-5c58bd099c18"
checkbox input "true"
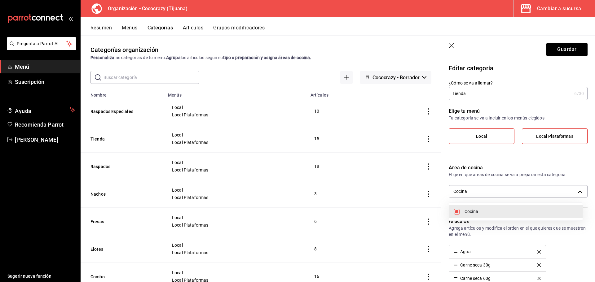
click at [558, 47] on div at bounding box center [297, 141] width 595 height 282
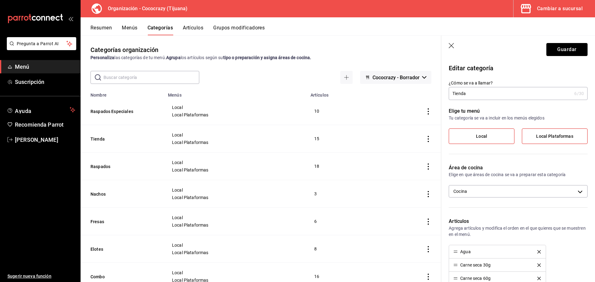
drag, startPoint x: 555, startPoint y: 52, endPoint x: 573, endPoint y: 162, distance: 111.7
click at [573, 162] on section "Guardar Editar categoría ¿Cómo se va a llamar? Tienda 6 /30 ¿Cómo se va a llama…" at bounding box center [518, 159] width 154 height 247
click at [561, 51] on button "Guardar" at bounding box center [566, 49] width 41 height 13
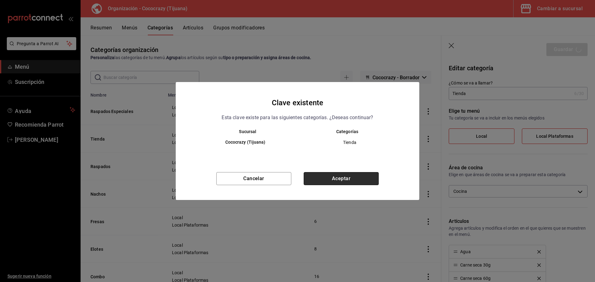
click at [345, 176] on button "Aceptar" at bounding box center [341, 178] width 75 height 13
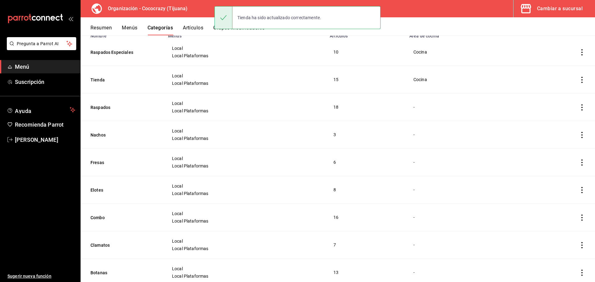
scroll to position [62, 0]
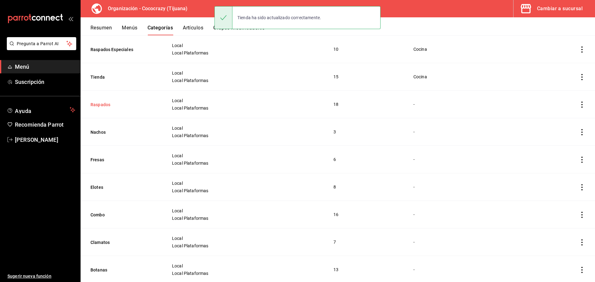
click at [105, 103] on button "Raspados" at bounding box center [121, 105] width 62 height 6
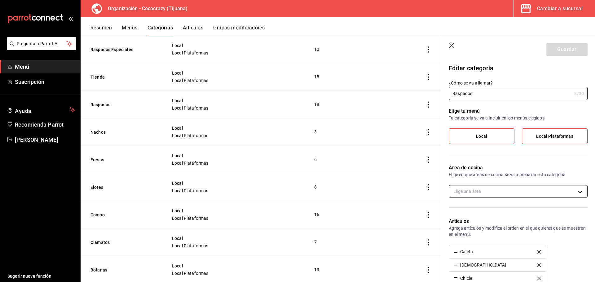
click at [526, 189] on body "Pregunta a Parrot AI Menú Suscripción Ayuda Recomienda Parrot Brandon Guzman Su…" at bounding box center [297, 141] width 595 height 282
click at [504, 210] on span "Cocina" at bounding box center [520, 211] width 113 height 7
type input "45416a10-0c6f-4fa6-9f8a-5c58bd099c18"
checkbox input "true"
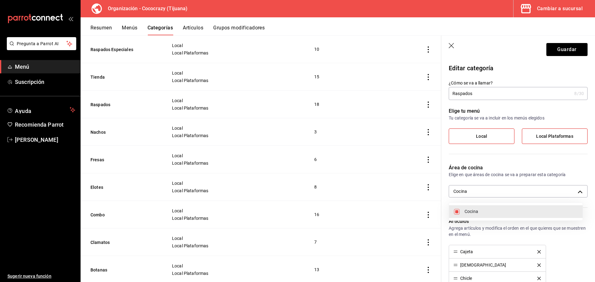
click at [565, 51] on div at bounding box center [297, 141] width 595 height 282
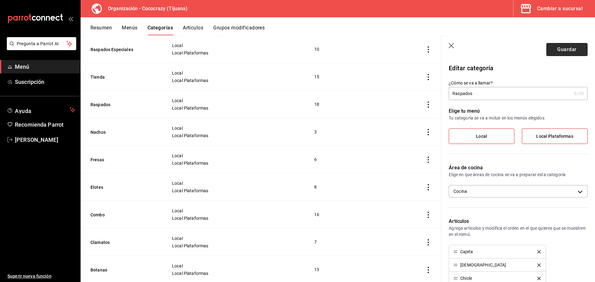
click at [560, 53] on button "Guardar" at bounding box center [566, 49] width 41 height 13
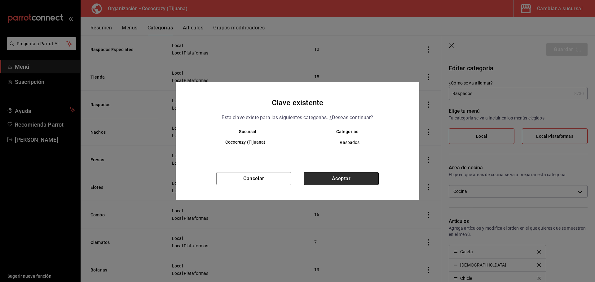
click at [357, 177] on button "Aceptar" at bounding box center [341, 178] width 75 height 13
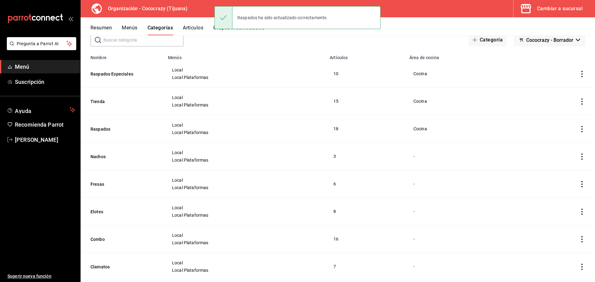
scroll to position [62, 0]
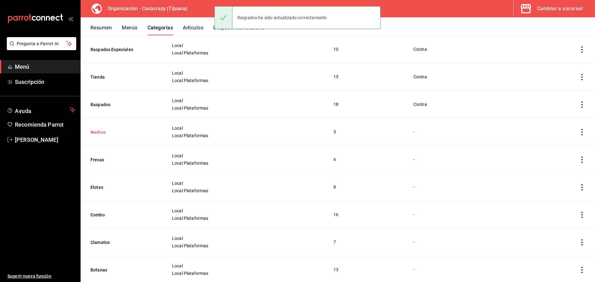
click at [102, 130] on button "Nachos" at bounding box center [121, 132] width 62 height 6
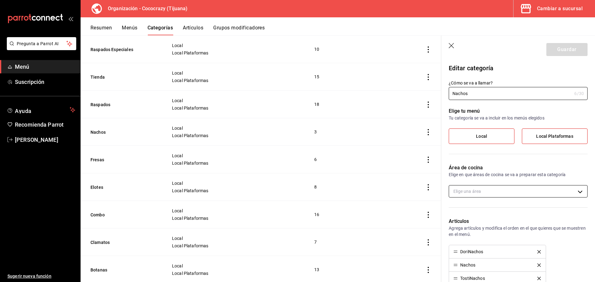
click at [536, 192] on body "Pregunta a Parrot AI Menú Suscripción Ayuda Recomienda Parrot Brandon Guzman Su…" at bounding box center [297, 141] width 595 height 282
click at [506, 212] on span "Cocina" at bounding box center [520, 211] width 113 height 7
type input "45416a10-0c6f-4fa6-9f8a-5c58bd099c18"
checkbox input "true"
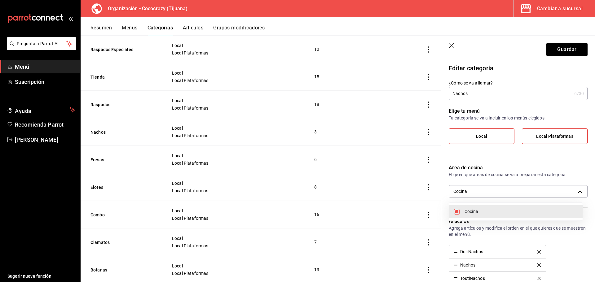
click at [566, 54] on div at bounding box center [297, 141] width 595 height 282
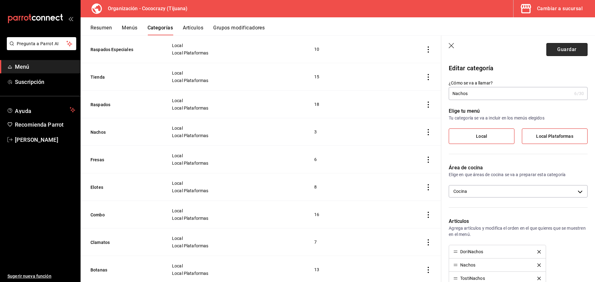
click at [556, 49] on button "Guardar" at bounding box center [566, 49] width 41 height 13
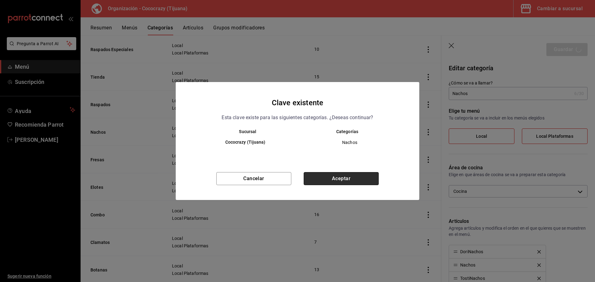
click at [363, 177] on button "Aceptar" at bounding box center [341, 178] width 75 height 13
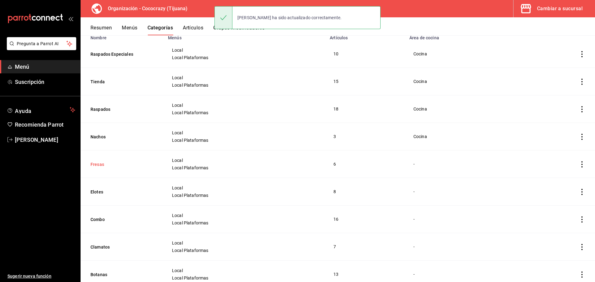
scroll to position [62, 0]
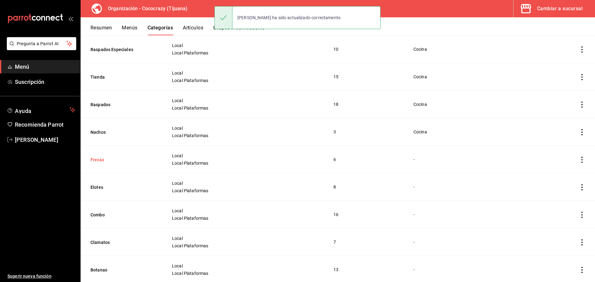
click at [104, 158] on button "Fresas" at bounding box center [121, 160] width 62 height 6
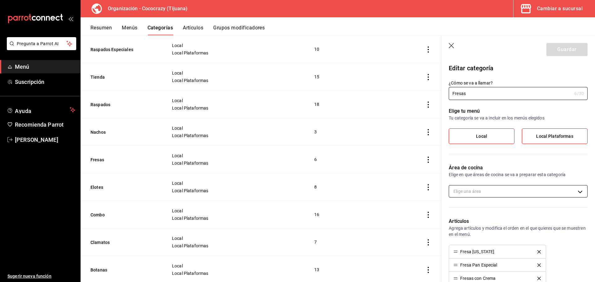
click at [519, 194] on body "Pregunta a Parrot AI Menú Suscripción Ayuda Recomienda Parrot Brandon Guzman Su…" at bounding box center [297, 141] width 595 height 282
click at [499, 214] on span "Cocina" at bounding box center [520, 211] width 113 height 7
type input "45416a10-0c6f-4fa6-9f8a-5c58bd099c18"
checkbox input "true"
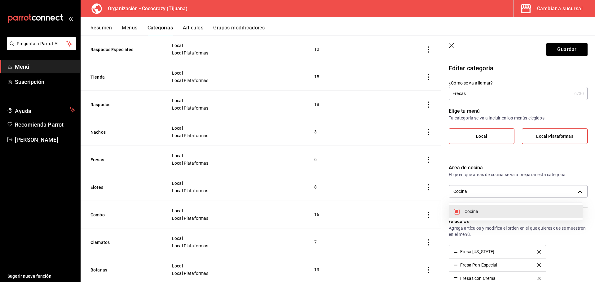
click at [566, 50] on div at bounding box center [297, 141] width 595 height 282
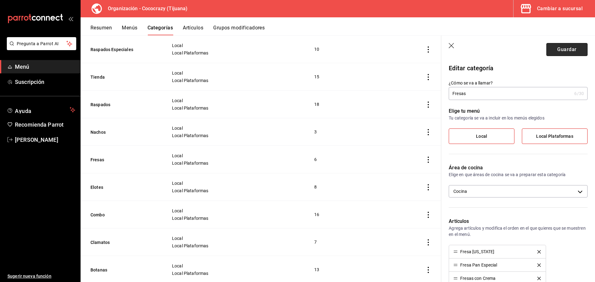
click at [565, 48] on button "Guardar" at bounding box center [566, 49] width 41 height 13
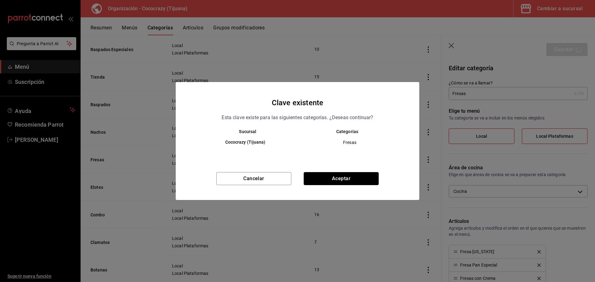
click at [348, 182] on button "Aceptar" at bounding box center [341, 178] width 75 height 13
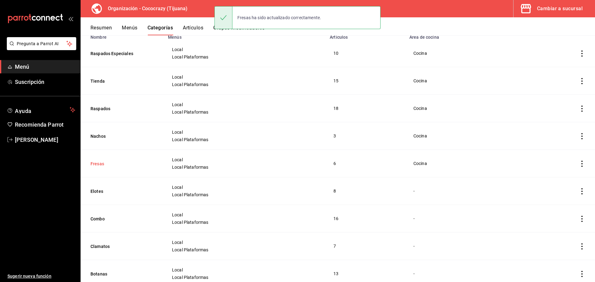
scroll to position [62, 0]
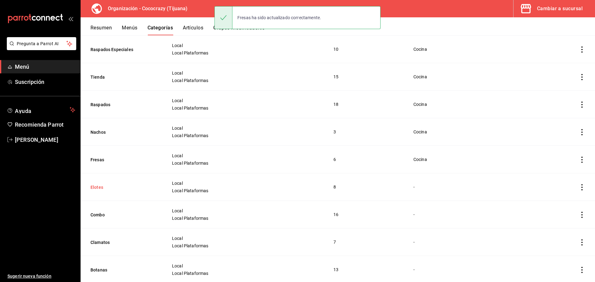
drag, startPoint x: 103, startPoint y: 188, endPoint x: 108, endPoint y: 189, distance: 5.3
click at [103, 188] on button "Elotes" at bounding box center [121, 187] width 62 height 6
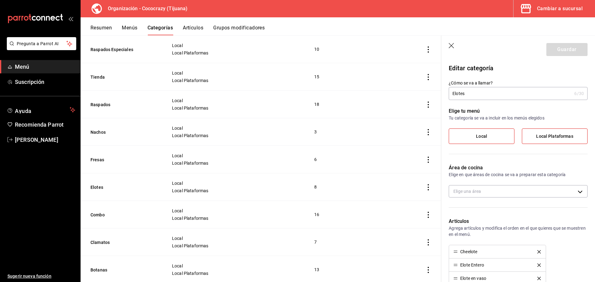
click at [538, 183] on div "Área de cocina Elige en que áreas de cocina se va a preparar esta categoría Eli…" at bounding box center [514, 184] width 146 height 54
click at [531, 193] on body "Pregunta a Parrot AI Menú Suscripción Ayuda Recomienda Parrot Brandon Guzman Su…" at bounding box center [297, 141] width 595 height 282
click at [506, 214] on span "Cocina" at bounding box center [520, 211] width 113 height 7
type input "45416a10-0c6f-4fa6-9f8a-5c58bd099c18"
checkbox input "true"
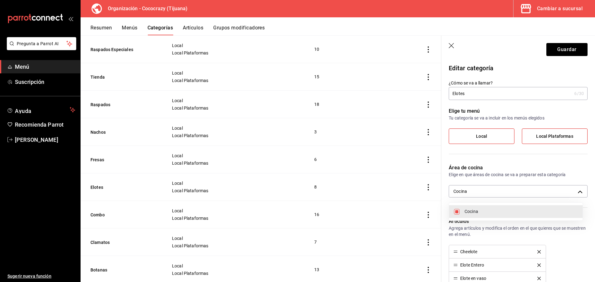
click at [566, 53] on div at bounding box center [297, 141] width 595 height 282
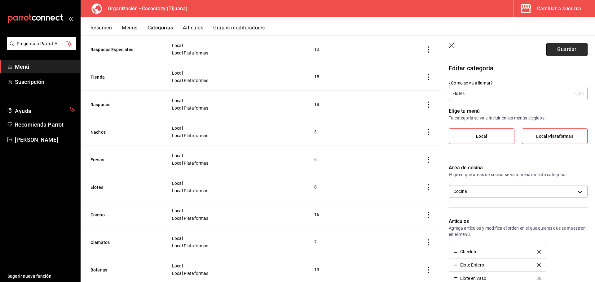
click at [558, 50] on button "Guardar" at bounding box center [566, 49] width 41 height 13
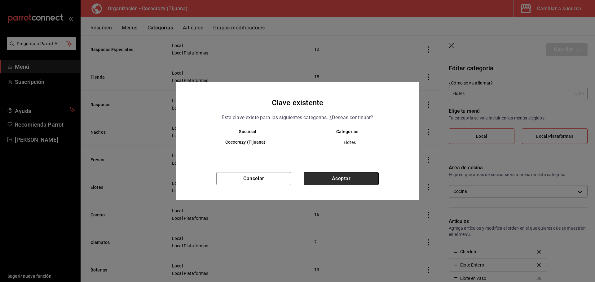
click at [360, 176] on button "Aceptar" at bounding box center [341, 178] width 75 height 13
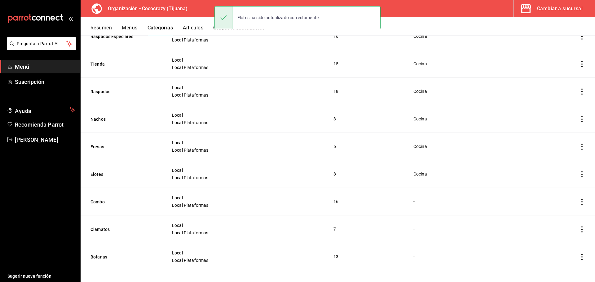
scroll to position [79, 0]
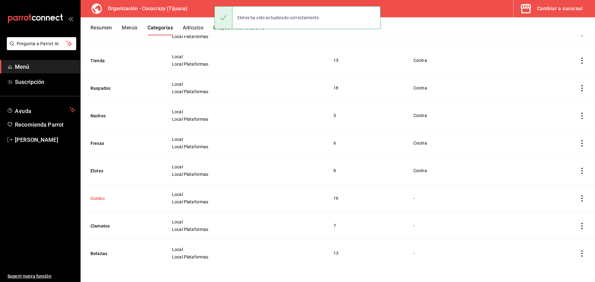
click at [102, 201] on button "Combo" at bounding box center [121, 198] width 62 height 6
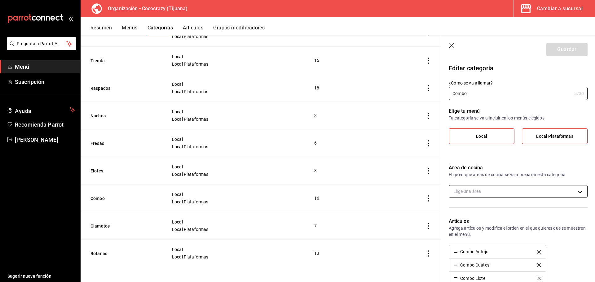
click at [515, 195] on body "Pregunta a Parrot AI Menú Suscripción Ayuda Recomienda Parrot Brandon Guzman Su…" at bounding box center [297, 141] width 595 height 282
click at [480, 213] on span "Cocina" at bounding box center [520, 211] width 113 height 7
type input "45416a10-0c6f-4fa6-9f8a-5c58bd099c18"
checkbox input "true"
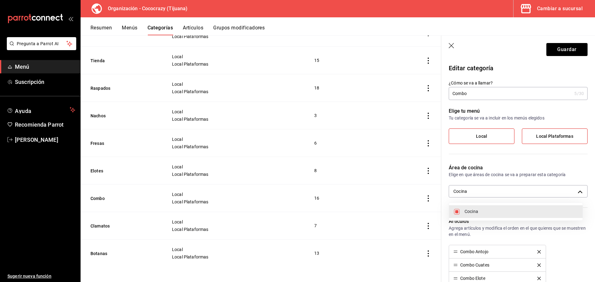
click at [559, 55] on div at bounding box center [297, 141] width 595 height 282
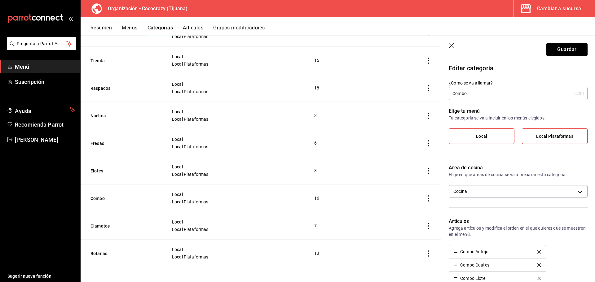
click at [559, 51] on button "Guardar" at bounding box center [566, 49] width 41 height 13
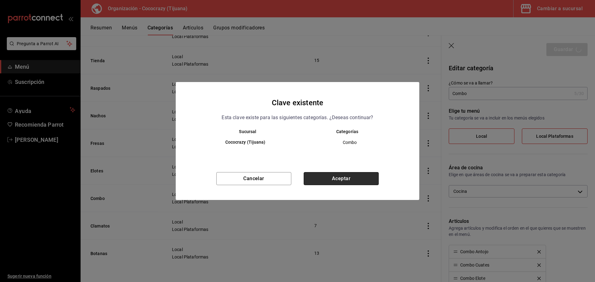
click at [354, 178] on button "Aceptar" at bounding box center [341, 178] width 75 height 13
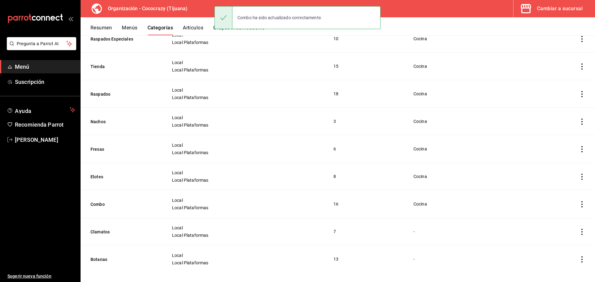
scroll to position [79, 0]
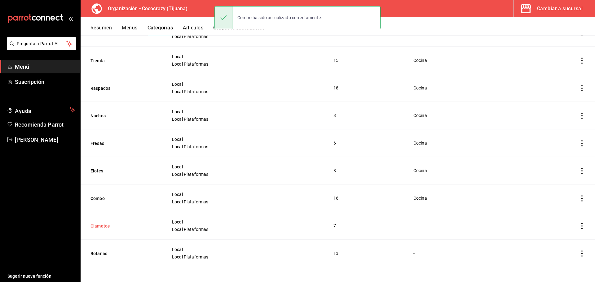
click at [93, 225] on button "Clamatos" at bounding box center [121, 226] width 62 height 6
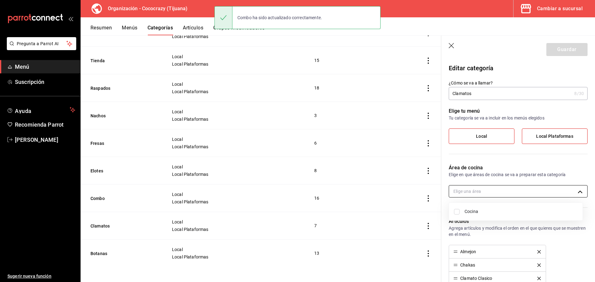
click at [510, 187] on body "Pregunta a Parrot AI Menú Suscripción Ayuda Recomienda Parrot Brandon Guzman Su…" at bounding box center [297, 141] width 595 height 282
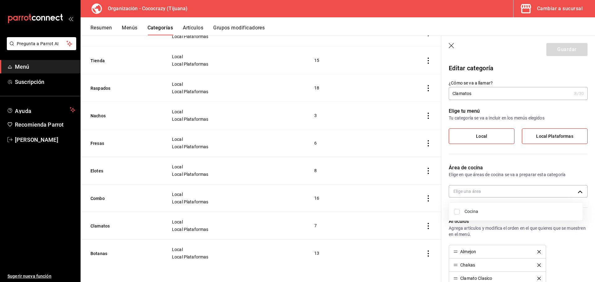
click at [488, 209] on span "Cocina" at bounding box center [520, 211] width 113 height 7
type input "45416a10-0c6f-4fa6-9f8a-5c58bd099c18"
checkbox input "true"
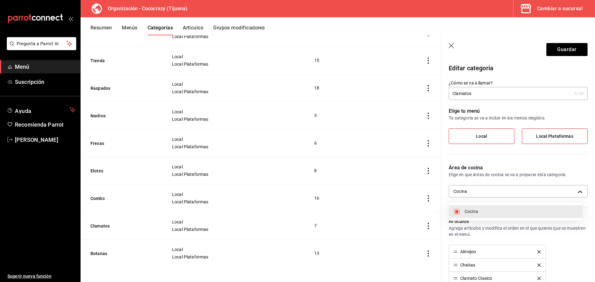
click at [562, 52] on div at bounding box center [297, 141] width 595 height 282
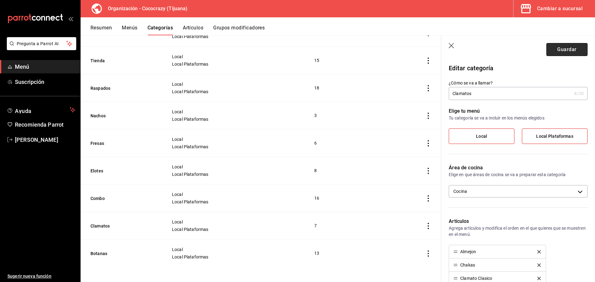
click at [561, 52] on button "Guardar" at bounding box center [566, 49] width 41 height 13
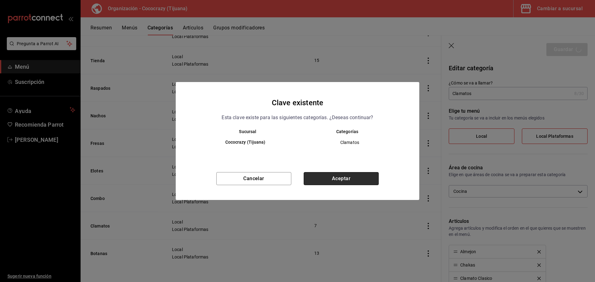
click at [320, 183] on button "Aceptar" at bounding box center [341, 178] width 75 height 13
click at [322, 179] on div "Cancelar Aceptar" at bounding box center [297, 186] width 243 height 28
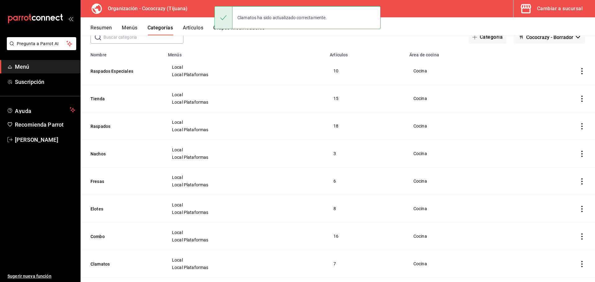
scroll to position [79, 0]
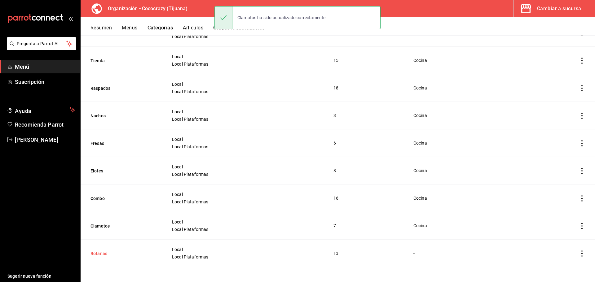
click at [98, 252] on button "Botanas" at bounding box center [121, 254] width 62 height 6
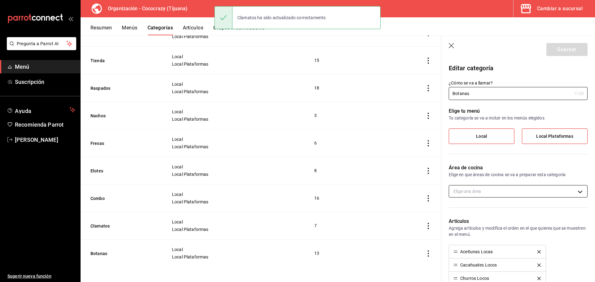
click at [505, 191] on body "Pregunta a Parrot AI Menú Suscripción Ayuda Recomienda Parrot Brandon Guzman Su…" at bounding box center [297, 141] width 595 height 282
click at [479, 213] on span "Cocina" at bounding box center [520, 211] width 113 height 7
type input "45416a10-0c6f-4fa6-9f8a-5c58bd099c18"
checkbox input "true"
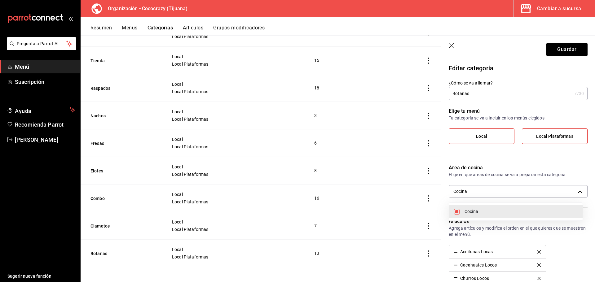
click at [570, 50] on div at bounding box center [297, 141] width 595 height 282
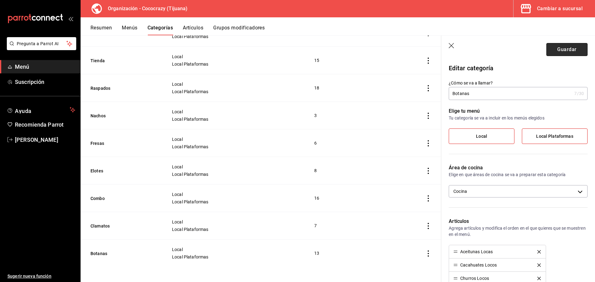
click at [557, 53] on button "Guardar" at bounding box center [566, 49] width 41 height 13
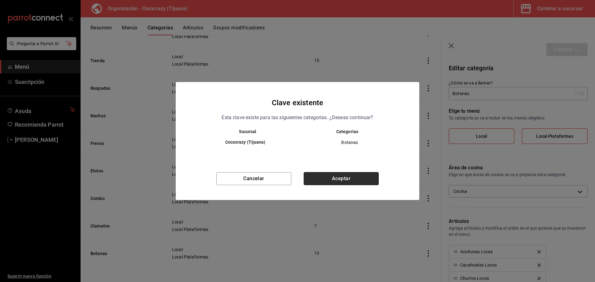
click at [352, 173] on button "Aceptar" at bounding box center [341, 178] width 75 height 13
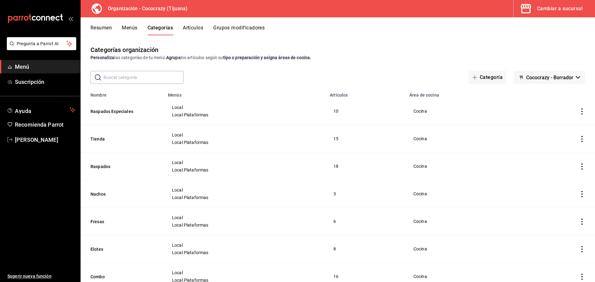
click at [136, 29] on button "Menús" at bounding box center [129, 30] width 15 height 11
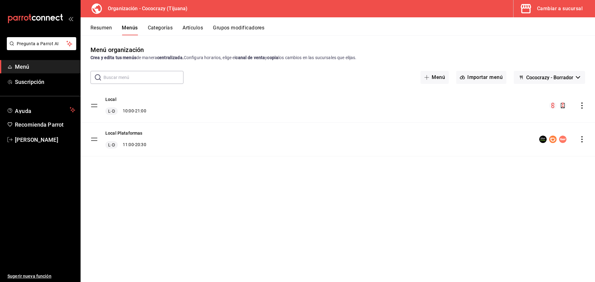
click at [560, 9] on div "Cambiar a sucursal" at bounding box center [560, 8] width 46 height 9
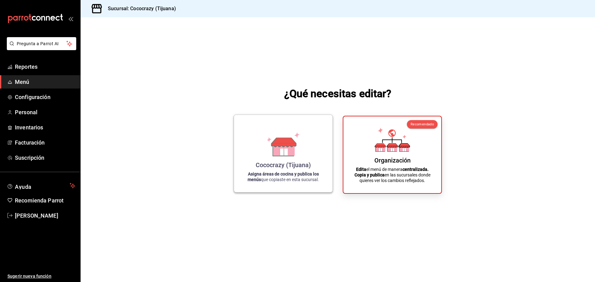
click at [290, 164] on div "Cococrazy (Tijuana)" at bounding box center [283, 164] width 55 height 7
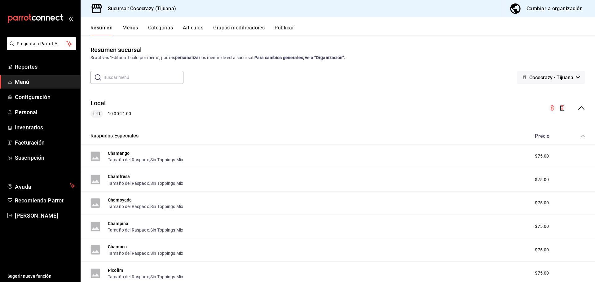
click at [577, 107] on icon "collapse-menu-row" at bounding box center [580, 107] width 7 height 7
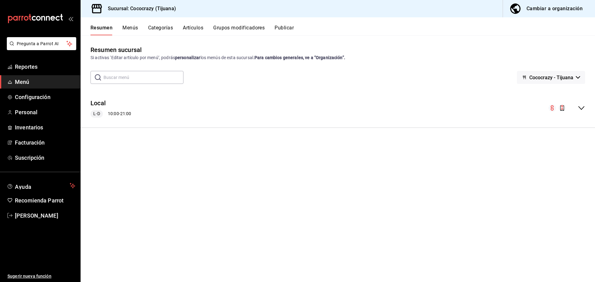
click at [167, 30] on button "Categorías" at bounding box center [160, 30] width 25 height 11
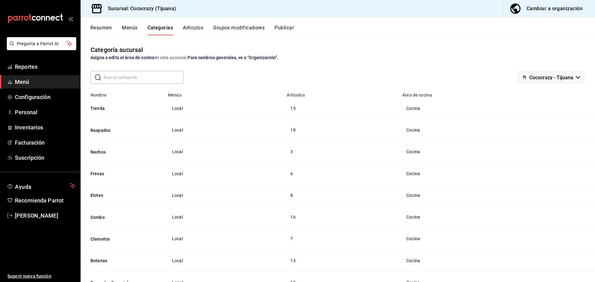
click at [134, 34] on button "Menús" at bounding box center [129, 30] width 15 height 11
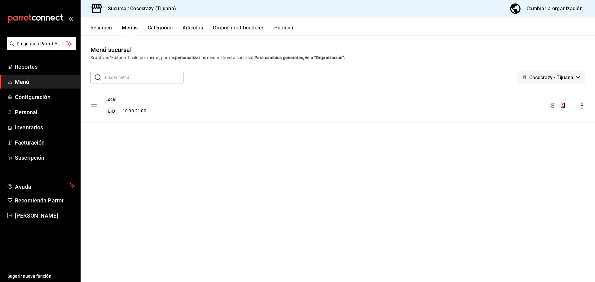
click at [285, 31] on button "Publicar" at bounding box center [283, 30] width 19 height 11
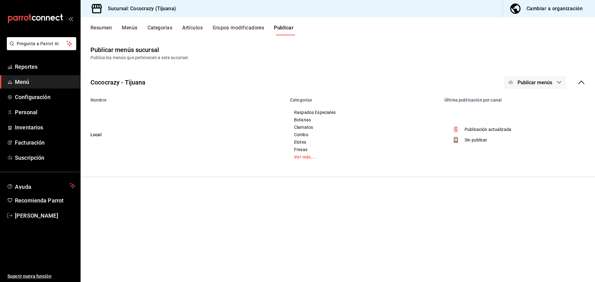
click at [559, 82] on icon "button" at bounding box center [558, 82] width 5 height 5
click at [535, 120] on span "Pedidos Online" at bounding box center [544, 120] width 30 height 7
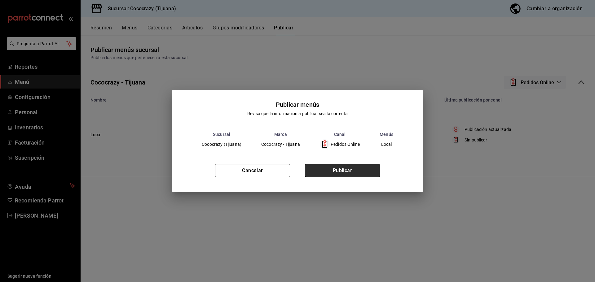
click at [354, 173] on button "Publicar" at bounding box center [342, 170] width 75 height 13
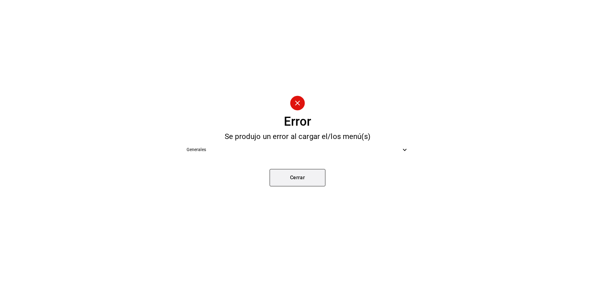
click at [304, 178] on button "Cerrar" at bounding box center [297, 177] width 56 height 17
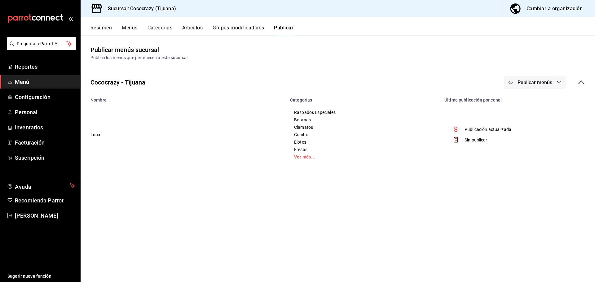
drag, startPoint x: 458, startPoint y: 100, endPoint x: 455, endPoint y: 99, distance: 3.2
click at [457, 100] on th "Última publicación por canal" at bounding box center [517, 98] width 154 height 9
drag, startPoint x: 100, startPoint y: 59, endPoint x: 207, endPoint y: 59, distance: 106.9
click at [207, 59] on div "Publica los menús que pertenecen a esta sucursal." at bounding box center [337, 58] width 494 height 7
click at [325, 212] on main "Publicar menús sucursal Publica los menús que pertenecen a esta sucursal. Cococ…" at bounding box center [338, 158] width 514 height 247
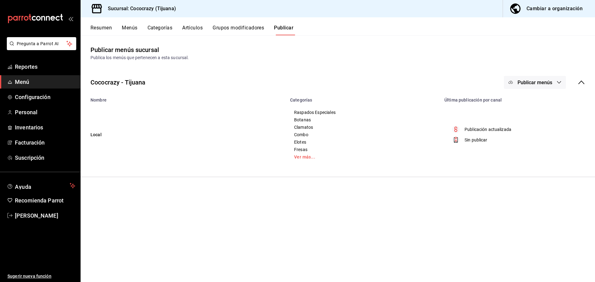
click at [171, 27] on button "Categorías" at bounding box center [159, 30] width 25 height 11
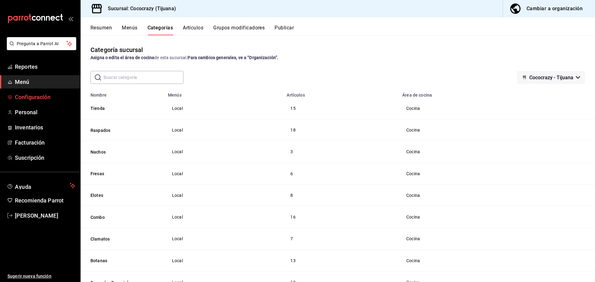
click at [38, 92] on link "Configuración" at bounding box center [40, 96] width 80 height 13
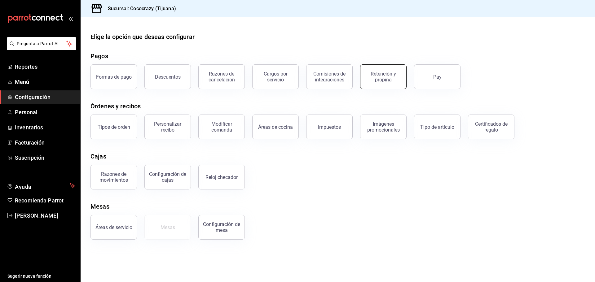
click at [389, 77] on div "Retención y propina" at bounding box center [383, 77] width 38 height 12
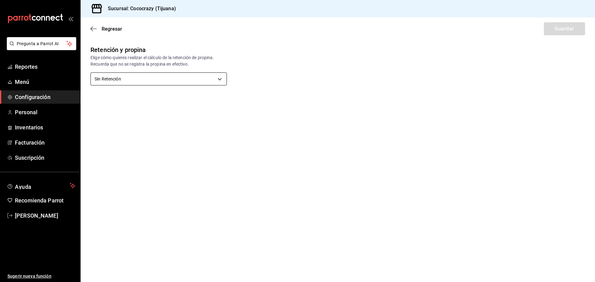
click at [213, 77] on body "Pregunta a Parrot AI Reportes Menú Configuración Personal Inventarios Facturaci…" at bounding box center [297, 141] width 595 height 282
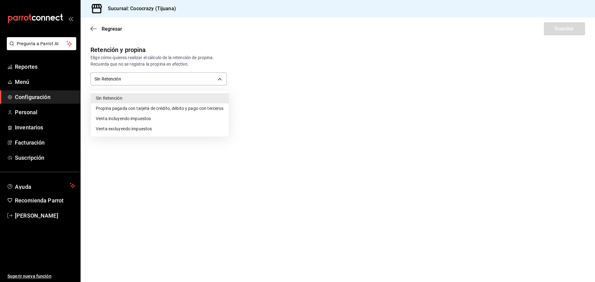
drag, startPoint x: 142, startPoint y: 120, endPoint x: 183, endPoint y: 109, distance: 41.9
click at [183, 109] on ul "Sin Retención Propina pagada con tarjeta de crédito, débito y pago con terceros…" at bounding box center [160, 114] width 138 height 46
click at [163, 119] on li "Venta incluyendo impuestos" at bounding box center [160, 119] width 138 height 10
type input "TOTAL_SALE_WITH_TAXES"
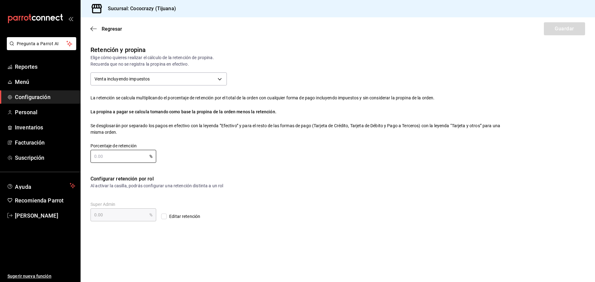
drag, startPoint x: 118, startPoint y: 158, endPoint x: 87, endPoint y: 157, distance: 30.4
click at [81, 156] on div "Porcentaje de retención % Porcentaje de retención" at bounding box center [119, 148] width 76 height 30
type input "1.00"
type input "16.00"
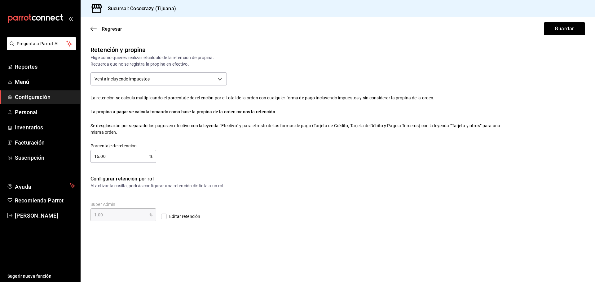
type input "16.00"
drag, startPoint x: 281, startPoint y: 192, endPoint x: 295, endPoint y: 190, distance: 14.2
click at [290, 191] on div "Configurar retención por rol Al activar la casilla, podrás configurar una reten…" at bounding box center [209, 198] width 238 height 46
click at [556, 29] on button "Guardar" at bounding box center [564, 28] width 41 height 13
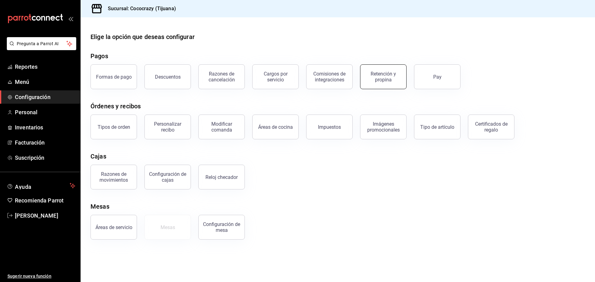
click at [394, 78] on div "Retención y propina" at bounding box center [383, 77] width 38 height 12
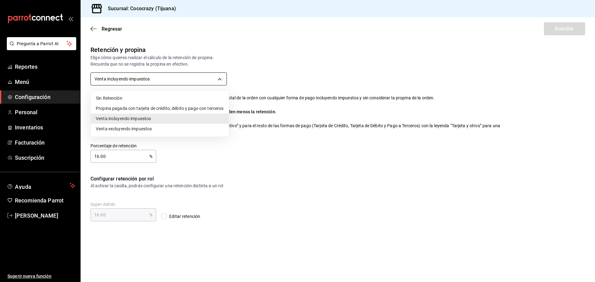
click at [141, 80] on body "Pregunta a Parrot AI Reportes Menú Configuración Personal Inventarios Facturaci…" at bounding box center [297, 141] width 595 height 282
click at [121, 97] on li "Sin Retención" at bounding box center [160, 98] width 138 height 10
type input "NO_RETENTION"
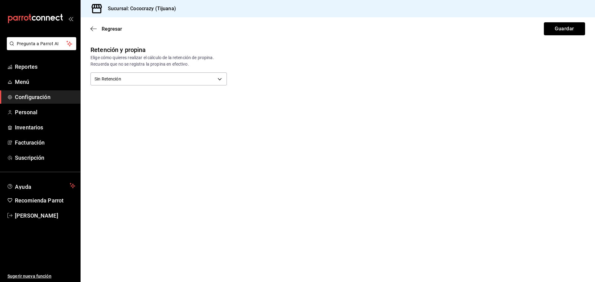
click at [550, 28] on button "Guardar" at bounding box center [564, 28] width 41 height 13
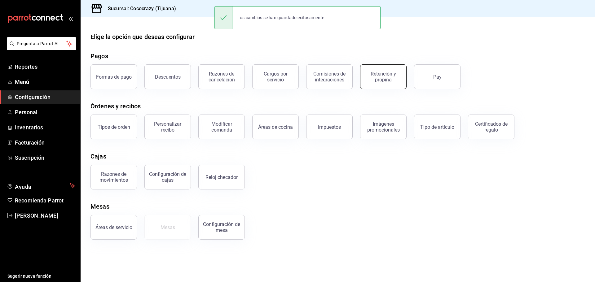
click at [391, 82] on div "Retención y propina" at bounding box center [383, 77] width 38 height 12
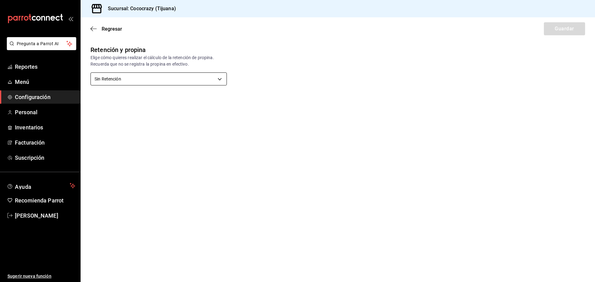
click at [190, 84] on body "Pregunta a Parrot AI Reportes Menú Configuración Personal Inventarios Facturaci…" at bounding box center [297, 141] width 595 height 282
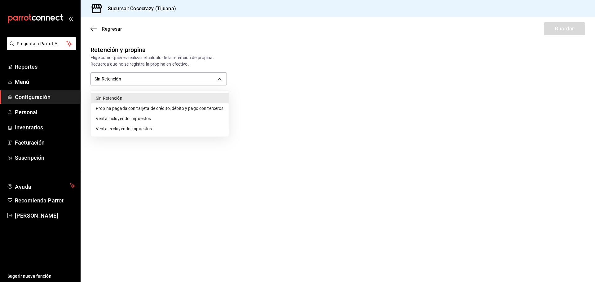
click at [201, 109] on li "Propina pagada con tarjeta de crédito, débito y pago con terceros" at bounding box center [160, 108] width 138 height 10
type input "CARD_PAYMENT"
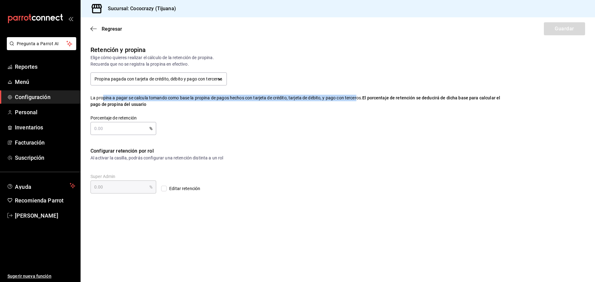
drag, startPoint x: 102, startPoint y: 96, endPoint x: 358, endPoint y: 93, distance: 255.6
click at [358, 93] on div "Retención y propina Elige cómo quieres realizar el cálculo de la retención de p…" at bounding box center [292, 85] width 422 height 100
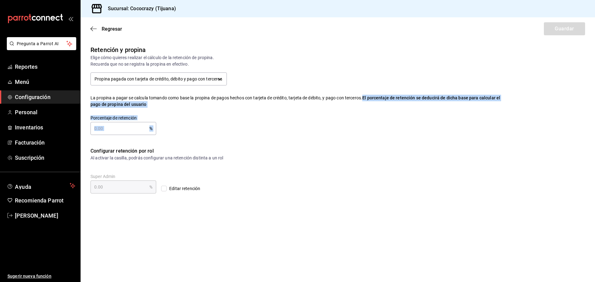
drag, startPoint x: 365, startPoint y: 98, endPoint x: 309, endPoint y: 119, distance: 59.8
click at [372, 111] on div "Retención y propina Elige cómo quieres realizar el cálculo de la retención de p…" at bounding box center [292, 85] width 422 height 100
click at [113, 130] on input "text" at bounding box center [119, 128] width 59 height 12
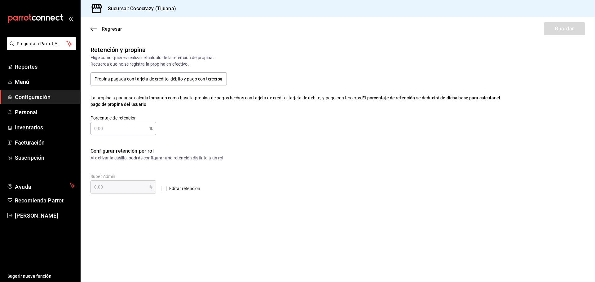
type input "1.00"
type input "16.00"
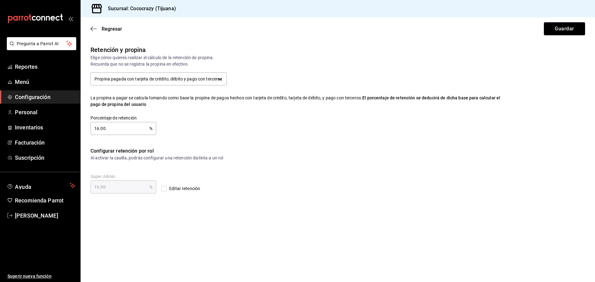
click at [326, 190] on div "Super Admin 16.00 % Super Admin Editar retención" at bounding box center [209, 184] width 238 height 20
click at [563, 32] on button "Guardar" at bounding box center [564, 28] width 41 height 13
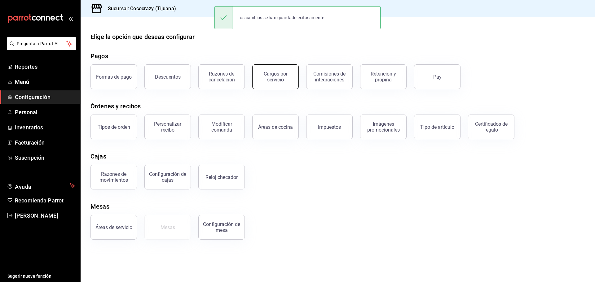
click at [275, 73] on div "Cargos por servicio" at bounding box center [275, 77] width 38 height 12
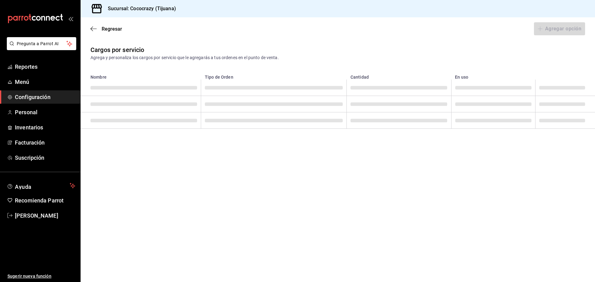
click at [94, 25] on div "Regresar Agregar opción" at bounding box center [338, 28] width 514 height 23
click at [94, 29] on icon "button" at bounding box center [93, 29] width 6 height 6
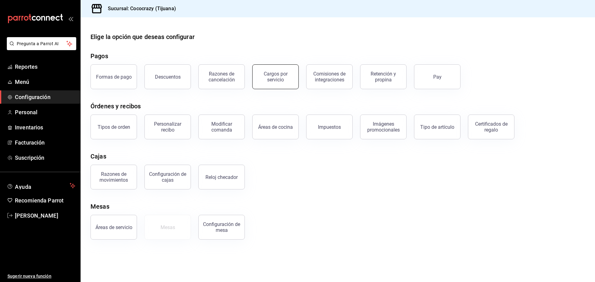
click at [278, 80] on div "Cargos por servicio" at bounding box center [275, 77] width 38 height 12
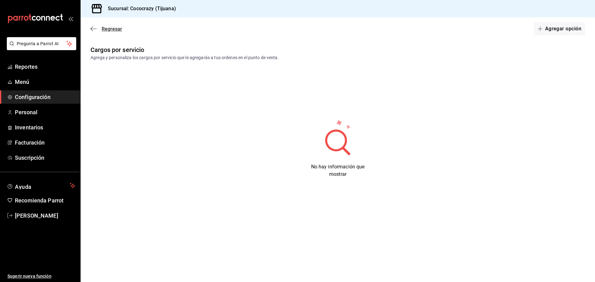
click at [91, 27] on icon "button" at bounding box center [93, 29] width 6 height 6
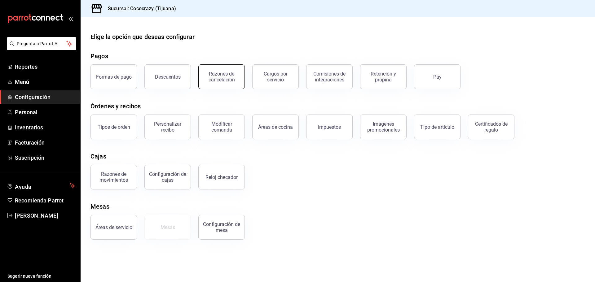
click at [213, 80] on div "Razones de cancelación" at bounding box center [221, 77] width 38 height 12
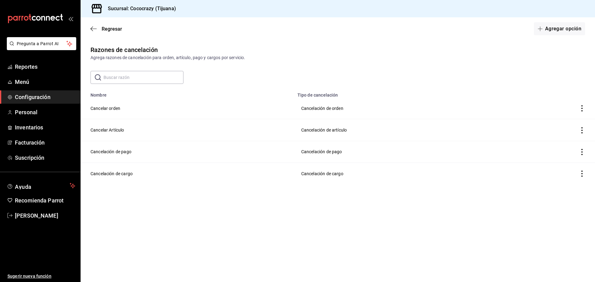
click at [99, 109] on td "Cancelar orden" at bounding box center [187, 109] width 213 height 22
click at [581, 106] on icon "actions" at bounding box center [582, 108] width 6 height 6
drag, startPoint x: 371, startPoint y: 240, endPoint x: 236, endPoint y: 138, distance: 168.6
click at [370, 238] on div at bounding box center [297, 141] width 595 height 282
click at [97, 27] on span "Regresar" at bounding box center [106, 29] width 32 height 6
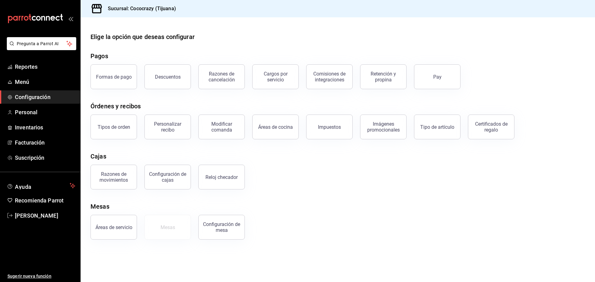
click at [173, 181] on div "Configuración de cajas" at bounding box center [167, 177] width 38 height 12
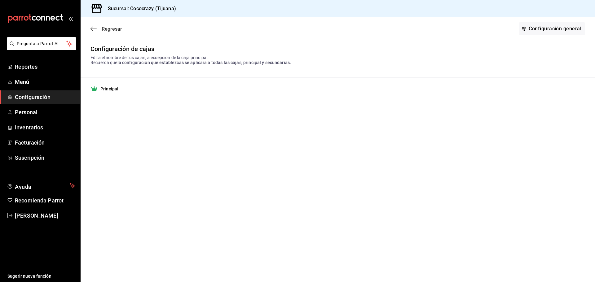
click at [92, 29] on icon "button" at bounding box center [93, 29] width 6 height 6
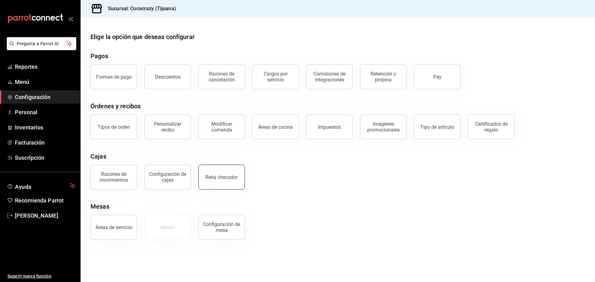
click at [225, 176] on div "Reloj checador" at bounding box center [221, 177] width 32 height 6
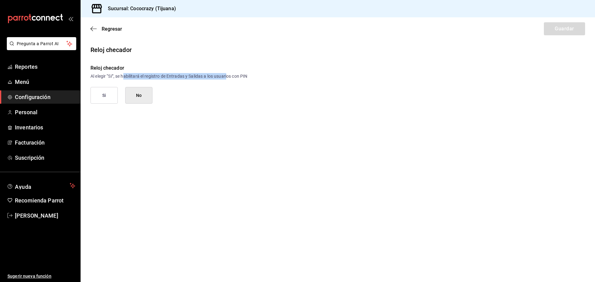
drag, startPoint x: 125, startPoint y: 77, endPoint x: 229, endPoint y: 76, distance: 104.1
click at [229, 76] on div "Al elegir “Si”, se habilitará el registro de Entradas y Salidas a los usuarios …" at bounding box center [337, 76] width 494 height 7
click at [89, 29] on div "Regresar Guardar" at bounding box center [338, 28] width 514 height 23
click at [94, 29] on icon "button" at bounding box center [93, 28] width 6 height 0
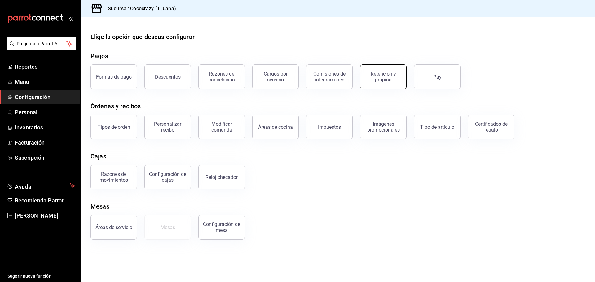
click at [375, 78] on div "Retención y propina" at bounding box center [383, 77] width 38 height 12
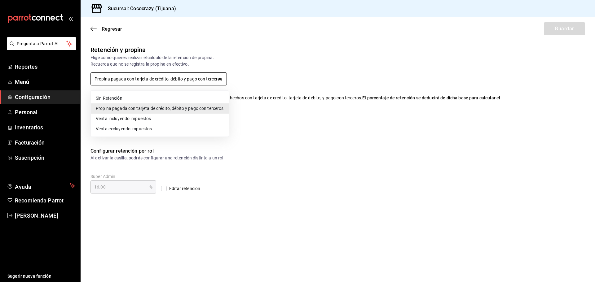
click at [208, 80] on body "Pregunta a Parrot AI Reportes Menú Configuración Personal Inventarios Facturaci…" at bounding box center [297, 141] width 595 height 282
click at [212, 79] on div at bounding box center [297, 141] width 595 height 282
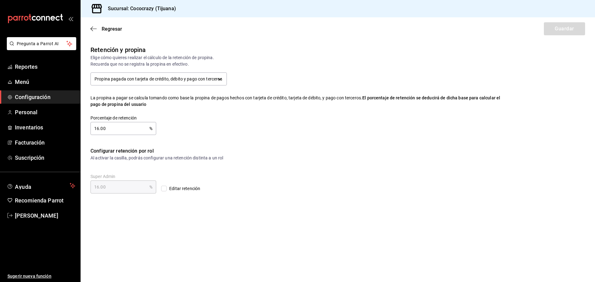
click at [276, 59] on div "Elige cómo quieres realizar el cálculo de la retención de propina." at bounding box center [296, 58] width 412 height 7
click at [40, 94] on span "Configuración" at bounding box center [45, 97] width 60 height 8
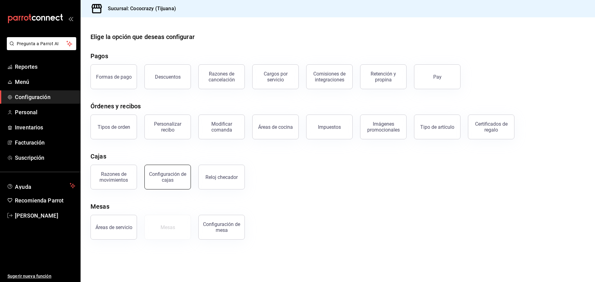
click at [169, 175] on div "Configuración de cajas" at bounding box center [167, 177] width 38 height 12
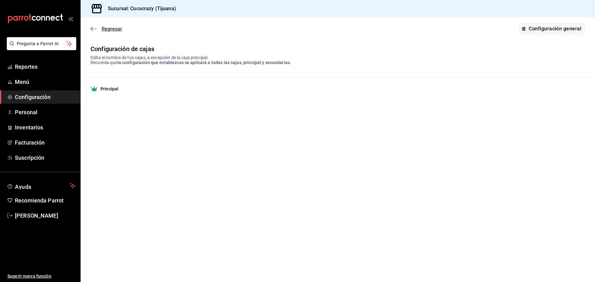
click at [98, 30] on span "Regresar" at bounding box center [106, 29] width 32 height 6
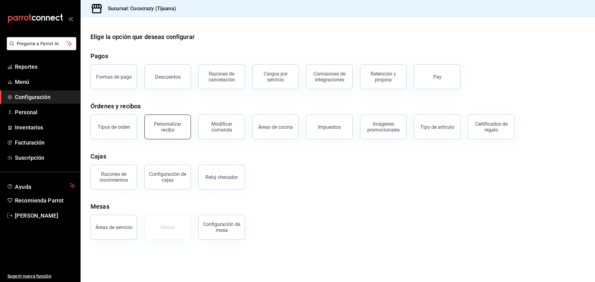
click at [169, 119] on button "Personalizar recibo" at bounding box center [167, 127] width 46 height 25
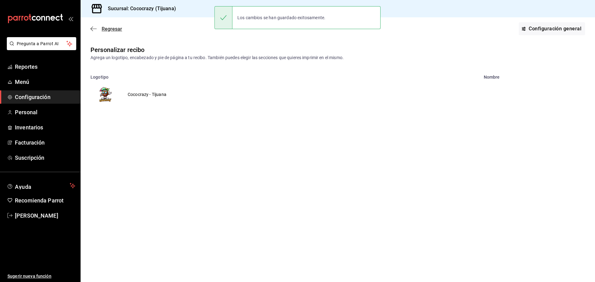
drag, startPoint x: 90, startPoint y: 28, endPoint x: 93, endPoint y: 28, distance: 3.2
click at [91, 28] on div "Regresar Configuración general" at bounding box center [338, 28] width 514 height 23
click at [94, 28] on icon "button" at bounding box center [93, 29] width 6 height 6
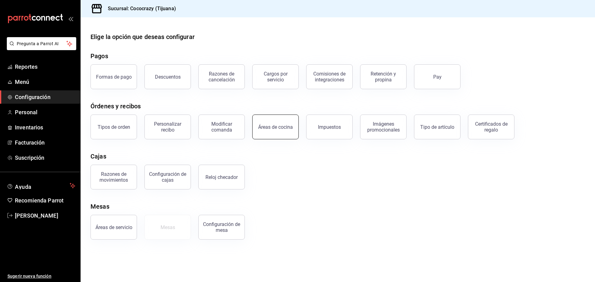
click at [283, 127] on div "Áreas de cocina" at bounding box center [275, 127] width 35 height 6
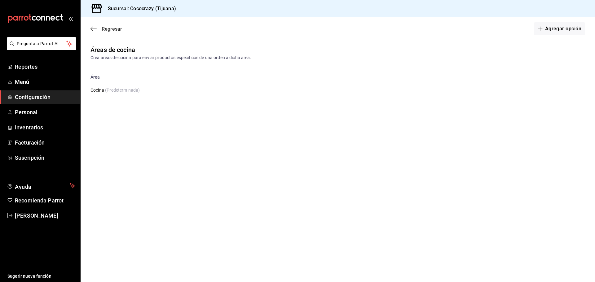
click at [94, 26] on icon "button" at bounding box center [93, 29] width 6 height 6
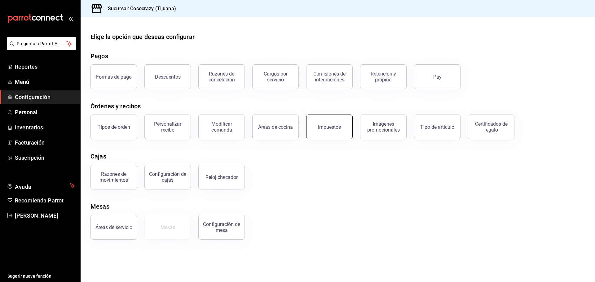
click at [347, 129] on button "Impuestos" at bounding box center [329, 127] width 46 height 25
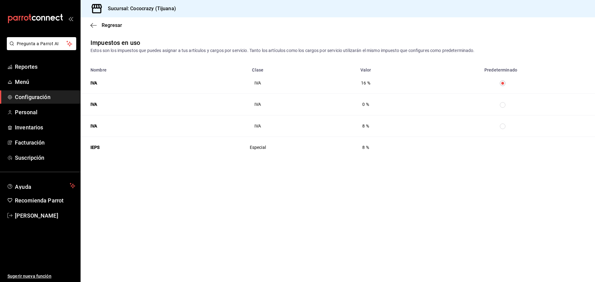
click at [95, 29] on div "Regresar" at bounding box center [338, 25] width 514 height 16
click at [93, 25] on icon "button" at bounding box center [93, 26] width 6 height 6
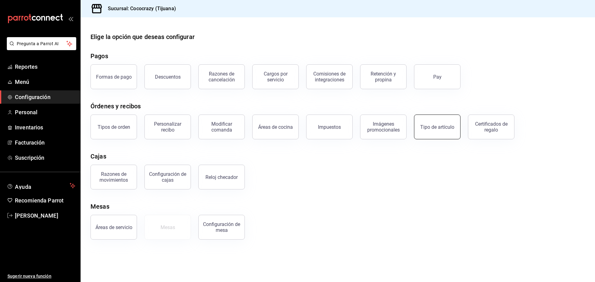
click at [439, 131] on button "Tipo de artículo" at bounding box center [437, 127] width 46 height 25
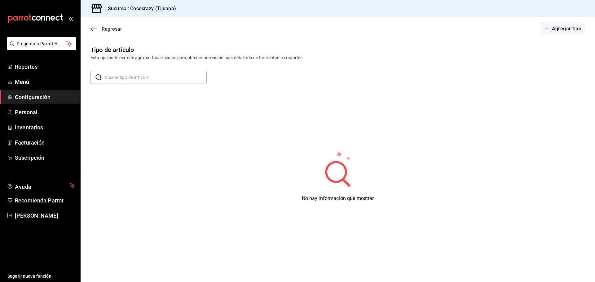
click at [95, 28] on icon "button" at bounding box center [93, 29] width 6 height 6
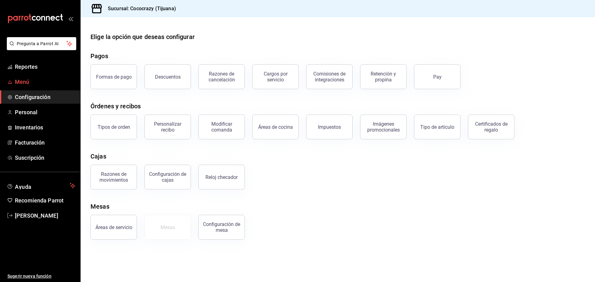
click at [29, 83] on span "Menú" at bounding box center [45, 82] width 60 height 8
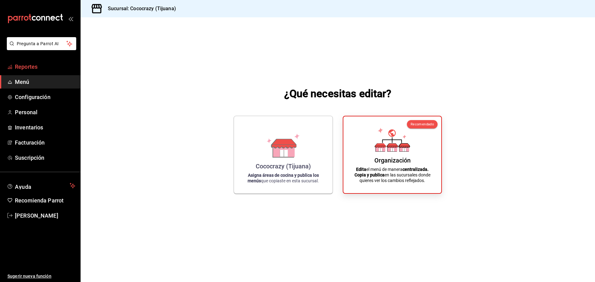
click at [31, 68] on span "Reportes" at bounding box center [45, 67] width 60 height 8
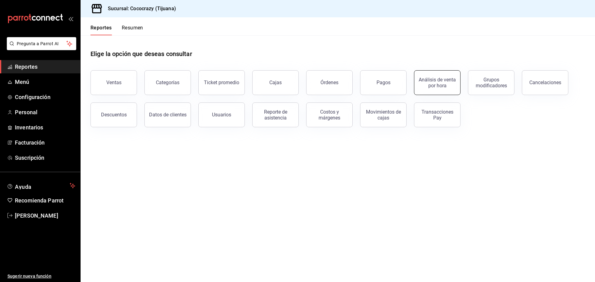
click at [431, 80] on div "Análisis de venta por hora" at bounding box center [437, 83] width 38 height 12
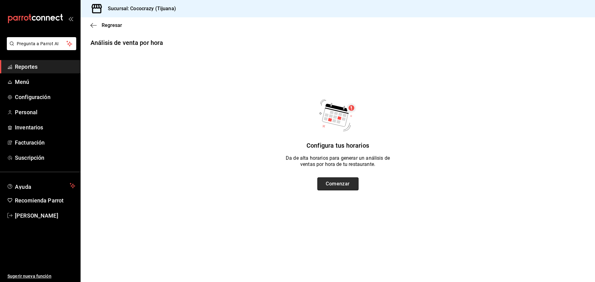
click at [348, 183] on button "Comenzar" at bounding box center [337, 183] width 41 height 13
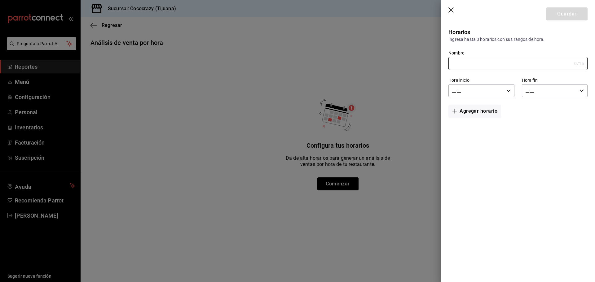
click at [503, 91] on input "__:__" at bounding box center [475, 91] width 55 height 12
click at [486, 63] on div at bounding box center [297, 141] width 595 height 282
click at [211, 61] on div at bounding box center [297, 141] width 595 height 282
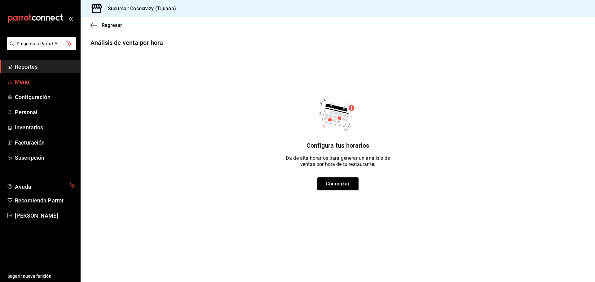
click at [32, 79] on span "Menú" at bounding box center [45, 82] width 60 height 8
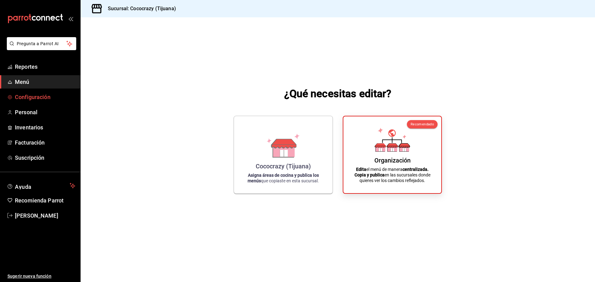
click at [33, 97] on span "Configuración" at bounding box center [45, 97] width 60 height 8
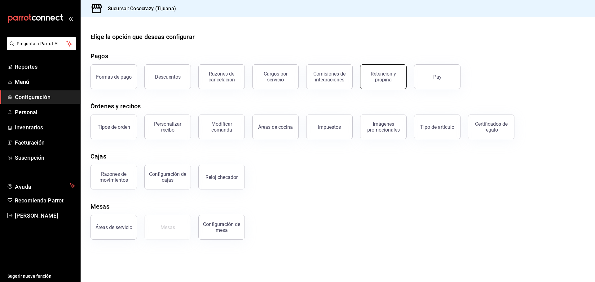
click at [386, 73] on div "Retención y propina" at bounding box center [383, 77] width 38 height 12
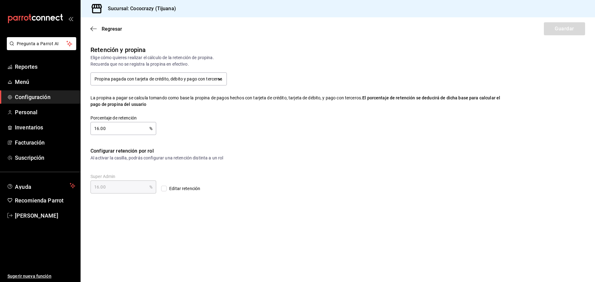
click at [34, 95] on span "Configuración" at bounding box center [45, 97] width 60 height 8
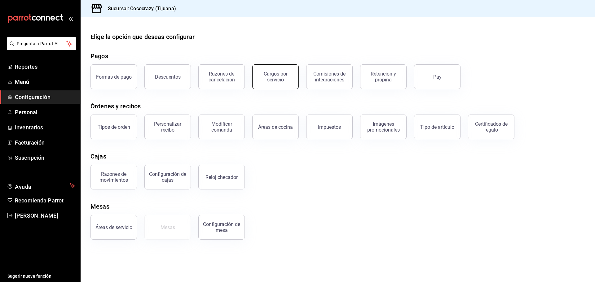
click at [285, 82] on div "Cargos por servicio" at bounding box center [275, 77] width 38 height 12
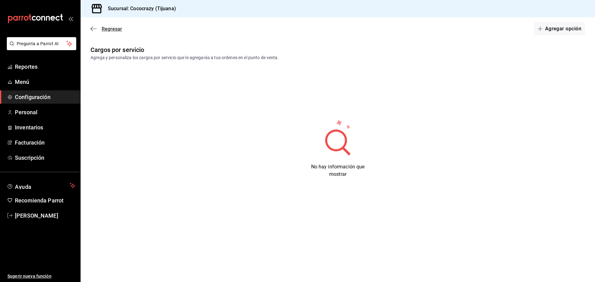
click at [91, 28] on icon "button" at bounding box center [93, 29] width 6 height 6
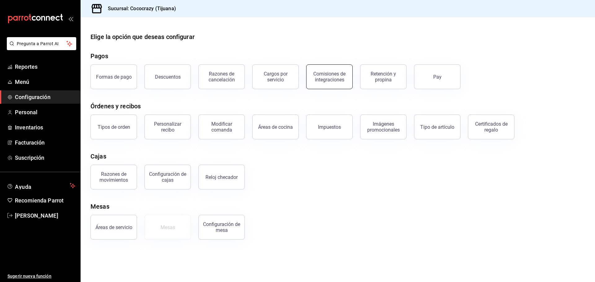
click at [331, 78] on div "Comisiones de integraciones" at bounding box center [329, 77] width 38 height 12
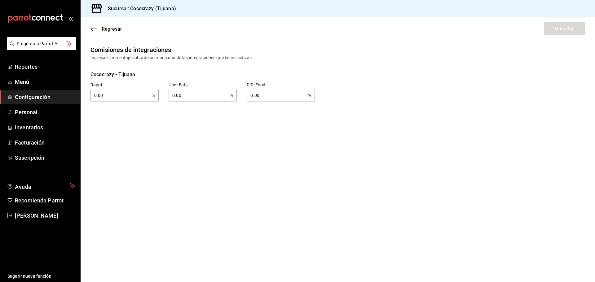
click at [93, 95] on input "0.00" at bounding box center [119, 95] width 59 height 12
type input "43.00"
click at [169, 94] on input "0.00" at bounding box center [198, 95] width 59 height 12
type input "43.00"
drag, startPoint x: 238, startPoint y: 97, endPoint x: 252, endPoint y: 96, distance: 13.6
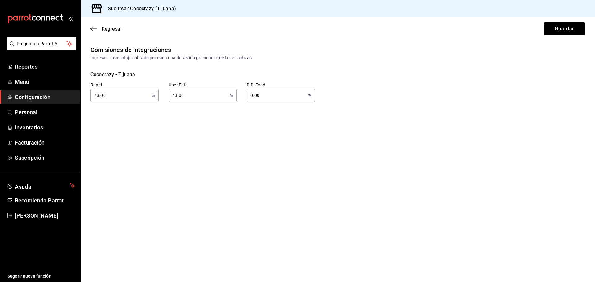
click at [249, 99] on input "0.00" at bounding box center [276, 95] width 59 height 12
type input "43.00"
click at [558, 29] on button "Guardar" at bounding box center [564, 28] width 41 height 13
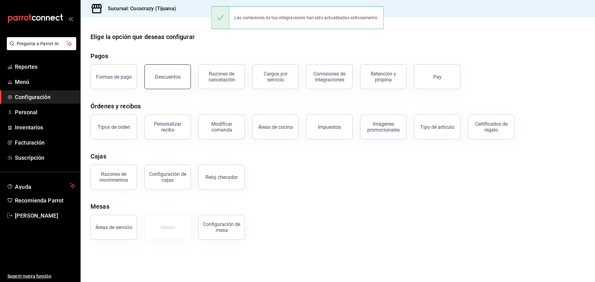
click at [177, 80] on button "Descuentos" at bounding box center [167, 76] width 46 height 25
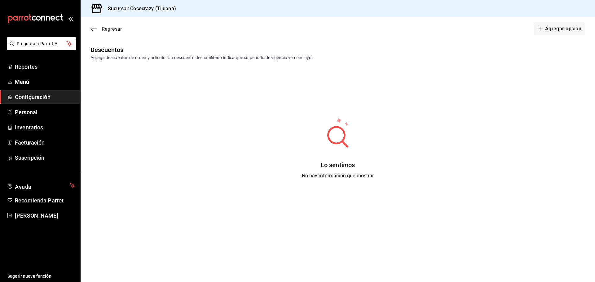
click at [95, 28] on icon "button" at bounding box center [93, 29] width 6 height 6
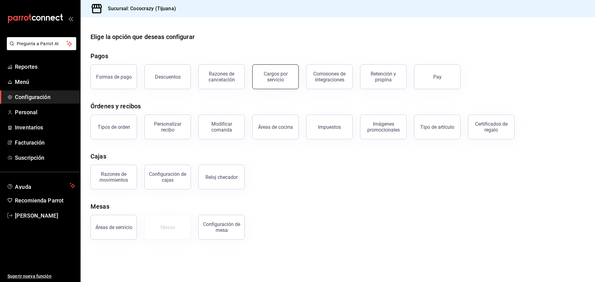
click at [287, 84] on button "Cargos por servicio" at bounding box center [275, 76] width 46 height 25
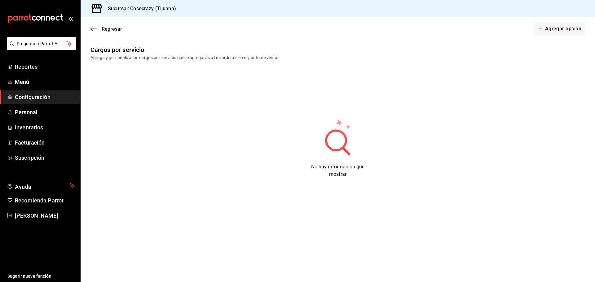
click at [87, 30] on div "Regresar Agregar opción" at bounding box center [338, 28] width 514 height 23
click at [93, 30] on icon "button" at bounding box center [93, 29] width 6 height 6
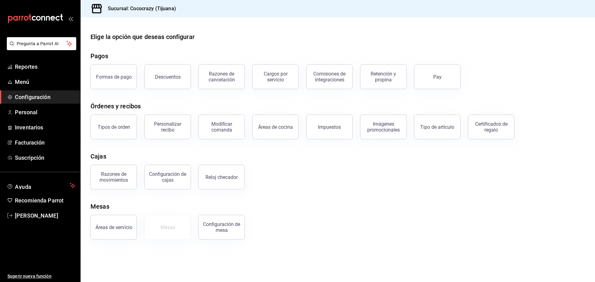
click at [507, 134] on button "Certificados de regalo" at bounding box center [491, 127] width 46 height 25
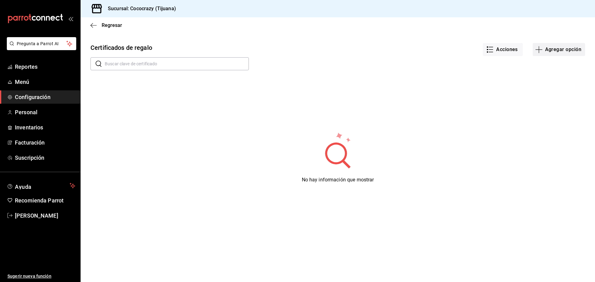
click at [555, 48] on button "Agregar opción" at bounding box center [558, 49] width 52 height 13
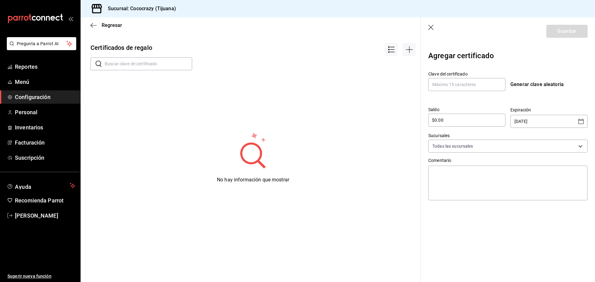
click at [430, 28] on icon "button" at bounding box center [431, 28] width 6 height 6
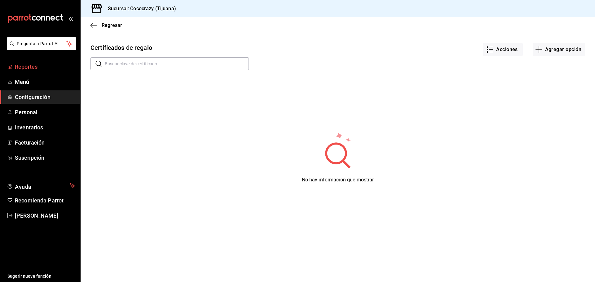
click at [36, 68] on span "Reportes" at bounding box center [45, 67] width 60 height 8
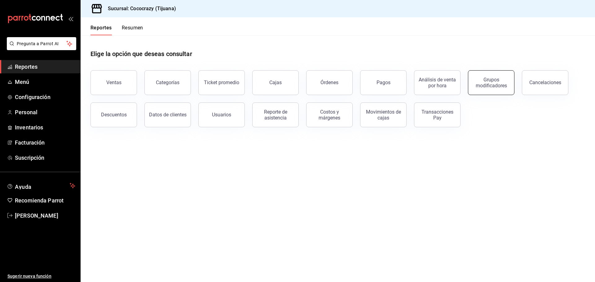
click at [493, 87] on div "Grupos modificadores" at bounding box center [491, 83] width 38 height 12
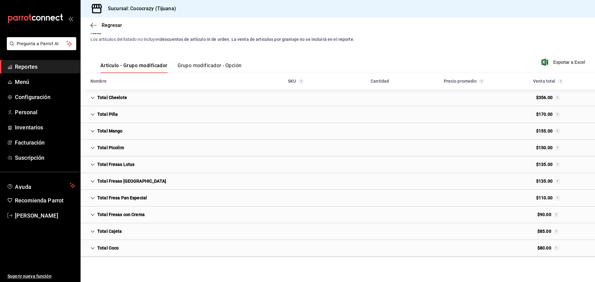
scroll to position [62, 0]
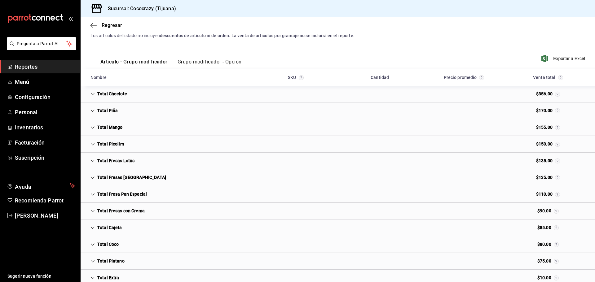
click at [94, 95] on icon "Cell" at bounding box center [92, 94] width 4 height 4
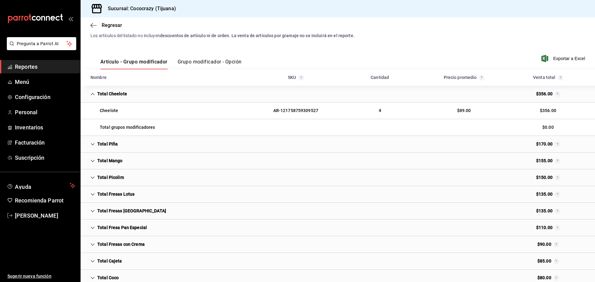
click at [94, 95] on icon "Cell" at bounding box center [93, 94] width 4 height 2
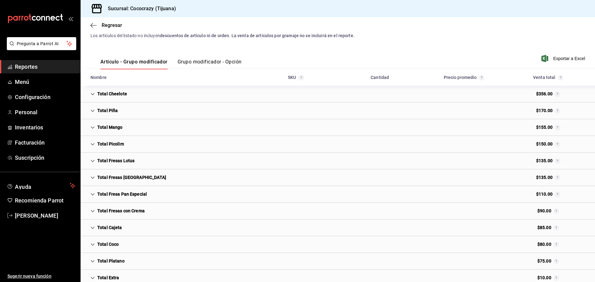
click at [94, 142] on icon "Cell" at bounding box center [92, 144] width 4 height 4
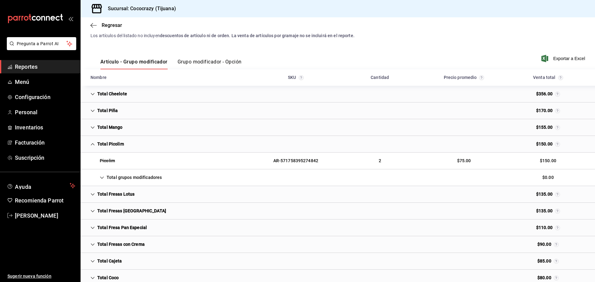
click at [94, 143] on icon "Cell" at bounding box center [92, 144] width 4 height 4
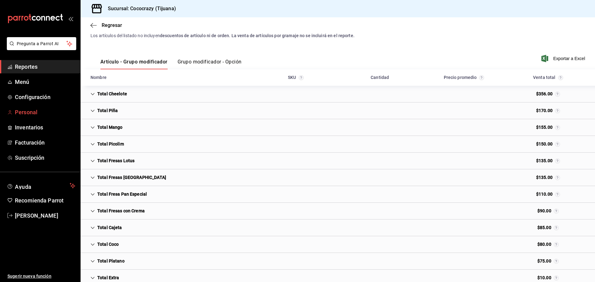
click at [33, 113] on span "Personal" at bounding box center [45, 112] width 60 height 8
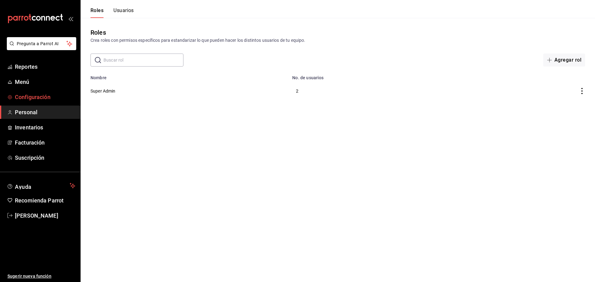
click at [42, 91] on link "Configuración" at bounding box center [40, 96] width 80 height 13
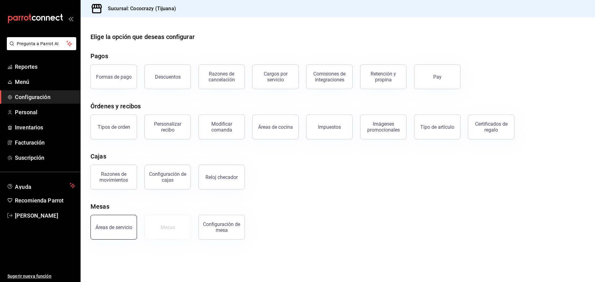
click at [108, 225] on div "Áreas de servicio" at bounding box center [113, 228] width 37 height 6
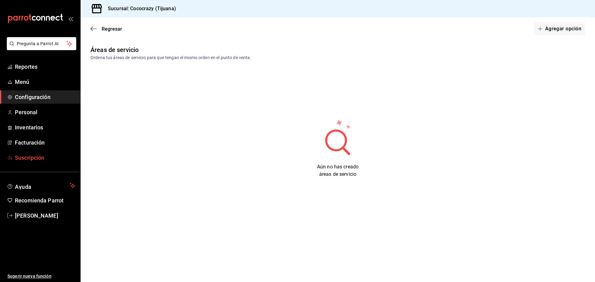
click at [44, 158] on span "Suscripción" at bounding box center [45, 158] width 60 height 8
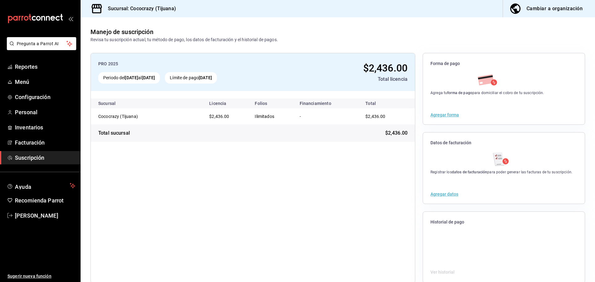
drag, startPoint x: 201, startPoint y: 76, endPoint x: 273, endPoint y: 76, distance: 72.5
click at [256, 76] on div "Periodo del 10 sep 2025 al 02 oct 2025 Límite de pago 02 oct 2025" at bounding box center [192, 77] width 189 height 11
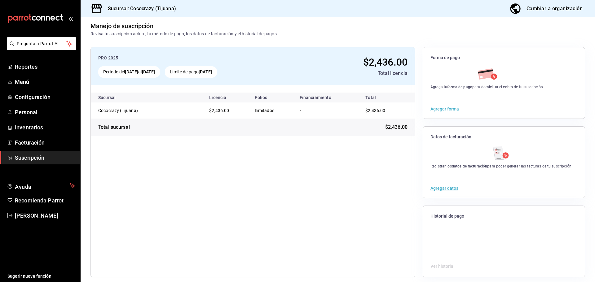
scroll to position [11, 0]
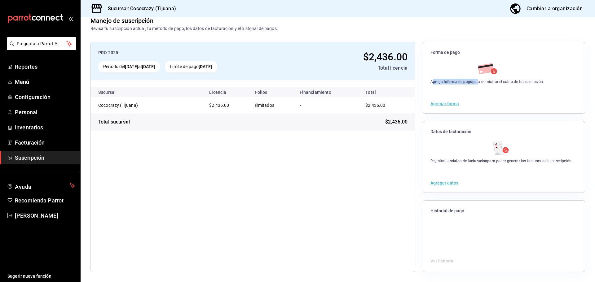
drag, startPoint x: 429, startPoint y: 82, endPoint x: 475, endPoint y: 82, distance: 45.8
click at [475, 82] on div "Agrega tu forma de pago para domiciliar el cobro de tu suscripción." at bounding box center [487, 82] width 114 height 6
click at [40, 144] on span "Facturación" at bounding box center [45, 142] width 60 height 8
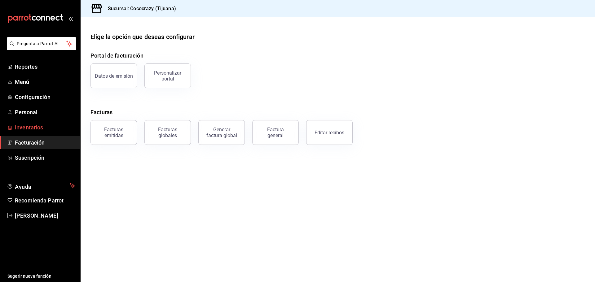
click at [38, 132] on link "Inventarios" at bounding box center [40, 127] width 80 height 13
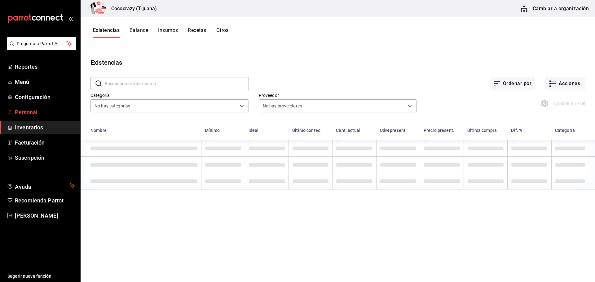
click at [44, 112] on span "Personal" at bounding box center [45, 112] width 60 height 8
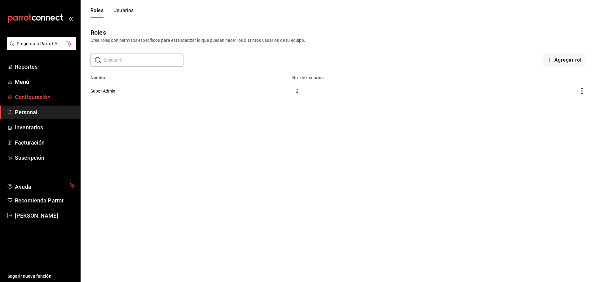
click at [41, 101] on span "Configuración" at bounding box center [45, 97] width 60 height 8
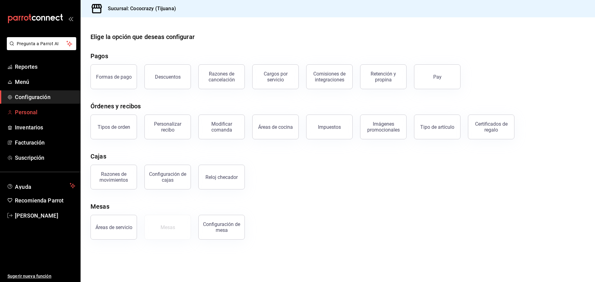
click at [41, 113] on span "Personal" at bounding box center [45, 112] width 60 height 8
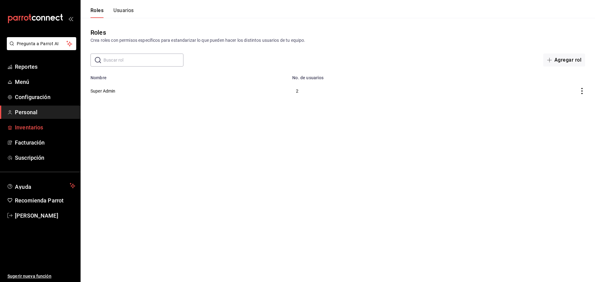
click at [41, 124] on span "Inventarios" at bounding box center [45, 127] width 60 height 8
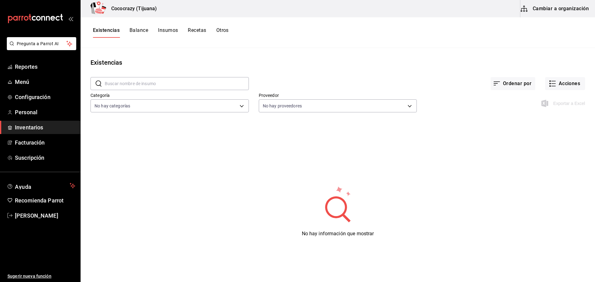
drag, startPoint x: 182, startPoint y: 160, endPoint x: 133, endPoint y: 144, distance: 51.5
click at [177, 158] on div "No hay información que mostrar" at bounding box center [338, 211] width 514 height 155
click at [37, 79] on span "Menú" at bounding box center [45, 82] width 60 height 8
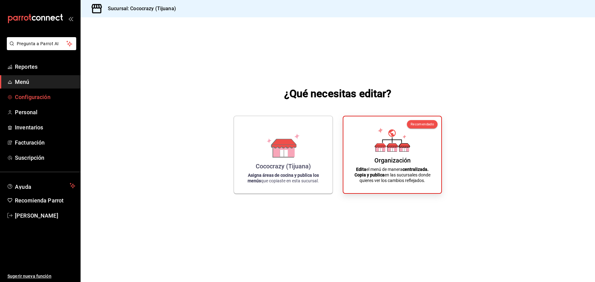
click at [33, 97] on span "Configuración" at bounding box center [45, 97] width 60 height 8
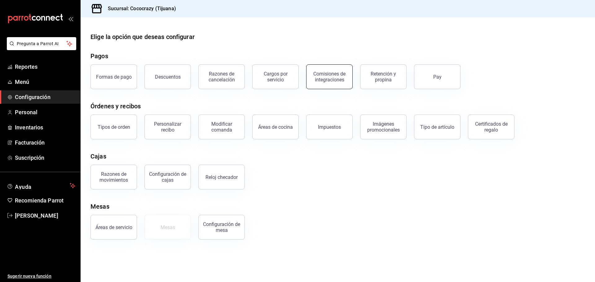
click at [324, 80] on div "Comisiones de integraciones" at bounding box center [329, 77] width 38 height 12
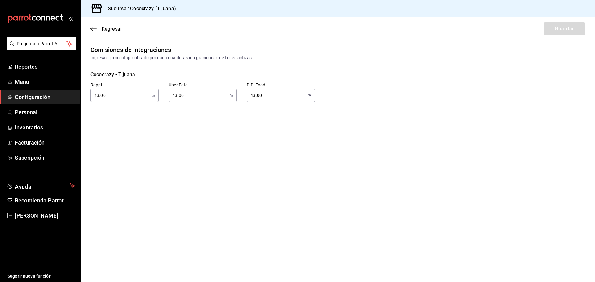
drag, startPoint x: 172, startPoint y: 95, endPoint x: 164, endPoint y: 96, distance: 7.8
click at [169, 96] on input "43.00" at bounding box center [198, 95] width 59 height 12
type input "46.40"
drag, startPoint x: 243, startPoint y: 94, endPoint x: 230, endPoint y: 95, distance: 12.1
click at [247, 95] on input "43.00" at bounding box center [276, 95] width 59 height 12
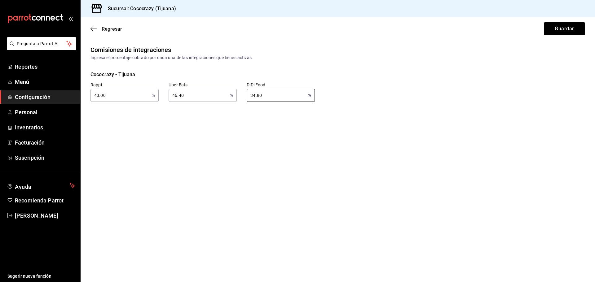
type input "34.80"
drag, startPoint x: 121, startPoint y: 96, endPoint x: 52, endPoint y: 95, distance: 68.5
click at [47, 96] on div "Pregunta a Parrot AI Reportes Menú Configuración Personal Inventarios Facturaci…" at bounding box center [297, 141] width 595 height 282
type input "34.80"
click at [562, 32] on button "Guardar" at bounding box center [564, 28] width 41 height 13
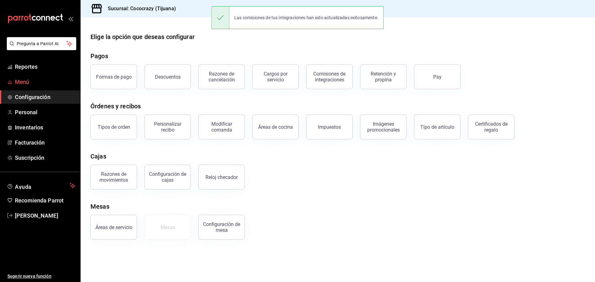
click at [35, 81] on span "Menú" at bounding box center [45, 82] width 60 height 8
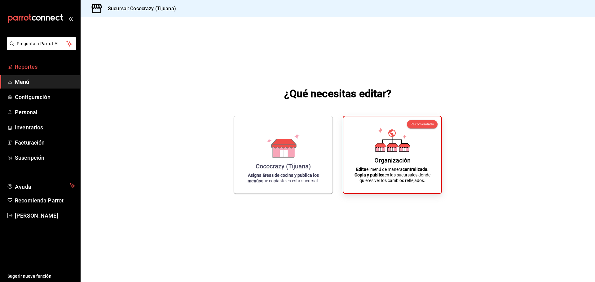
click at [26, 63] on span "Reportes" at bounding box center [45, 67] width 60 height 8
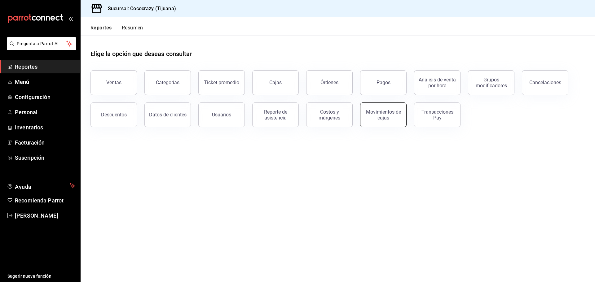
click at [391, 120] on div "Movimientos de cajas" at bounding box center [383, 115] width 38 height 12
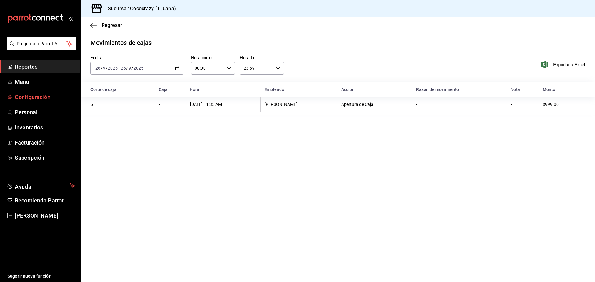
click at [42, 91] on link "Configuración" at bounding box center [40, 96] width 80 height 13
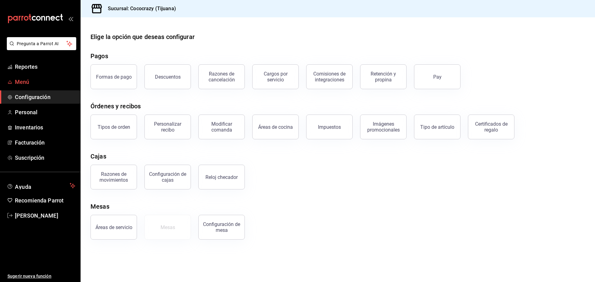
click at [44, 83] on span "Menú" at bounding box center [45, 82] width 60 height 8
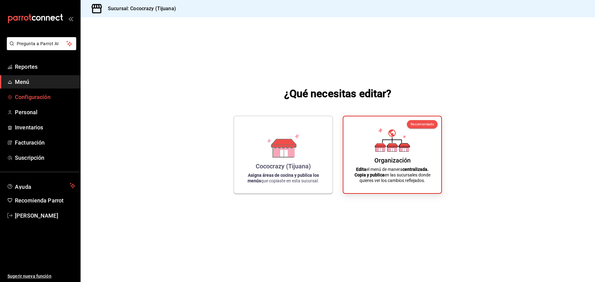
click at [48, 99] on span "Configuración" at bounding box center [45, 97] width 60 height 8
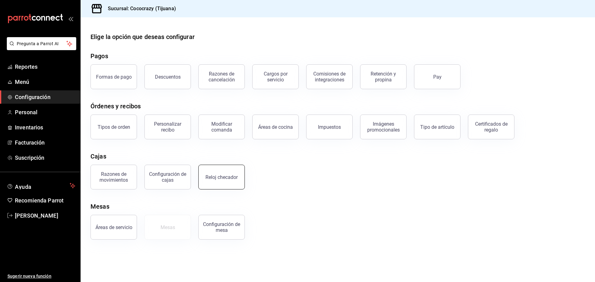
click at [227, 177] on div "Reloj checador" at bounding box center [221, 177] width 32 height 6
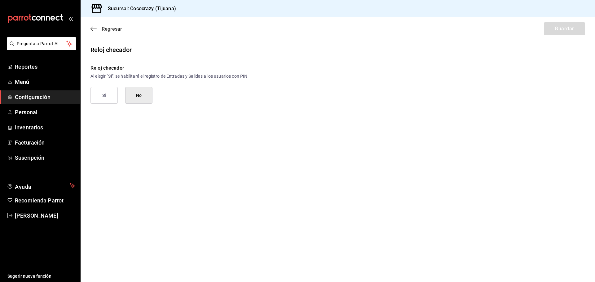
click at [95, 30] on icon "button" at bounding box center [93, 29] width 6 height 6
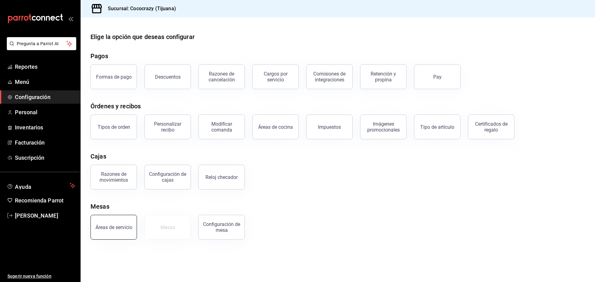
click at [110, 231] on button "Áreas de servicio" at bounding box center [113, 227] width 46 height 25
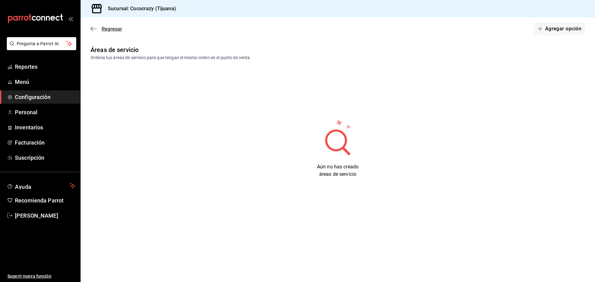
click at [98, 27] on span "Regresar" at bounding box center [106, 29] width 32 height 6
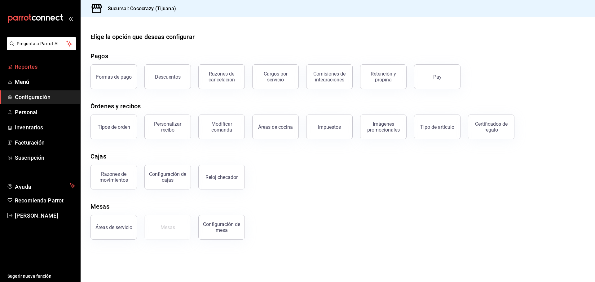
click at [31, 67] on span "Reportes" at bounding box center [45, 67] width 60 height 8
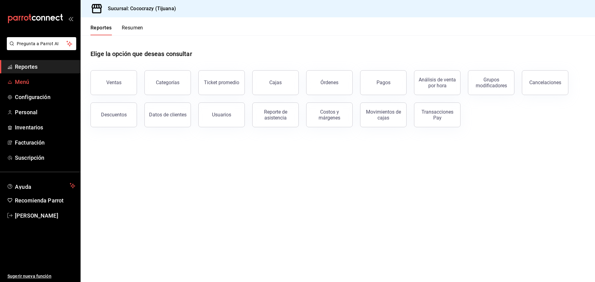
click at [29, 82] on span "Menú" at bounding box center [45, 82] width 60 height 8
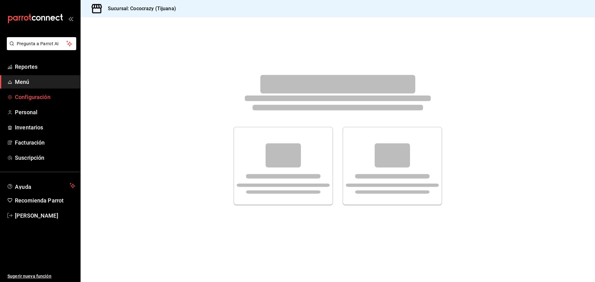
click at [29, 99] on span "Configuración" at bounding box center [45, 97] width 60 height 8
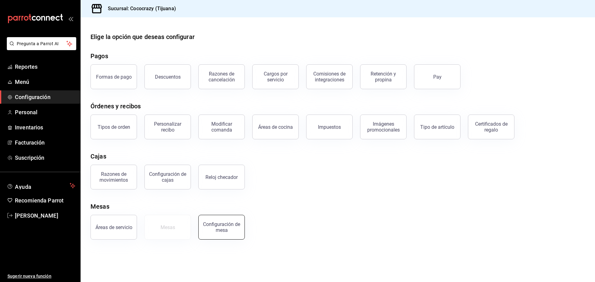
click at [225, 231] on div "Configuración de mesa" at bounding box center [221, 227] width 38 height 12
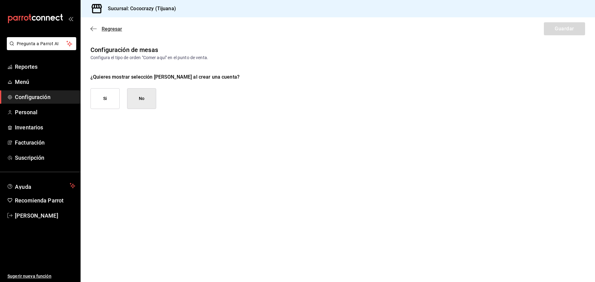
click at [95, 28] on icon "button" at bounding box center [93, 29] width 6 height 6
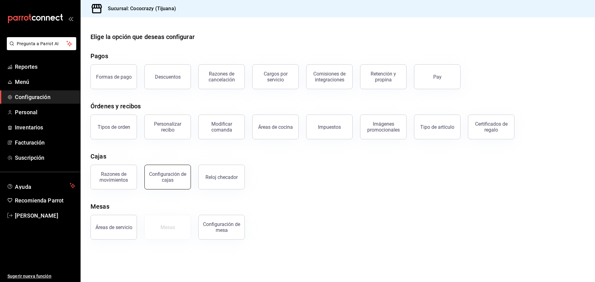
click at [163, 179] on div "Configuración de cajas" at bounding box center [167, 177] width 38 height 12
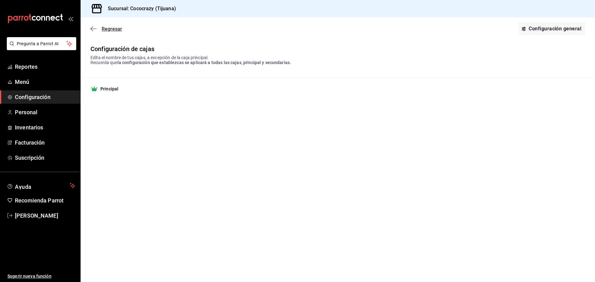
click at [93, 29] on icon "button" at bounding box center [93, 28] width 6 height 0
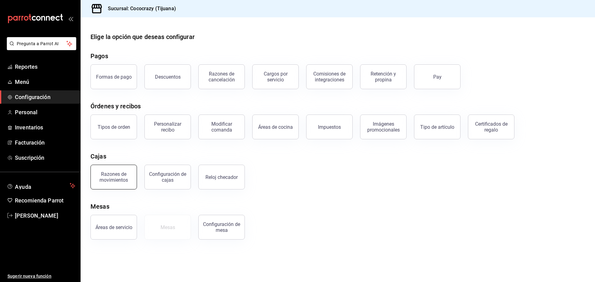
click at [107, 177] on div "Razones de movimientos" at bounding box center [113, 177] width 38 height 12
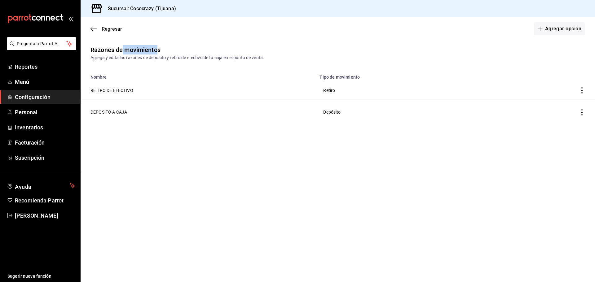
drag, startPoint x: 145, startPoint y: 49, endPoint x: 168, endPoint y: 50, distance: 23.0
click at [161, 50] on div "Razones de movimientos Agrega y edita las razones de depósito y retiro de efect…" at bounding box center [338, 53] width 514 height 16
click at [551, 29] on button "Agregar opción" at bounding box center [559, 28] width 51 height 13
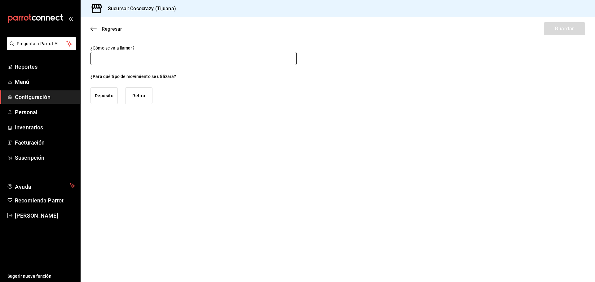
click at [130, 63] on input "text" at bounding box center [193, 58] width 206 height 13
type input "c"
type input "Compras"
click at [139, 97] on button "Retiro" at bounding box center [138, 95] width 27 height 17
click at [558, 30] on button "Guardar" at bounding box center [564, 28] width 41 height 13
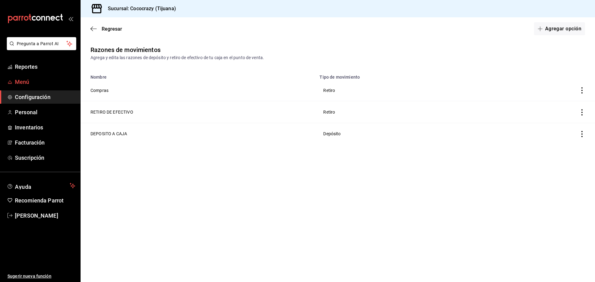
click at [34, 83] on span "Menú" at bounding box center [45, 82] width 60 height 8
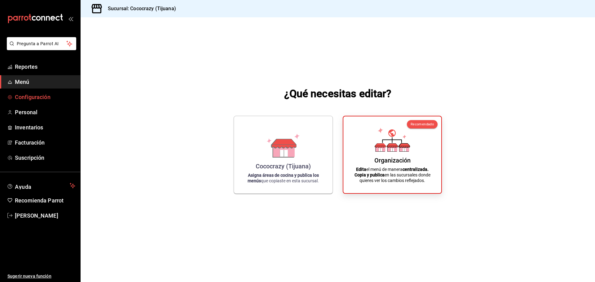
click at [18, 95] on span "Configuración" at bounding box center [45, 97] width 60 height 8
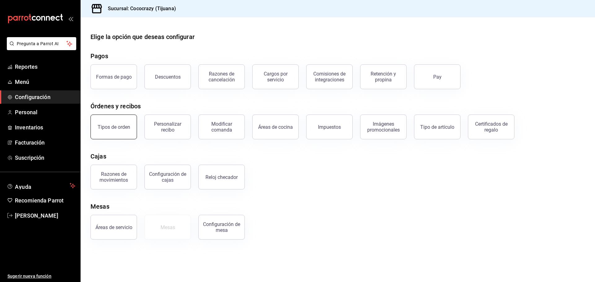
click at [125, 128] on div "Tipos de orden" at bounding box center [114, 127] width 33 height 6
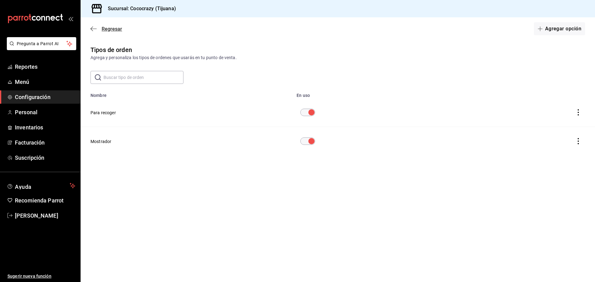
click at [93, 27] on icon "button" at bounding box center [93, 29] width 6 height 6
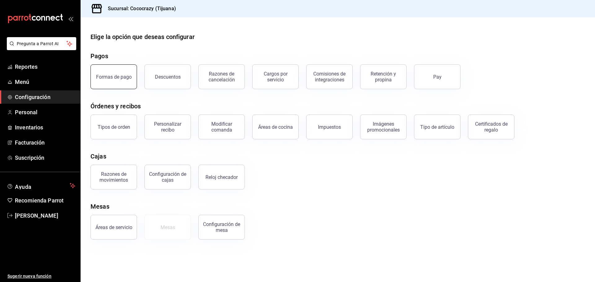
click at [115, 77] on div "Formas de pago" at bounding box center [114, 77] width 36 height 6
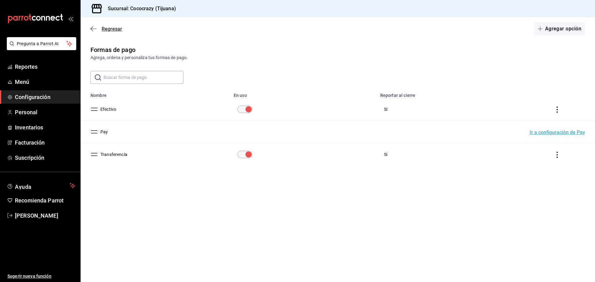
click at [94, 31] on icon "button" at bounding box center [93, 29] width 6 height 6
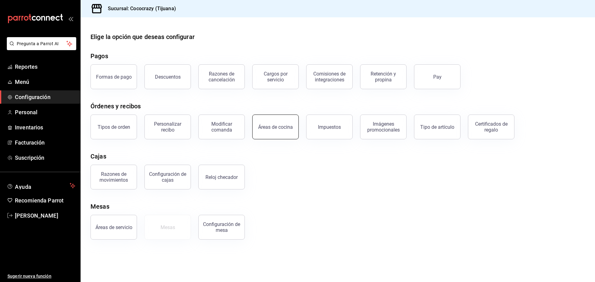
click at [285, 131] on button "Áreas de cocina" at bounding box center [275, 127] width 46 height 25
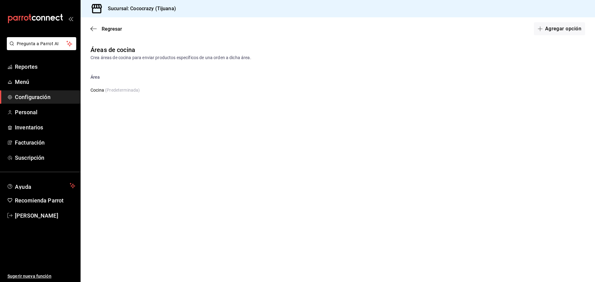
drag, startPoint x: 96, startPoint y: 21, endPoint x: 95, endPoint y: 25, distance: 3.9
click at [96, 22] on div "Regresar Agregar opción" at bounding box center [338, 28] width 514 height 23
click at [95, 29] on icon "button" at bounding box center [93, 29] width 6 height 6
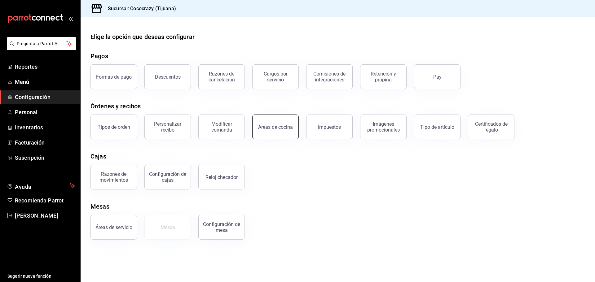
click at [280, 130] on button "Áreas de cocina" at bounding box center [275, 127] width 46 height 25
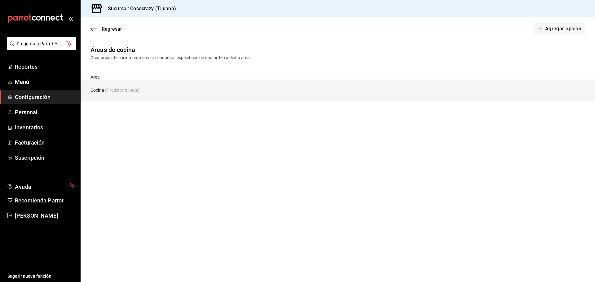
click at [136, 92] on span "(Predeterminada)" at bounding box center [122, 90] width 35 height 5
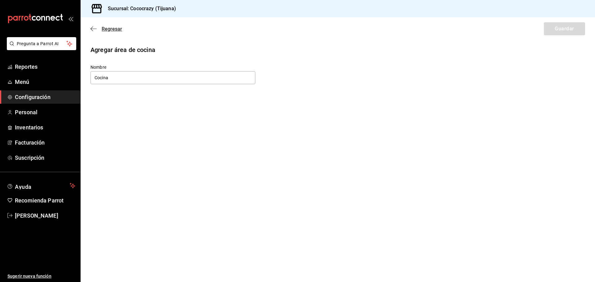
click at [94, 29] on icon "button" at bounding box center [93, 29] width 6 height 6
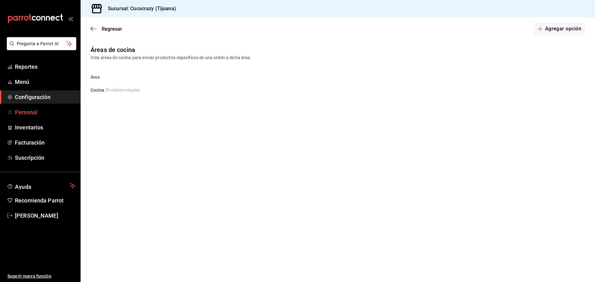
click at [29, 117] on link "Personal" at bounding box center [40, 112] width 80 height 13
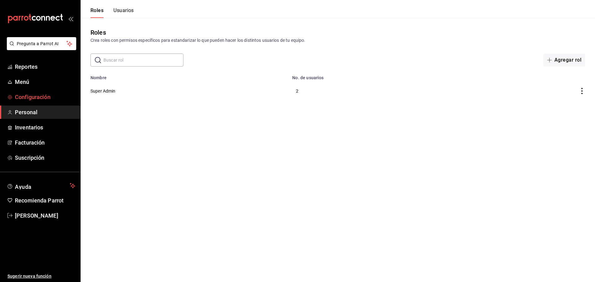
click at [38, 93] on span "Configuración" at bounding box center [45, 97] width 60 height 8
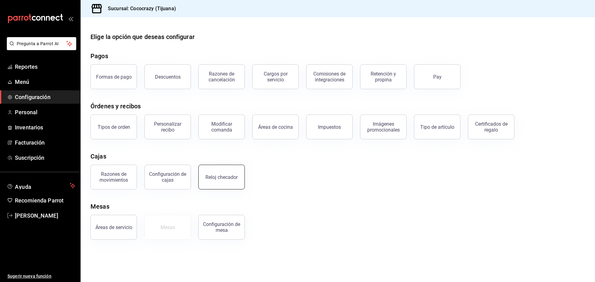
click at [230, 178] on div "Reloj checador" at bounding box center [221, 177] width 32 height 6
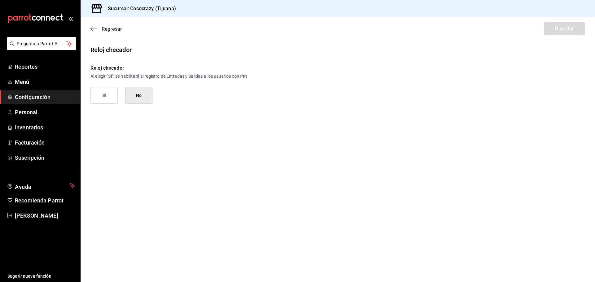
click at [93, 28] on icon "button" at bounding box center [93, 29] width 6 height 6
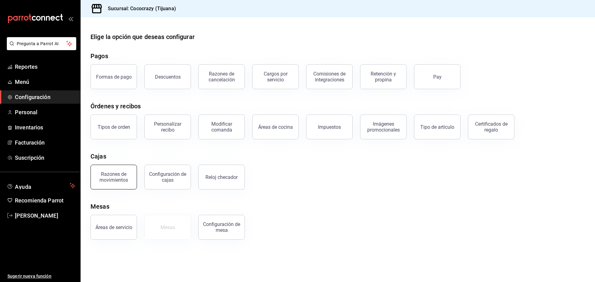
click at [112, 185] on button "Razones de movimientos" at bounding box center [113, 177] width 46 height 25
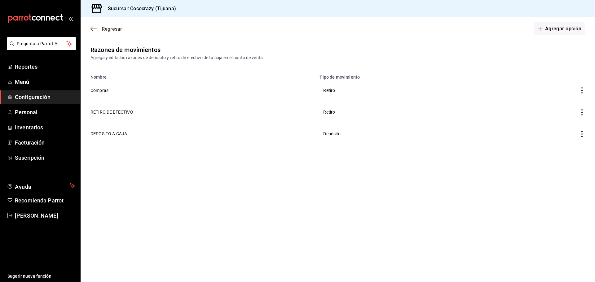
click at [94, 28] on icon "button" at bounding box center [93, 29] width 6 height 6
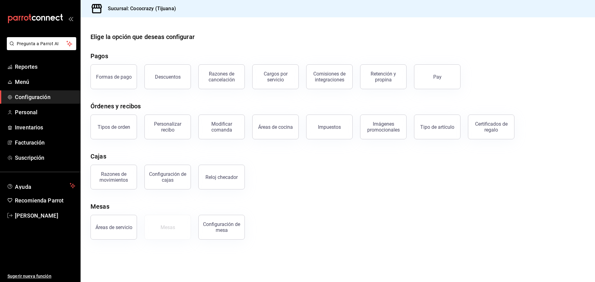
click at [87, 131] on div "Tipos de orden" at bounding box center [110, 123] width 54 height 32
click at [110, 129] on div "Tipos de orden" at bounding box center [114, 127] width 33 height 6
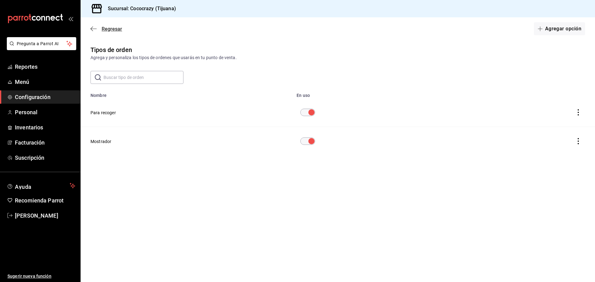
click at [94, 28] on icon "button" at bounding box center [93, 29] width 6 height 6
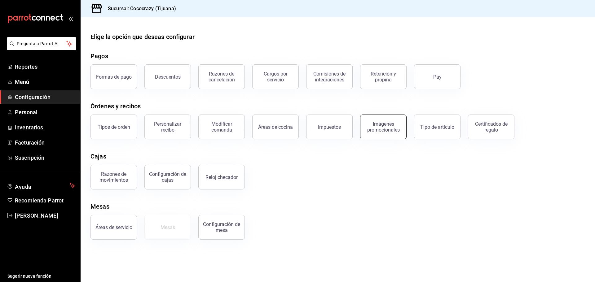
click at [382, 133] on button "Imágenes promocionales" at bounding box center [383, 127] width 46 height 25
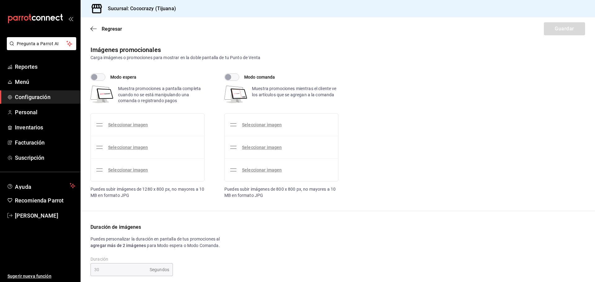
checkbox input "true"
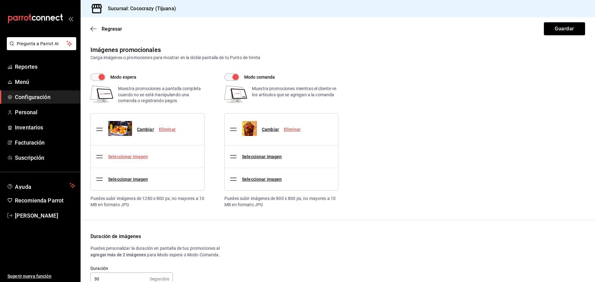
click at [138, 158] on link "Seleccionar imagen" at bounding box center [128, 156] width 40 height 5
click at [0, 0] on input "Seleccionar imagen" at bounding box center [0, 0] width 0 height 0
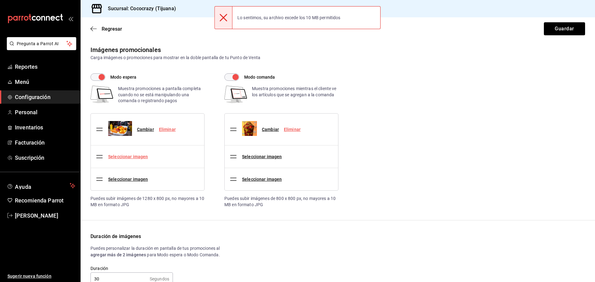
click at [131, 157] on link "Seleccionar imagen" at bounding box center [128, 156] width 40 height 5
click at [0, 0] on input "Seleccionar imagen" at bounding box center [0, 0] width 0 height 0
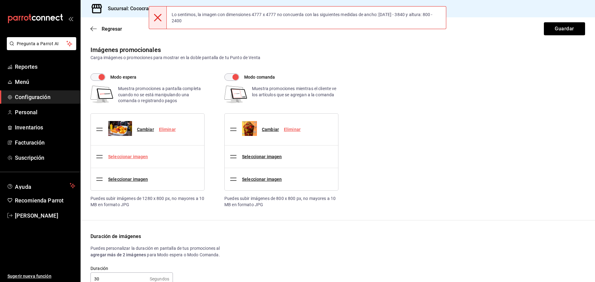
click at [134, 158] on link "Seleccionar imagen" at bounding box center [128, 156] width 40 height 5
click at [0, 0] on input "Seleccionar imagen" at bounding box center [0, 0] width 0 height 0
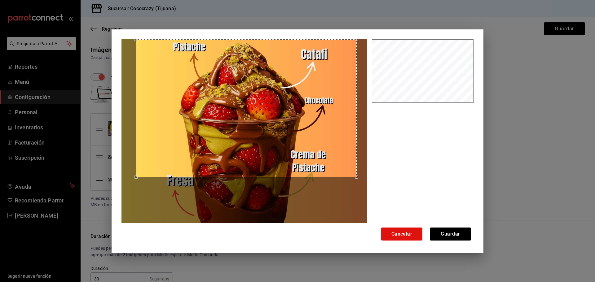
click at [275, 144] on div "Use the arrow keys to move the crop selection area" at bounding box center [246, 108] width 221 height 138
click at [459, 237] on button "Guardar" at bounding box center [450, 234] width 41 height 13
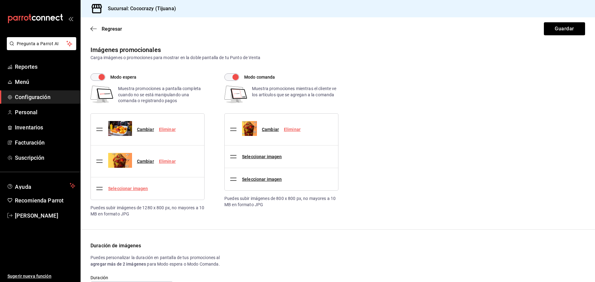
click at [140, 189] on link "Seleccionar imagen" at bounding box center [128, 188] width 40 height 5
click at [0, 0] on input "Seleccionar imagen" at bounding box center [0, 0] width 0 height 0
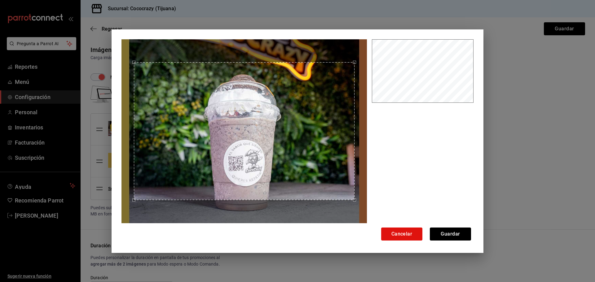
click at [289, 149] on div "Use the arrow keys to move the crop selection area" at bounding box center [244, 131] width 221 height 138
click at [410, 230] on button "Cancelar" at bounding box center [401, 234] width 41 height 13
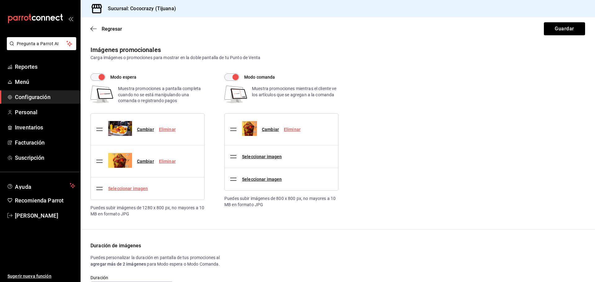
click at [141, 188] on link "Seleccionar imagen" at bounding box center [128, 188] width 40 height 5
click at [0, 0] on input "Seleccionar imagen" at bounding box center [0, 0] width 0 height 0
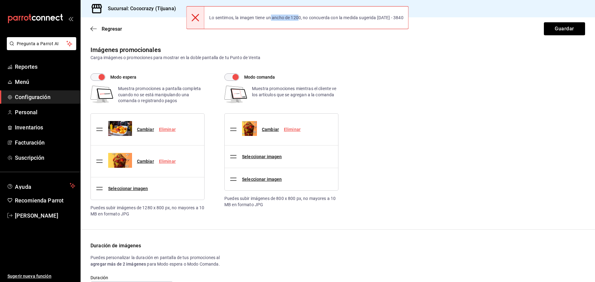
drag, startPoint x: 272, startPoint y: 19, endPoint x: 301, endPoint y: 19, distance: 28.8
click at [301, 19] on div "Lo sentimos, la imagen tiene un ancho de 1200, no concuerda con la medida suger…" at bounding box center [306, 18] width 204 height 14
click at [148, 163] on link "Cambiar" at bounding box center [145, 161] width 17 height 5
click at [0, 0] on input "Cambiar" at bounding box center [0, 0] width 0 height 0
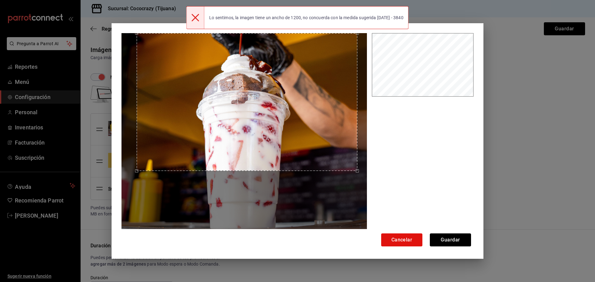
click at [275, 120] on div "Use the arrow keys to move the crop selection area" at bounding box center [247, 102] width 221 height 138
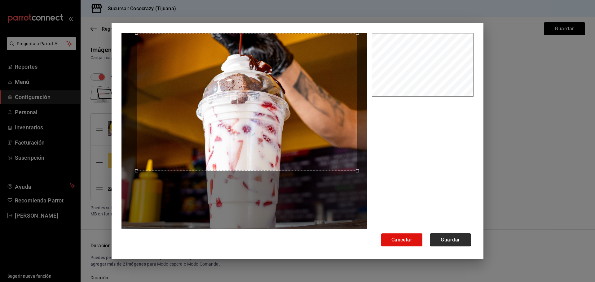
click at [448, 240] on button "Guardar" at bounding box center [450, 240] width 41 height 13
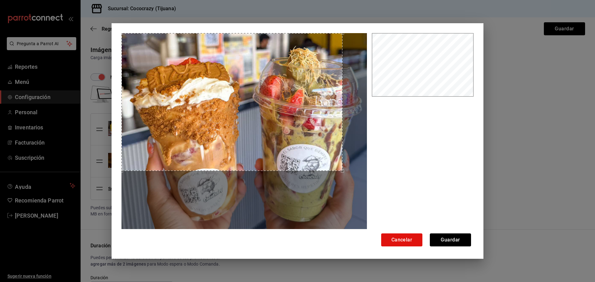
click at [257, 129] on div "Use the arrow keys to move the crop selection area" at bounding box center [231, 102] width 221 height 138
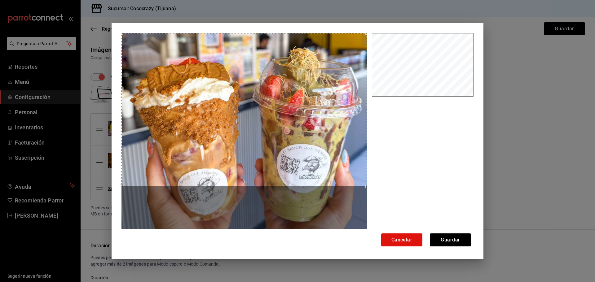
click at [383, 203] on div at bounding box center [297, 132] width 352 height 198
click at [450, 241] on button "Guardar" at bounding box center [450, 240] width 41 height 13
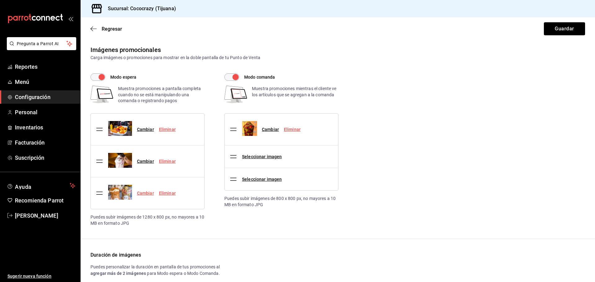
click at [147, 191] on link "Cambiar" at bounding box center [145, 193] width 17 height 5
click at [0, 0] on input "Cambiar" at bounding box center [0, 0] width 0 height 0
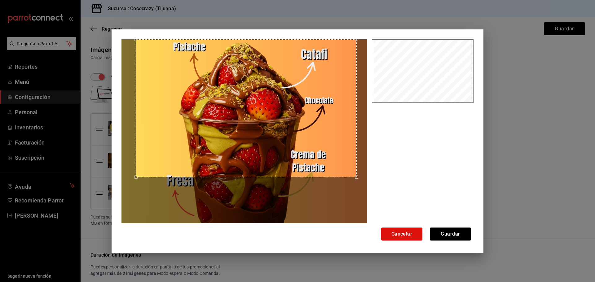
click at [253, 119] on div "Use the arrow keys to move the crop selection area" at bounding box center [246, 108] width 221 height 138
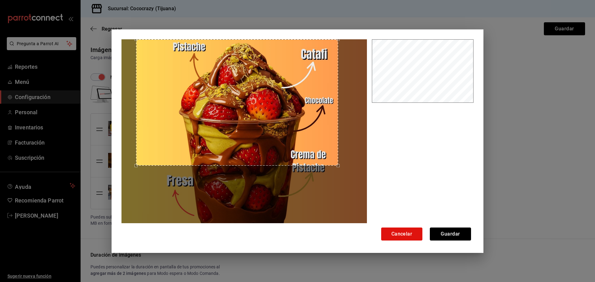
click at [339, 178] on div at bounding box center [243, 131] width 245 height 184
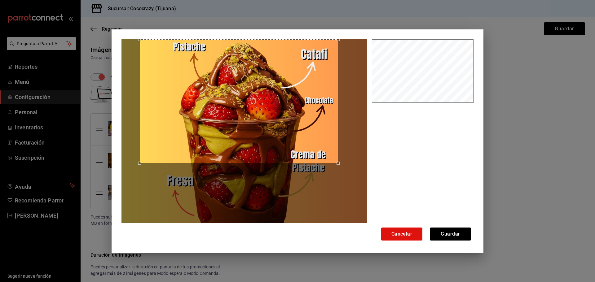
click at [179, 144] on div "Use the arrow keys to move the crop selection area" at bounding box center [239, 101] width 198 height 124
click at [174, 150] on div "Use the arrow keys to move the crop selection area" at bounding box center [239, 101] width 198 height 124
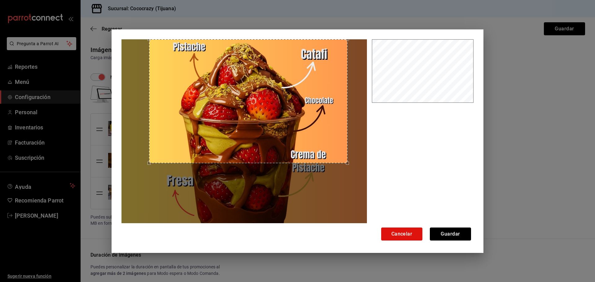
click at [224, 141] on div "Use the arrow keys to move the crop selection area" at bounding box center [248, 101] width 198 height 124
click at [450, 234] on button "Guardar" at bounding box center [450, 234] width 41 height 13
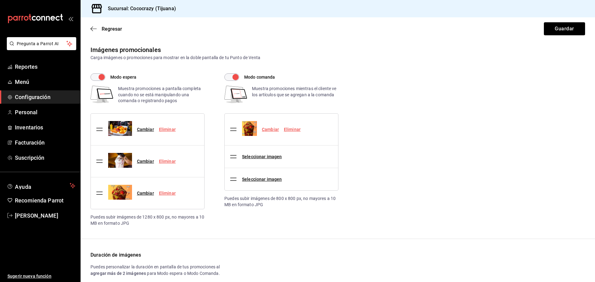
click at [267, 129] on link "Cambiar" at bounding box center [270, 129] width 17 height 5
click at [0, 0] on input "Cambiar" at bounding box center [0, 0] width 0 height 0
drag, startPoint x: 548, startPoint y: 28, endPoint x: 282, endPoint y: 156, distance: 294.8
click at [321, 188] on main "Regresar Guardar Imágenes promocionales Carga imágenes o promociones para mostr…" at bounding box center [338, 170] width 514 height 307
click at [265, 154] on link "Seleccionar imagen" at bounding box center [262, 156] width 40 height 5
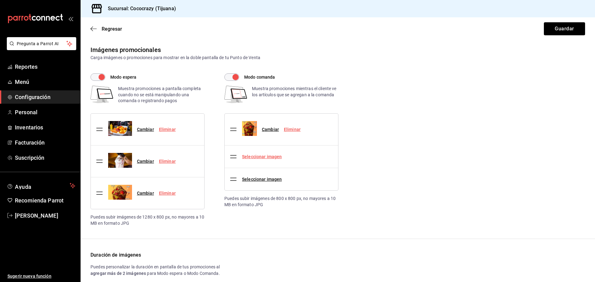
click at [0, 0] on input "Seleccionar imagen" at bounding box center [0, 0] width 0 height 0
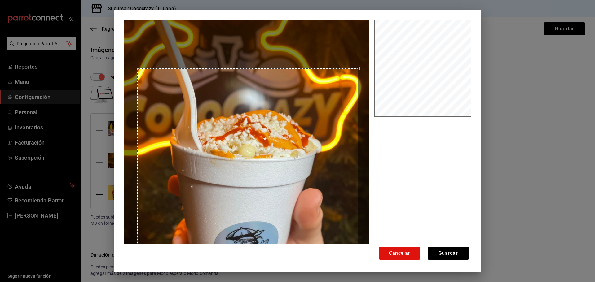
click at [272, 193] on div "Use the arrow keys to move the crop selection area" at bounding box center [247, 178] width 221 height 221
click at [452, 254] on button "Guardar" at bounding box center [447, 253] width 41 height 13
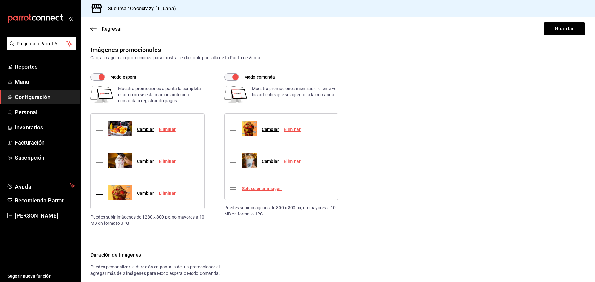
click at [268, 188] on link "Seleccionar imagen" at bounding box center [262, 188] width 40 height 5
click at [0, 0] on input "Seleccionar imagen" at bounding box center [0, 0] width 0 height 0
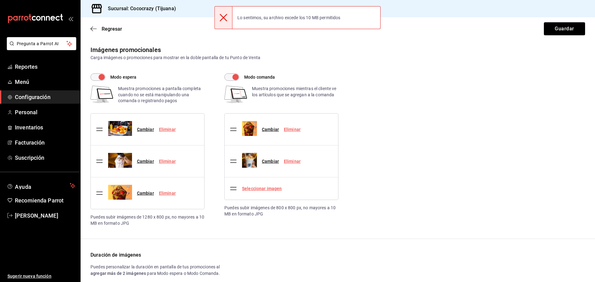
click at [278, 190] on link "Seleccionar imagen" at bounding box center [262, 188] width 40 height 5
click at [0, 0] on input "Seleccionar imagen" at bounding box center [0, 0] width 0 height 0
click at [253, 187] on link "Seleccionar imagen" at bounding box center [262, 188] width 40 height 5
click at [0, 0] on input "Seleccionar imagen" at bounding box center [0, 0] width 0 height 0
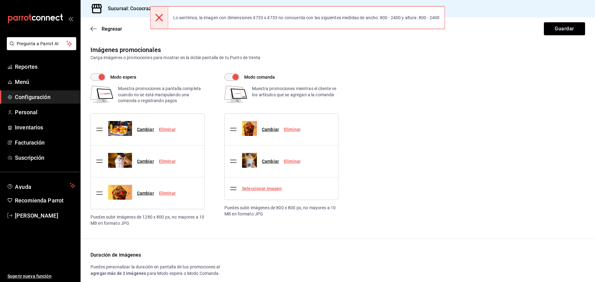
click at [265, 189] on link "Seleccionar imagen" at bounding box center [262, 188] width 40 height 5
click at [0, 0] on input "Seleccionar imagen" at bounding box center [0, 0] width 0 height 0
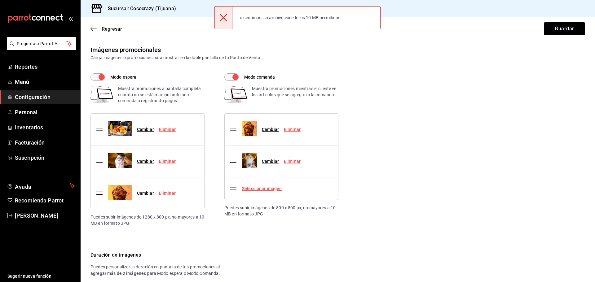
click at [265, 189] on link "Seleccionar imagen" at bounding box center [262, 188] width 40 height 5
click at [0, 0] on input "Seleccionar imagen" at bounding box center [0, 0] width 0 height 0
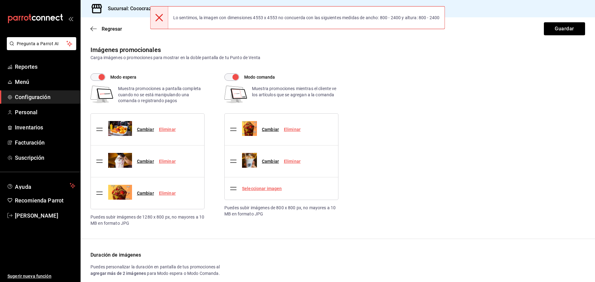
click at [266, 189] on link "Seleccionar imagen" at bounding box center [262, 188] width 40 height 5
click at [0, 0] on input "Seleccionar imagen" at bounding box center [0, 0] width 0 height 0
click at [271, 190] on link "Seleccionar imagen" at bounding box center [262, 188] width 40 height 5
click at [0, 0] on input "Seleccionar imagen" at bounding box center [0, 0] width 0 height 0
drag, startPoint x: 269, startPoint y: 188, endPoint x: 274, endPoint y: 188, distance: 5.0
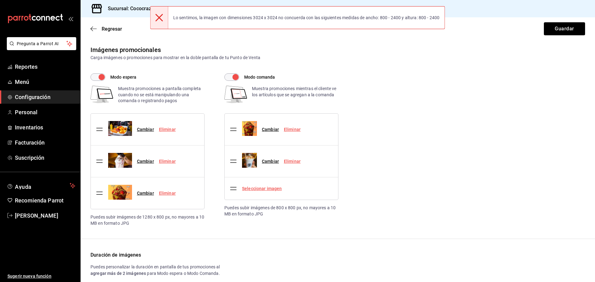
click at [271, 188] on link "Seleccionar imagen" at bounding box center [262, 188] width 40 height 5
click at [256, 189] on link "Seleccionar imagen" at bounding box center [262, 188] width 40 height 5
click at [0, 0] on input "Seleccionar imagen" at bounding box center [0, 0] width 0 height 0
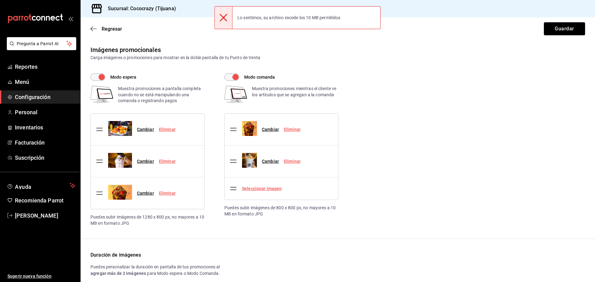
click at [256, 190] on link "Seleccionar imagen" at bounding box center [262, 188] width 40 height 5
click at [0, 0] on input "Seleccionar imagen" at bounding box center [0, 0] width 0 height 0
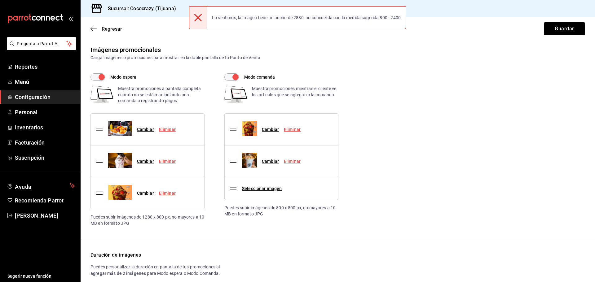
click at [269, 192] on div "Seleccionar imagen" at bounding box center [257, 188] width 55 height 17
click at [270, 189] on link "Seleccionar imagen" at bounding box center [262, 188] width 40 height 5
click at [0, 0] on input "Seleccionar imagen" at bounding box center [0, 0] width 0 height 0
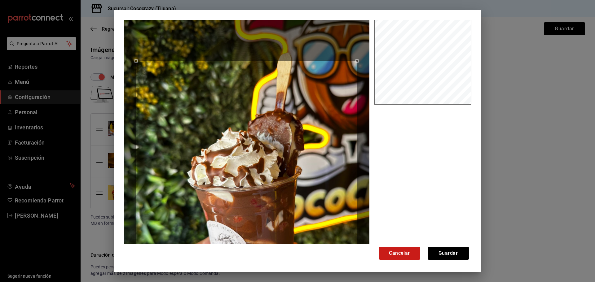
scroll to position [11, 0]
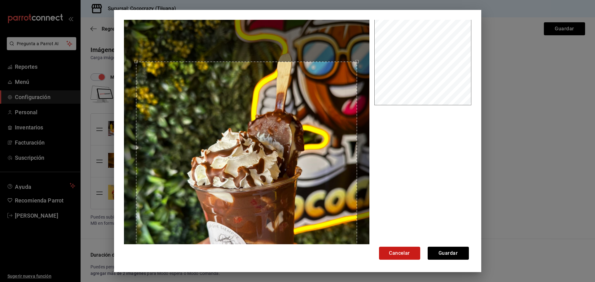
click at [402, 252] on button "Cancelar" at bounding box center [399, 253] width 41 height 13
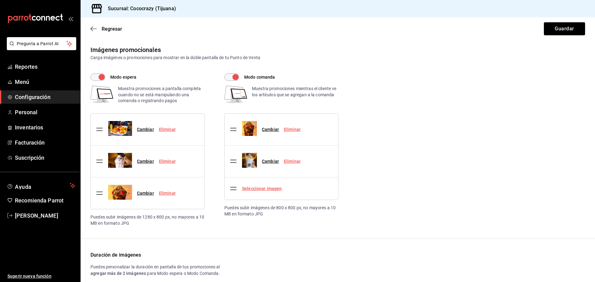
click at [263, 190] on link "Seleccionar imagen" at bounding box center [262, 188] width 40 height 5
click at [0, 0] on input "Seleccionar imagen" at bounding box center [0, 0] width 0 height 0
click at [142, 130] on link "Cambiar" at bounding box center [145, 129] width 17 height 5
click at [0, 0] on input "Cambiar" at bounding box center [0, 0] width 0 height 0
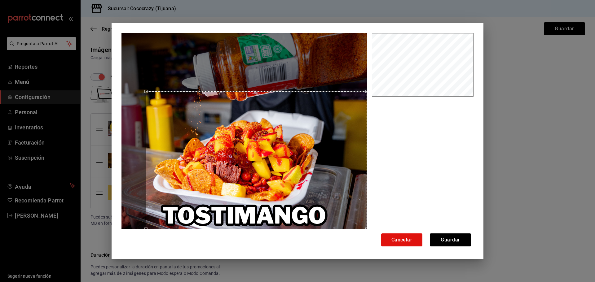
click at [302, 199] on div "Use the arrow keys to move the crop selection area" at bounding box center [256, 160] width 221 height 138
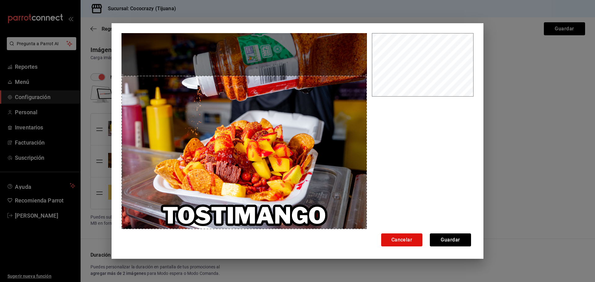
click at [81, 60] on div "Cancelar Guardar" at bounding box center [297, 141] width 595 height 282
click at [449, 238] on button "Guardar" at bounding box center [450, 240] width 41 height 13
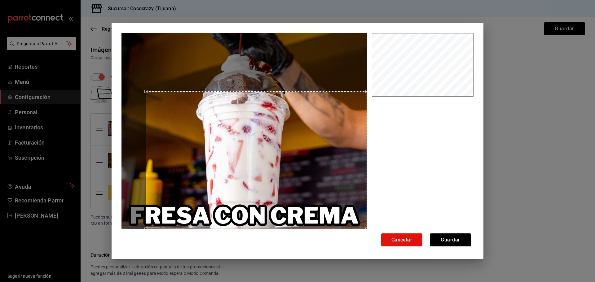
click at [295, 205] on div "Use the arrow keys to move the crop selection area" at bounding box center [256, 160] width 221 height 138
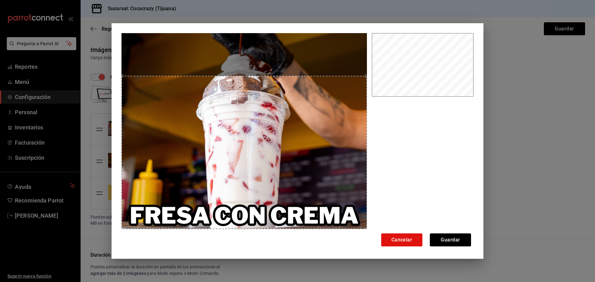
click at [58, 46] on div "Cancelar Guardar" at bounding box center [297, 141] width 595 height 282
click at [405, 238] on button "Cancelar" at bounding box center [401, 240] width 41 height 13
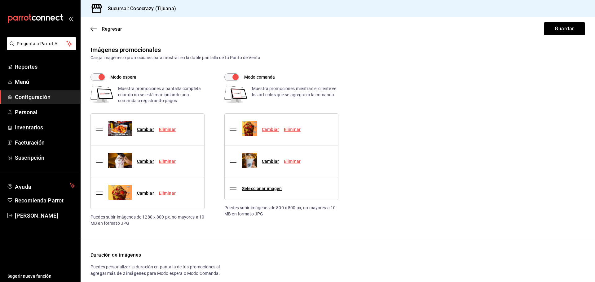
click at [270, 129] on link "Cambiar" at bounding box center [270, 129] width 17 height 5
click at [0, 0] on input "Cambiar" at bounding box center [0, 0] width 0 height 0
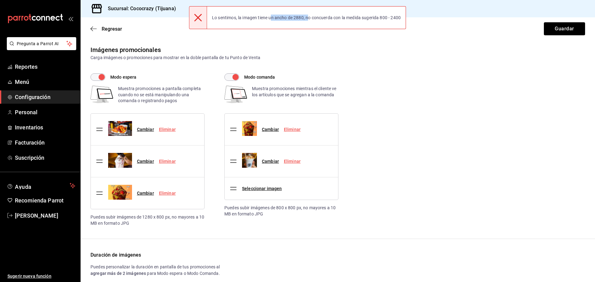
drag, startPoint x: 271, startPoint y: 18, endPoint x: 308, endPoint y: 18, distance: 36.6
click at [308, 18] on div "Lo sentimos, la imagen tiene un ancho de 2880, no concuerda con la medida suger…" at bounding box center [306, 18] width 199 height 14
drag, startPoint x: 314, startPoint y: 17, endPoint x: 375, endPoint y: 18, distance: 60.7
click at [370, 20] on div "Lo sentimos, la imagen tiene un ancho de 2880, no concuerda con la medida suger…" at bounding box center [306, 18] width 199 height 14
drag, startPoint x: 382, startPoint y: 18, endPoint x: 404, endPoint y: 20, distance: 21.5
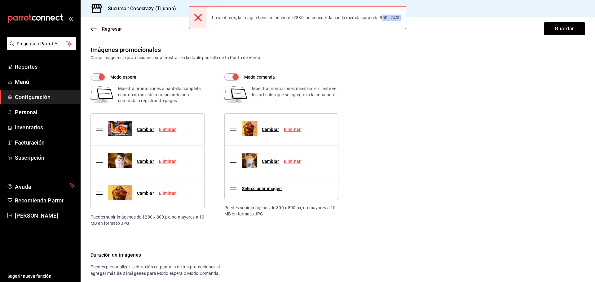
click at [404, 20] on div "Lo sentimos, la imagen tiene un ancho de 2880, no concuerda con la medida suger…" at bounding box center [306, 18] width 199 height 14
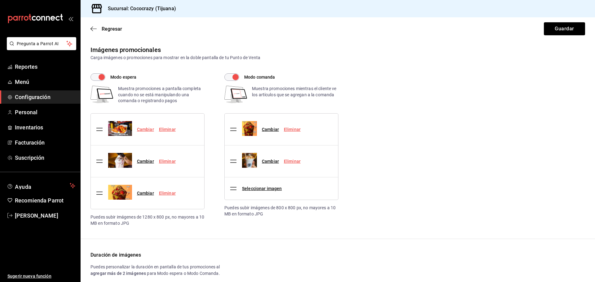
click at [142, 129] on link "Cambiar" at bounding box center [145, 129] width 17 height 5
click at [0, 0] on input "Cambiar" at bounding box center [0, 0] width 0 height 0
click at [150, 130] on link "Cambiar" at bounding box center [145, 129] width 17 height 5
click at [0, 0] on input "Cambiar" at bounding box center [0, 0] width 0 height 0
click at [142, 127] on link "Cambiar" at bounding box center [145, 129] width 17 height 5
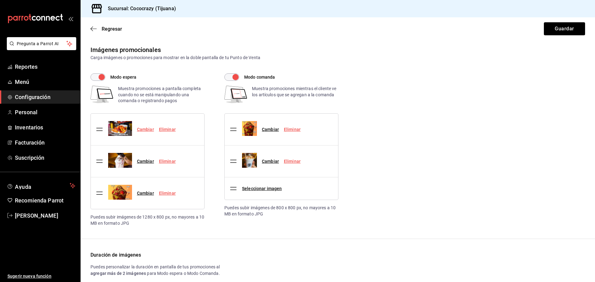
click at [0, 0] on input "Cambiar" at bounding box center [0, 0] width 0 height 0
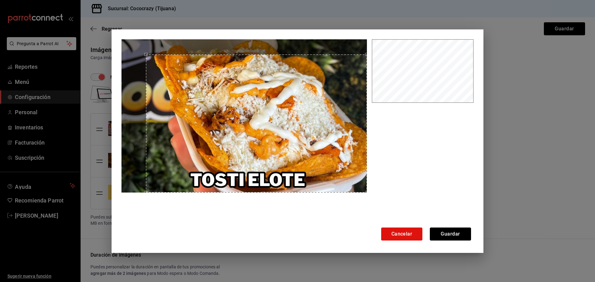
click at [291, 167] on div "Use the arrow keys to move the crop selection area" at bounding box center [256, 124] width 221 height 138
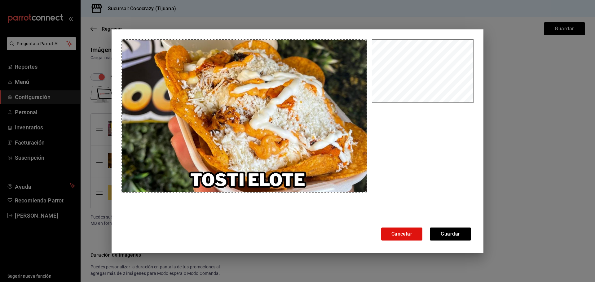
click at [94, 27] on div "Cancelar Guardar" at bounding box center [297, 141] width 595 height 282
click at [464, 234] on button "Guardar" at bounding box center [450, 234] width 41 height 13
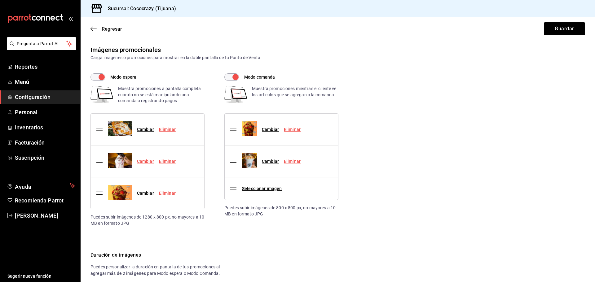
click at [147, 162] on link "Cambiar" at bounding box center [145, 161] width 17 height 5
click at [0, 0] on input "Cambiar" at bounding box center [0, 0] width 0 height 0
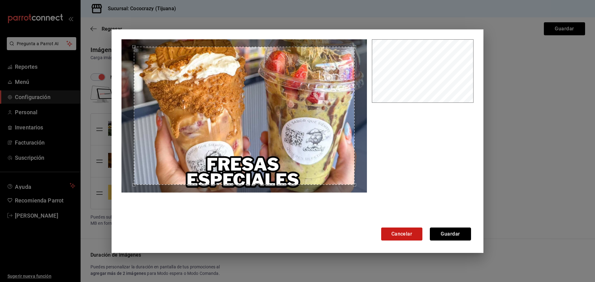
drag, startPoint x: 451, startPoint y: 234, endPoint x: 400, endPoint y: 235, distance: 50.5
click at [400, 235] on div "Cancelar Guardar" at bounding box center [422, 234] width 97 height 13
click at [400, 235] on button "Cancelar" at bounding box center [401, 234] width 41 height 13
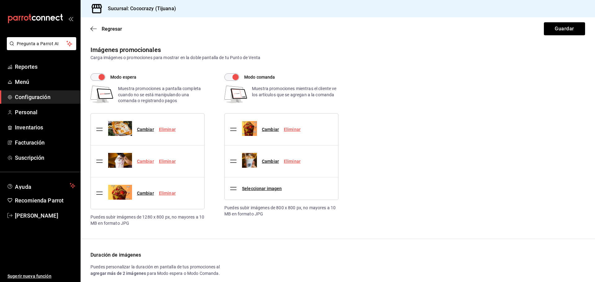
click at [149, 162] on link "Cambiar" at bounding box center [145, 161] width 17 height 5
click at [0, 0] on input "Cambiar" at bounding box center [0, 0] width 0 height 0
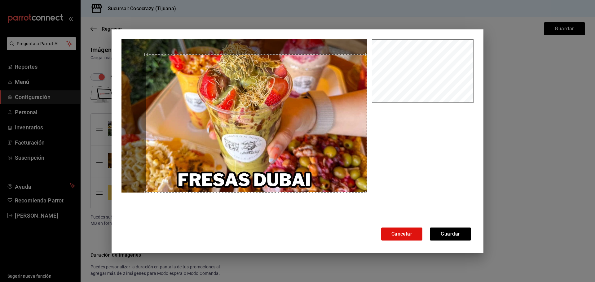
click at [334, 181] on div "Use the arrow keys to move the crop selection area" at bounding box center [256, 124] width 221 height 138
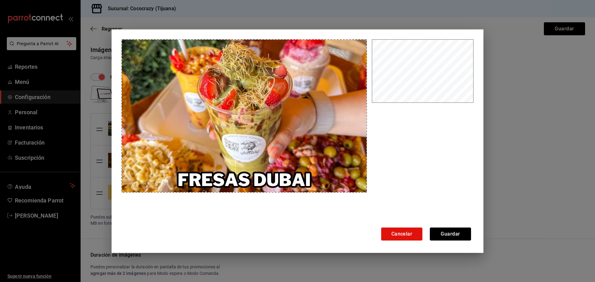
click at [96, 37] on div "Cancelar Guardar" at bounding box center [297, 141] width 595 height 282
click at [463, 236] on button "Guardar" at bounding box center [450, 234] width 41 height 13
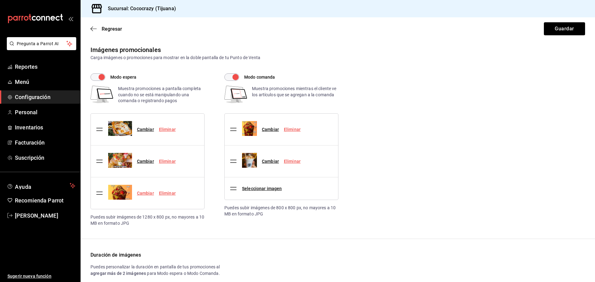
click at [147, 194] on link "Cambiar" at bounding box center [145, 193] width 17 height 5
click at [0, 0] on input "Cambiar" at bounding box center [0, 0] width 0 height 0
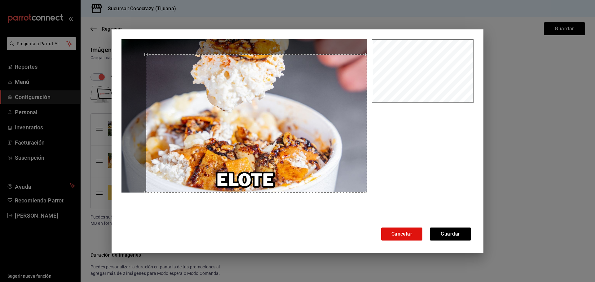
click at [292, 173] on div "Use the arrow keys to move the crop selection area" at bounding box center [256, 124] width 221 height 138
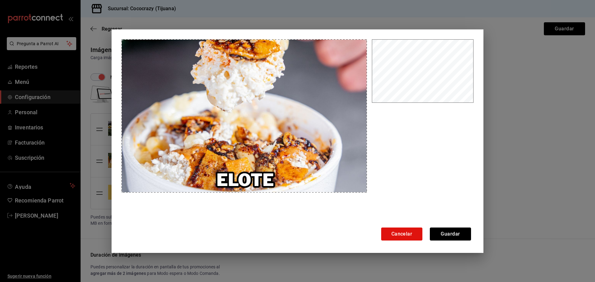
click at [115, 30] on div "Cancelar Guardar" at bounding box center [298, 141] width 372 height 224
click at [446, 237] on button "Guardar" at bounding box center [450, 234] width 41 height 13
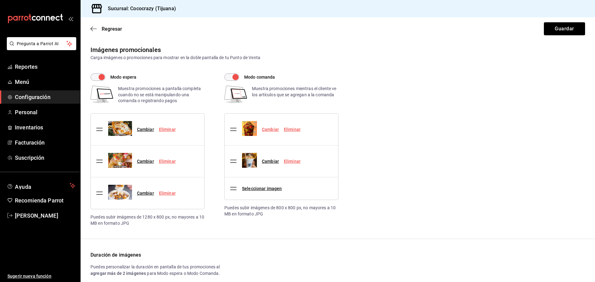
click at [272, 128] on link "Cambiar" at bounding box center [270, 129] width 17 height 5
click at [0, 0] on input "Cambiar" at bounding box center [0, 0] width 0 height 0
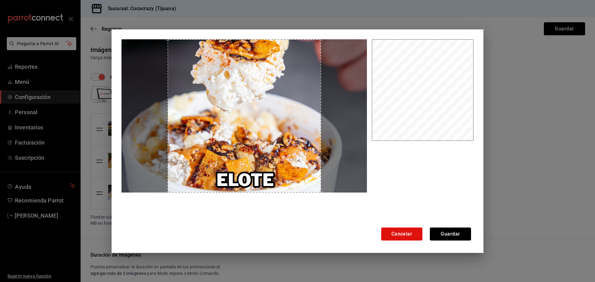
click at [400, 134] on div "Cancelar Guardar" at bounding box center [298, 141] width 372 height 224
drag, startPoint x: 454, startPoint y: 237, endPoint x: 401, endPoint y: 232, distance: 53.8
click at [400, 230] on div "Cancelar Guardar" at bounding box center [422, 234] width 97 height 13
click at [401, 235] on button "Cancelar" at bounding box center [401, 234] width 41 height 13
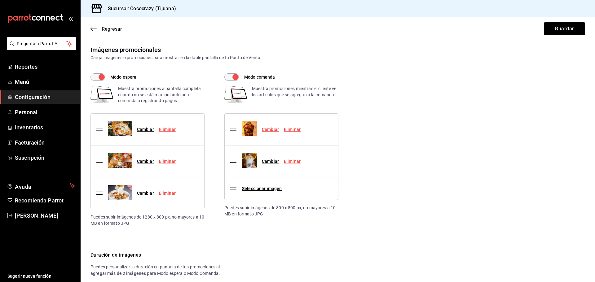
click at [272, 131] on link "Cambiar" at bounding box center [270, 129] width 17 height 5
click at [0, 0] on input "Cambiar" at bounding box center [0, 0] width 0 height 0
click at [273, 159] on link "Cambiar" at bounding box center [270, 161] width 17 height 5
click at [0, 0] on input "Cambiar" at bounding box center [0, 0] width 0 height 0
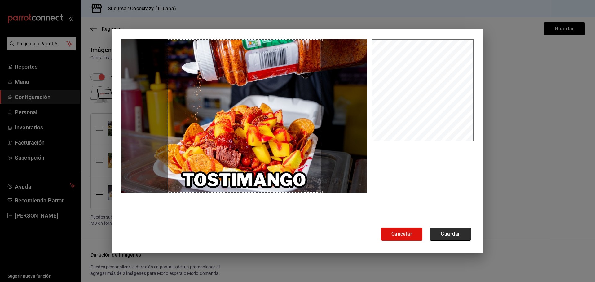
click at [441, 236] on button "Guardar" at bounding box center [450, 234] width 41 height 13
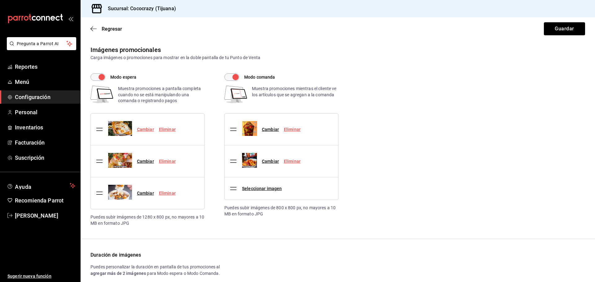
click at [145, 128] on link "Cambiar" at bounding box center [145, 129] width 17 height 5
click at [0, 0] on input "Cambiar" at bounding box center [0, 0] width 0 height 0
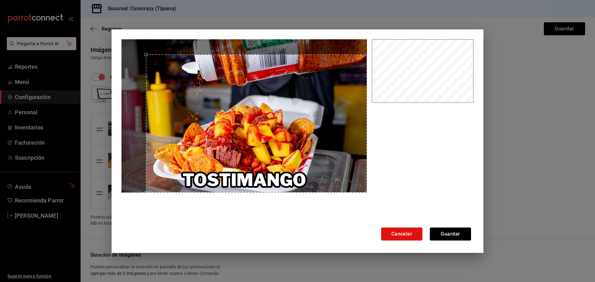
click at [325, 174] on div "Use the arrow keys to move the crop selection area" at bounding box center [256, 124] width 221 height 138
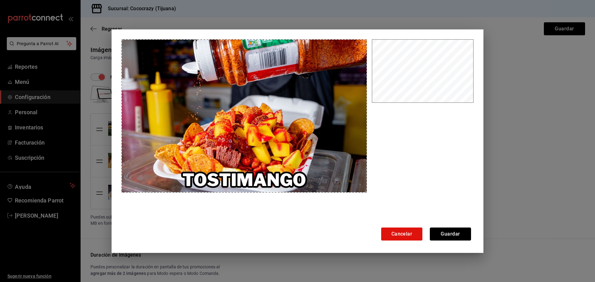
click at [105, 32] on div "Cancelar Guardar" at bounding box center [297, 141] width 595 height 282
click at [440, 233] on button "Guardar" at bounding box center [450, 234] width 41 height 13
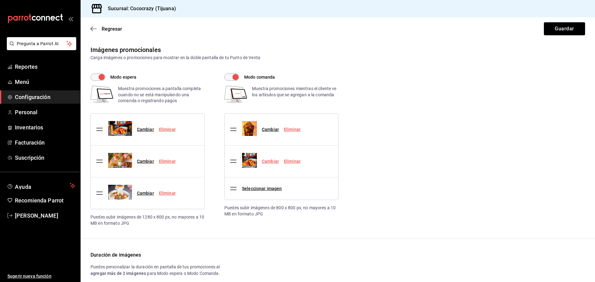
click at [273, 162] on link "Cambiar" at bounding box center [270, 161] width 17 height 5
click at [0, 0] on input "Cambiar" at bounding box center [0, 0] width 0 height 0
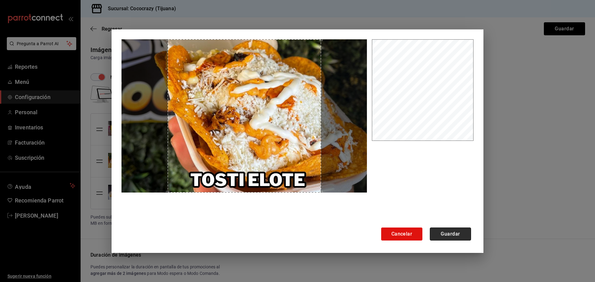
click at [458, 234] on button "Guardar" at bounding box center [450, 234] width 41 height 13
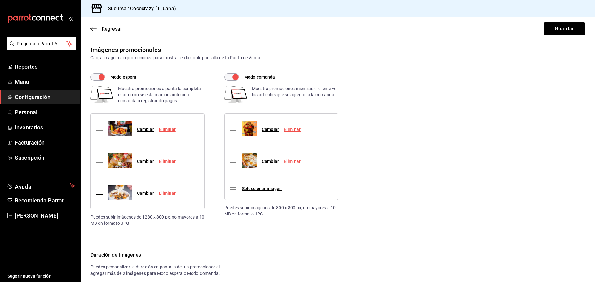
click at [261, 193] on div "Seleccionar imagen" at bounding box center [257, 188] width 55 height 17
click at [264, 190] on link "Seleccionar imagen" at bounding box center [262, 188] width 40 height 5
click at [0, 0] on input "Seleccionar imagen" at bounding box center [0, 0] width 0 height 0
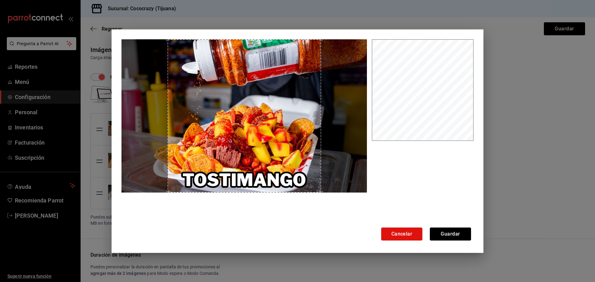
click at [407, 233] on button "Cancelar" at bounding box center [401, 234] width 41 height 13
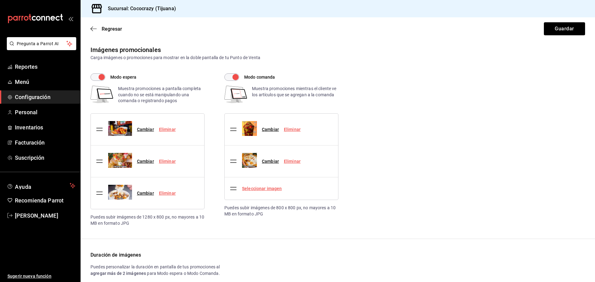
click at [265, 189] on link "Seleccionar imagen" at bounding box center [262, 188] width 40 height 5
click at [249, 186] on link "Seleccionar imagen" at bounding box center [262, 188] width 40 height 5
click at [0, 0] on input "Seleccionar imagen" at bounding box center [0, 0] width 0 height 0
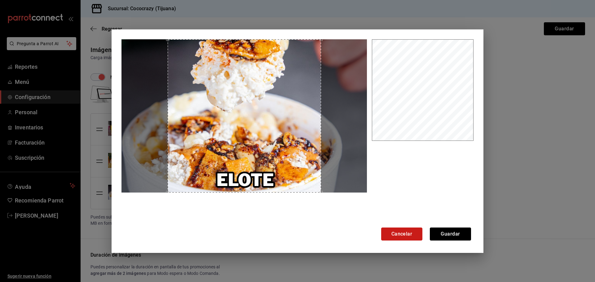
click at [415, 236] on button "Cancelar" at bounding box center [401, 234] width 41 height 13
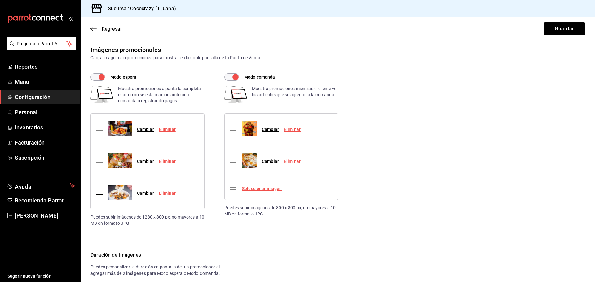
click at [256, 188] on link "Seleccionar imagen" at bounding box center [262, 188] width 40 height 5
click at [0, 0] on input "Seleccionar imagen" at bounding box center [0, 0] width 0 height 0
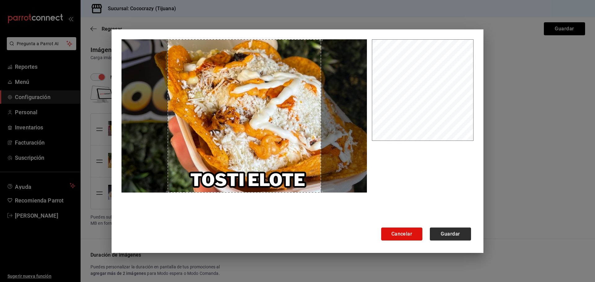
click at [389, 233] on button "Cancelar" at bounding box center [401, 234] width 41 height 13
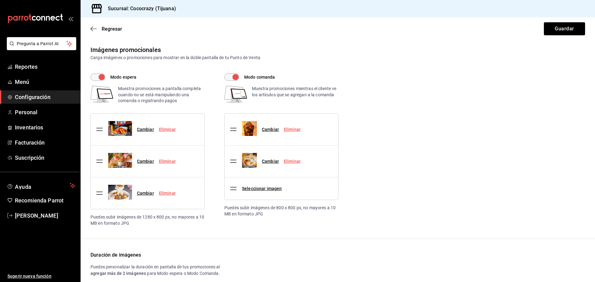
click at [266, 192] on div "Seleccionar imagen" at bounding box center [257, 188] width 55 height 17
click at [266, 189] on link "Seleccionar imagen" at bounding box center [262, 188] width 40 height 5
click at [0, 0] on input "Seleccionar imagen" at bounding box center [0, 0] width 0 height 0
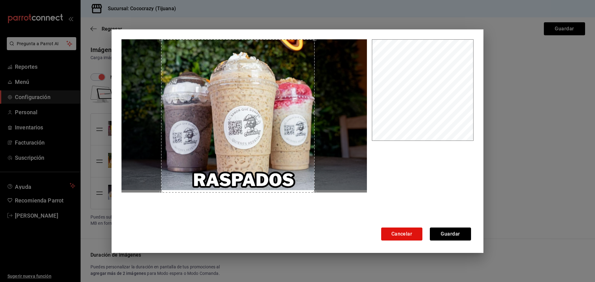
click at [230, 131] on div "Use the arrow keys to move the crop selection area" at bounding box center [237, 115] width 153 height 153
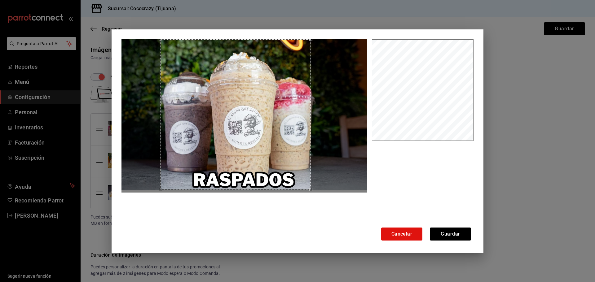
click at [312, 191] on div "Use the arrow keys to move the south east drag handle to change the crop select…" at bounding box center [312, 191] width 0 height 0
click at [273, 136] on div "Use the arrow keys to move the crop selection area" at bounding box center [239, 114] width 150 height 150
click at [267, 147] on div "Use the arrow keys to move the crop selection area" at bounding box center [239, 114] width 150 height 150
click at [315, 194] on div at bounding box center [245, 132] width 248 height 186
click at [310, 50] on div "Use the arrow keys to move the crop selection area" at bounding box center [237, 115] width 147 height 147
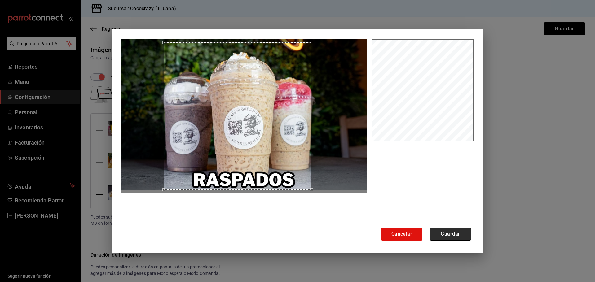
click at [455, 232] on button "Guardar" at bounding box center [450, 234] width 41 height 13
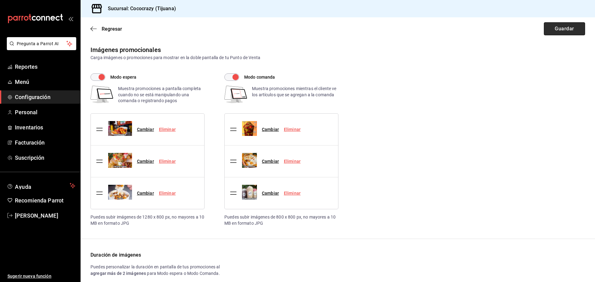
click at [554, 32] on button "Guardar" at bounding box center [564, 28] width 41 height 13
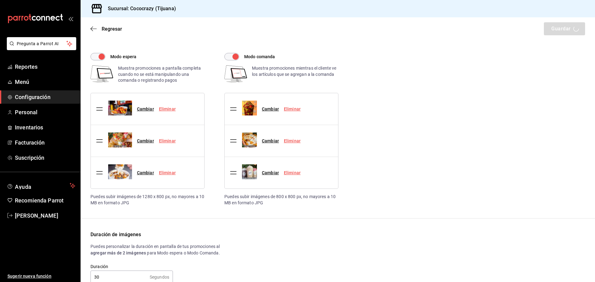
scroll to position [42, 0]
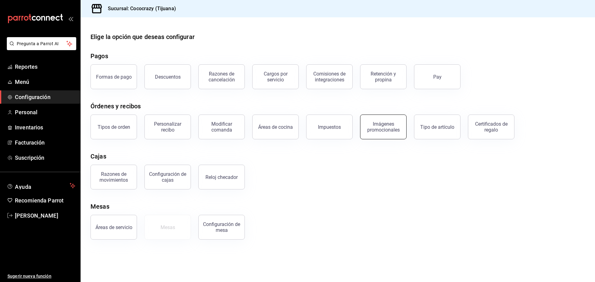
click at [386, 130] on div "Imágenes promocionales" at bounding box center [383, 127] width 38 height 12
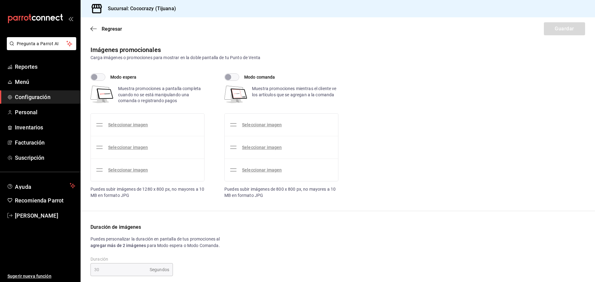
checkbox input "true"
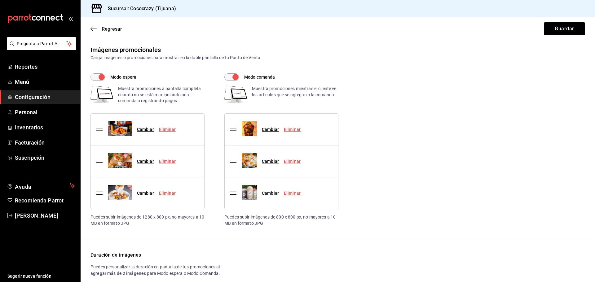
scroll to position [42, 0]
